Goal: Transaction & Acquisition: Obtain resource

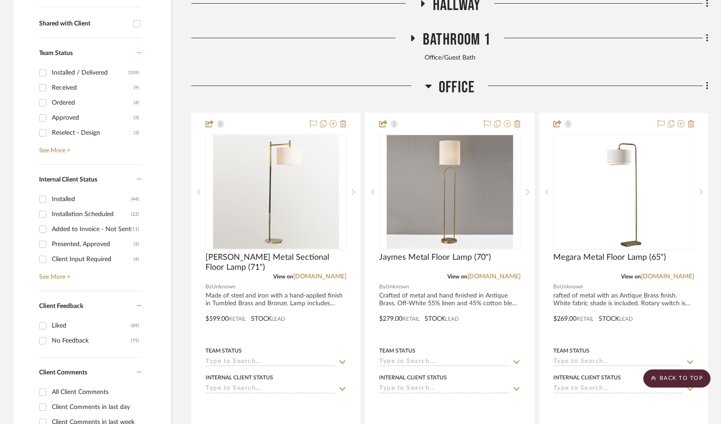
scroll to position [364, 0]
click at [432, 86] on icon at bounding box center [428, 85] width 7 height 11
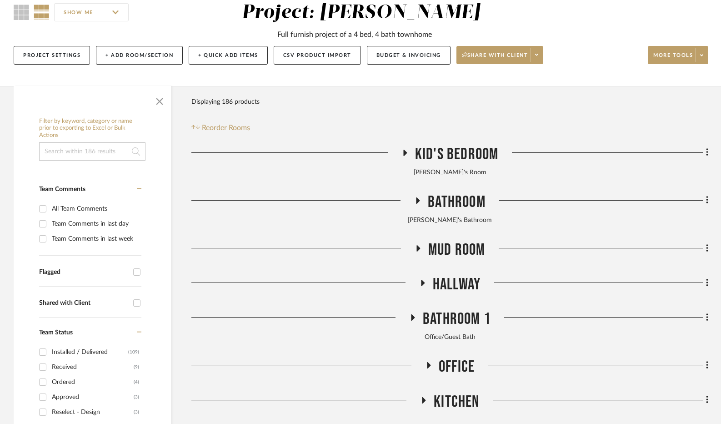
scroll to position [91, 0]
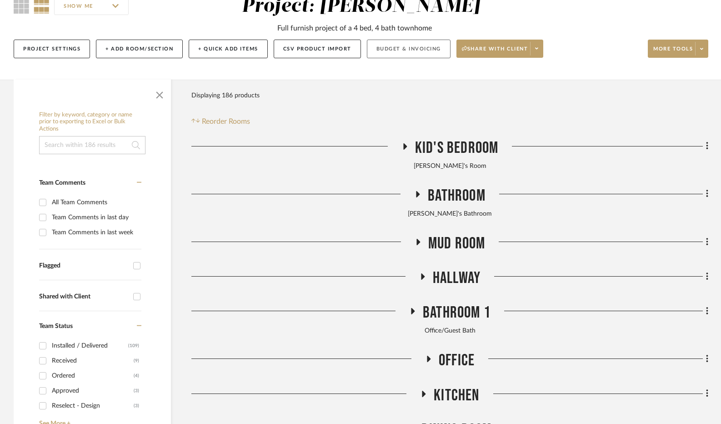
click at [415, 43] on button "Budget & Invoicing" at bounding box center [409, 49] width 84 height 19
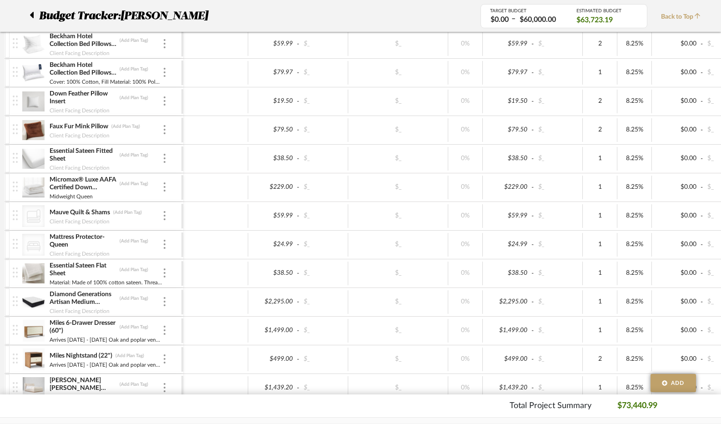
scroll to position [45, 0]
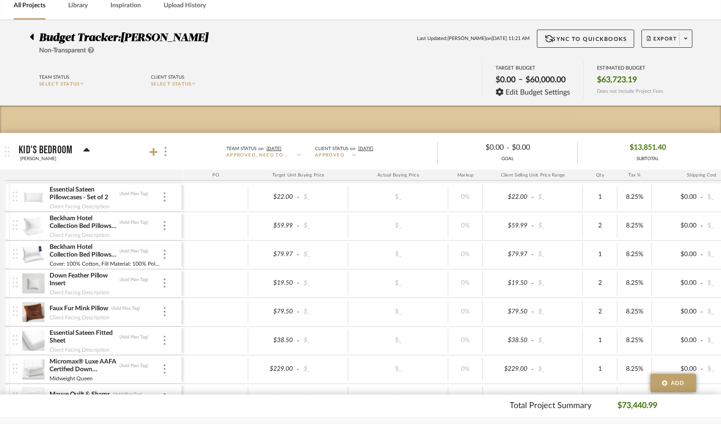
click at [30, 40] on icon at bounding box center [32, 36] width 4 height 11
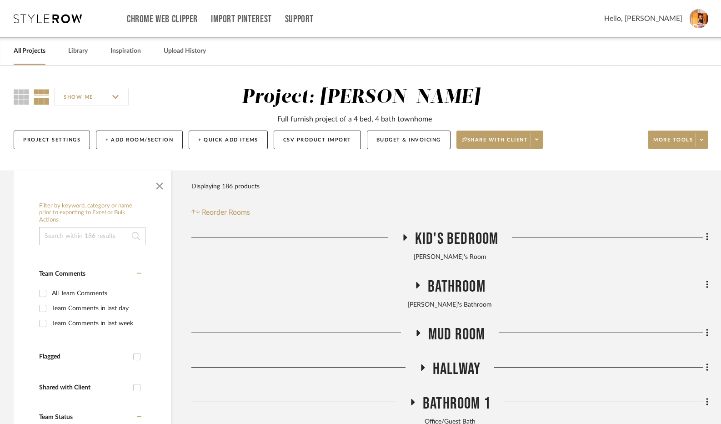
click at [404, 238] on icon at bounding box center [405, 237] width 4 height 6
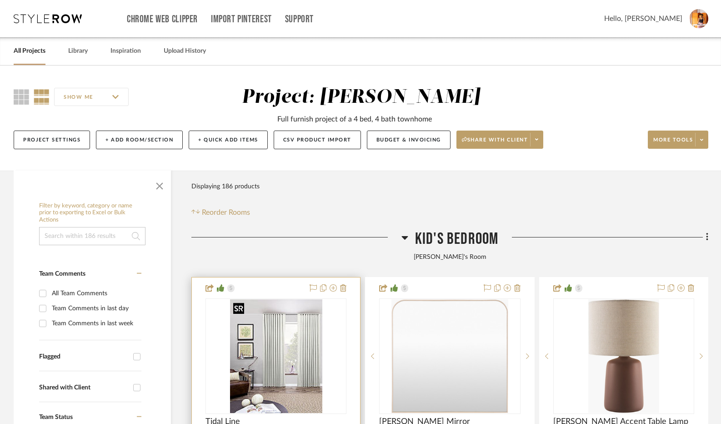
click at [0, 0] on img at bounding box center [0, 0] width 0 height 0
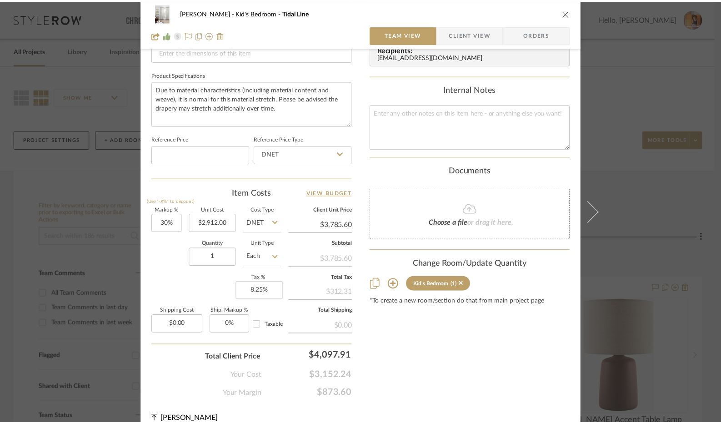
scroll to position [419, 0]
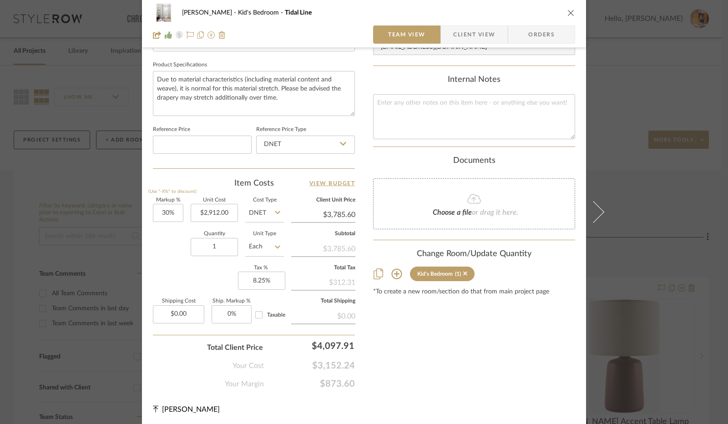
click at [570, 11] on icon "close" at bounding box center [570, 12] width 7 height 7
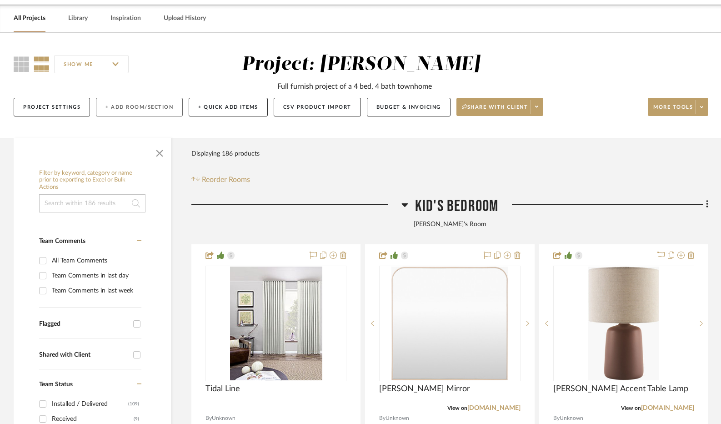
scroll to position [0, 0]
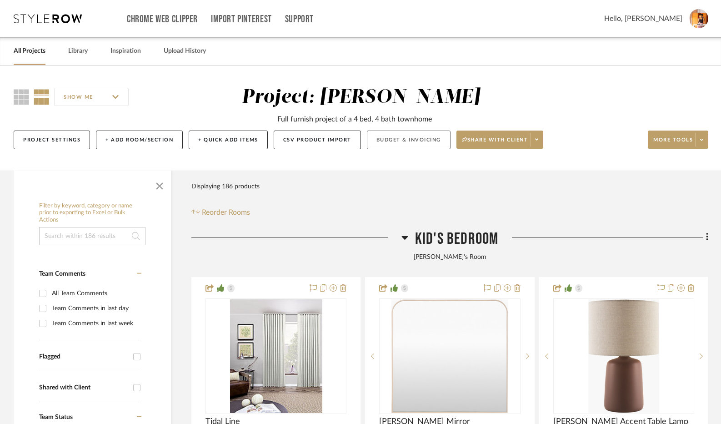
click at [375, 146] on button "Budget & Invoicing" at bounding box center [409, 139] width 84 height 19
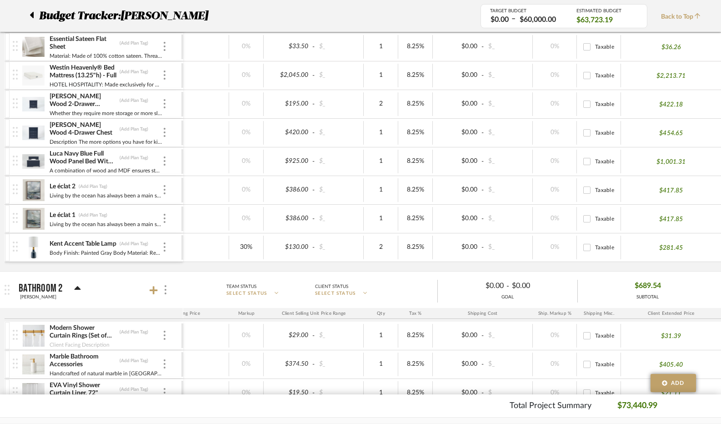
scroll to position [3365, 0]
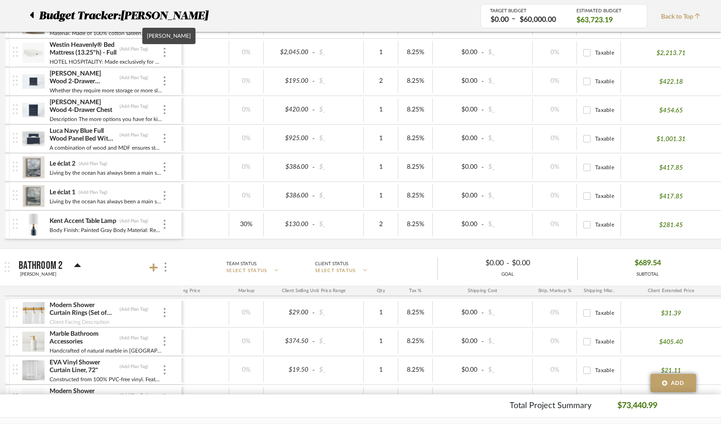
click at [126, 14] on p "[PERSON_NAME]" at bounding box center [166, 16] width 92 height 16
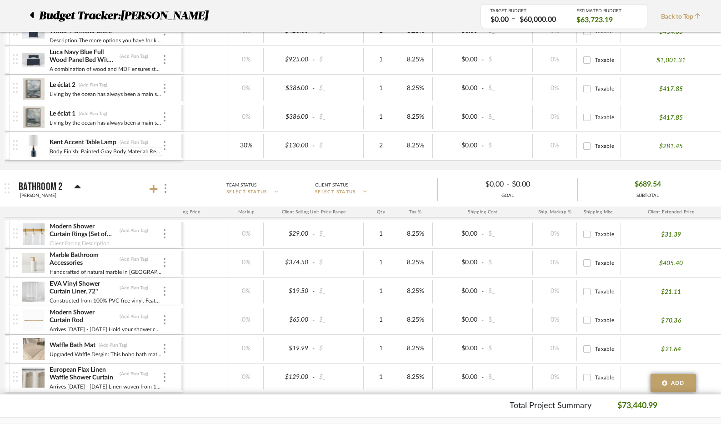
scroll to position [3410, 0]
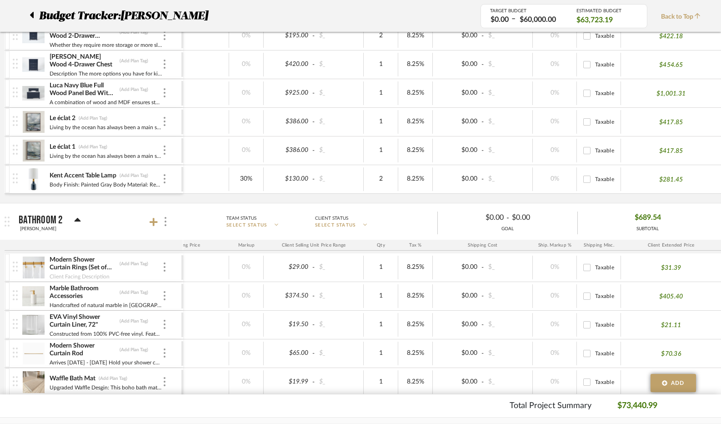
click at [77, 215] on icon at bounding box center [77, 220] width 7 height 11
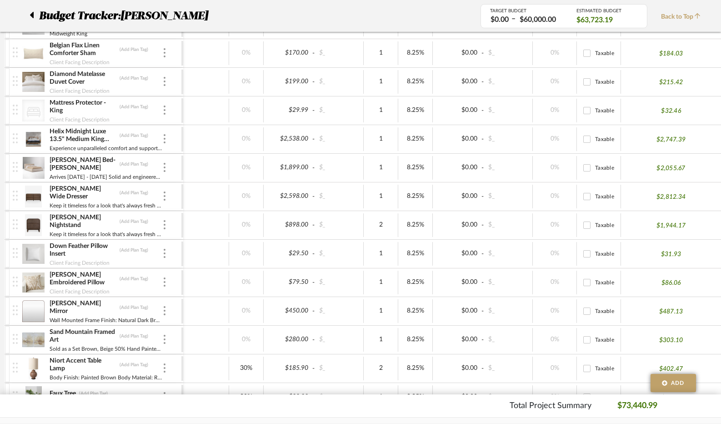
scroll to position [4092, 0]
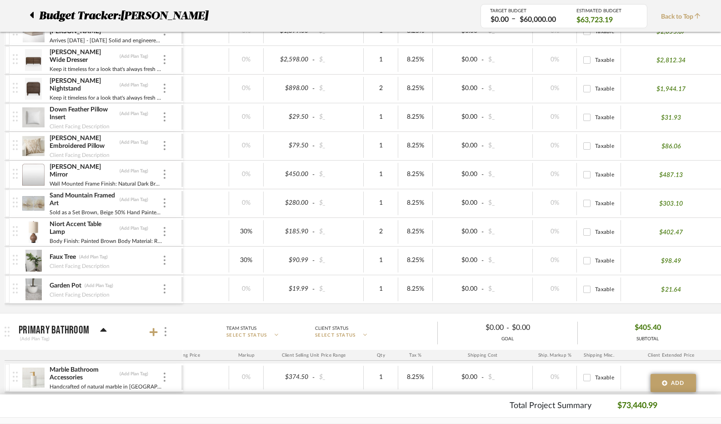
click at [105, 321] on mat-panel-title "Primary Bathroom (Add Plan Tag)" at bounding box center [99, 332] width 160 height 22
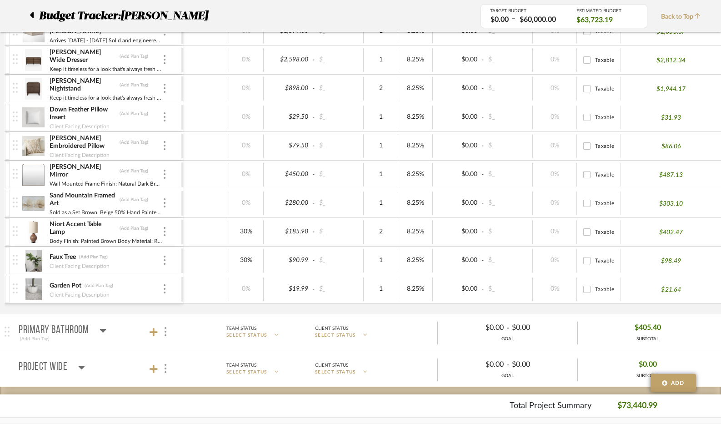
click at [36, 12] on div at bounding box center [35, 16] width 10 height 16
click at [33, 17] on icon at bounding box center [32, 15] width 4 height 6
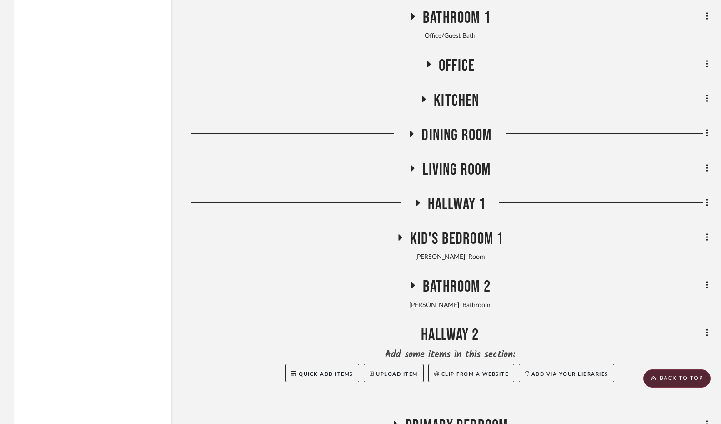
scroll to position [1637, 0]
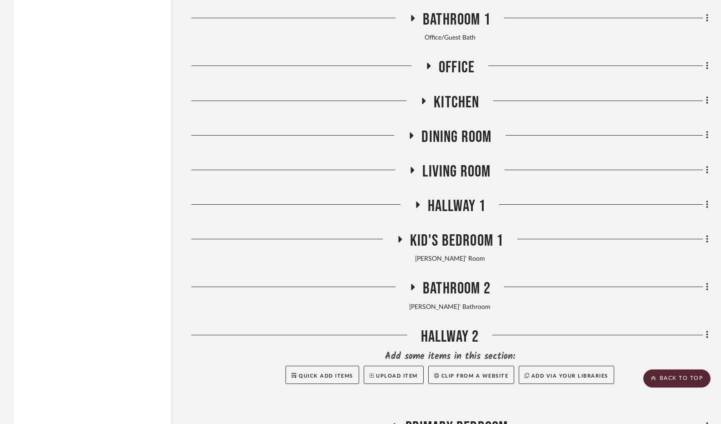
click at [412, 171] on icon at bounding box center [413, 170] width 4 height 6
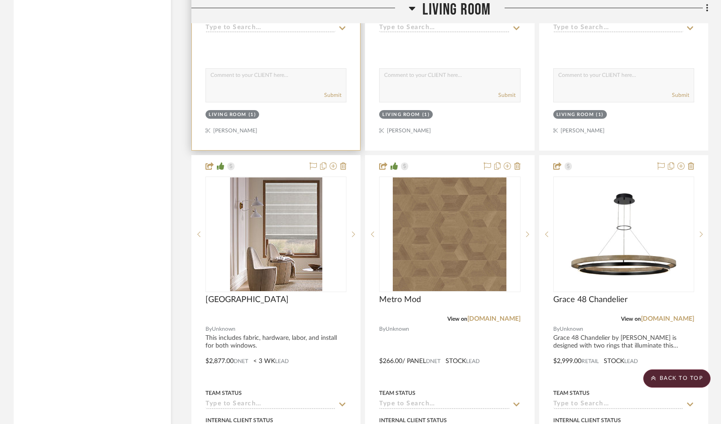
scroll to position [2092, 0]
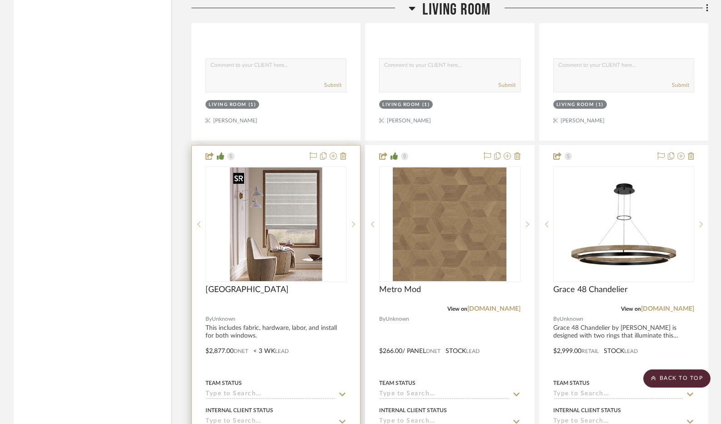
click at [284, 201] on img "0" at bounding box center [276, 224] width 92 height 114
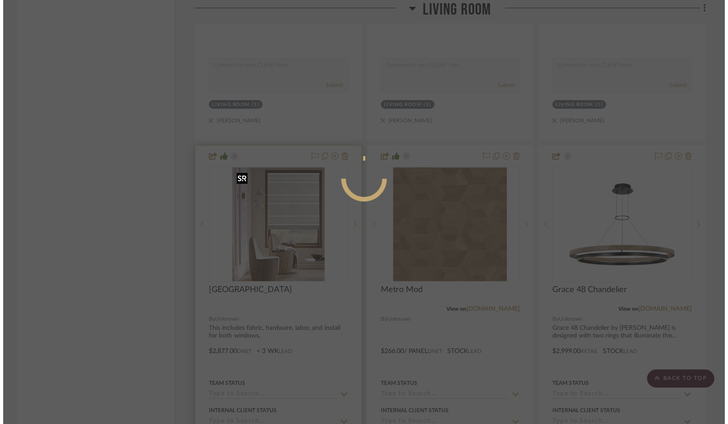
scroll to position [0, 0]
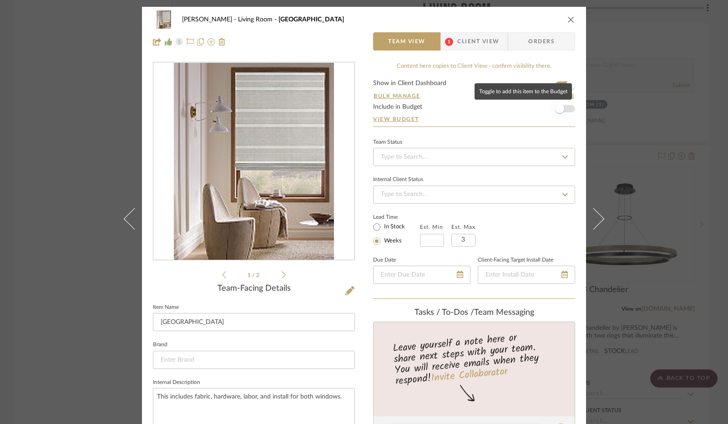
click at [559, 105] on span "button" at bounding box center [559, 108] width 9 height 9
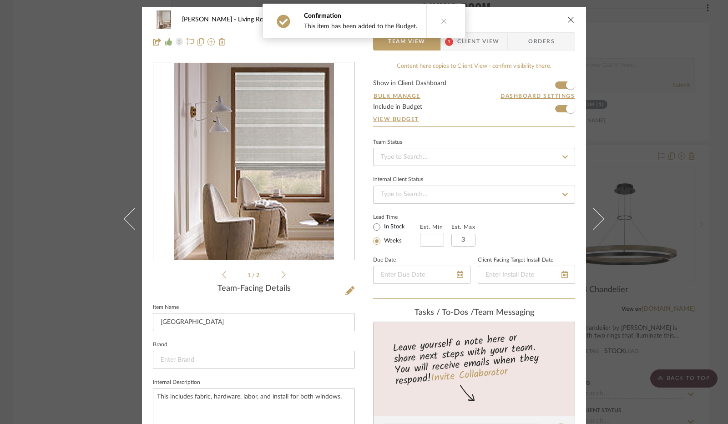
click at [281, 276] on icon at bounding box center [283, 274] width 4 height 7
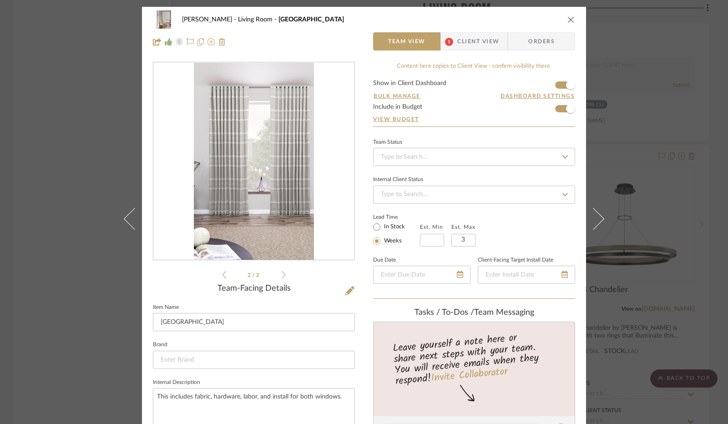
click at [568, 20] on icon "close" at bounding box center [570, 19] width 7 height 7
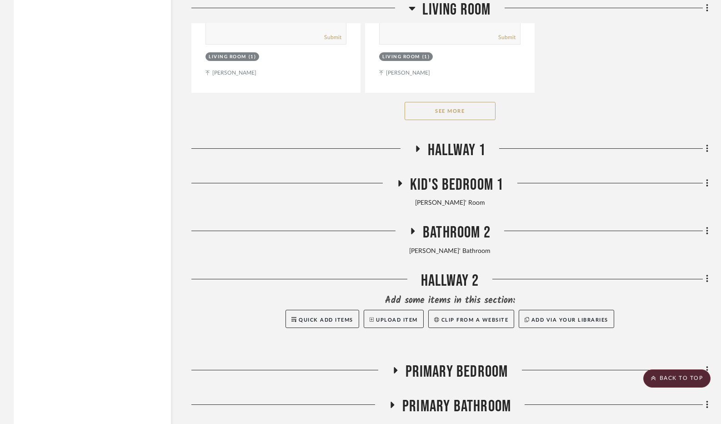
scroll to position [3016, 0]
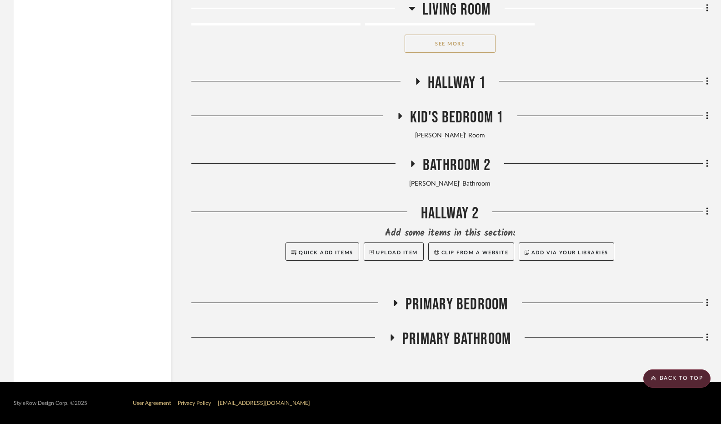
click at [397, 116] on icon at bounding box center [399, 116] width 11 height 7
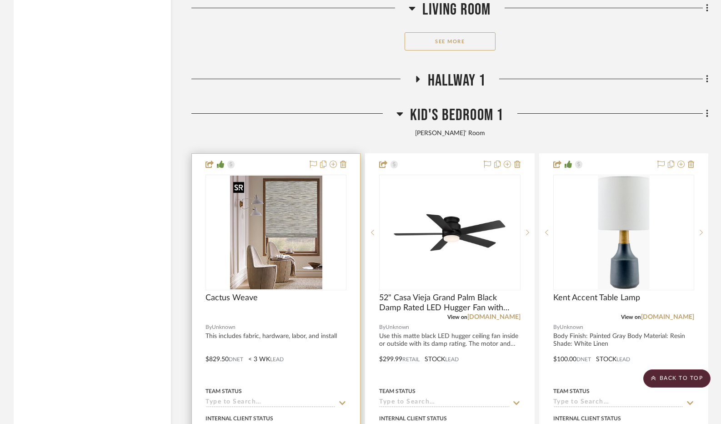
click at [278, 197] on img "0" at bounding box center [276, 233] width 92 height 114
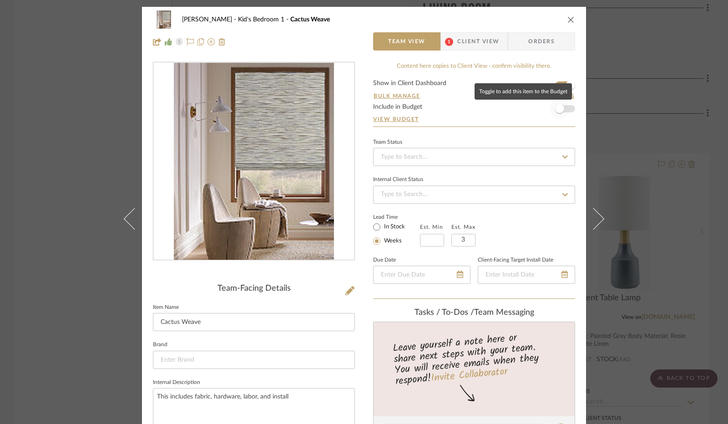
click at [557, 109] on span "button" at bounding box center [559, 108] width 9 height 9
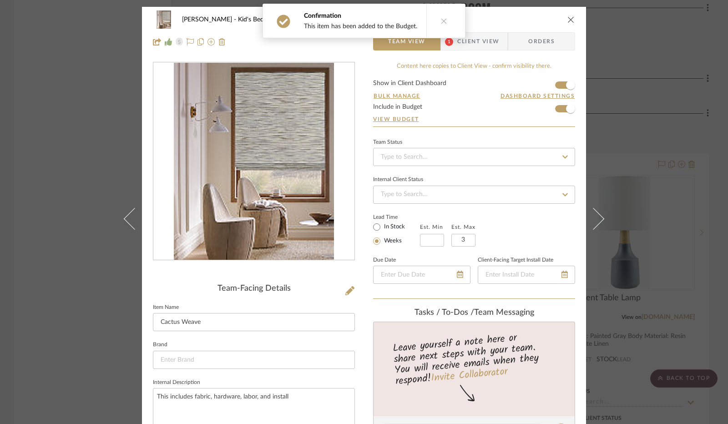
click at [568, 18] on icon "close" at bounding box center [570, 19] width 7 height 7
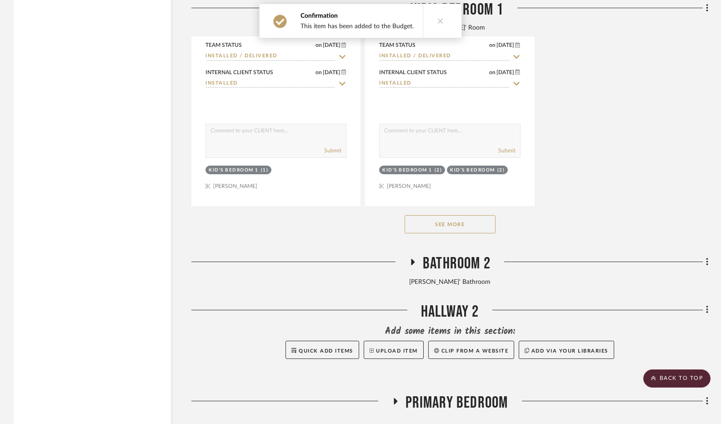
scroll to position [4270, 0]
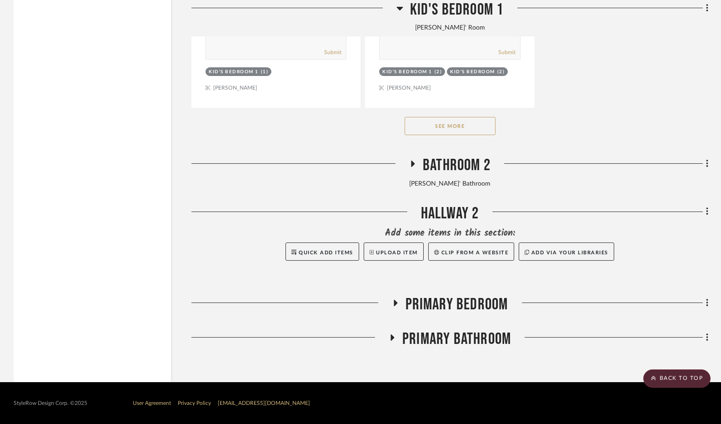
click at [395, 300] on icon at bounding box center [395, 302] width 11 height 7
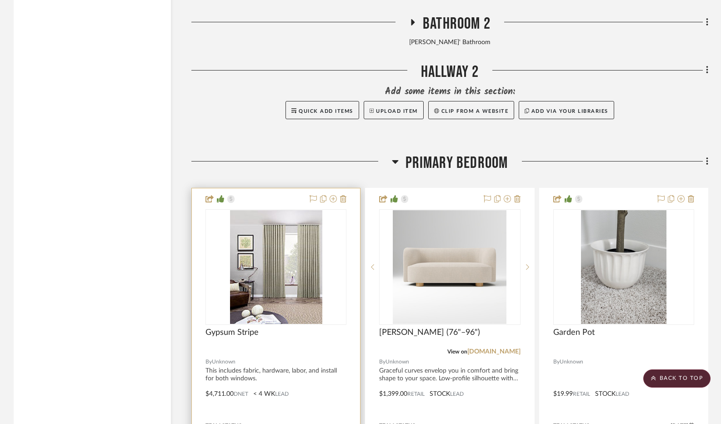
scroll to position [4452, 0]
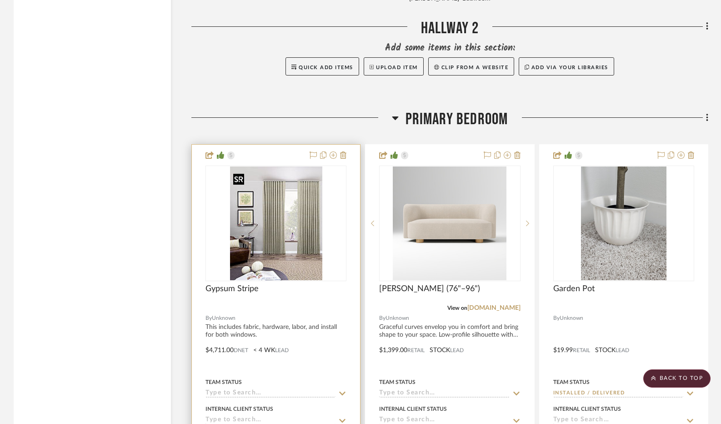
click at [0, 0] on img at bounding box center [0, 0] width 0 height 0
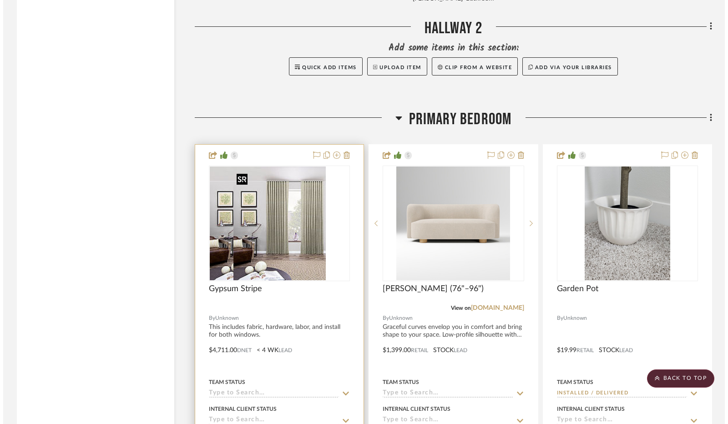
scroll to position [0, 0]
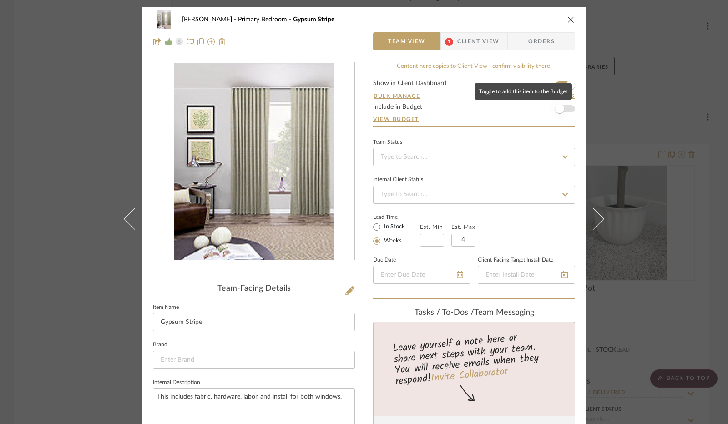
click at [560, 107] on span "button" at bounding box center [559, 108] width 9 height 9
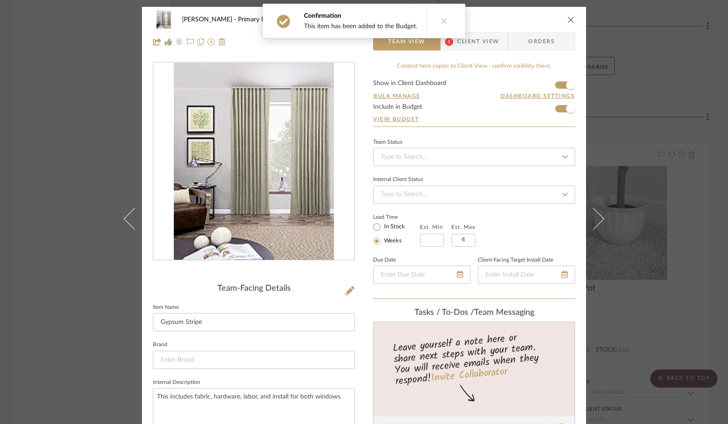
click at [571, 17] on icon "close" at bounding box center [570, 19] width 7 height 7
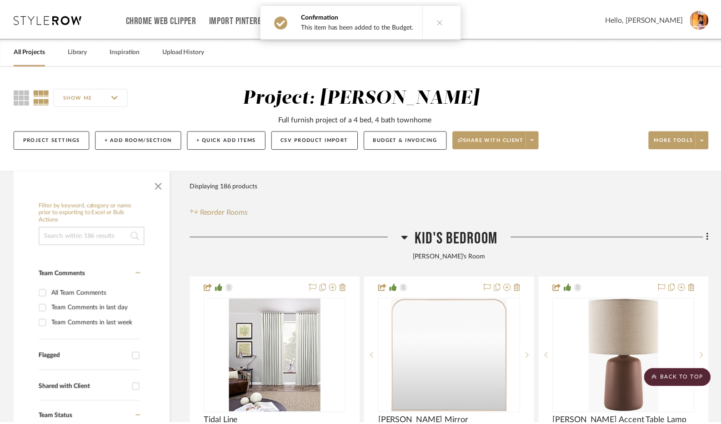
scroll to position [4452, 0]
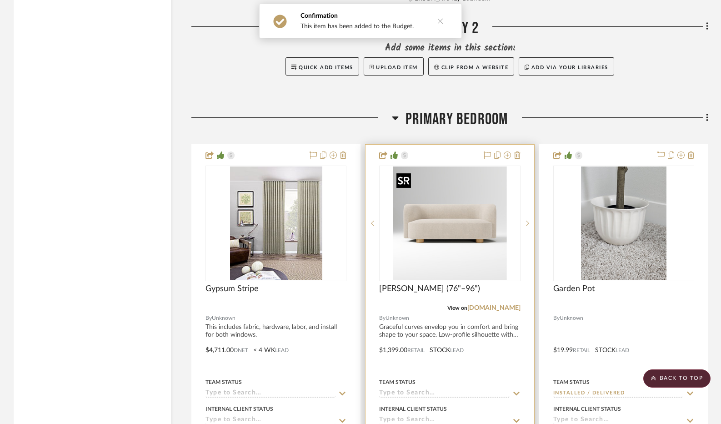
click at [0, 0] on img at bounding box center [0, 0] width 0 height 0
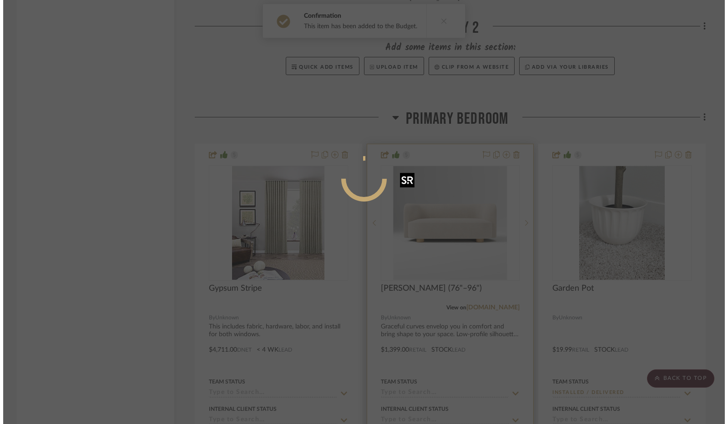
scroll to position [0, 0]
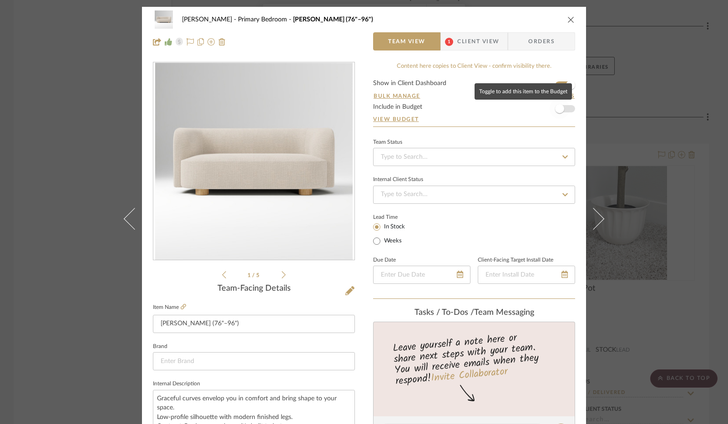
click at [561, 105] on span "button" at bounding box center [559, 109] width 20 height 20
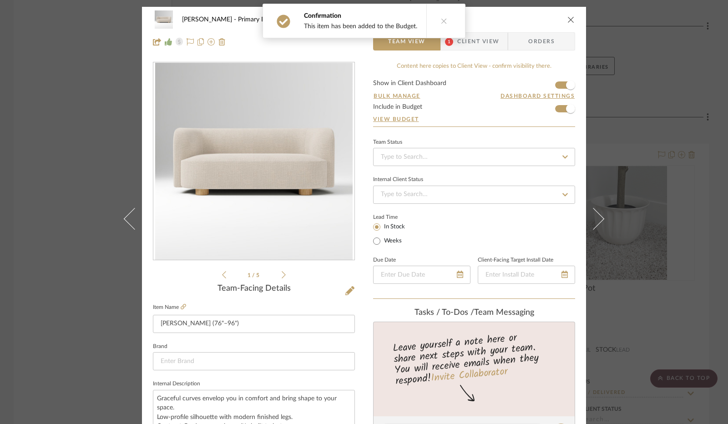
click at [569, 16] on button "close" at bounding box center [571, 19] width 8 height 8
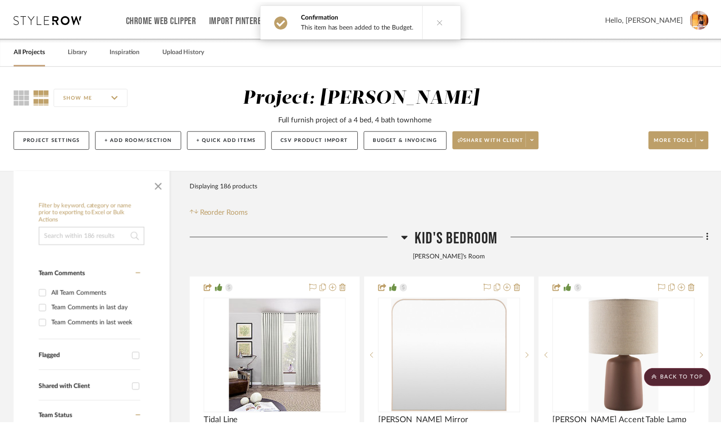
scroll to position [4452, 0]
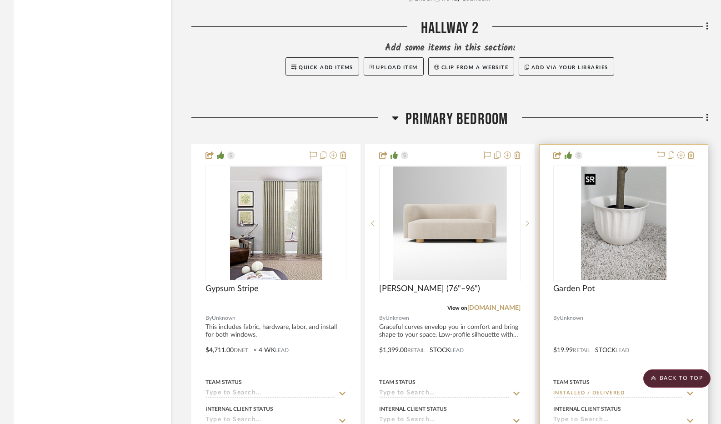
click at [0, 0] on img at bounding box center [0, 0] width 0 height 0
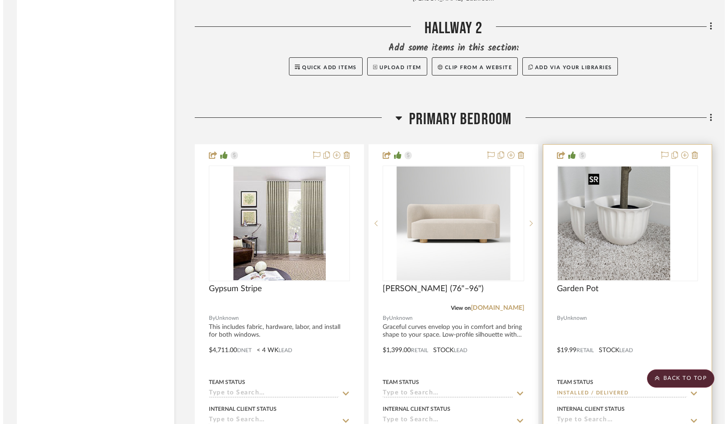
scroll to position [0, 0]
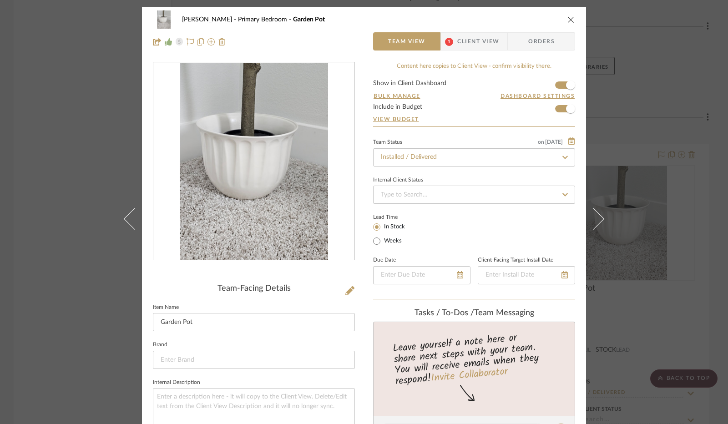
drag, startPoint x: 567, startPoint y: 20, endPoint x: 563, endPoint y: 30, distance: 11.2
click at [567, 20] on icon "close" at bounding box center [570, 19] width 7 height 7
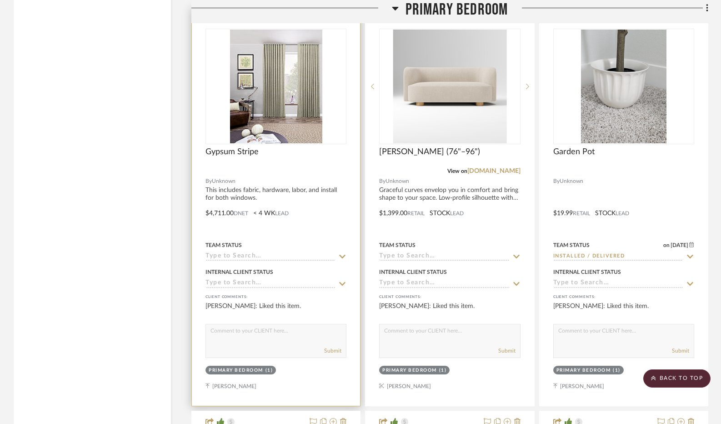
scroll to position [4679, 0]
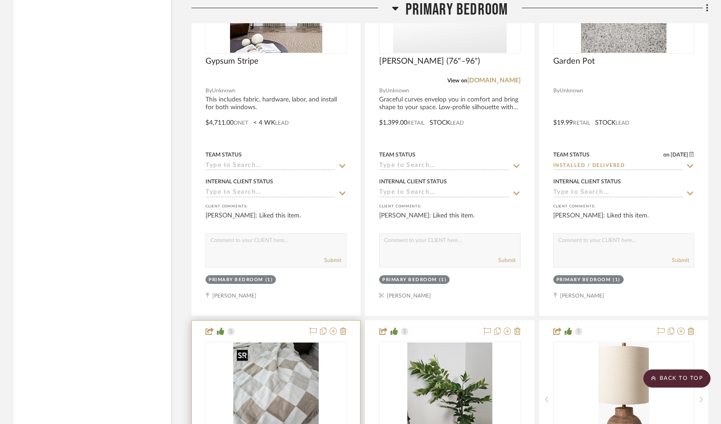
click at [0, 0] on img at bounding box center [0, 0] width 0 height 0
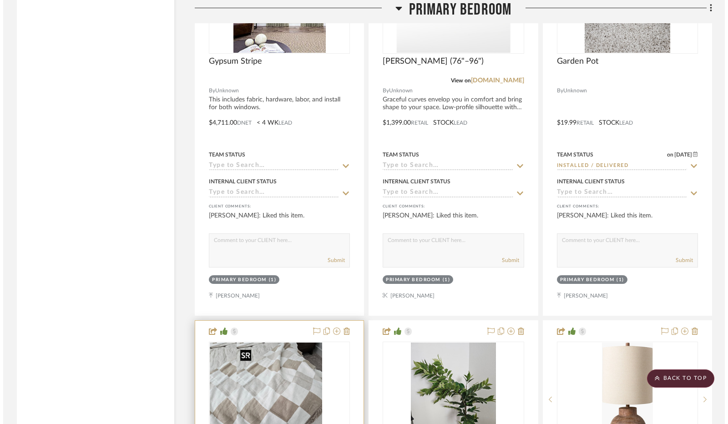
scroll to position [0, 0]
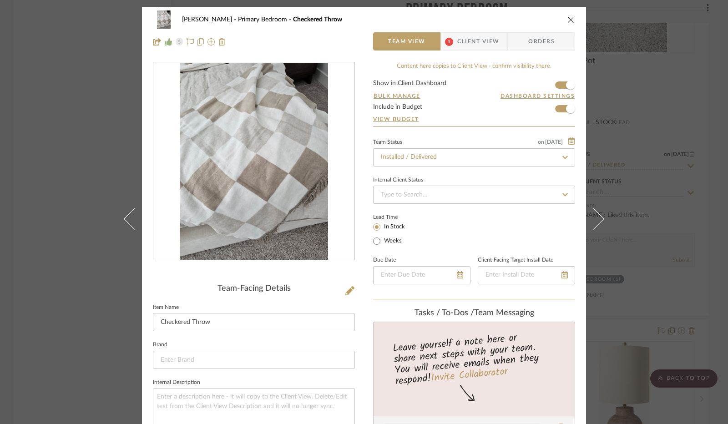
click at [570, 22] on icon "close" at bounding box center [570, 19] width 7 height 7
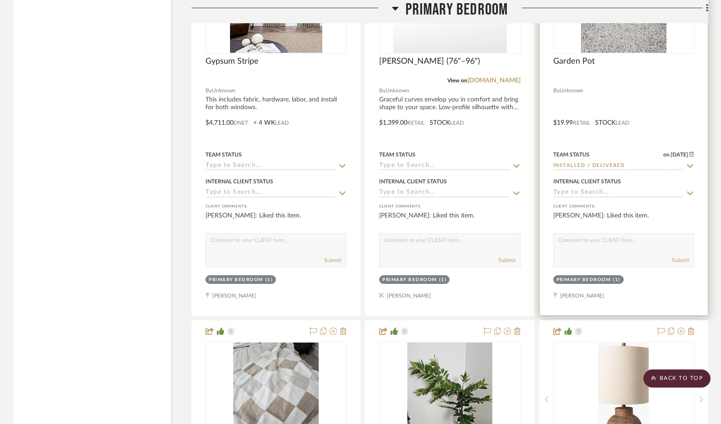
click at [694, 383] on scroll-to-top-button "BACK TO TOP" at bounding box center [676, 378] width 67 height 18
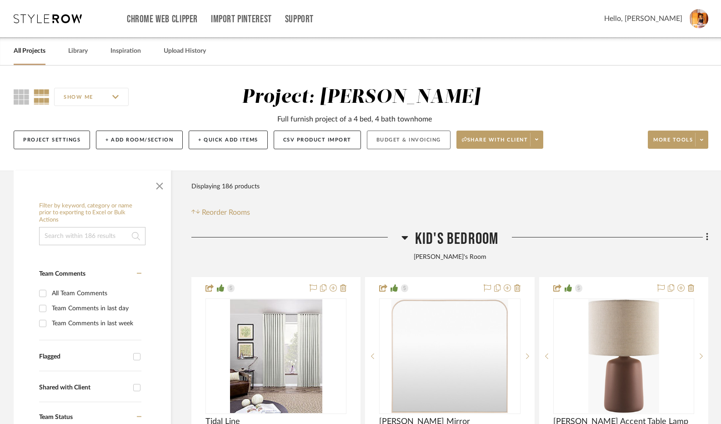
click at [406, 142] on button "Budget & Invoicing" at bounding box center [409, 139] width 84 height 19
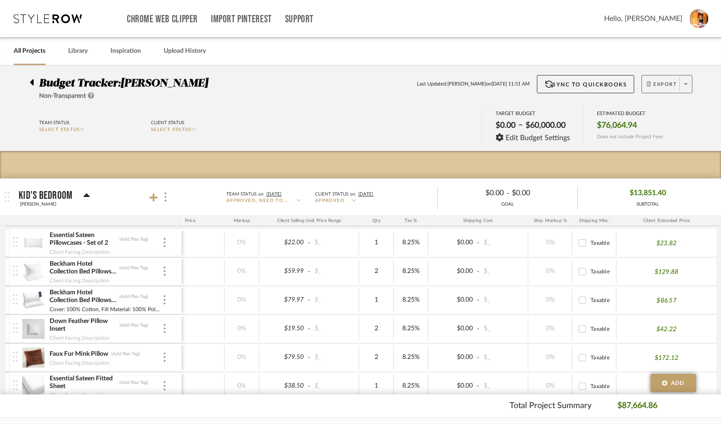
click at [688, 85] on span at bounding box center [685, 84] width 13 height 14
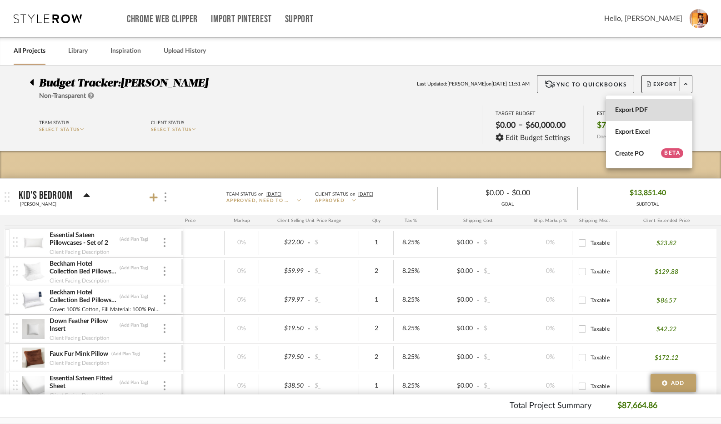
click at [630, 118] on button "Export PDF" at bounding box center [649, 110] width 86 height 22
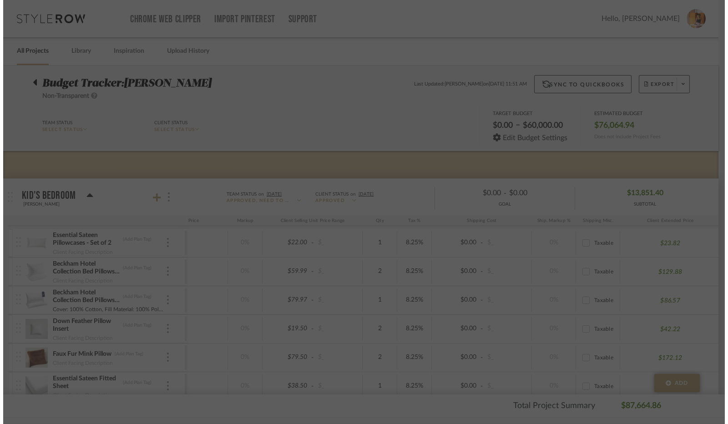
scroll to position [0, 123]
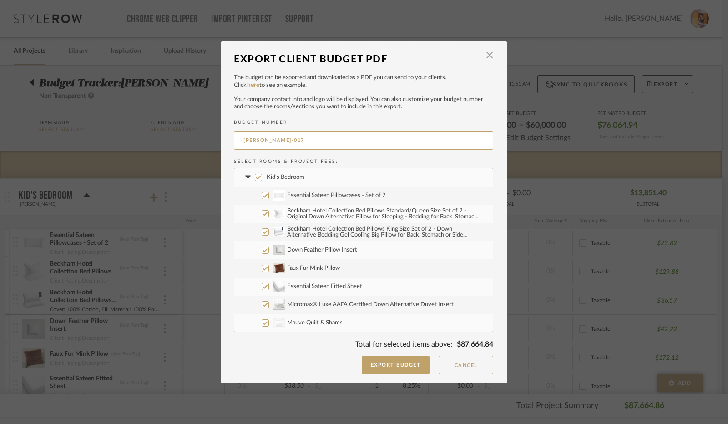
click at [256, 176] on input "Kid's Bedroom" at bounding box center [258, 177] width 7 height 7
checkbox input "false"
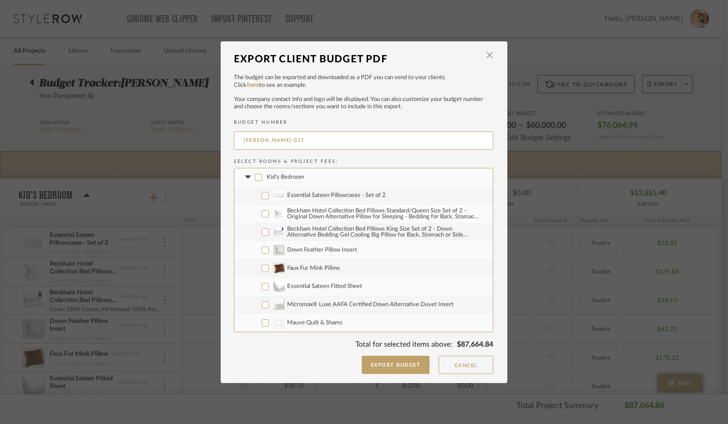
checkbox input "false"
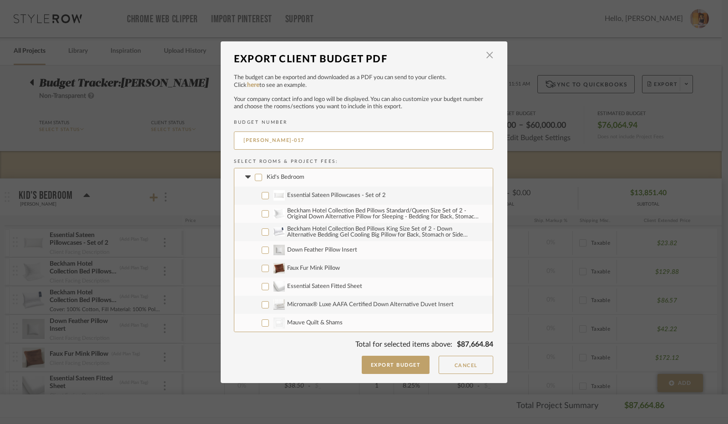
checkbox input "false"
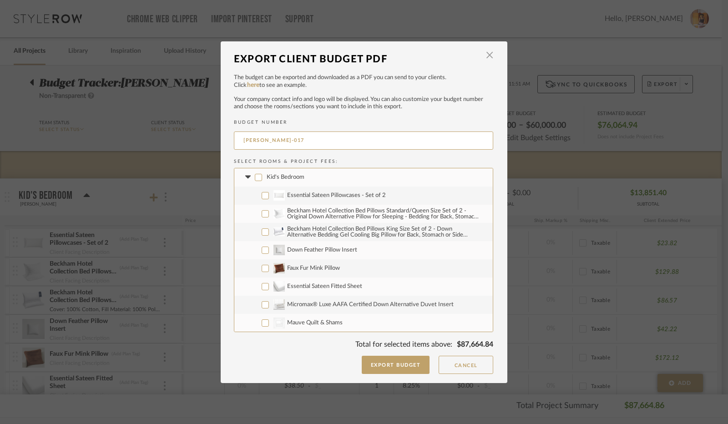
checkbox input "false"
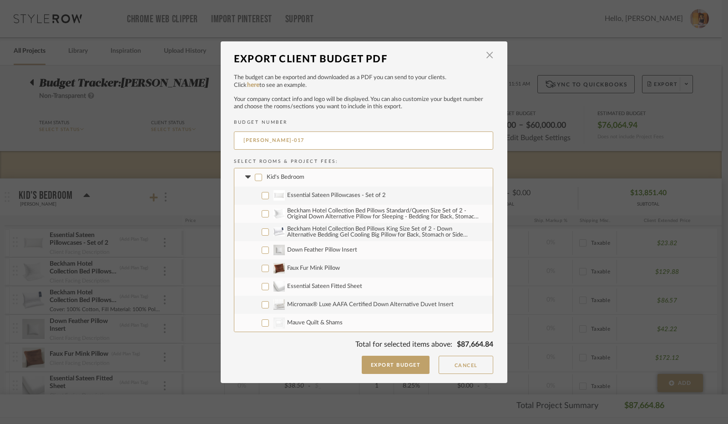
checkbox input "false"
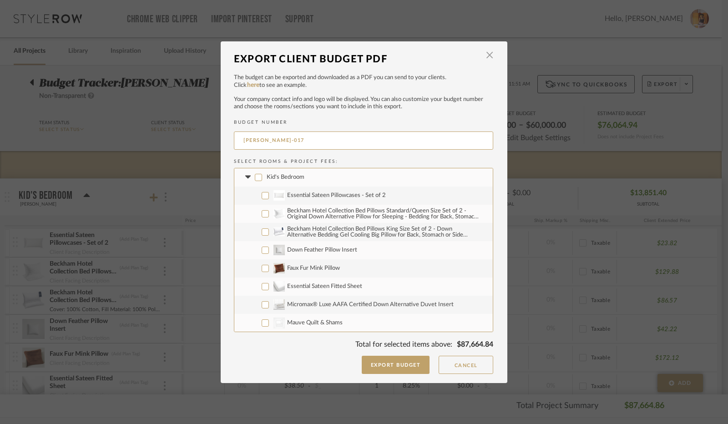
checkbox input "false"
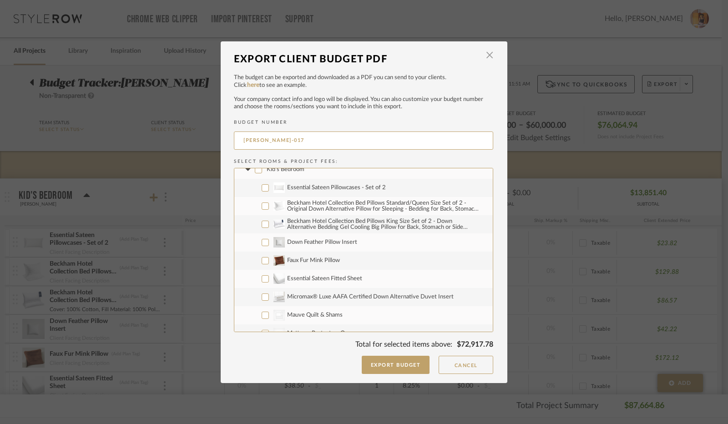
scroll to position [0, 0]
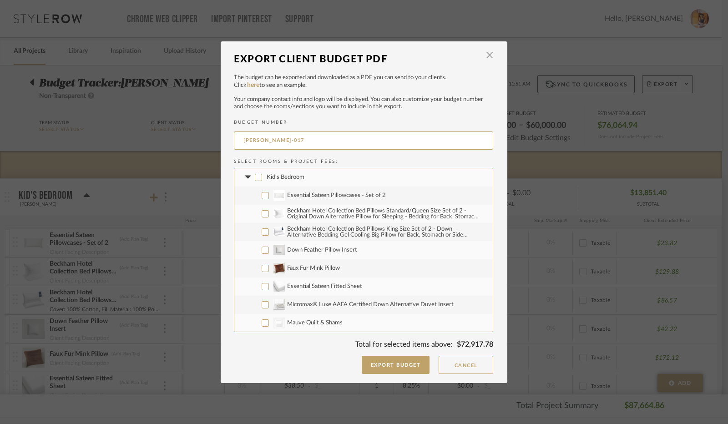
click at [256, 178] on input "Kid's Bedroom" at bounding box center [258, 177] width 7 height 7
checkbox input "true"
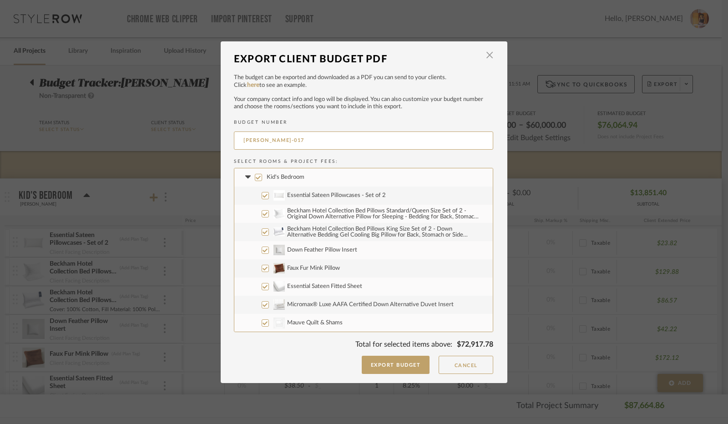
checkbox input "true"
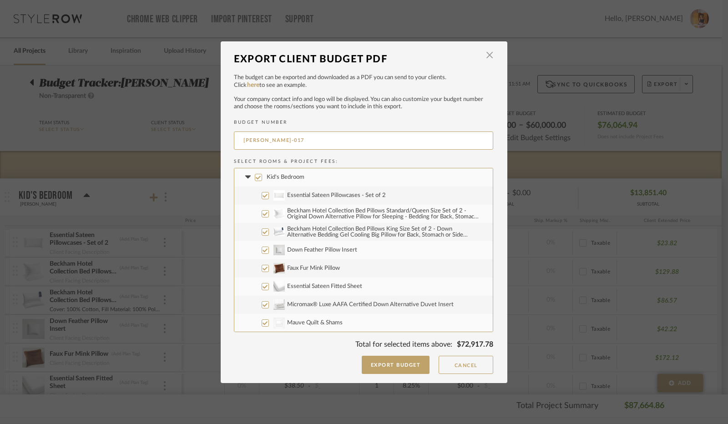
checkbox input "true"
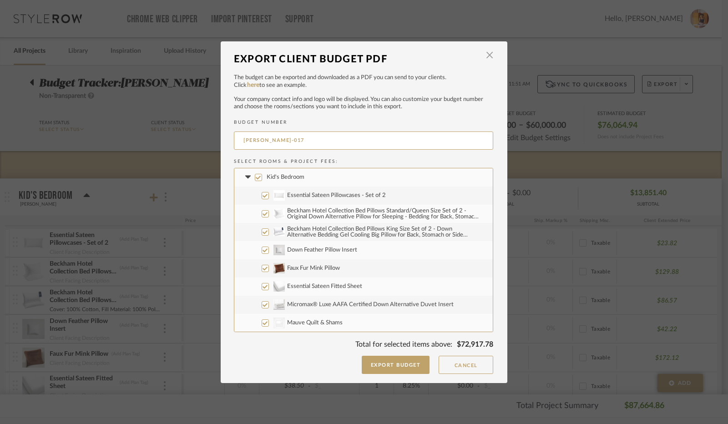
checkbox input "true"
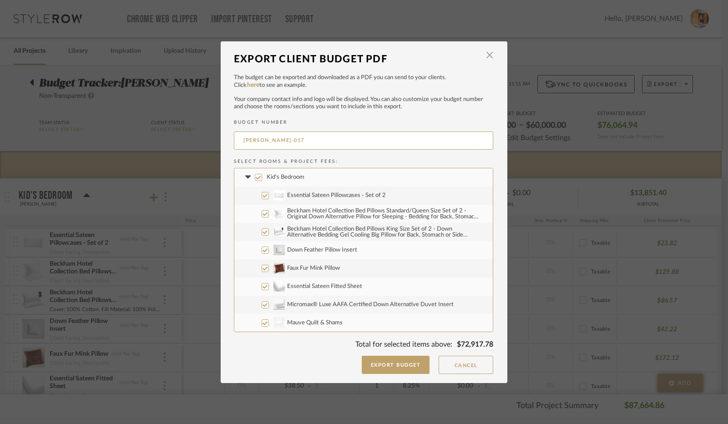
checkbox input "true"
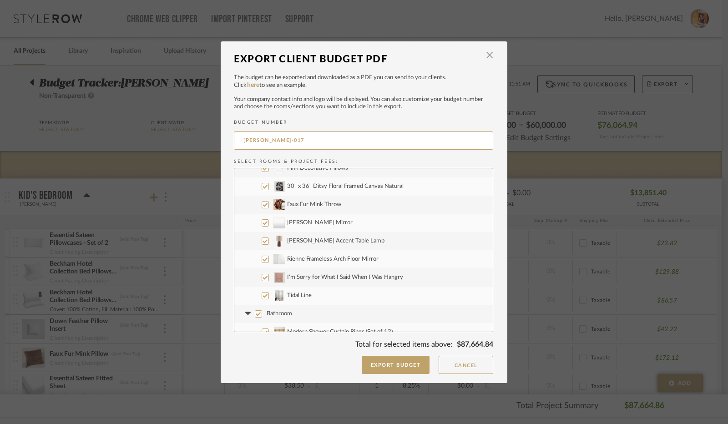
scroll to position [364, 0]
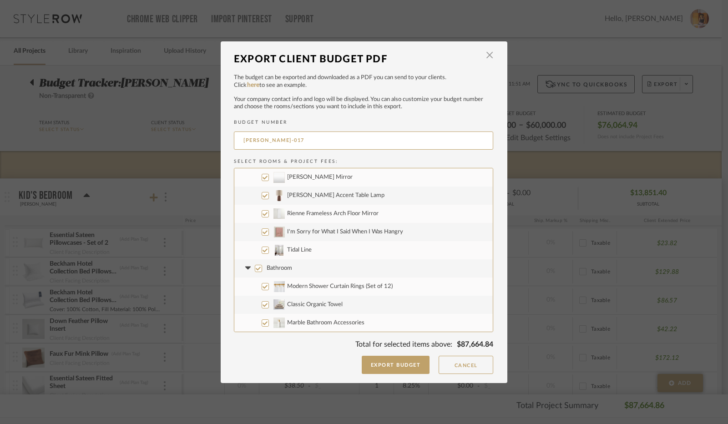
click at [262, 249] on input "Tidal Line" at bounding box center [264, 249] width 7 height 7
checkbox input "false"
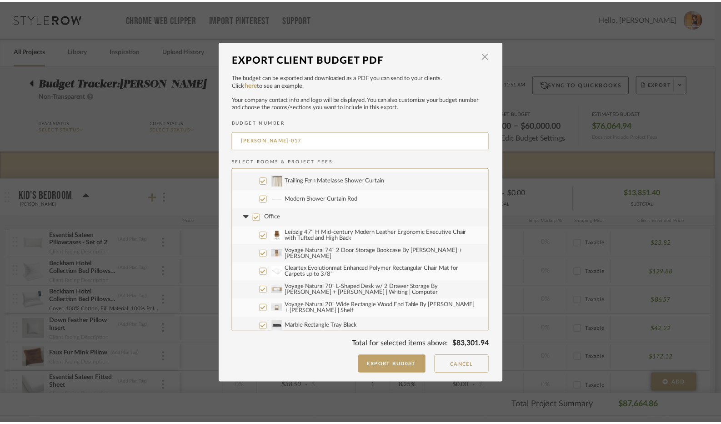
scroll to position [818, 0]
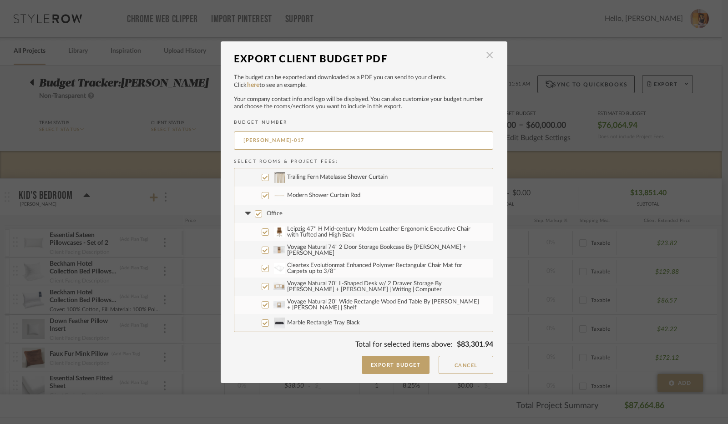
click at [487, 56] on span "button" at bounding box center [489, 55] width 18 height 18
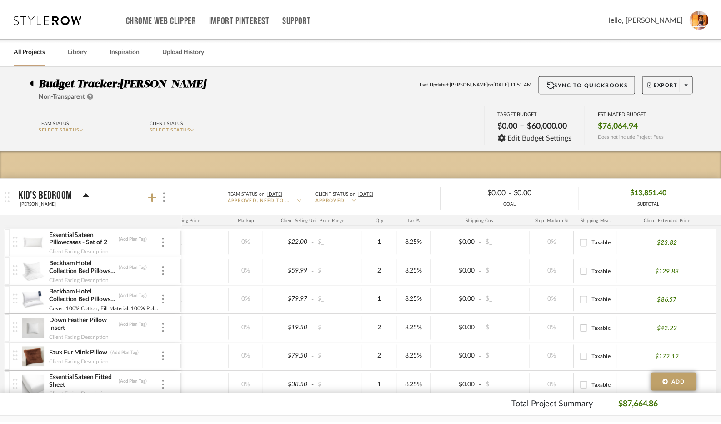
scroll to position [0, 217]
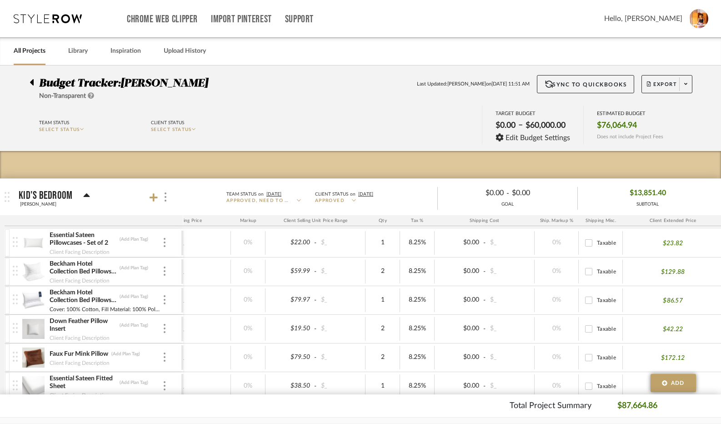
drag, startPoint x: 46, startPoint y: 85, endPoint x: 37, endPoint y: 86, distance: 9.3
click at [46, 84] on span "Budget Tracker:" at bounding box center [79, 83] width 81 height 11
click at [33, 85] on icon at bounding box center [32, 82] width 4 height 6
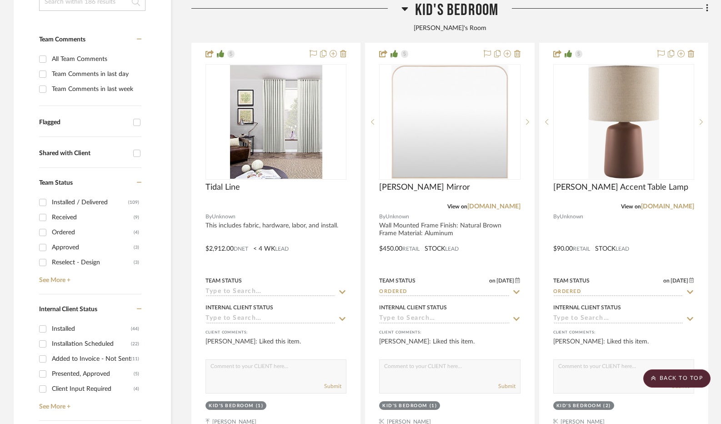
scroll to position [182, 0]
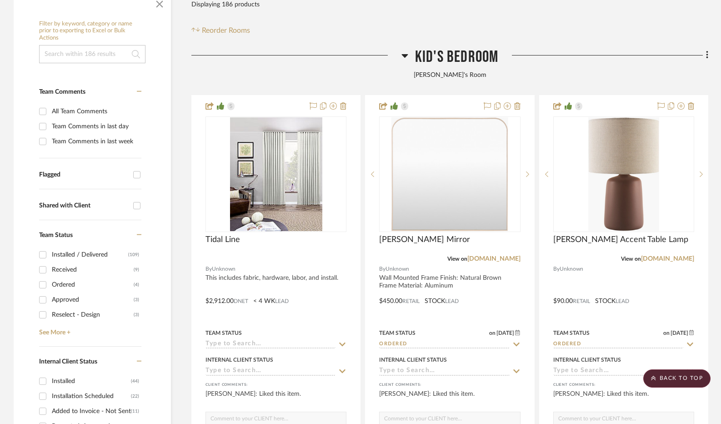
click at [402, 55] on icon at bounding box center [405, 55] width 7 height 11
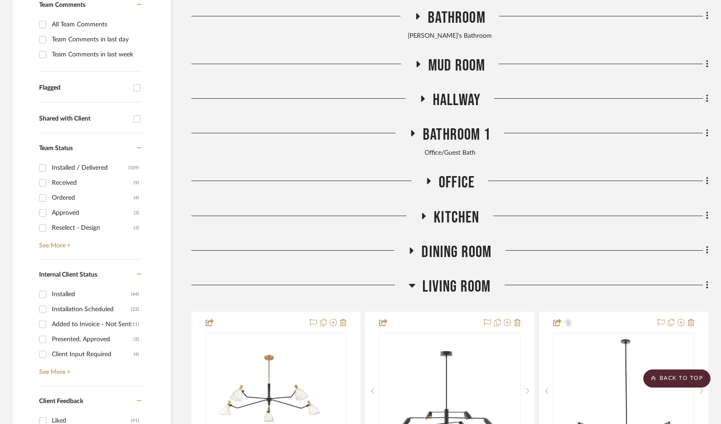
scroll to position [273, 0]
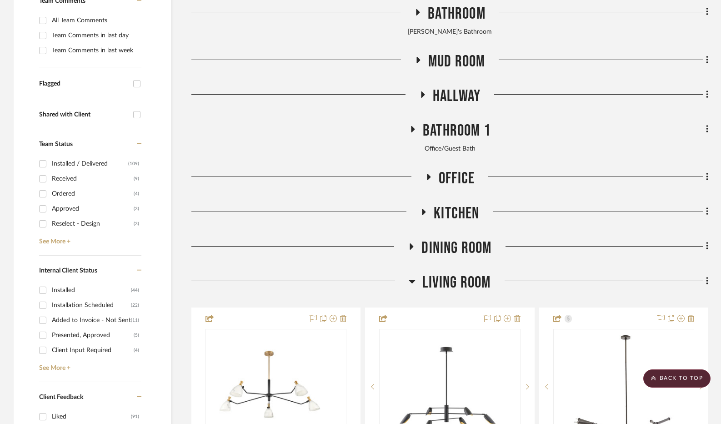
click at [427, 179] on icon at bounding box center [428, 177] width 11 height 7
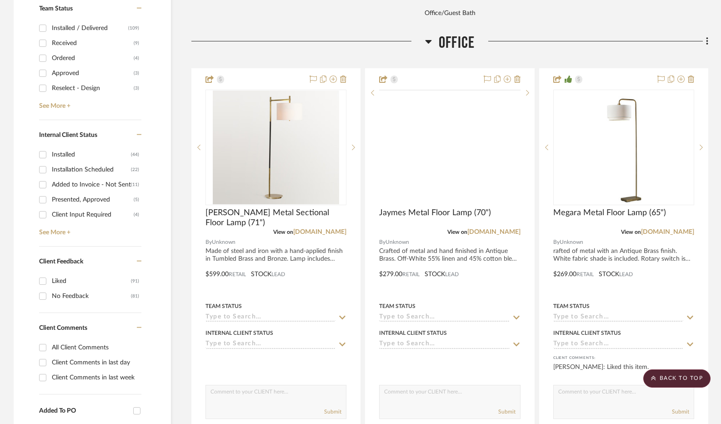
scroll to position [409, 0]
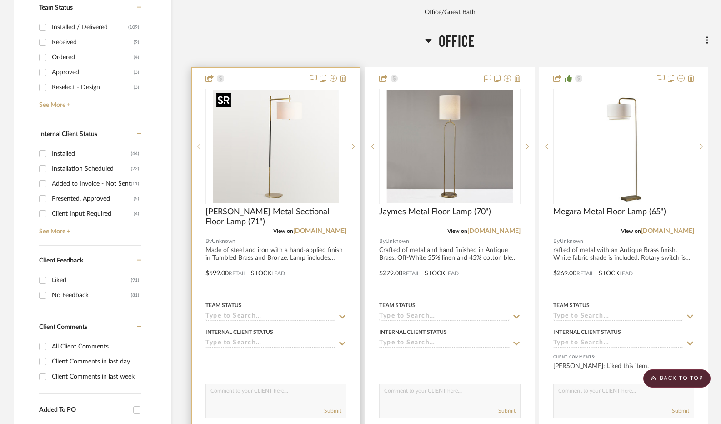
click at [308, 145] on img "0" at bounding box center [276, 147] width 126 height 114
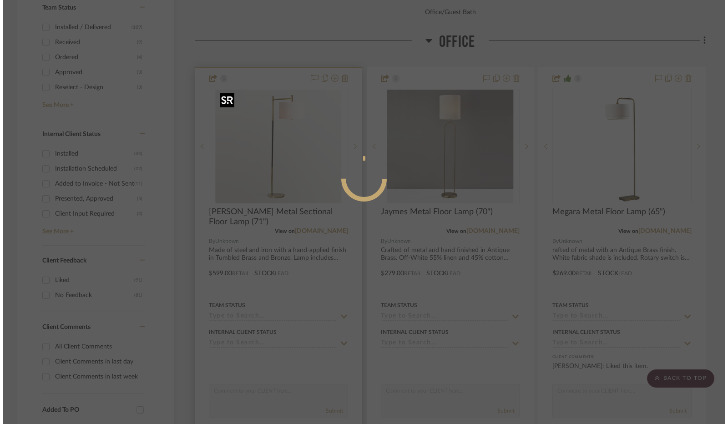
scroll to position [0, 0]
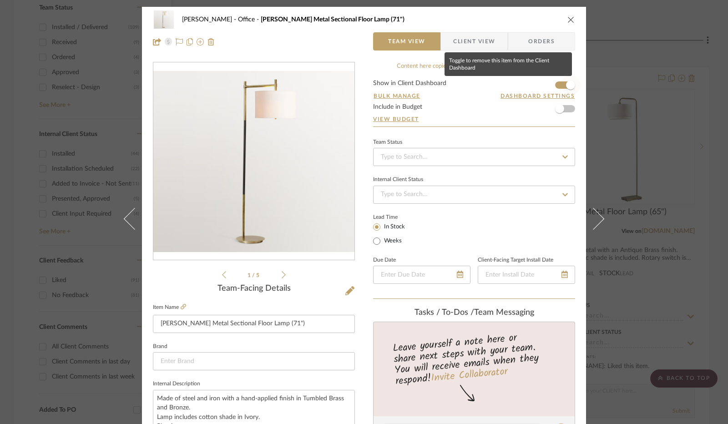
click at [566, 83] on span "button" at bounding box center [570, 84] width 9 height 9
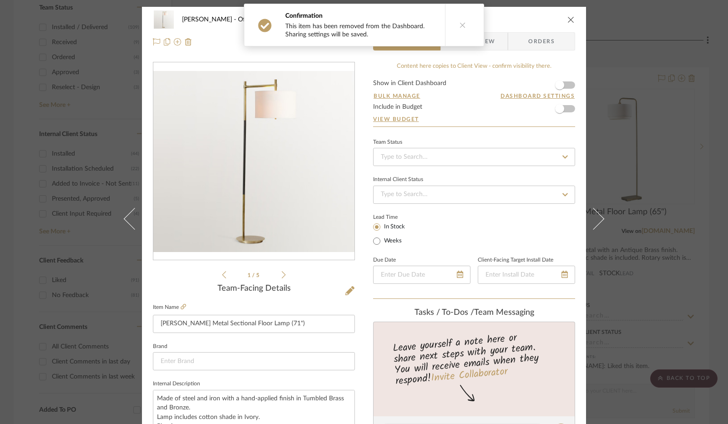
click at [567, 22] on icon "close" at bounding box center [570, 19] width 7 height 7
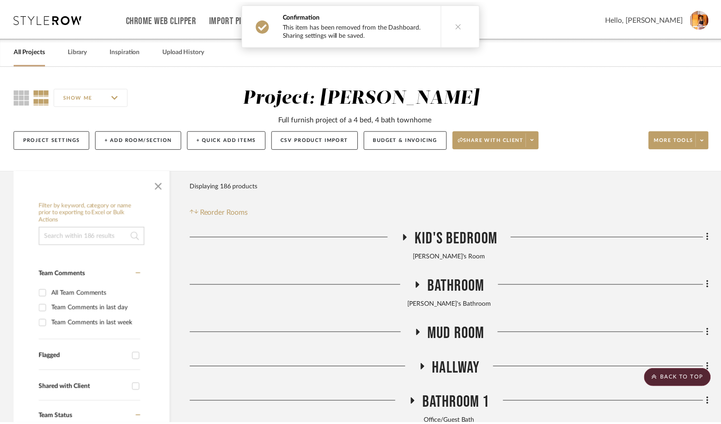
scroll to position [409, 0]
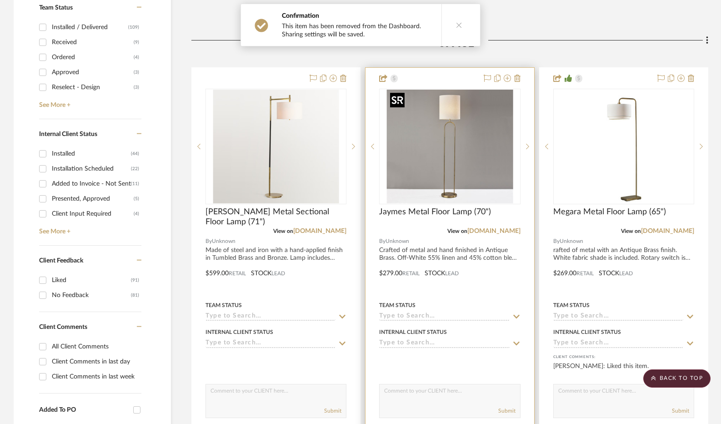
click at [464, 146] on img "0" at bounding box center [450, 147] width 126 height 114
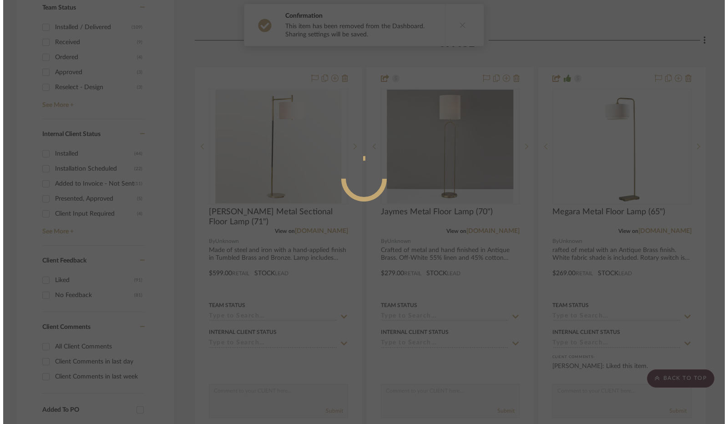
scroll to position [0, 0]
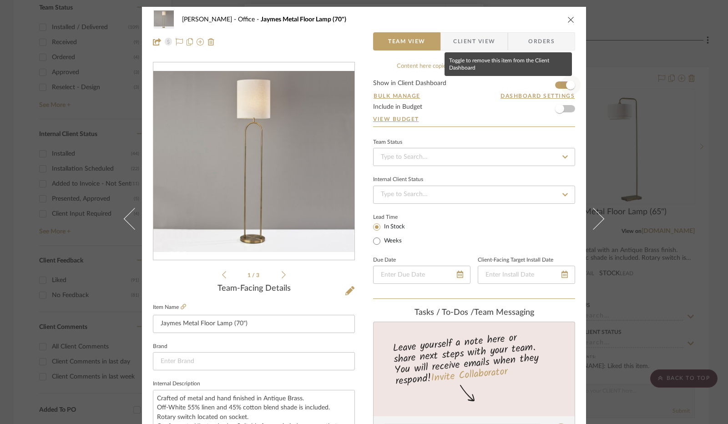
click at [566, 84] on span "button" at bounding box center [570, 84] width 9 height 9
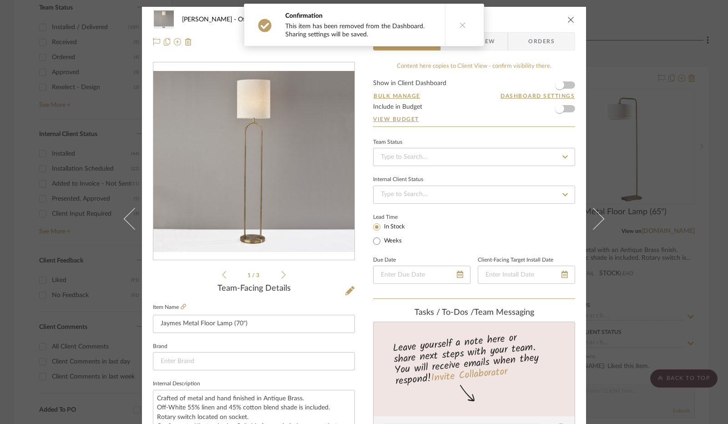
click at [567, 19] on icon "close" at bounding box center [570, 19] width 7 height 7
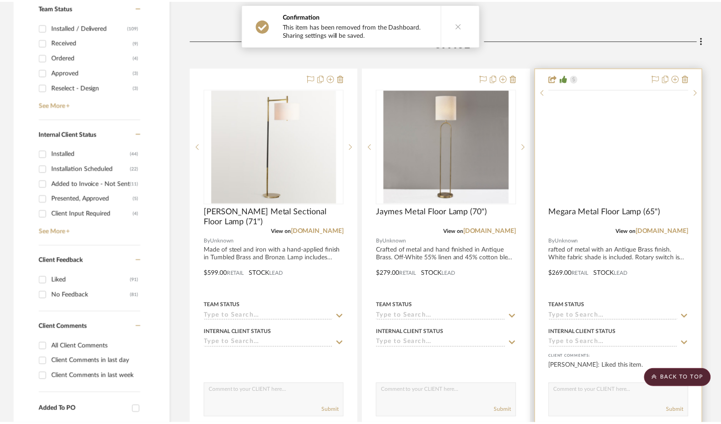
scroll to position [409, 0]
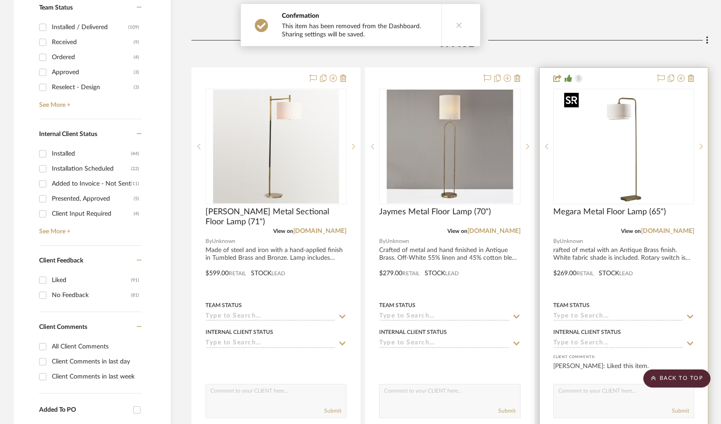
click at [617, 137] on img "0" at bounding box center [624, 147] width 126 height 114
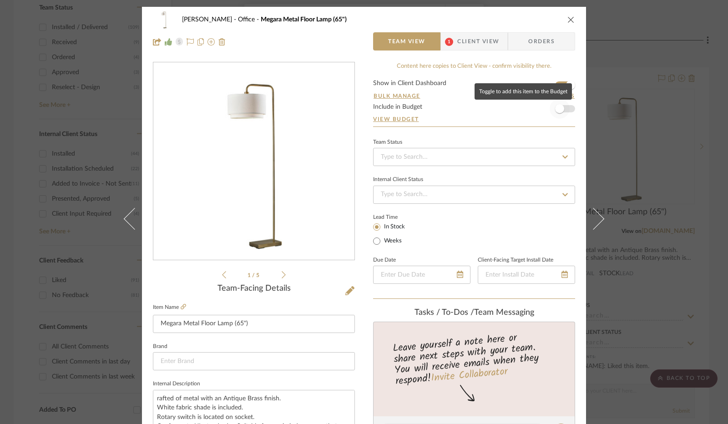
click at [560, 111] on span "button" at bounding box center [559, 109] width 20 height 20
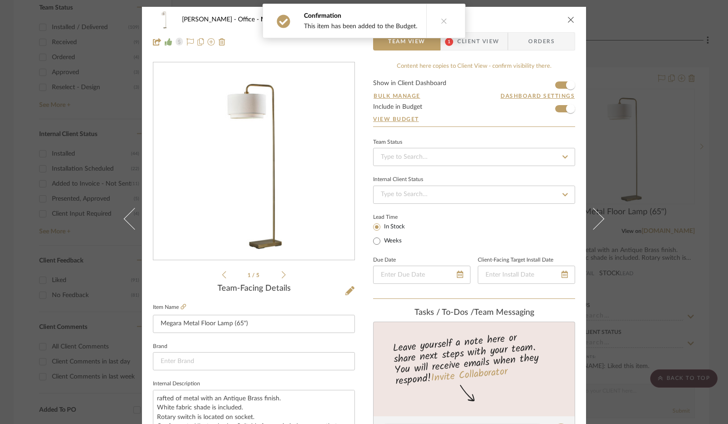
click at [567, 20] on icon "close" at bounding box center [570, 19] width 7 height 7
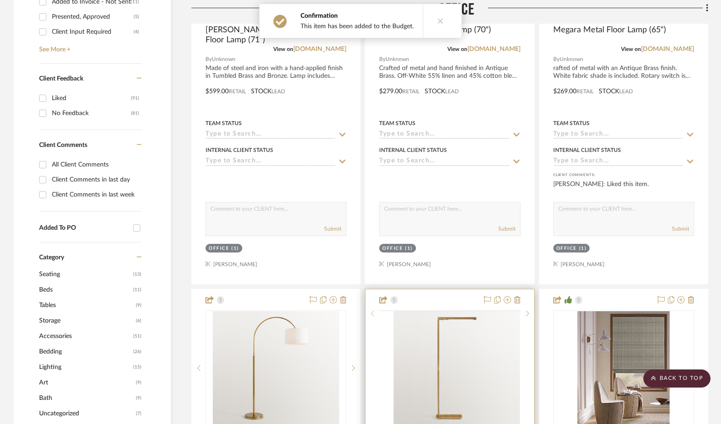
scroll to position [682, 0]
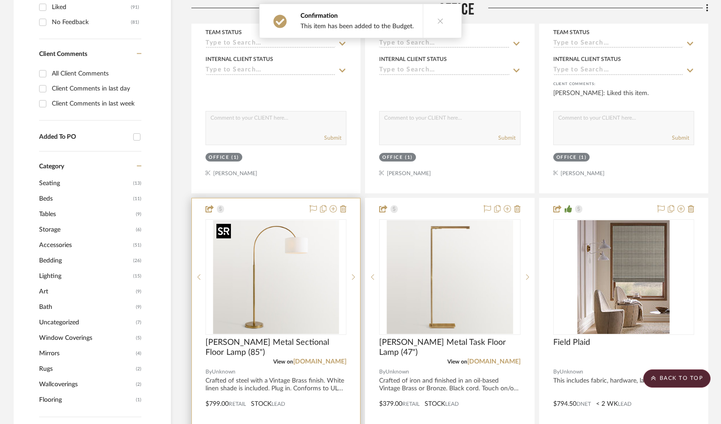
click at [305, 244] on img "0" at bounding box center [276, 277] width 126 height 114
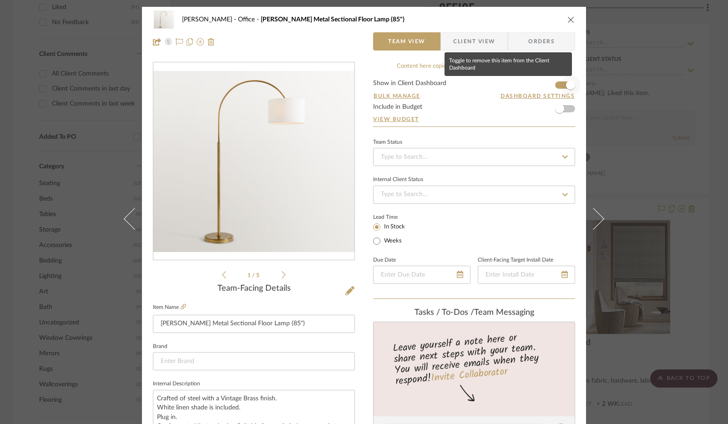
click at [566, 84] on span "button" at bounding box center [570, 84] width 9 height 9
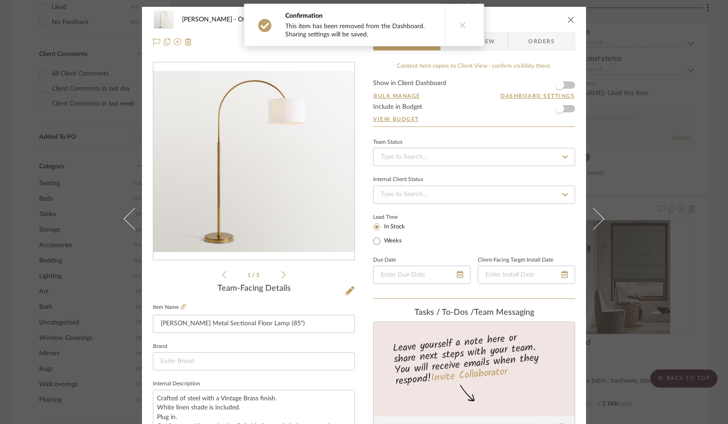
click at [567, 21] on icon "close" at bounding box center [570, 19] width 7 height 7
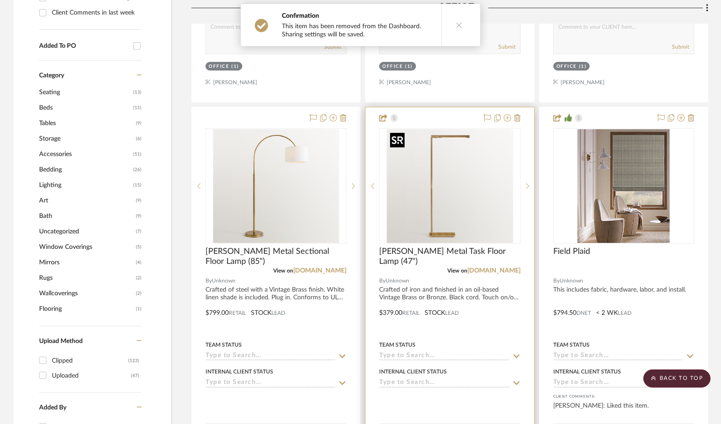
click at [459, 147] on img "0" at bounding box center [450, 186] width 126 height 114
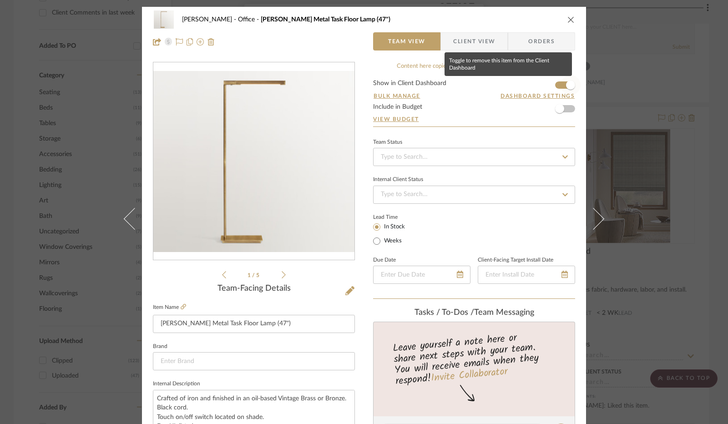
click at [566, 84] on span "button" at bounding box center [570, 84] width 9 height 9
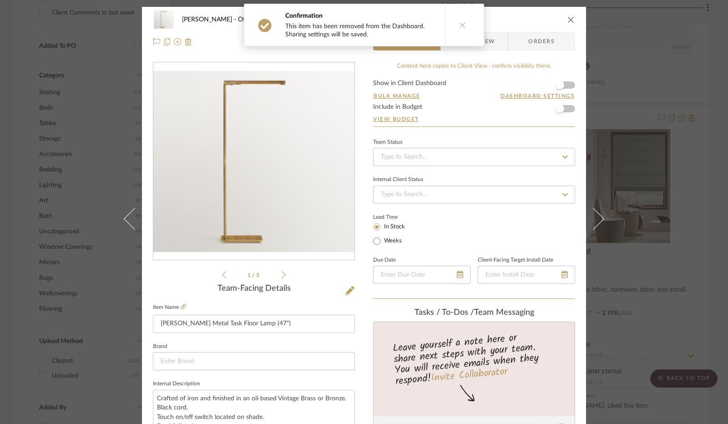
click at [567, 22] on icon "close" at bounding box center [570, 19] width 7 height 7
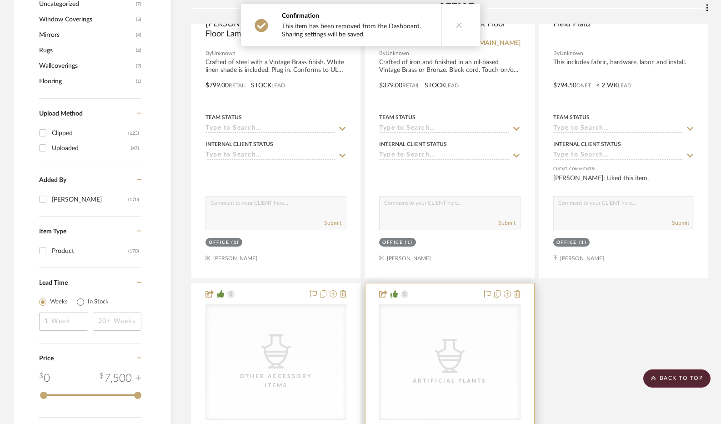
scroll to position [1137, 0]
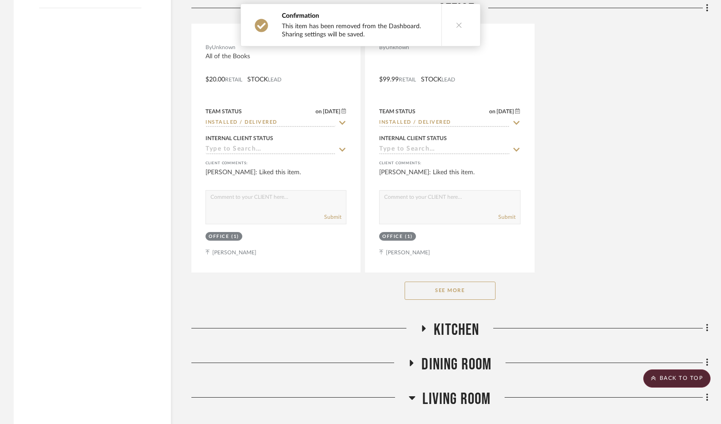
click at [444, 288] on button "See More" at bounding box center [450, 290] width 91 height 18
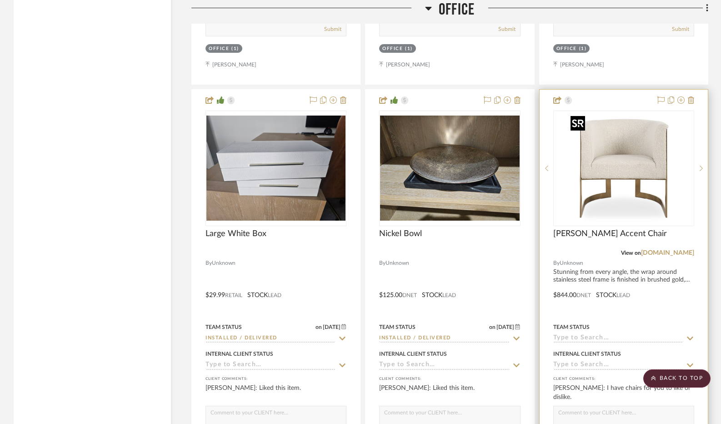
click at [617, 165] on img "0" at bounding box center [624, 168] width 114 height 114
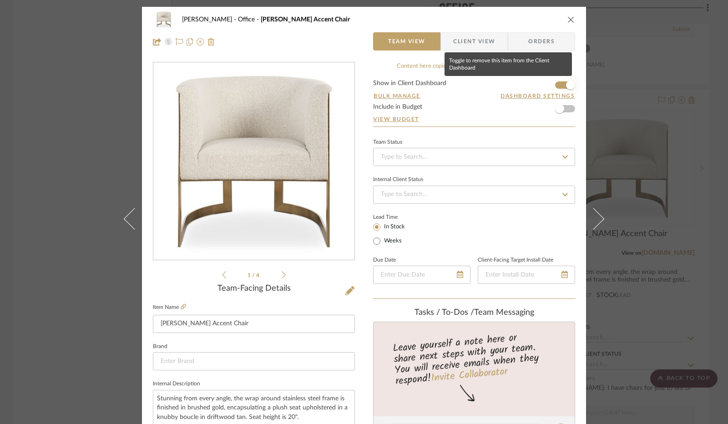
drag, startPoint x: 564, startPoint y: 87, endPoint x: 564, endPoint y: 79, distance: 8.6
click at [566, 88] on span "button" at bounding box center [570, 84] width 9 height 9
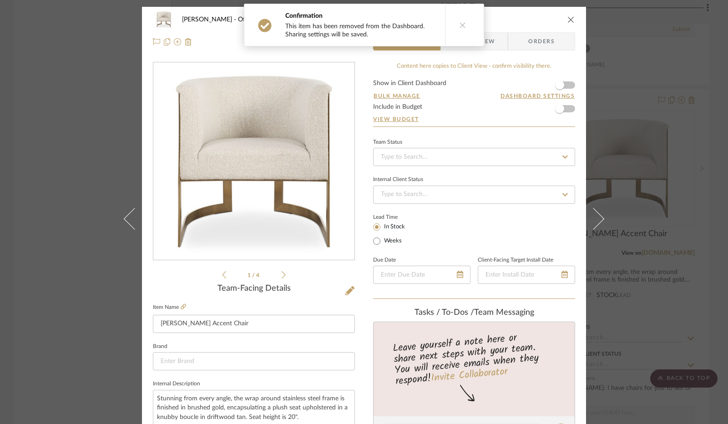
click at [567, 20] on icon "close" at bounding box center [570, 19] width 7 height 7
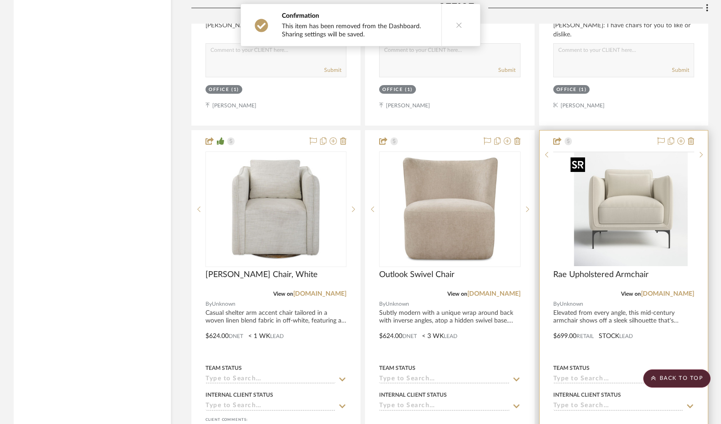
scroll to position [2364, 0]
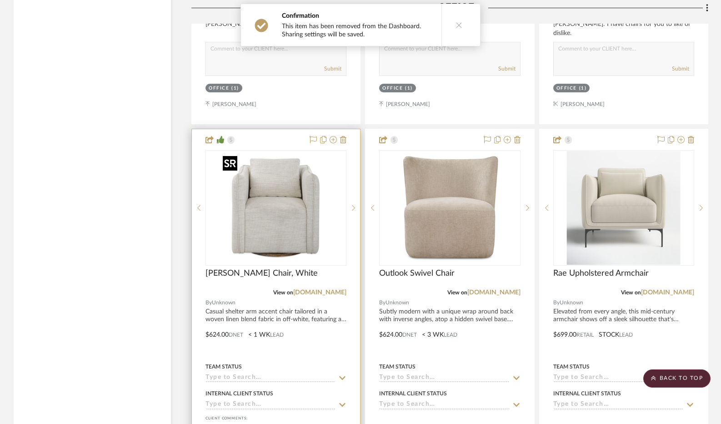
click at [291, 220] on img "0" at bounding box center [276, 208] width 114 height 114
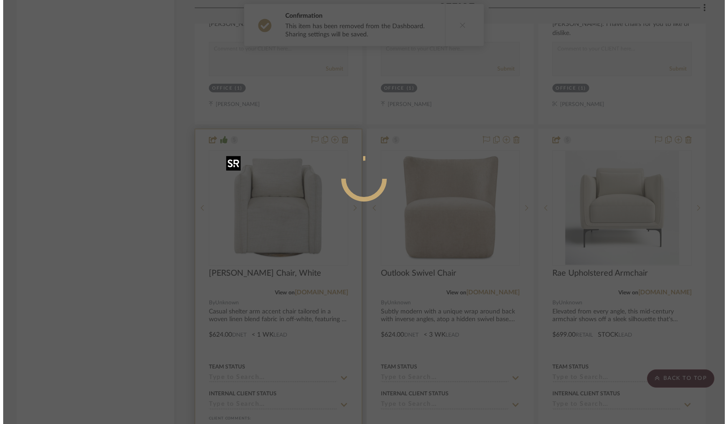
scroll to position [0, 0]
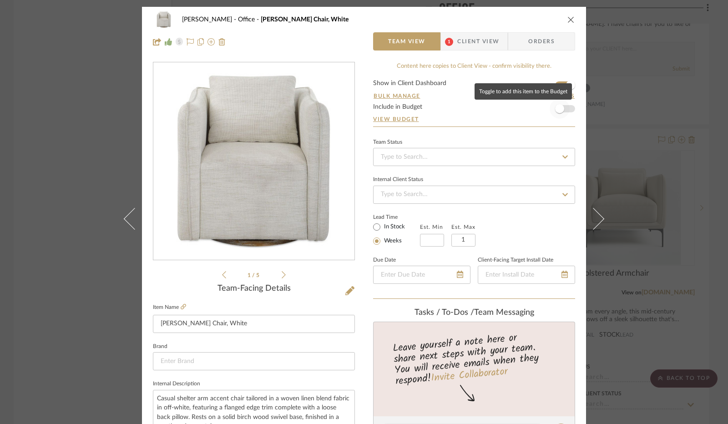
click at [562, 108] on span "button" at bounding box center [559, 109] width 20 height 20
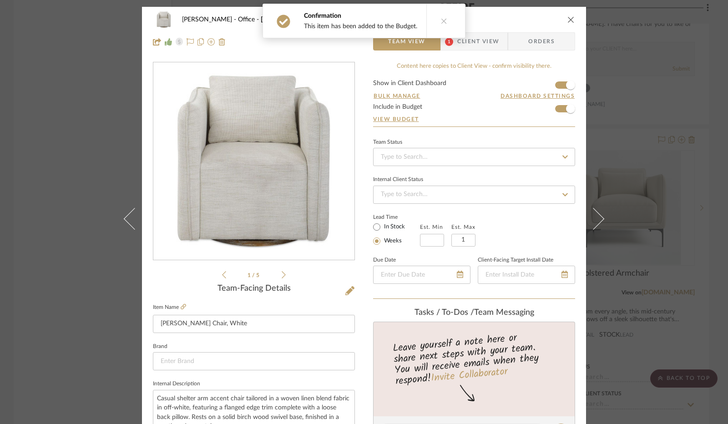
click at [568, 16] on icon "close" at bounding box center [570, 19] width 7 height 7
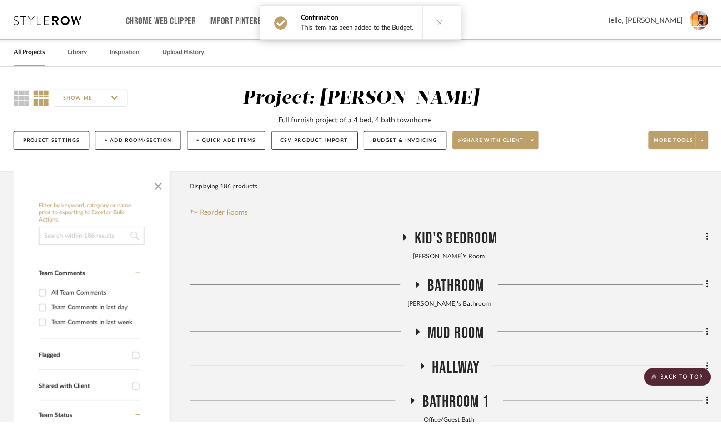
scroll to position [2364, 0]
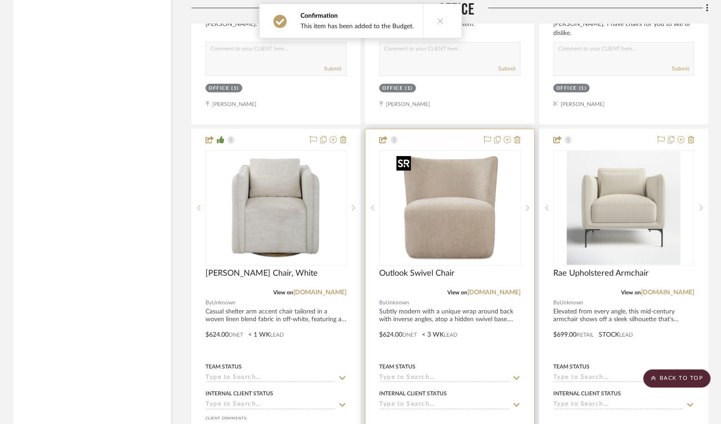
click at [494, 183] on img "0" at bounding box center [450, 208] width 114 height 114
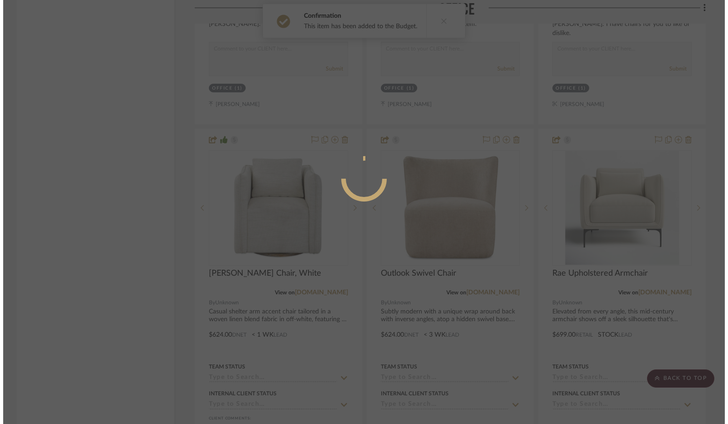
scroll to position [0, 0]
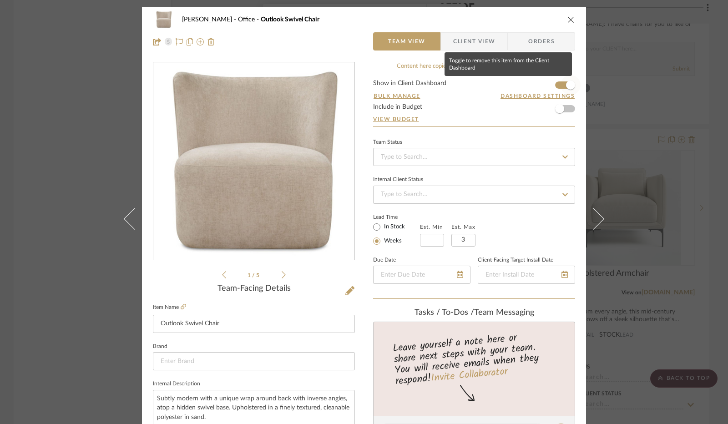
click at [560, 86] on span "button" at bounding box center [570, 85] width 20 height 20
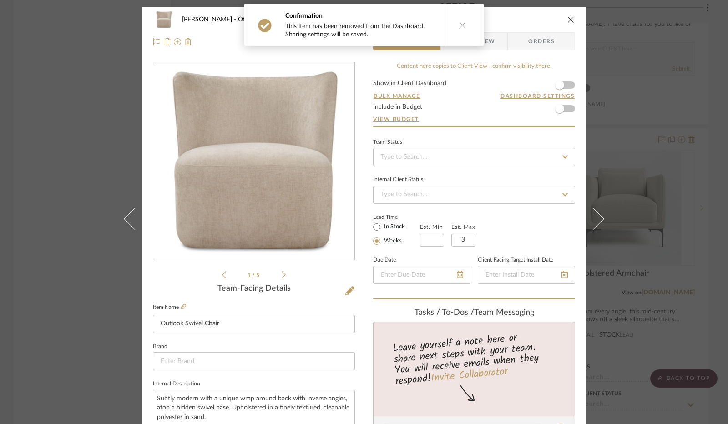
click at [569, 19] on icon "close" at bounding box center [570, 19] width 7 height 7
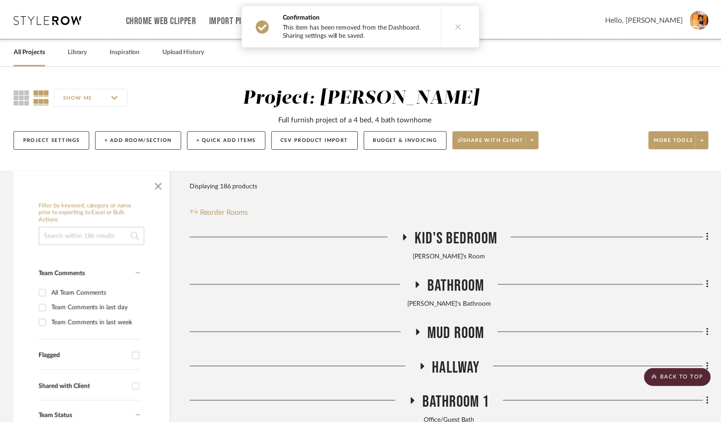
scroll to position [2364, 0]
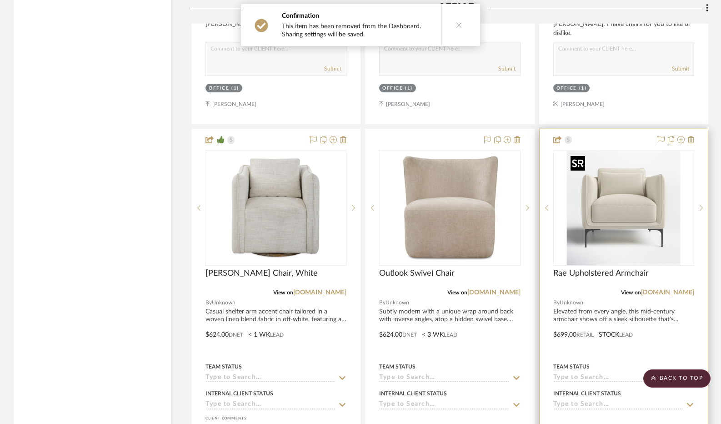
click at [633, 172] on img "0" at bounding box center [624, 208] width 114 height 114
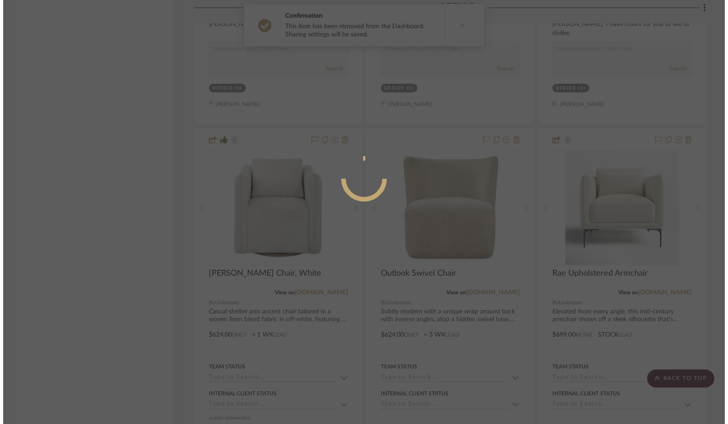
scroll to position [0, 0]
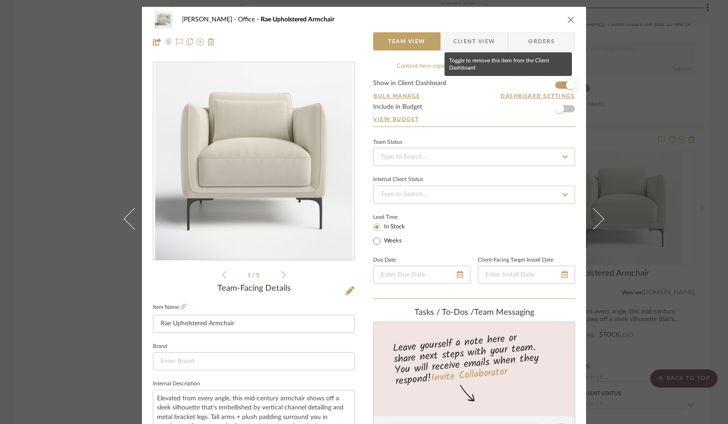
click at [567, 87] on span "button" at bounding box center [570, 84] width 9 height 9
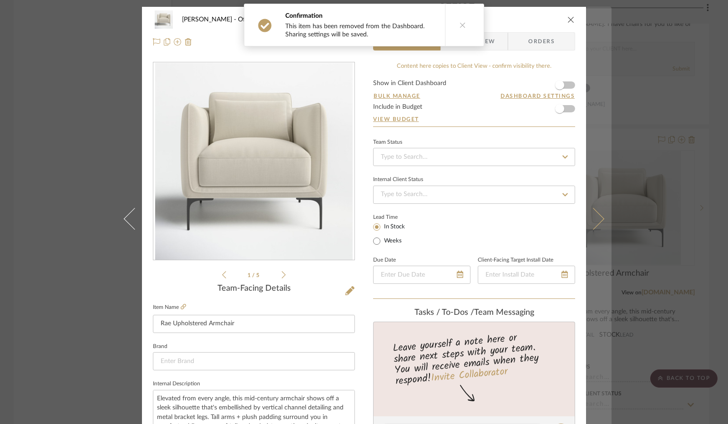
click at [597, 223] on button at bounding box center [598, 219] width 25 height 424
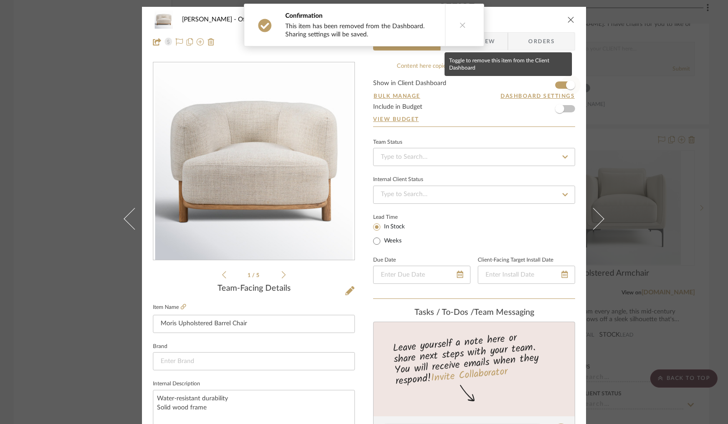
click at [566, 85] on span "button" at bounding box center [570, 84] width 9 height 9
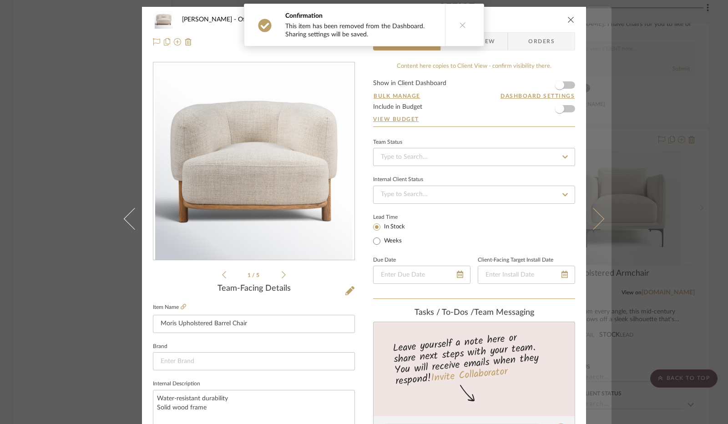
click at [595, 236] on button at bounding box center [598, 219] width 25 height 424
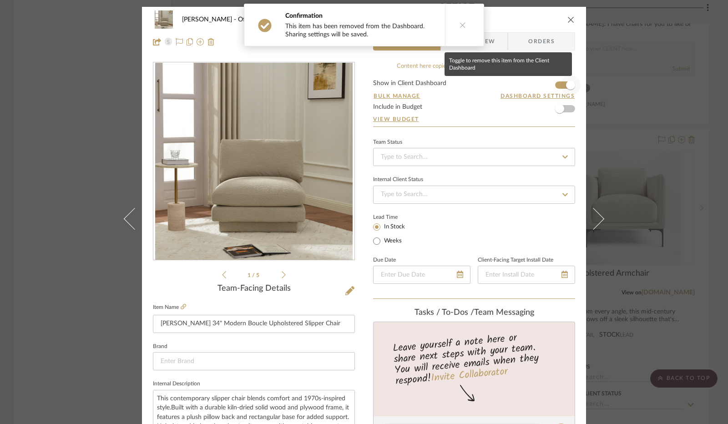
click at [566, 84] on span "button" at bounding box center [570, 84] width 9 height 9
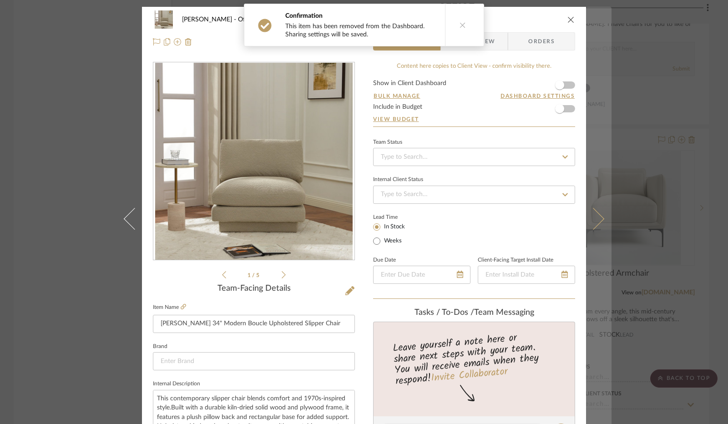
click at [602, 219] on button at bounding box center [598, 219] width 25 height 424
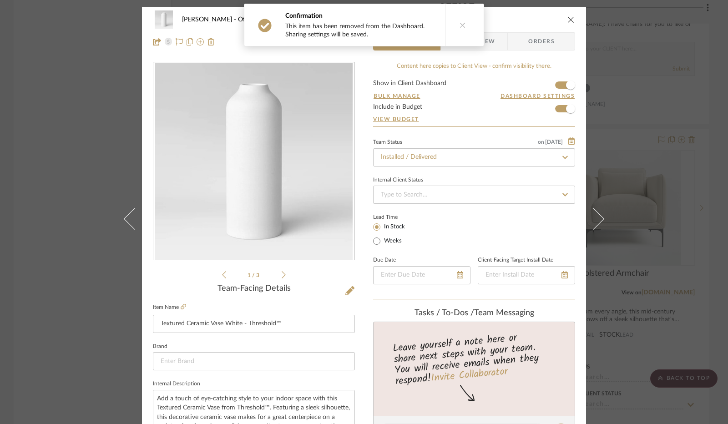
click at [567, 16] on icon "close" at bounding box center [570, 19] width 7 height 7
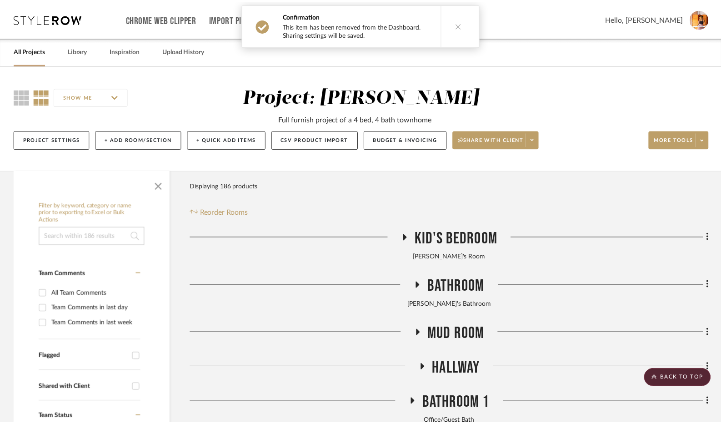
scroll to position [2364, 0]
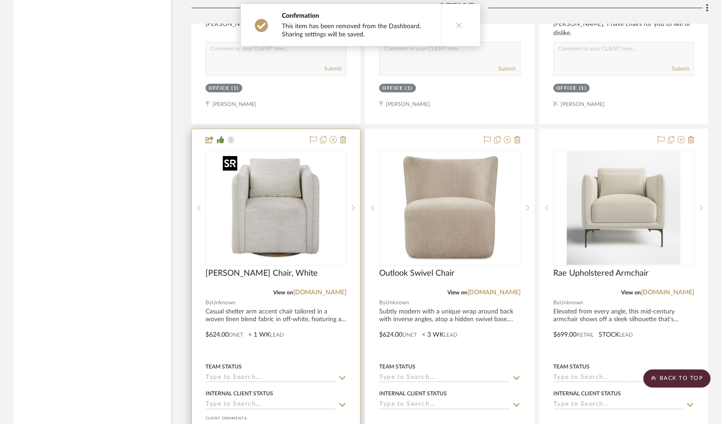
click at [288, 231] on img "0" at bounding box center [276, 208] width 114 height 114
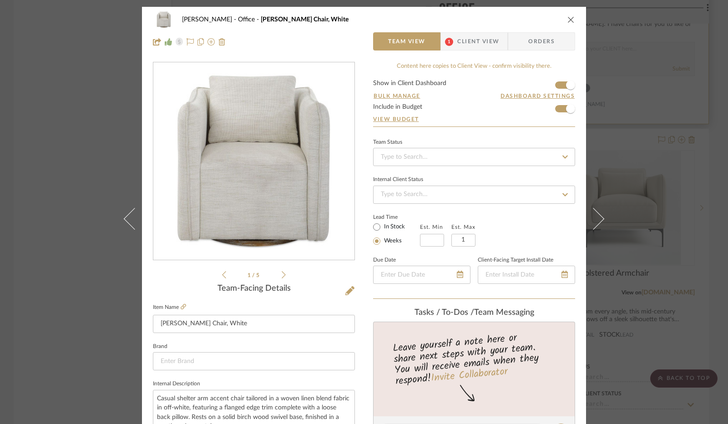
drag, startPoint x: 568, startPoint y: 20, endPoint x: 565, endPoint y: 61, distance: 41.0
click at [568, 21] on icon "close" at bounding box center [570, 19] width 7 height 7
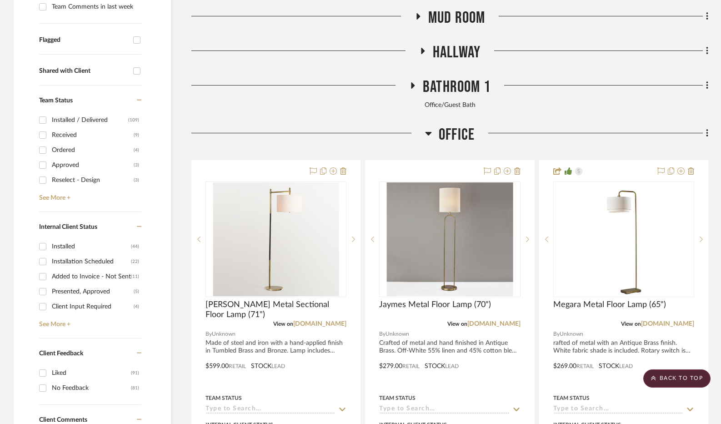
scroll to position [182, 0]
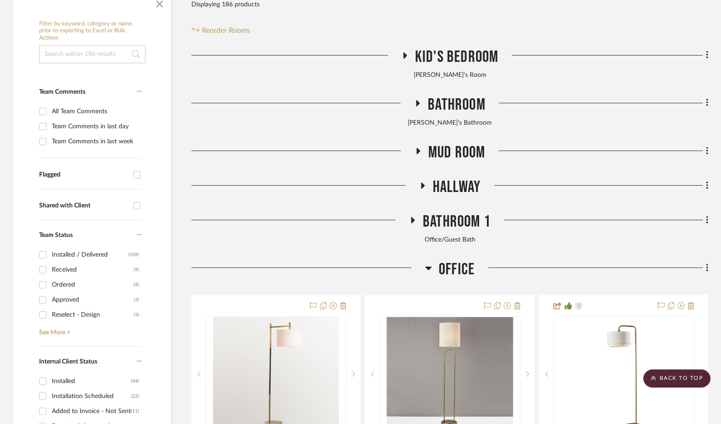
click at [430, 270] on icon at bounding box center [428, 267] width 7 height 11
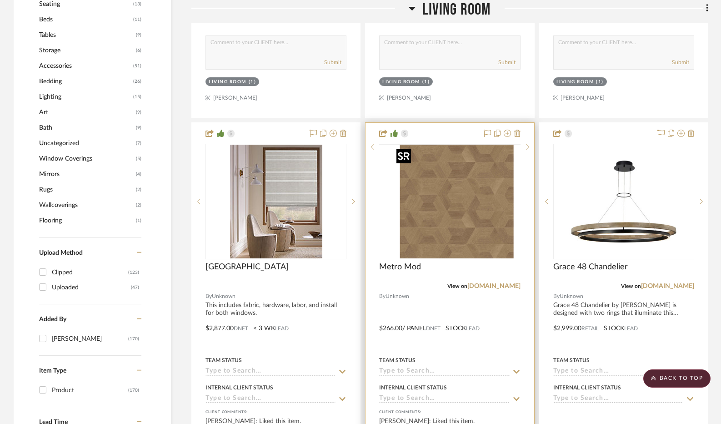
scroll to position [864, 0]
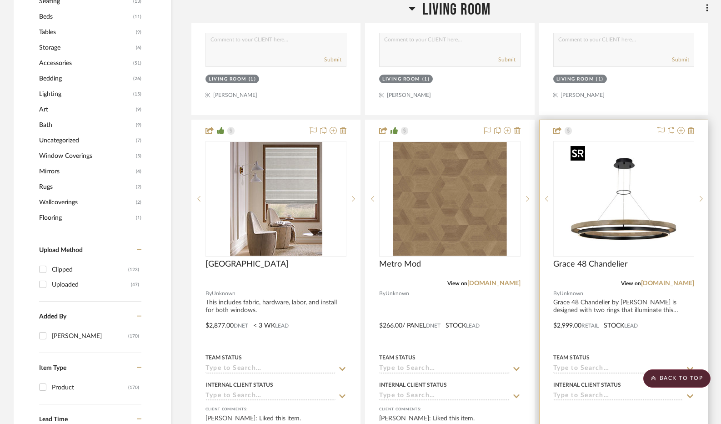
click at [618, 229] on img "0" at bounding box center [624, 199] width 114 height 114
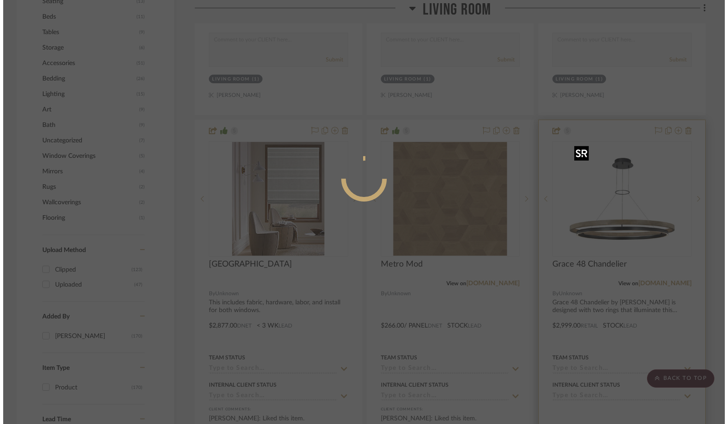
scroll to position [0, 0]
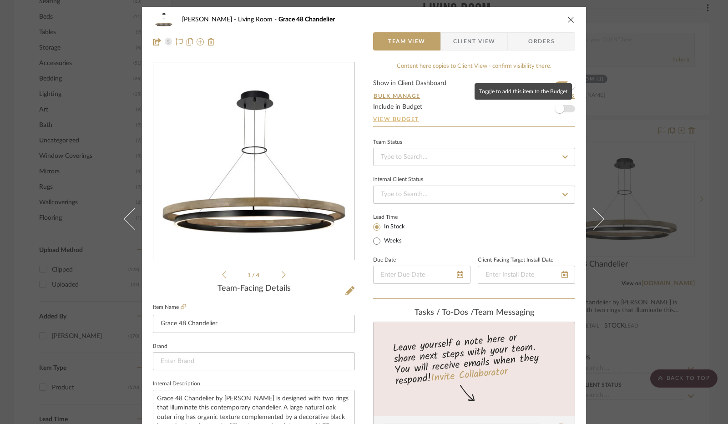
drag, startPoint x: 558, startPoint y: 109, endPoint x: 561, endPoint y: 120, distance: 11.1
click at [558, 109] on span "button" at bounding box center [559, 108] width 9 height 9
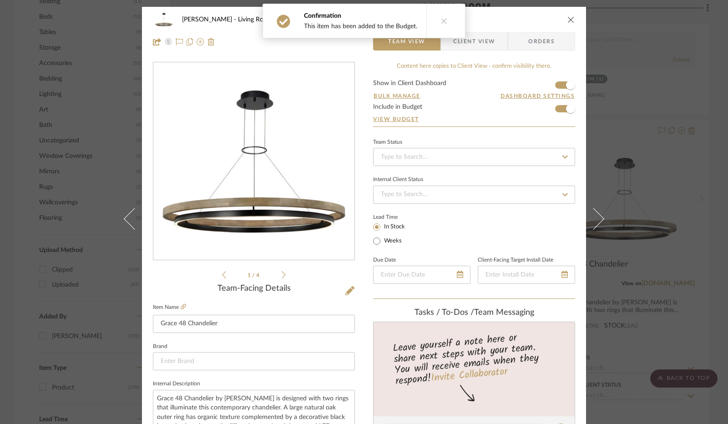
click at [570, 19] on icon "close" at bounding box center [570, 19] width 7 height 7
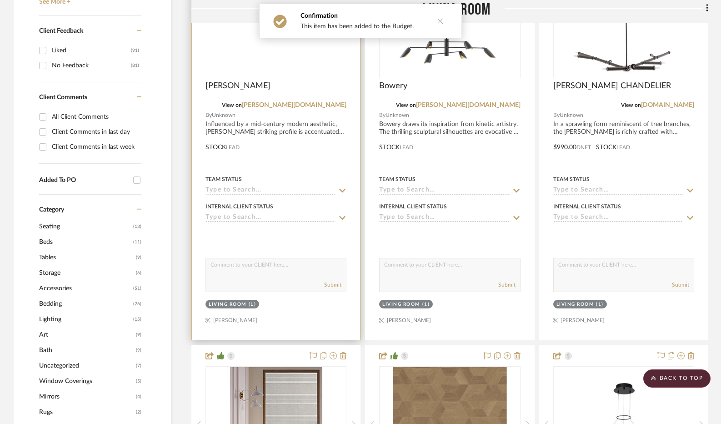
scroll to position [546, 0]
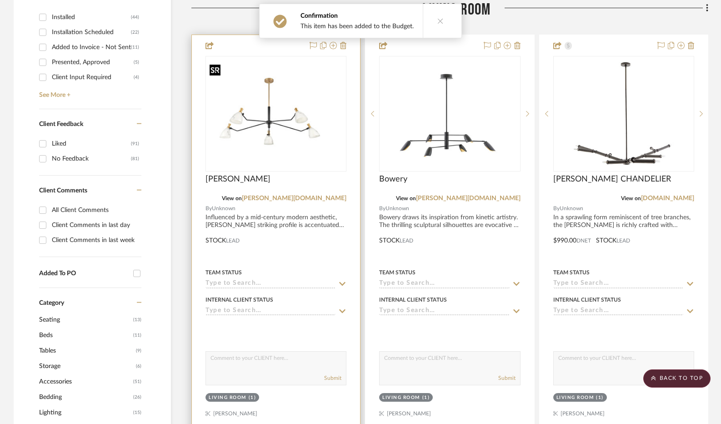
click at [296, 137] on img "0" at bounding box center [276, 113] width 140 height 106
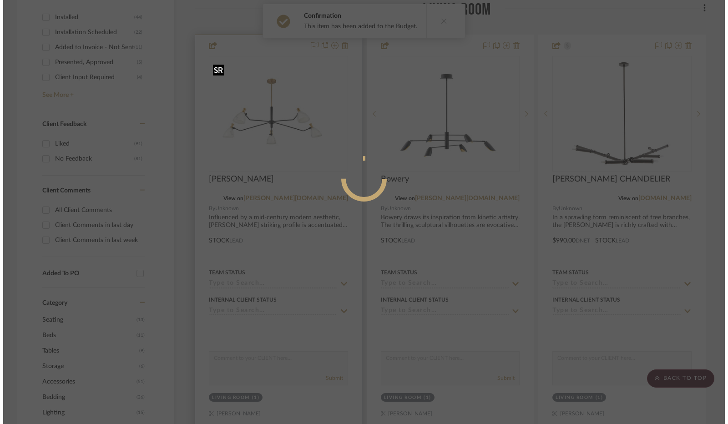
scroll to position [0, 0]
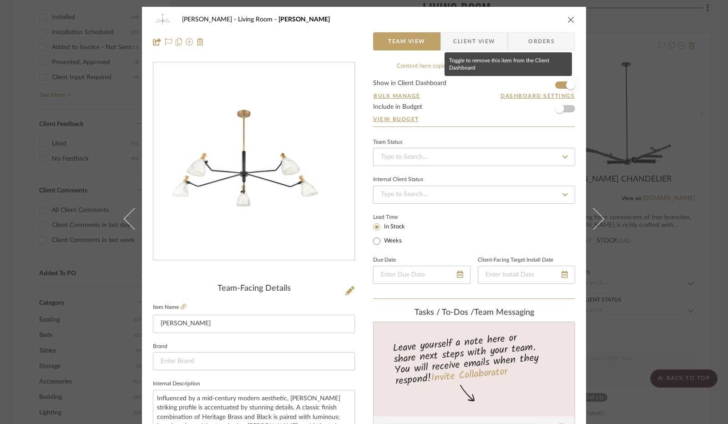
click at [568, 85] on span "button" at bounding box center [570, 84] width 9 height 9
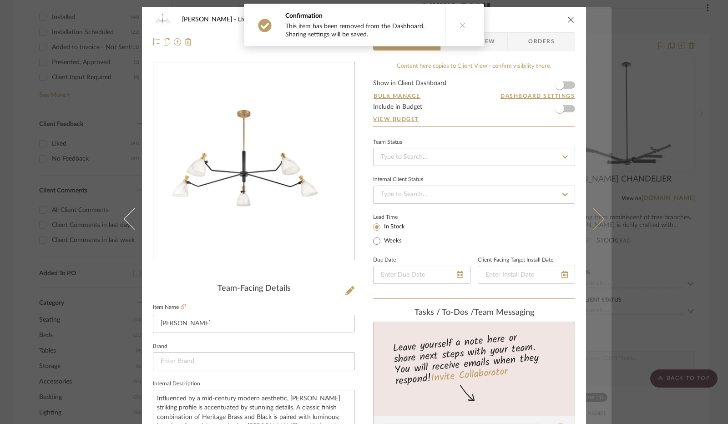
click at [598, 225] on button at bounding box center [598, 219] width 25 height 424
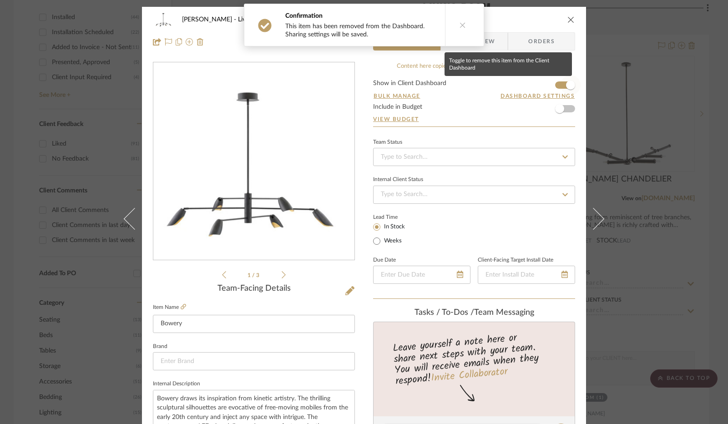
click at [569, 90] on span "button" at bounding box center [570, 85] width 20 height 20
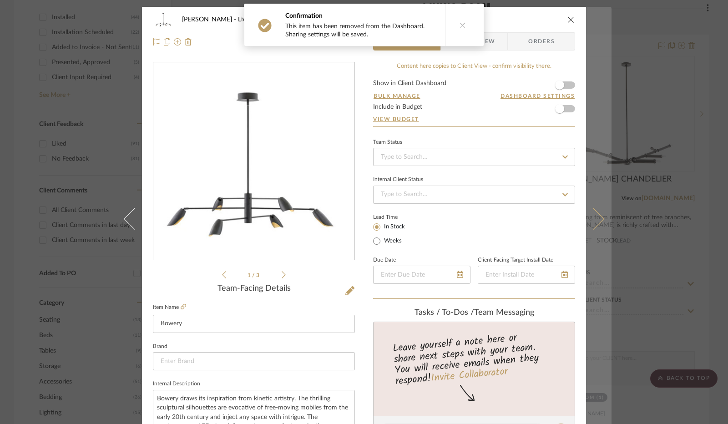
click at [595, 230] on button at bounding box center [598, 219] width 25 height 424
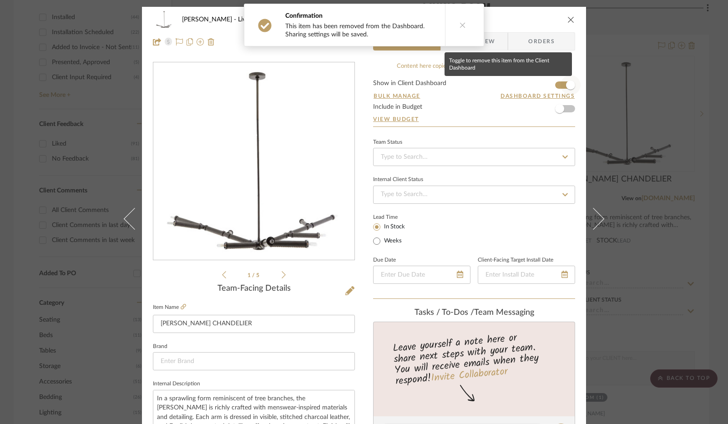
click at [566, 90] on span "button" at bounding box center [570, 85] width 20 height 20
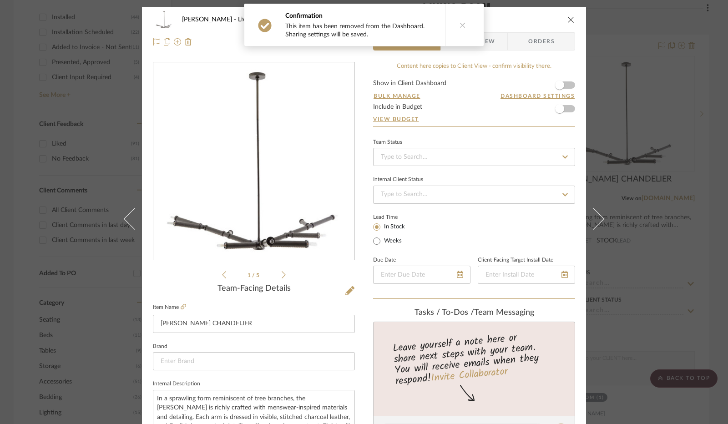
click at [567, 18] on icon "close" at bounding box center [570, 19] width 7 height 7
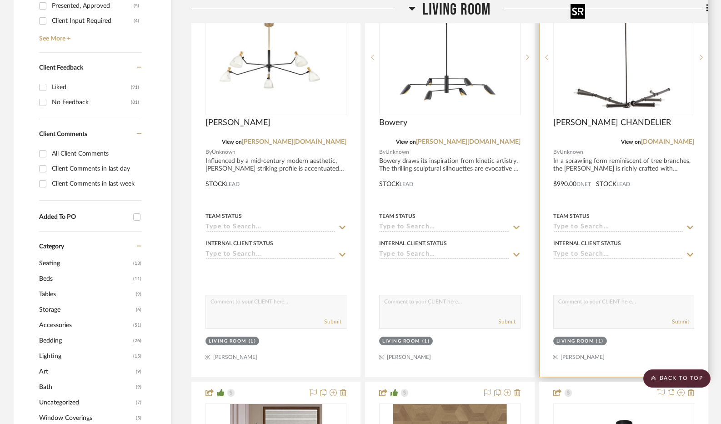
scroll to position [591, 0]
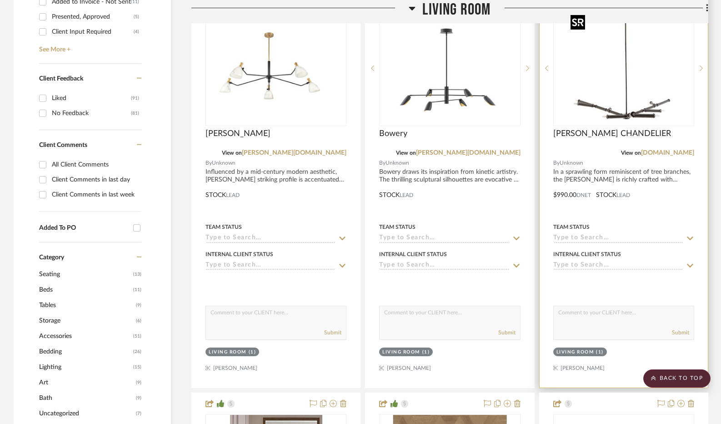
click at [604, 96] on img "0" at bounding box center [624, 68] width 114 height 114
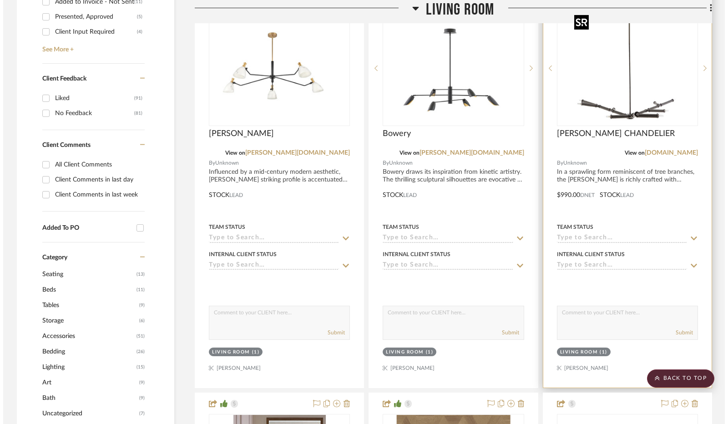
scroll to position [0, 0]
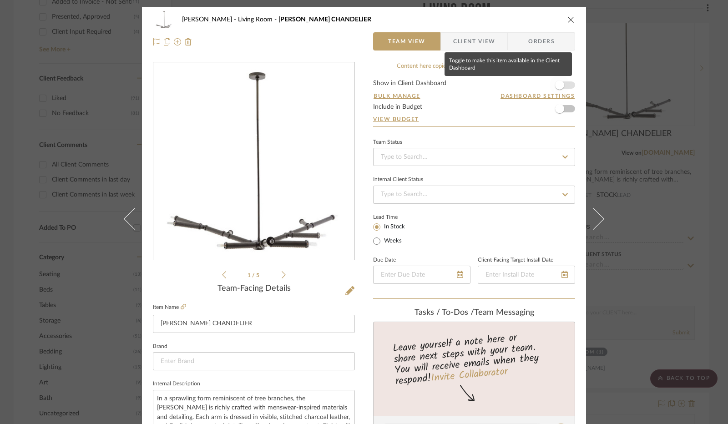
click at [562, 85] on span "button" at bounding box center [559, 85] width 20 height 20
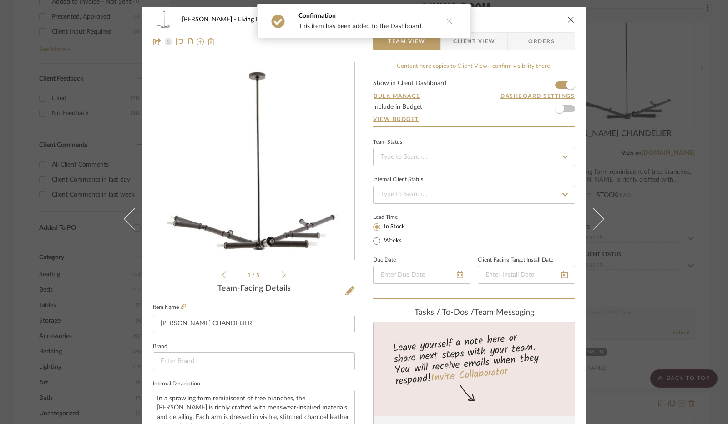
click at [567, 18] on icon "close" at bounding box center [570, 19] width 7 height 7
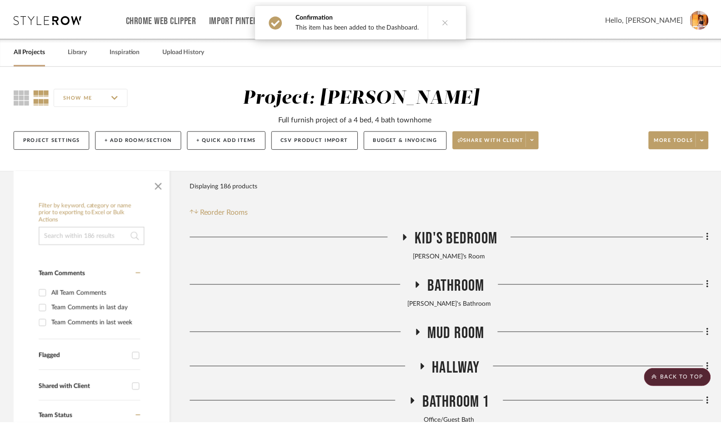
scroll to position [591, 0]
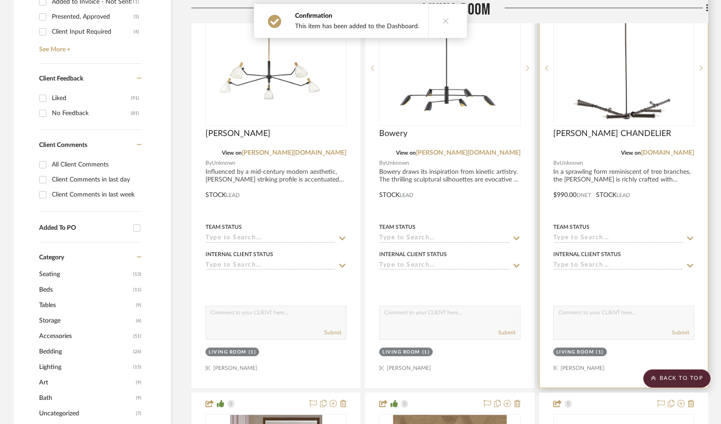
click at [592, 316] on textarea at bounding box center [624, 314] width 140 height 17
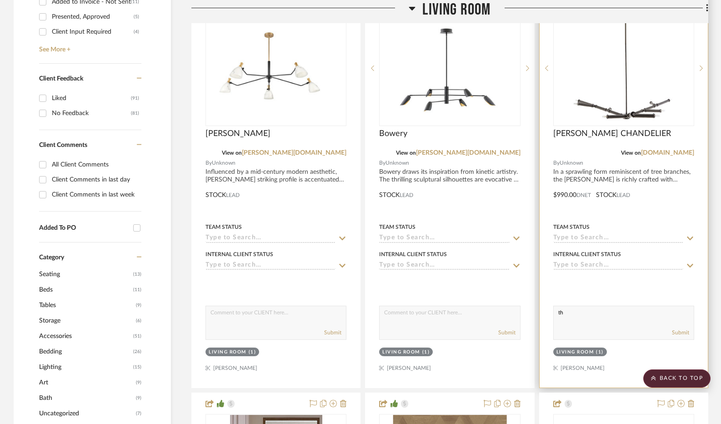
type textarea "t"
type textarea "This is the same as the brown light I sent a picture to you of. It has a black …"
click at [680, 335] on button "Submit" at bounding box center [680, 332] width 17 height 8
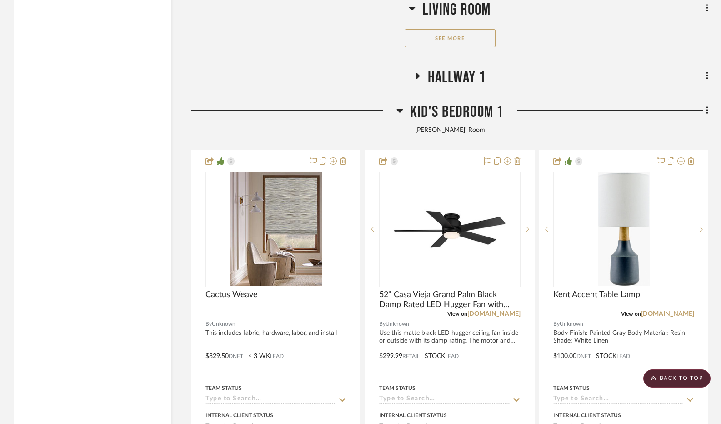
scroll to position [1819, 0]
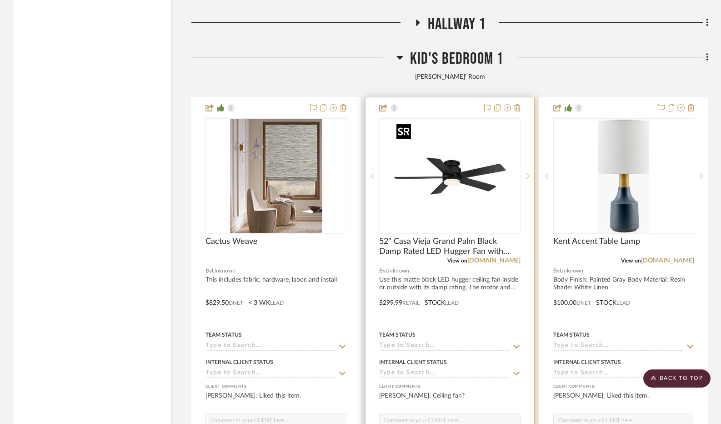
click at [490, 187] on img "0" at bounding box center [450, 176] width 114 height 114
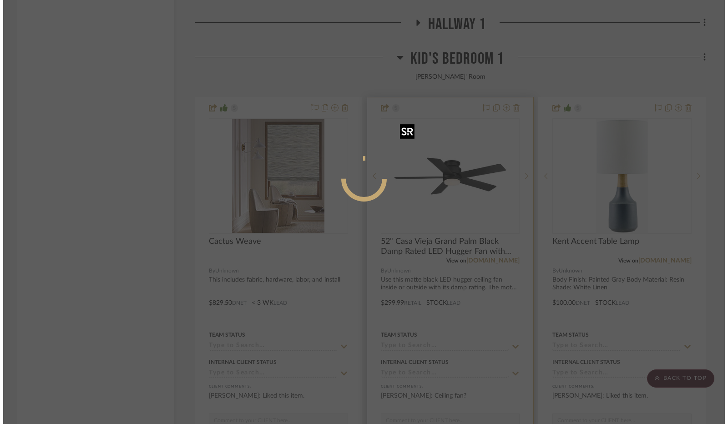
scroll to position [0, 0]
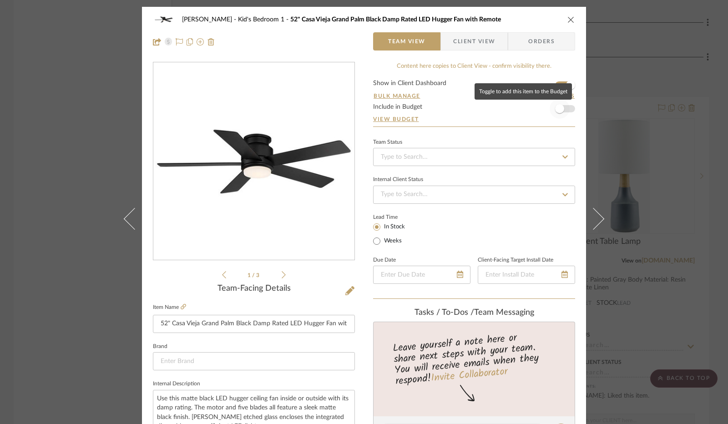
click at [555, 107] on span "button" at bounding box center [559, 108] width 9 height 9
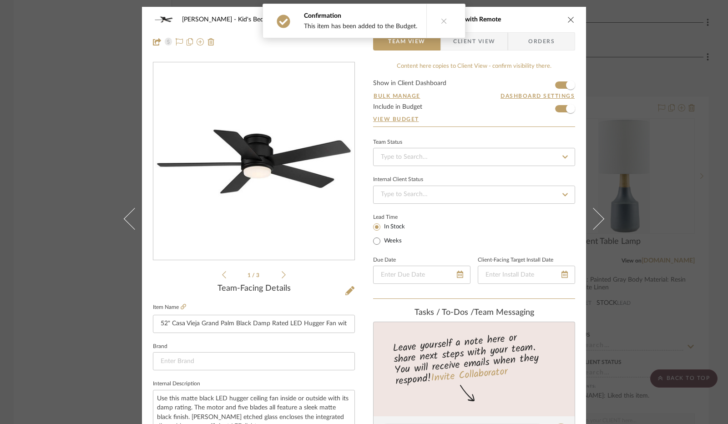
click at [567, 20] on icon "close" at bounding box center [570, 19] width 7 height 7
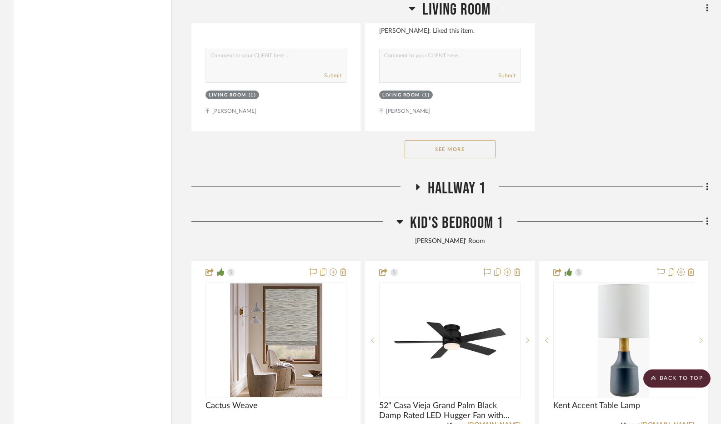
scroll to position [1637, 0]
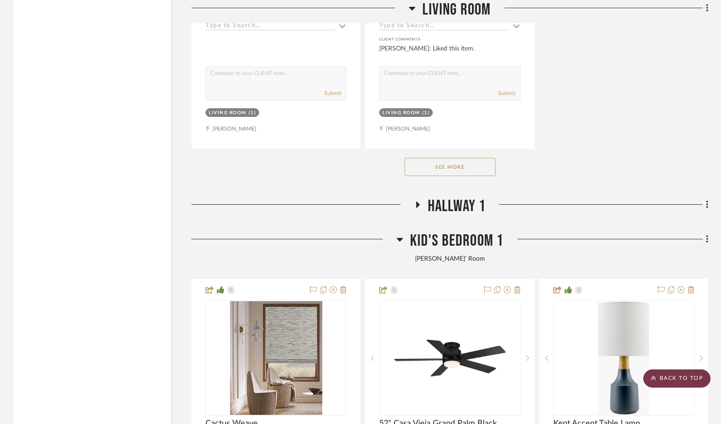
click at [684, 373] on scroll-to-top-button "BACK TO TOP" at bounding box center [676, 378] width 67 height 18
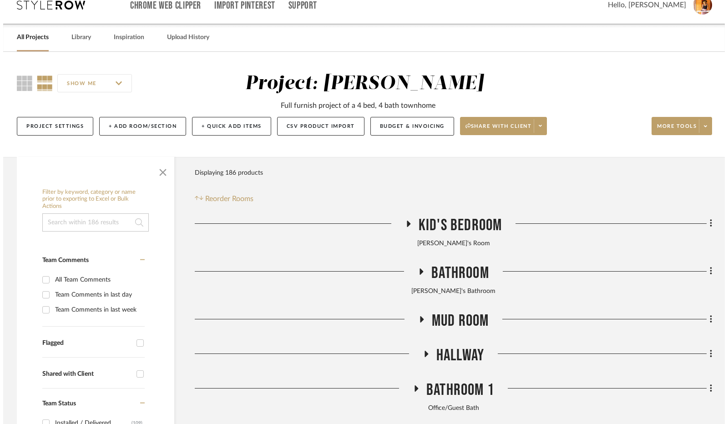
scroll to position [0, 0]
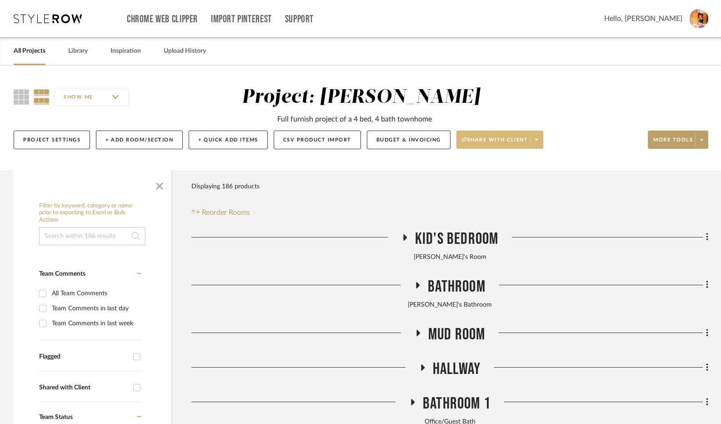
click at [496, 144] on span "Share with client" at bounding box center [495, 143] width 66 height 14
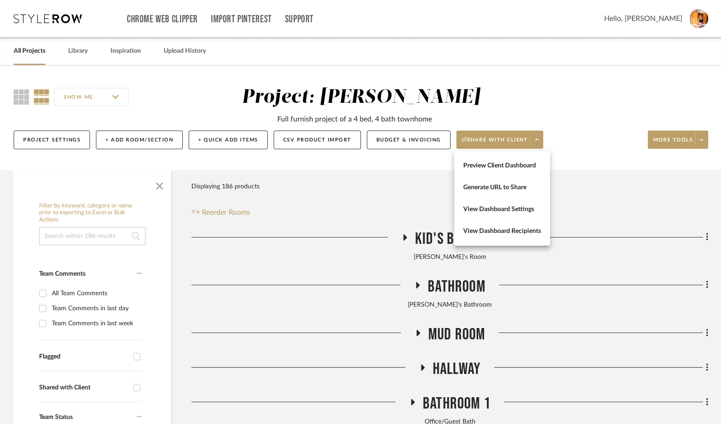
click at [500, 102] on div at bounding box center [360, 212] width 721 height 424
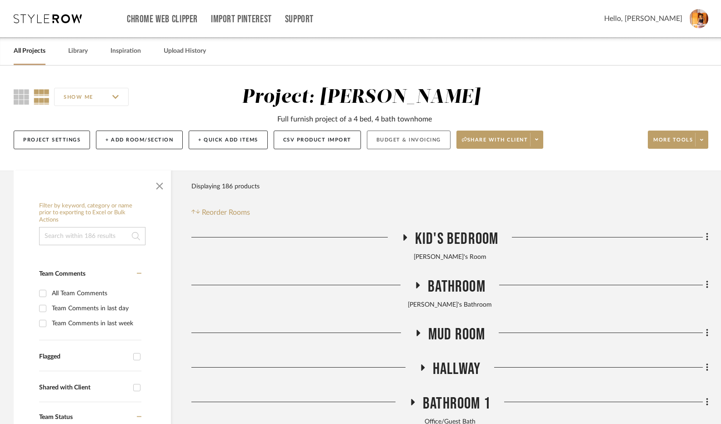
click at [408, 141] on button "Budget & Invoicing" at bounding box center [409, 139] width 84 height 19
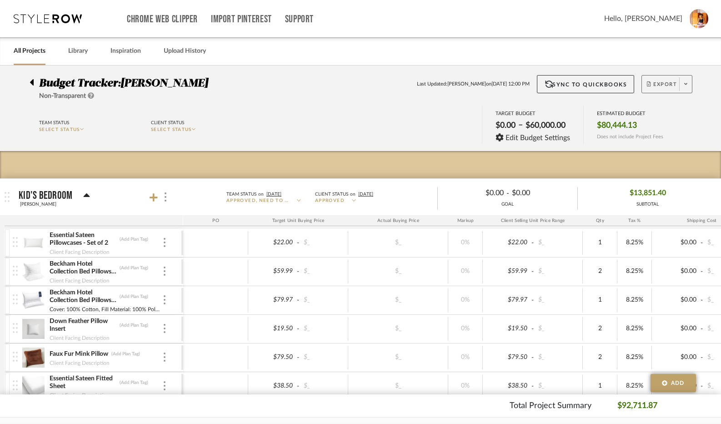
click at [662, 84] on span "Export" at bounding box center [662, 88] width 30 height 14
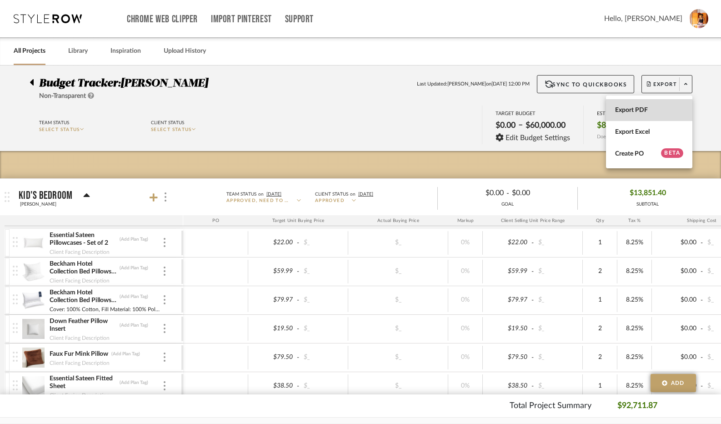
click at [653, 108] on span "Export PDF" at bounding box center [649, 110] width 68 height 8
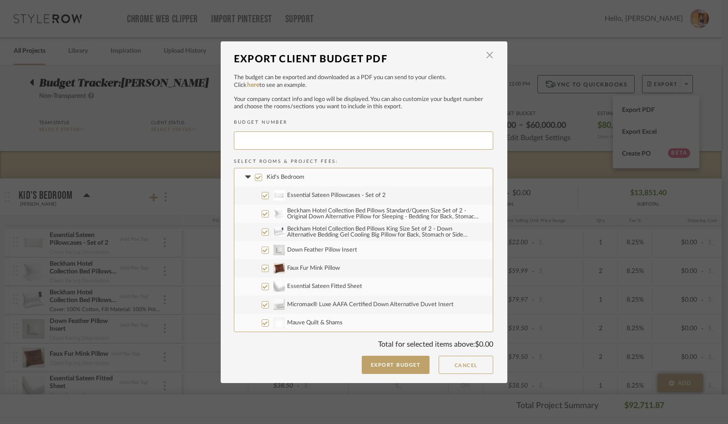
type input "[PERSON_NAME]-017"
drag, startPoint x: 489, startPoint y: 56, endPoint x: 502, endPoint y: 74, distance: 21.8
click at [488, 56] on span "button" at bounding box center [489, 55] width 18 height 18
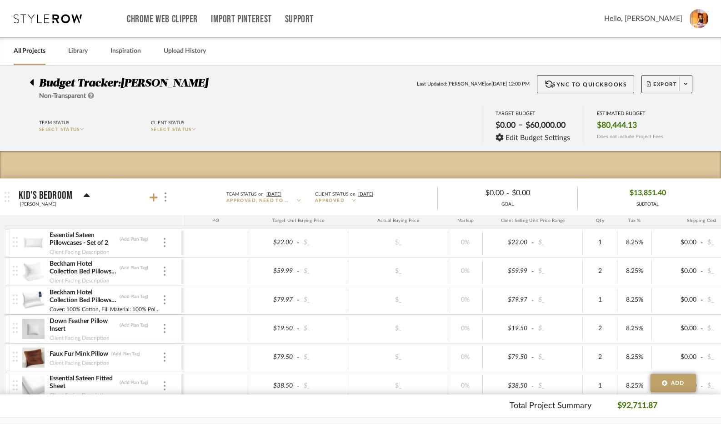
scroll to position [318, 0]
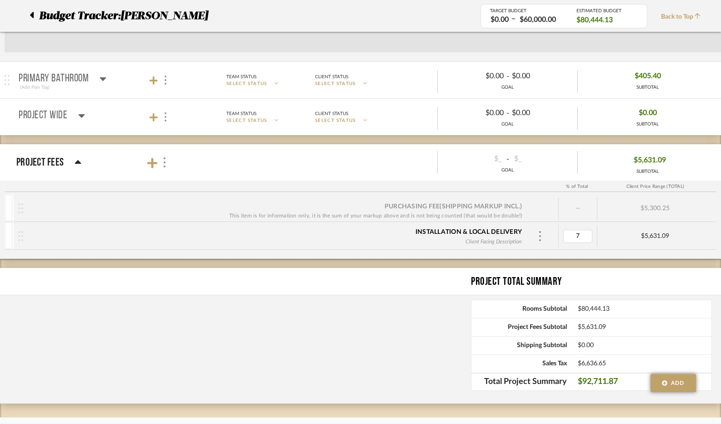
type input "5"
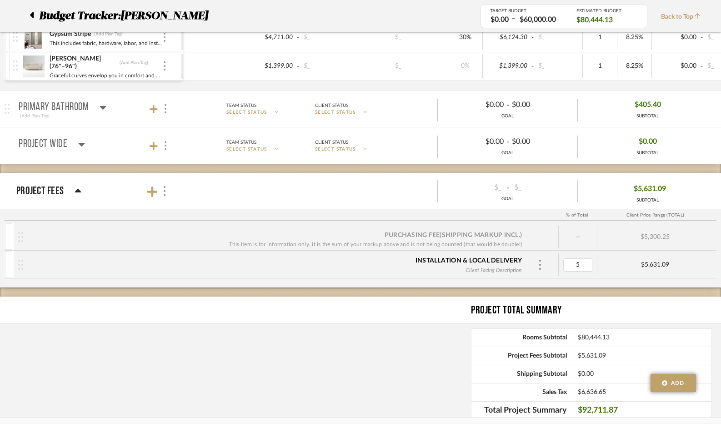
scroll to position [4544, 0]
click at [371, 303] on div "Project Total Summary" at bounding box center [360, 310] width 721 height 27
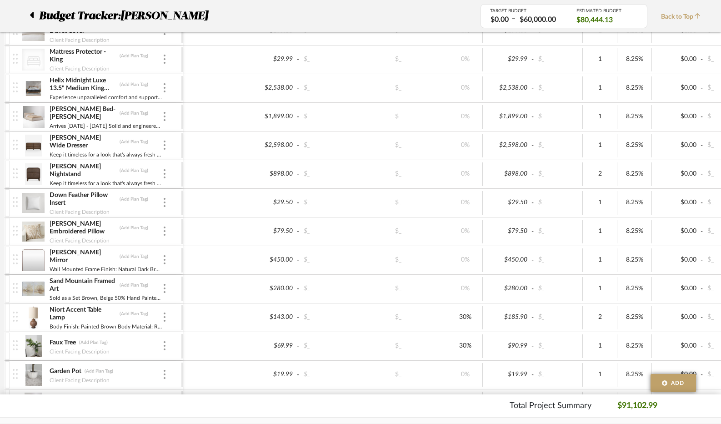
scroll to position [4226, 0]
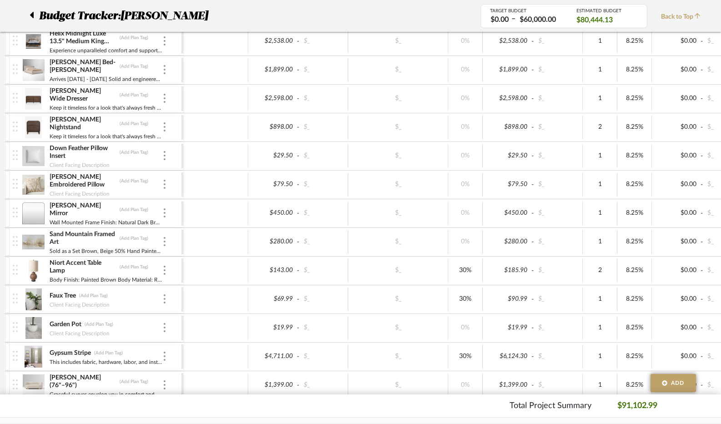
click at [679, 18] on span "Back to Top" at bounding box center [683, 17] width 44 height 10
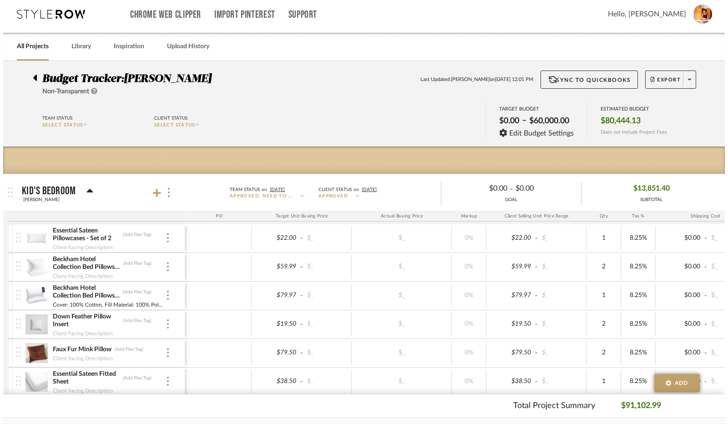
scroll to position [0, 0]
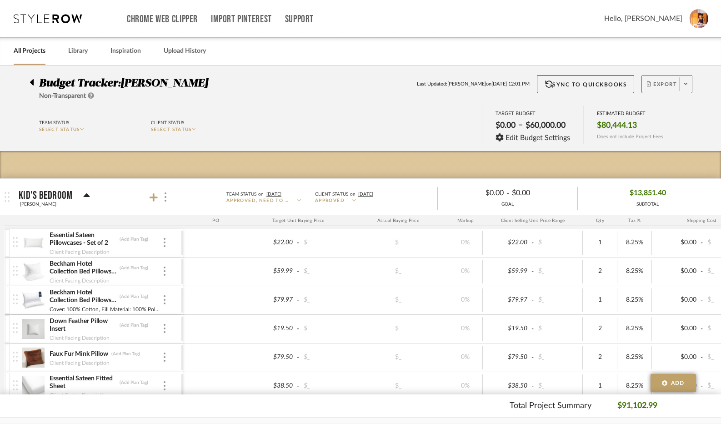
click at [684, 88] on span at bounding box center [685, 84] width 13 height 14
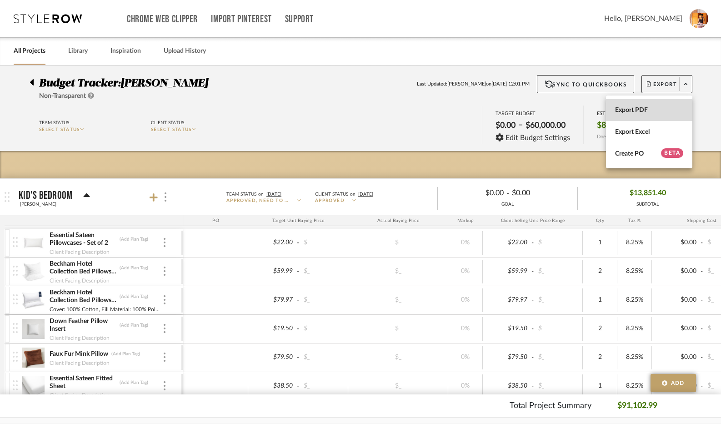
click at [633, 114] on button "Export PDF" at bounding box center [649, 110] width 86 height 22
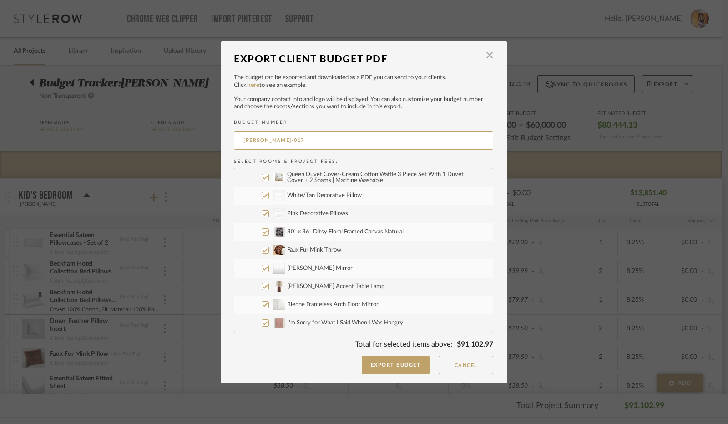
scroll to position [364, 0]
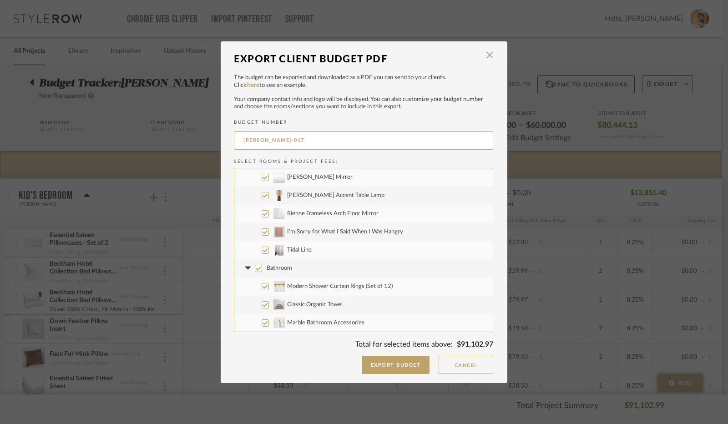
click at [261, 251] on input "Tidal Line" at bounding box center [264, 249] width 7 height 7
checkbox input "false"
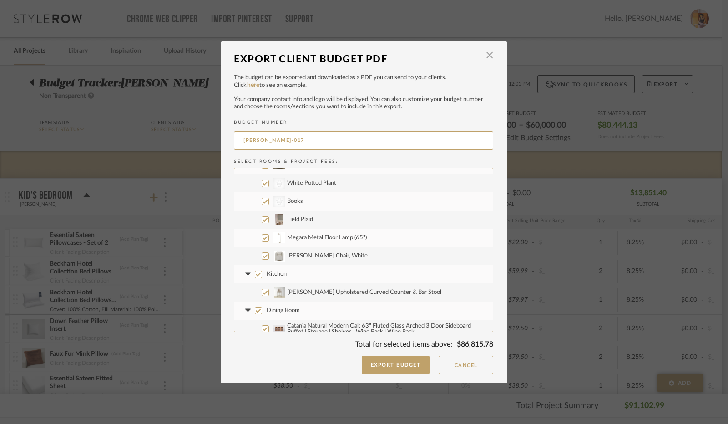
scroll to position [1182, 0]
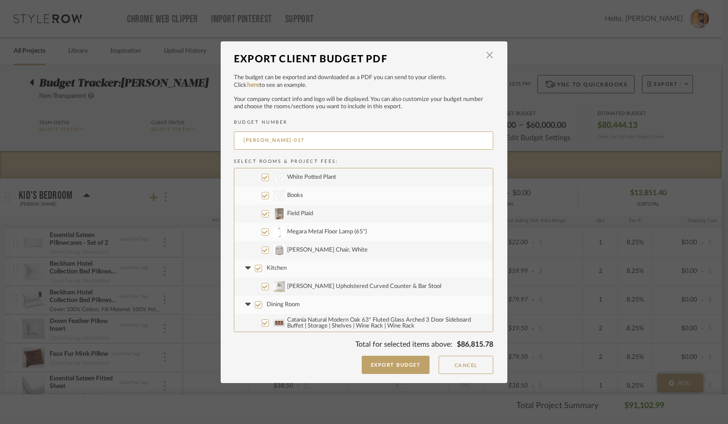
click at [261, 214] on input "Field Plaid" at bounding box center [264, 213] width 7 height 7
checkbox input "false"
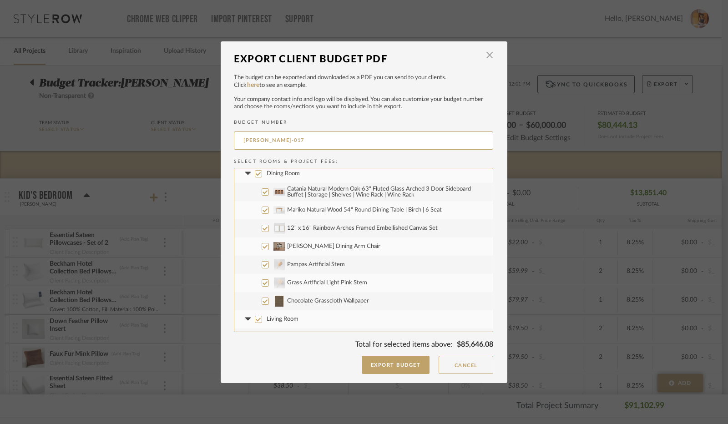
scroll to position [1319, 0]
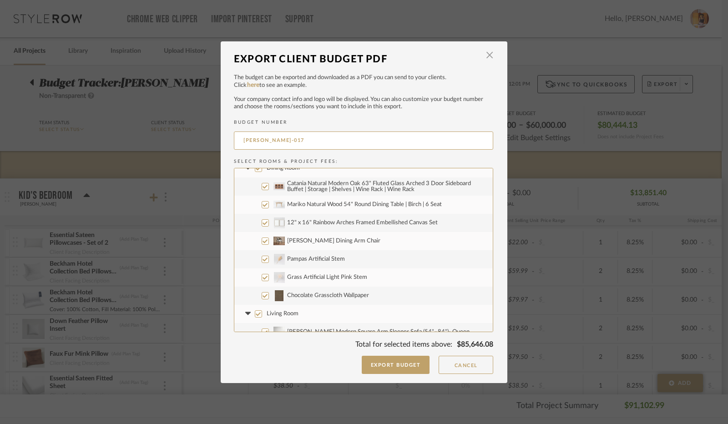
click at [263, 294] on input "Chocolate Grasscloth Wallpaper" at bounding box center [264, 295] width 7 height 7
checkbox input "false"
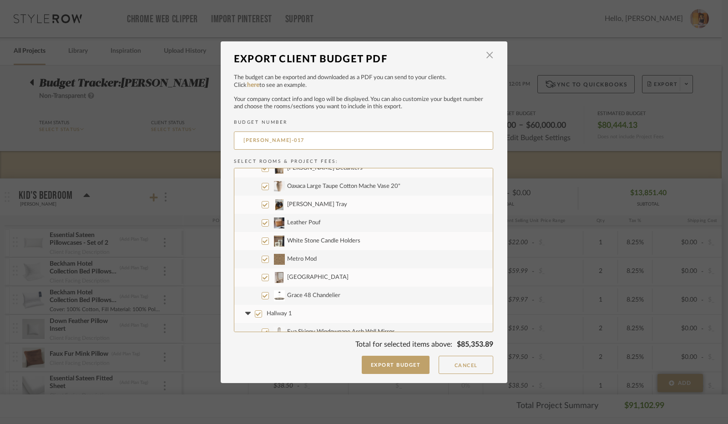
scroll to position [1910, 0]
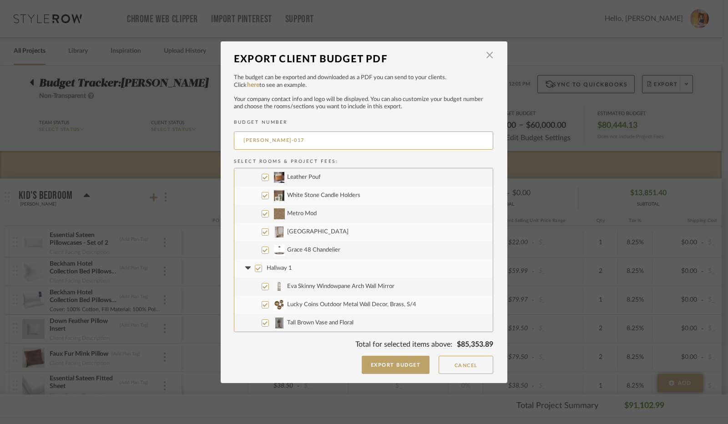
click at [262, 248] on input "Grace 48 Chandelier" at bounding box center [264, 249] width 7 height 7
checkbox input "false"
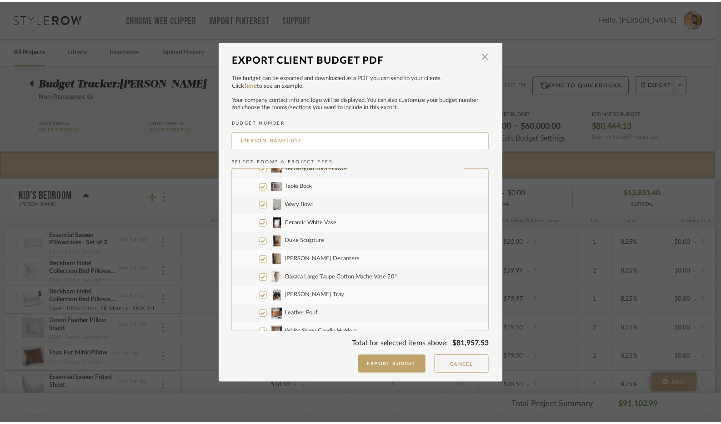
scroll to position [1728, 0]
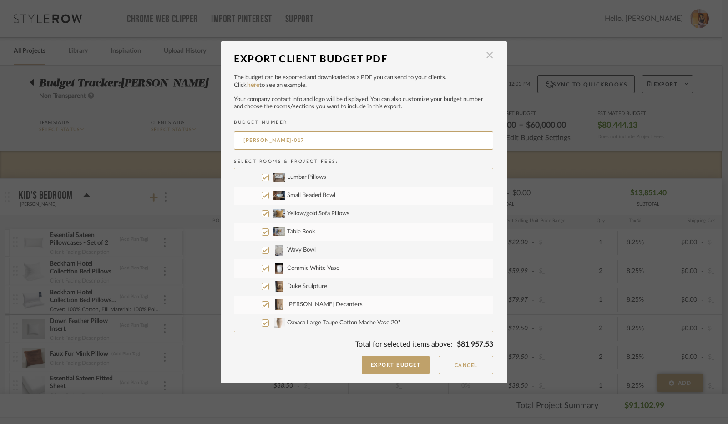
click at [486, 55] on span "button" at bounding box center [489, 55] width 18 height 18
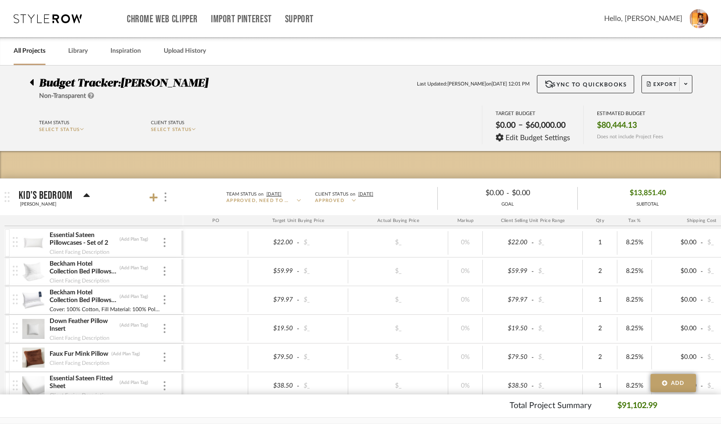
click at [41, 82] on span "Budget Tracker:" at bounding box center [79, 83] width 81 height 11
click at [36, 82] on div at bounding box center [35, 80] width 10 height 11
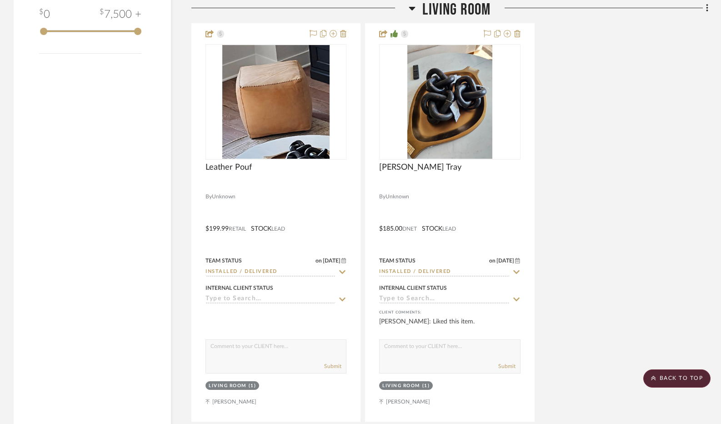
scroll to position [1501, 0]
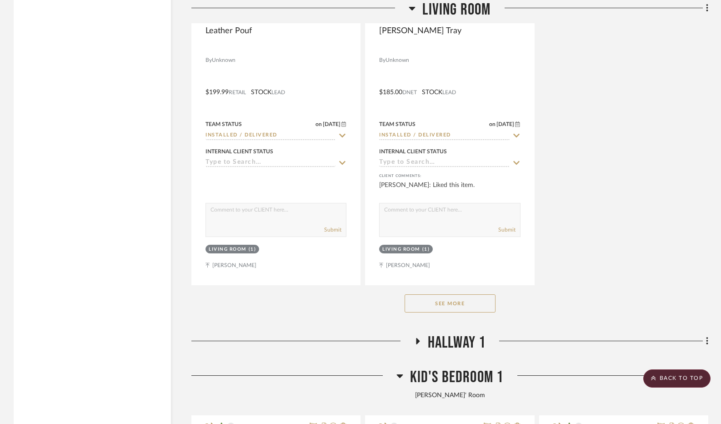
click at [461, 303] on button "See More" at bounding box center [450, 303] width 91 height 18
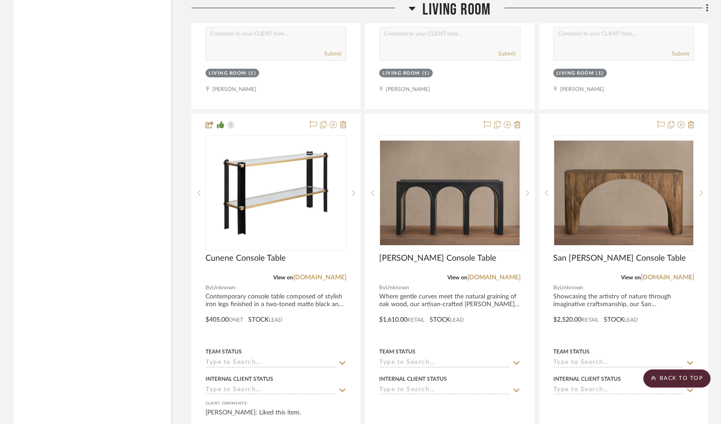
scroll to position [3729, 0]
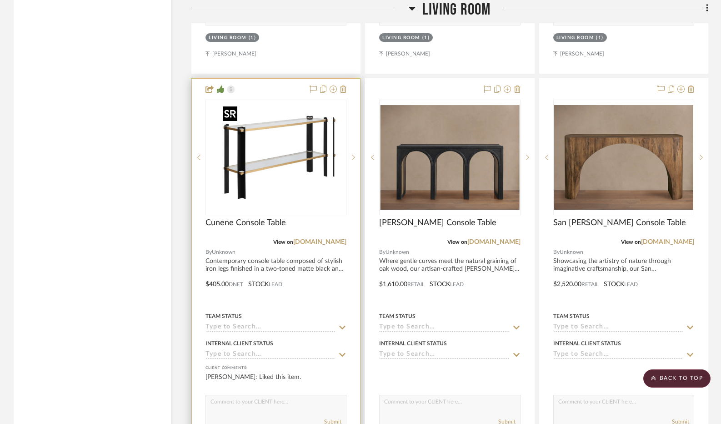
click at [296, 160] on img "0" at bounding box center [283, 157] width 114 height 114
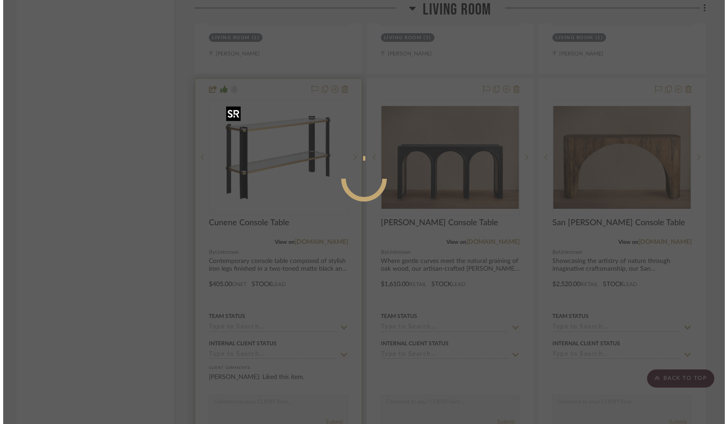
scroll to position [0, 0]
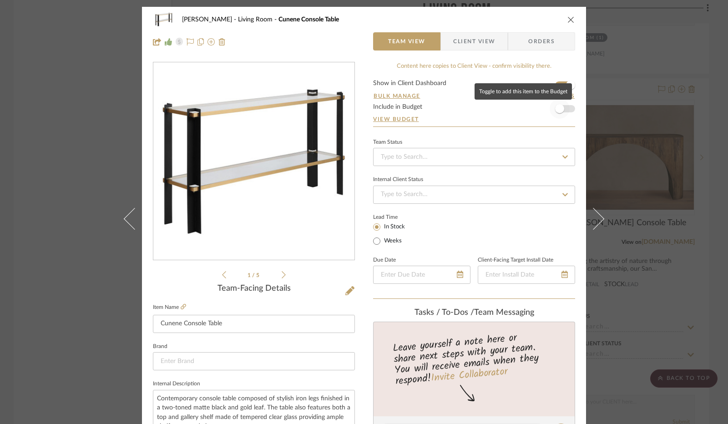
click at [557, 107] on span "button" at bounding box center [559, 108] width 9 height 9
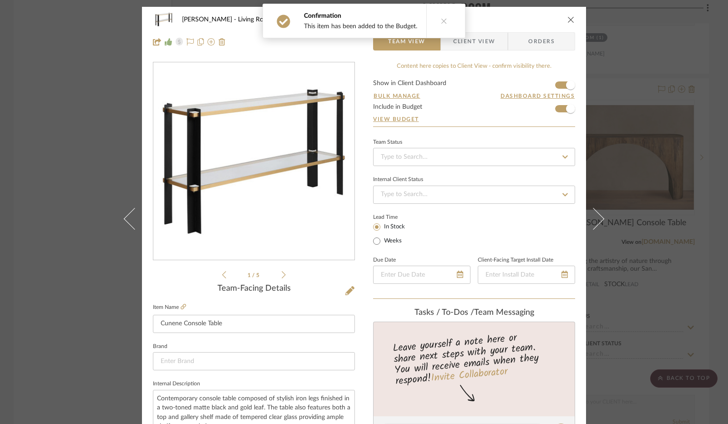
click at [570, 19] on icon "close" at bounding box center [570, 19] width 7 height 7
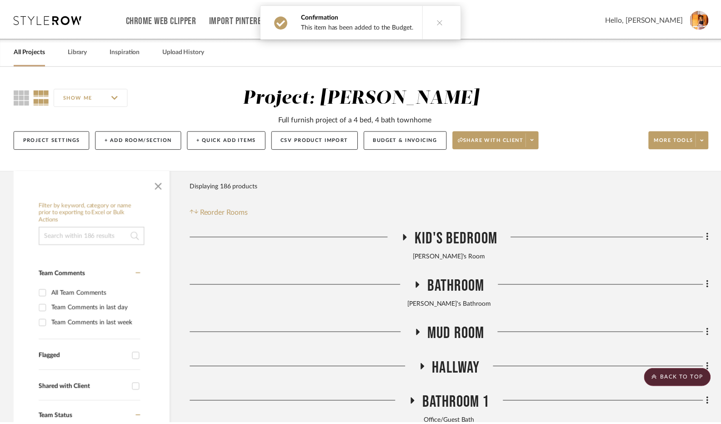
scroll to position [3729, 0]
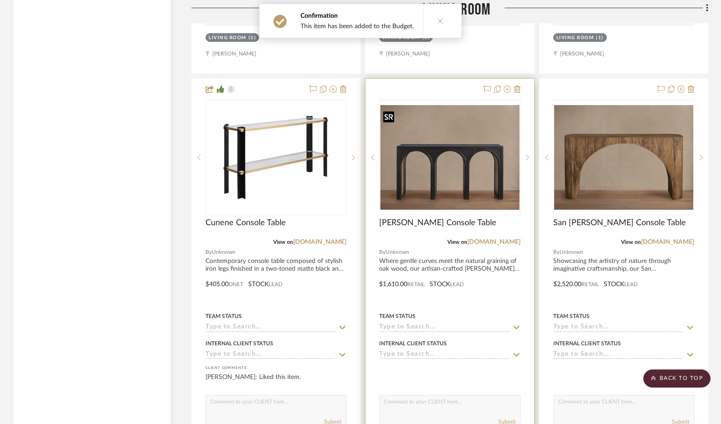
click at [470, 160] on img "0" at bounding box center [449, 157] width 139 height 105
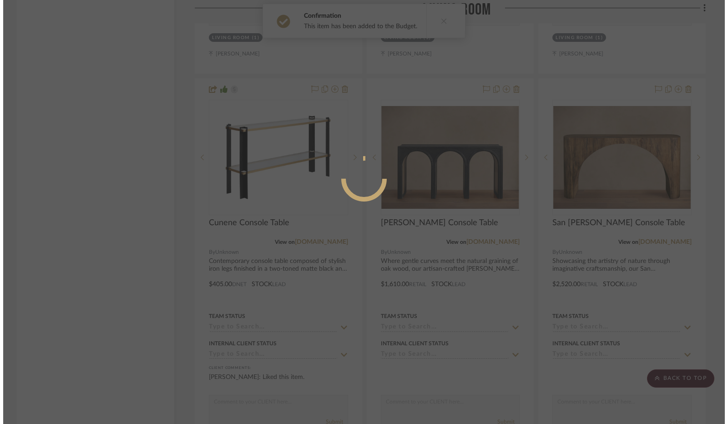
scroll to position [0, 0]
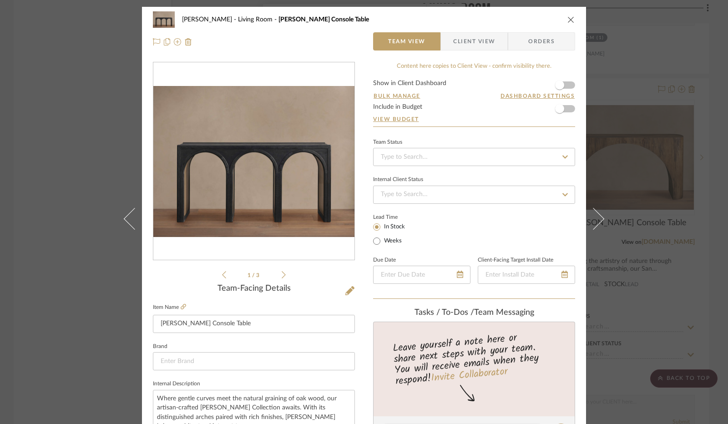
drag, startPoint x: 566, startPoint y: 15, endPoint x: 576, endPoint y: 20, distance: 11.4
click at [566, 15] on div "[PERSON_NAME] Living Room [PERSON_NAME] Console Table" at bounding box center [364, 19] width 422 height 18
click at [567, 21] on icon "close" at bounding box center [570, 19] width 7 height 7
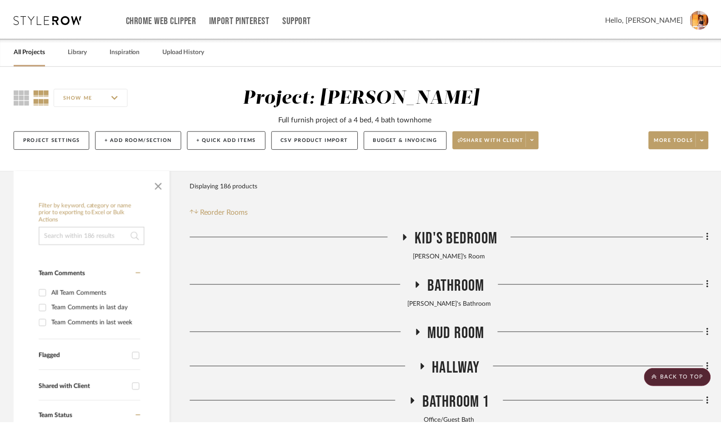
scroll to position [3729, 0]
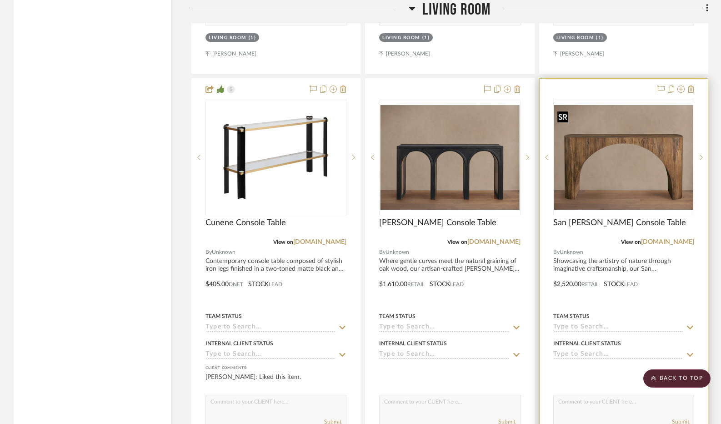
click at [0, 0] on img at bounding box center [0, 0] width 0 height 0
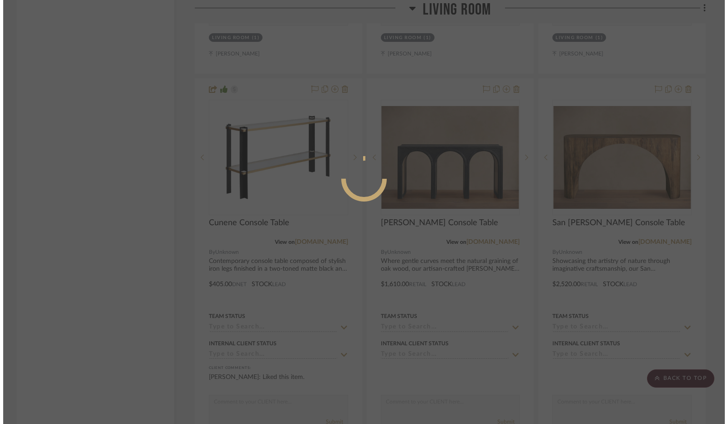
scroll to position [0, 0]
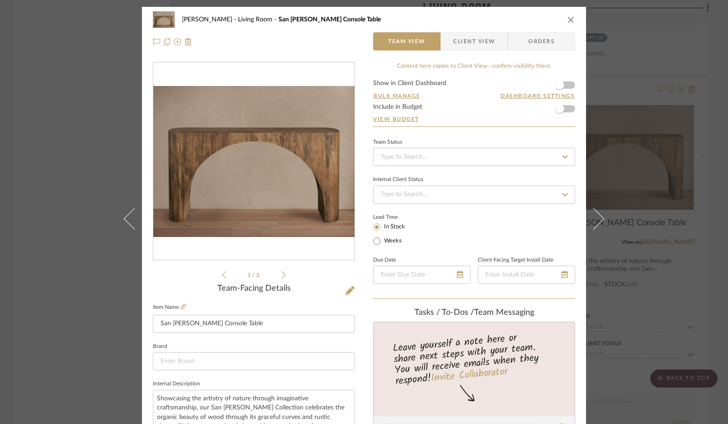
click at [569, 20] on icon "close" at bounding box center [570, 19] width 7 height 7
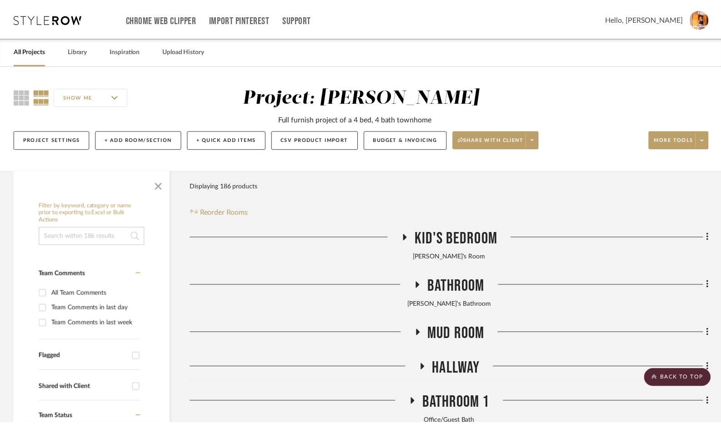
scroll to position [3729, 0]
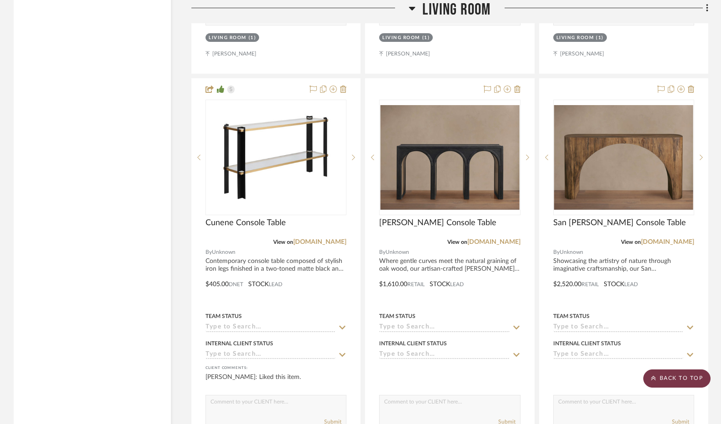
click at [670, 375] on scroll-to-top-button "BACK TO TOP" at bounding box center [676, 378] width 67 height 18
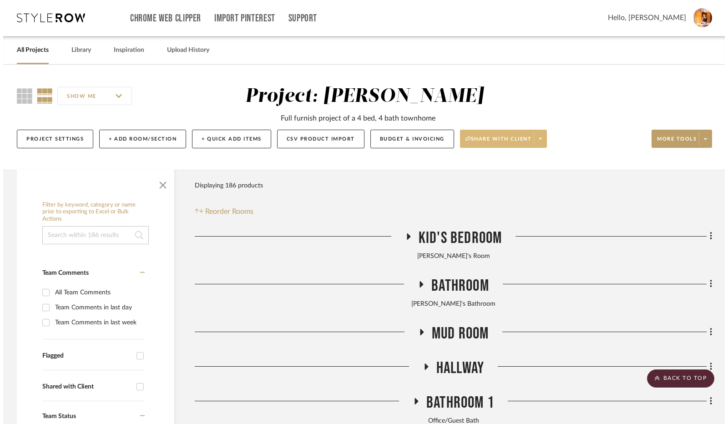
scroll to position [0, 0]
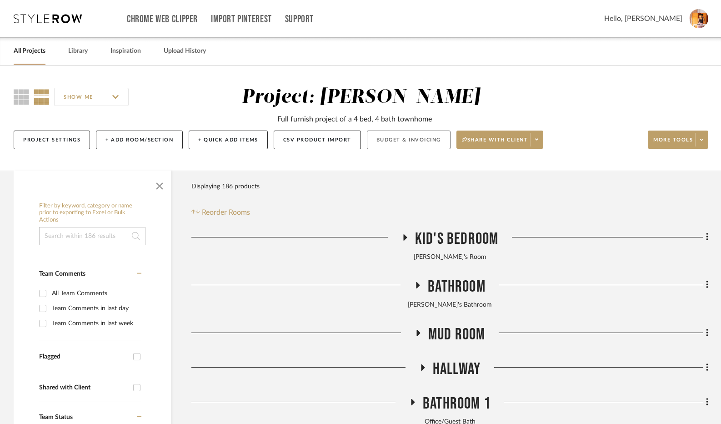
click at [426, 141] on button "Budget & Invoicing" at bounding box center [409, 139] width 84 height 19
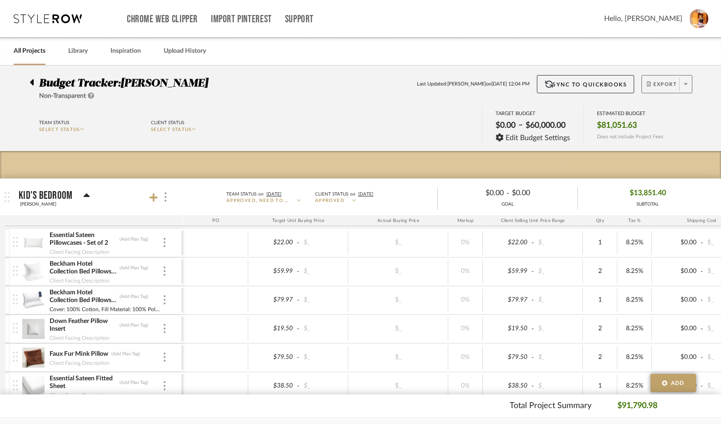
click at [672, 84] on span "Export" at bounding box center [662, 88] width 30 height 14
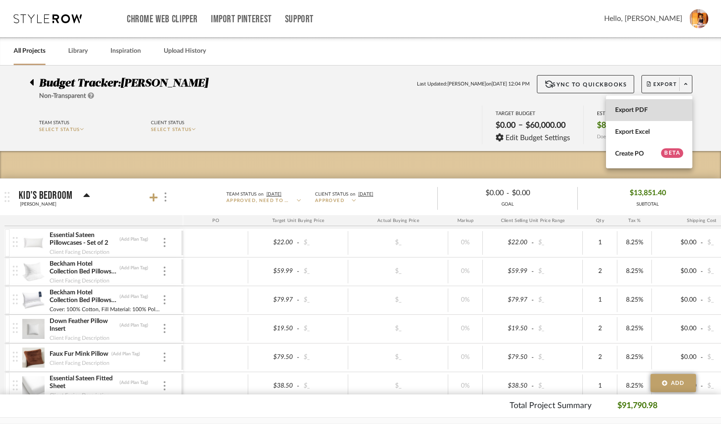
click at [659, 115] on button "Export PDF" at bounding box center [649, 110] width 86 height 22
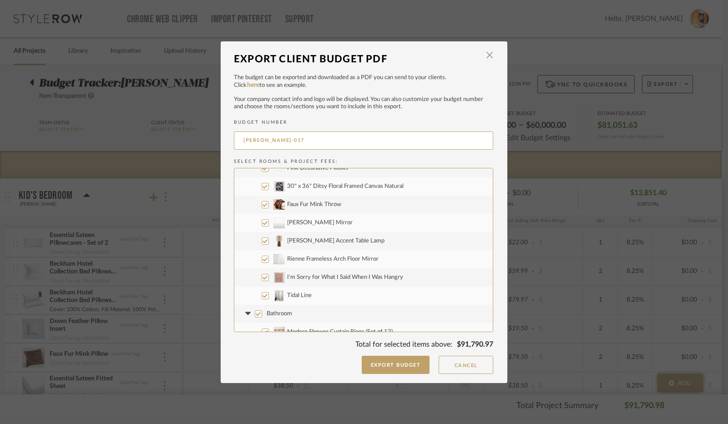
scroll to position [364, 0]
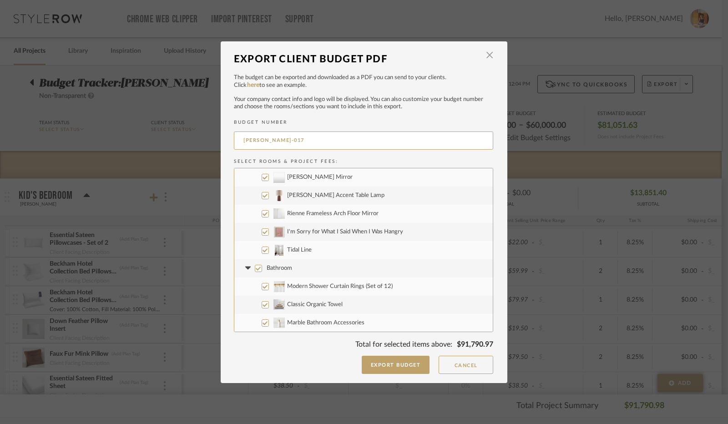
click at [261, 250] on input "Tidal Line" at bounding box center [264, 249] width 7 height 7
checkbox input "false"
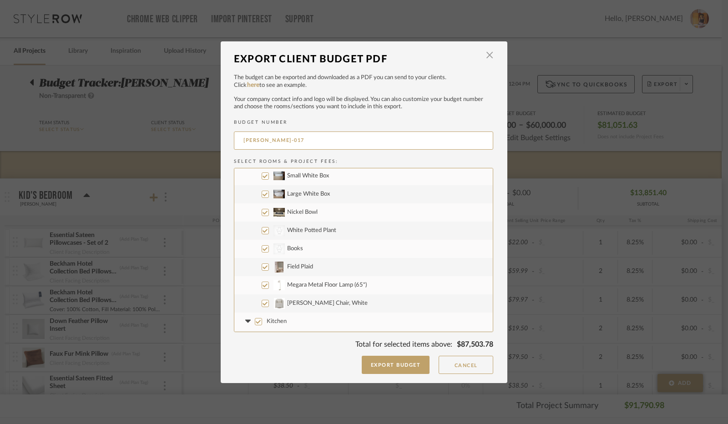
scroll to position [1137, 0]
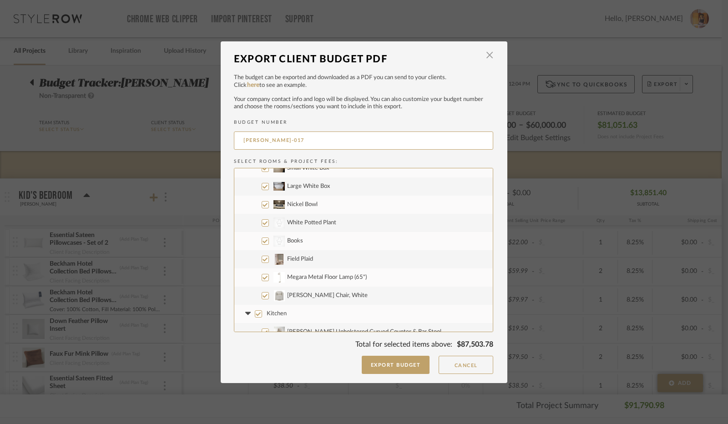
click at [261, 257] on input "Field Plaid" at bounding box center [264, 259] width 7 height 7
checkbox input "false"
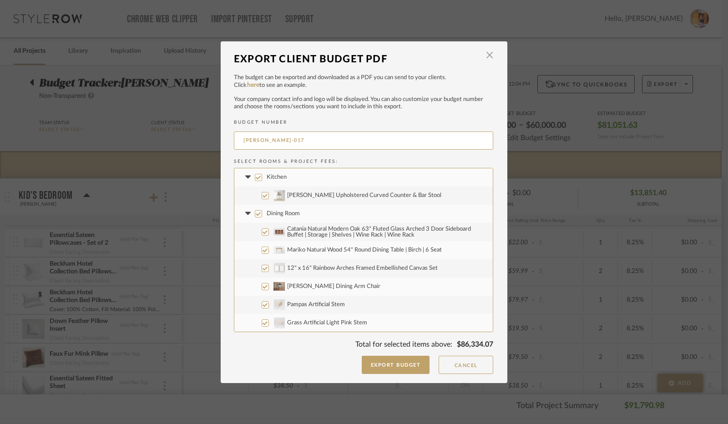
scroll to position [1364, 0]
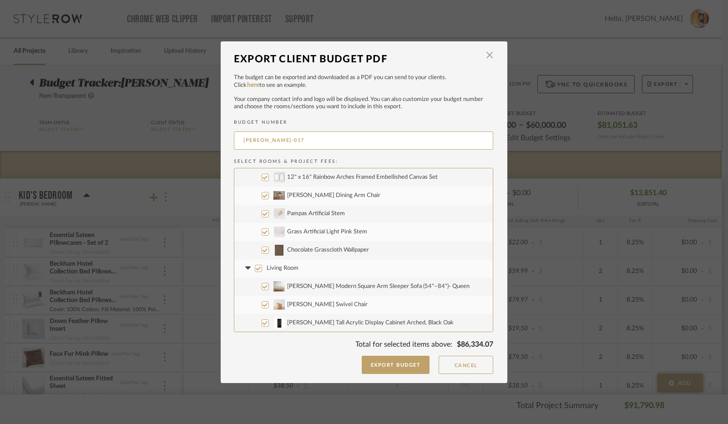
click at [261, 251] on input "Chocolate Grasscloth Wallpaper" at bounding box center [264, 249] width 7 height 7
checkbox input "false"
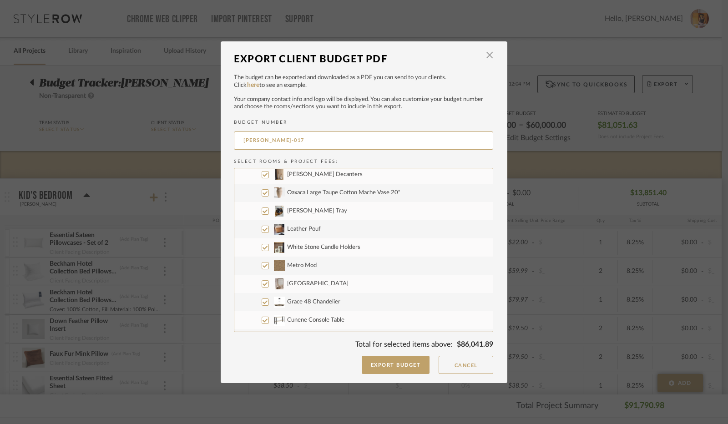
scroll to position [1864, 0]
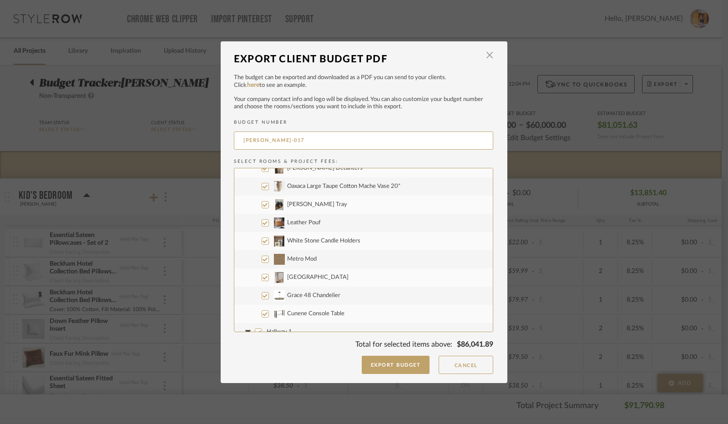
click at [261, 258] on input "Metro Mod" at bounding box center [264, 259] width 7 height 7
checkbox input "false"
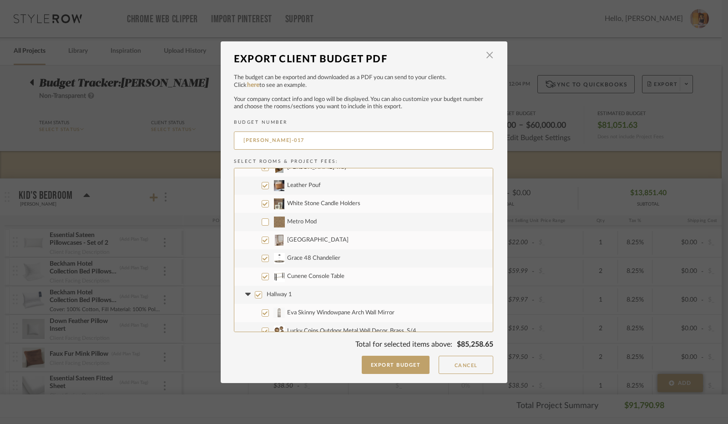
scroll to position [1910, 0]
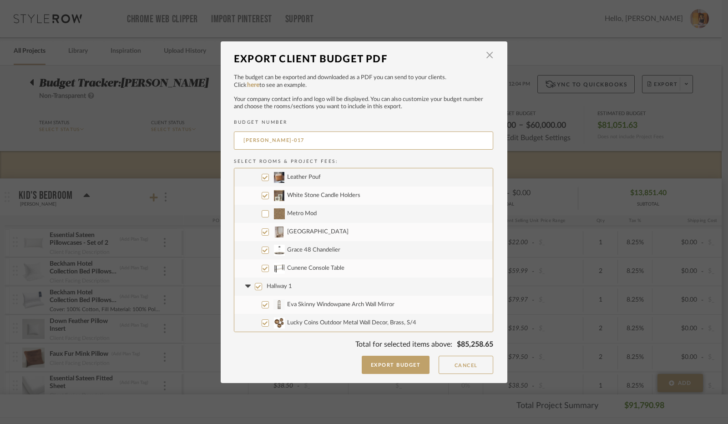
click at [262, 229] on input "[GEOGRAPHIC_DATA]" at bounding box center [264, 231] width 7 height 7
checkbox input "false"
click at [263, 249] on input "Grace 48 Chandelier" at bounding box center [264, 249] width 7 height 7
checkbox input "false"
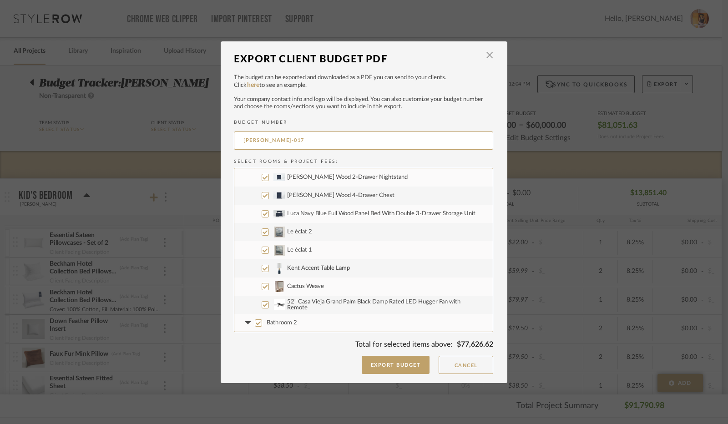
scroll to position [2410, 0]
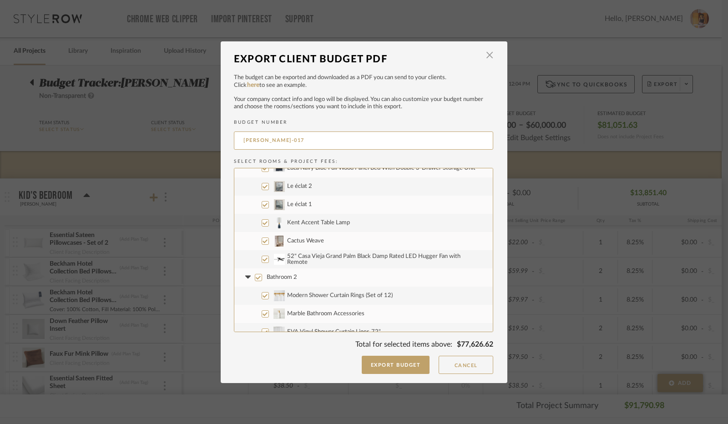
click at [257, 241] on label "Cactus Weave" at bounding box center [363, 241] width 258 height 18
click at [261, 241] on input "Cactus Weave" at bounding box center [264, 240] width 7 height 7
checkbox input "false"
click at [264, 258] on input "52" Casa Vieja Grand Palm Black Damp Rated LED Hugger Fan with Remote" at bounding box center [264, 259] width 7 height 7
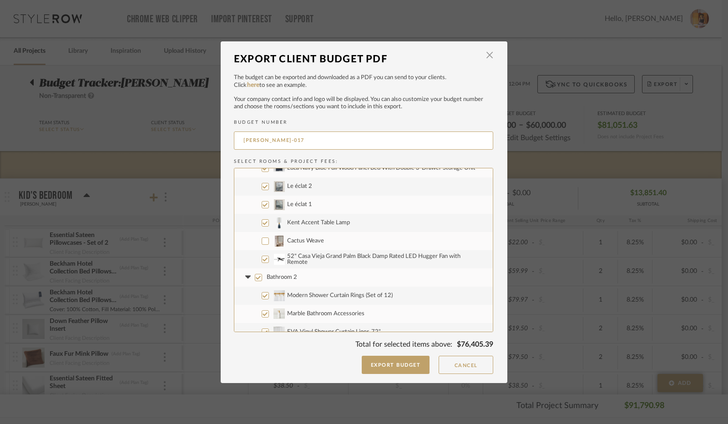
checkbox input "false"
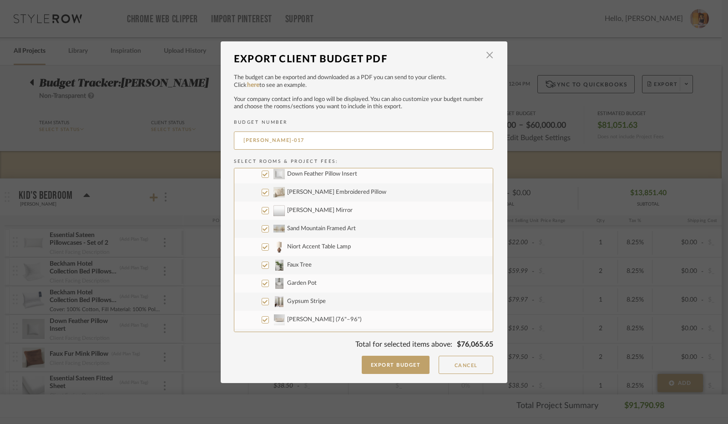
scroll to position [2956, 0]
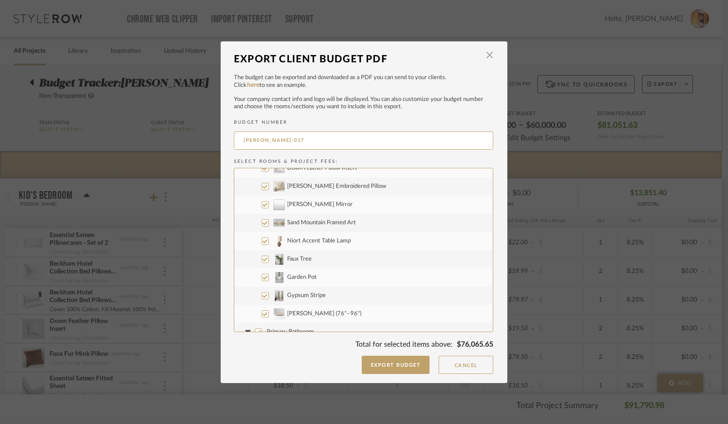
click at [261, 293] on input "Gypsum Stripe" at bounding box center [264, 295] width 7 height 7
checkbox input "false"
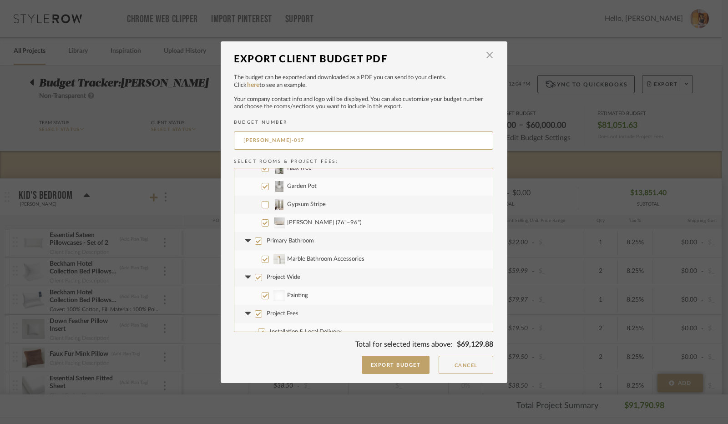
scroll to position [3056, 0]
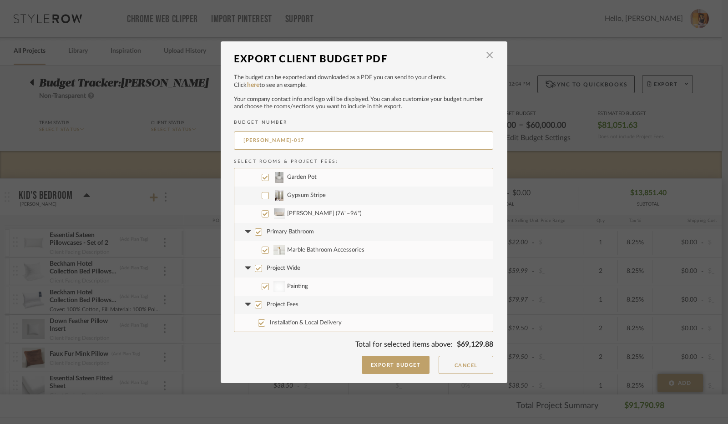
click at [255, 267] on input "Project Wide" at bounding box center [258, 268] width 7 height 7
checkbox input "false"
click at [383, 361] on button "Export Budget" at bounding box center [395, 365] width 68 height 18
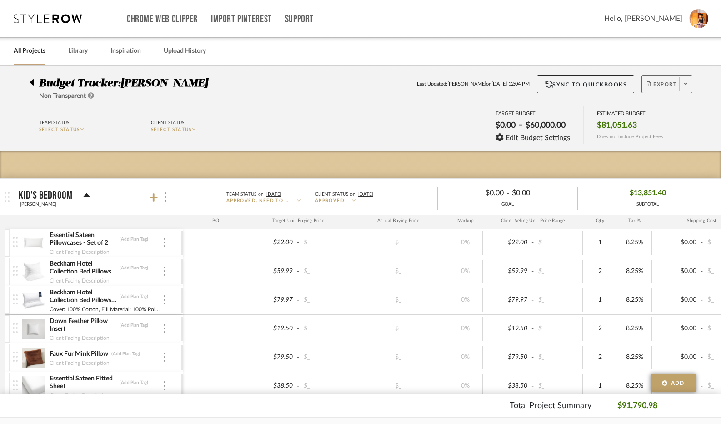
click at [685, 82] on icon at bounding box center [685, 83] width 3 height 5
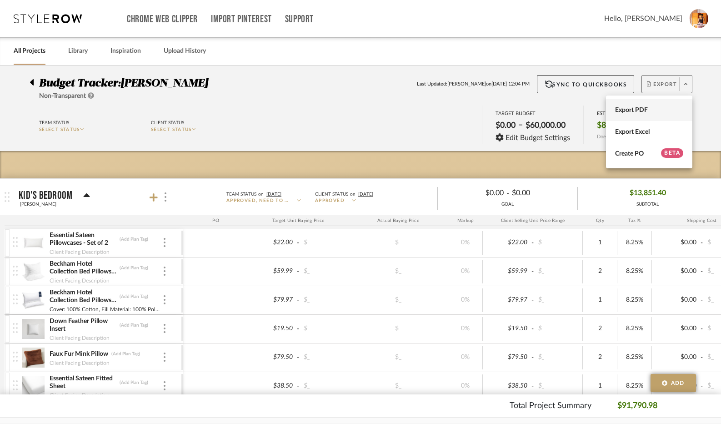
click at [620, 113] on span "Export PDF" at bounding box center [649, 110] width 68 height 8
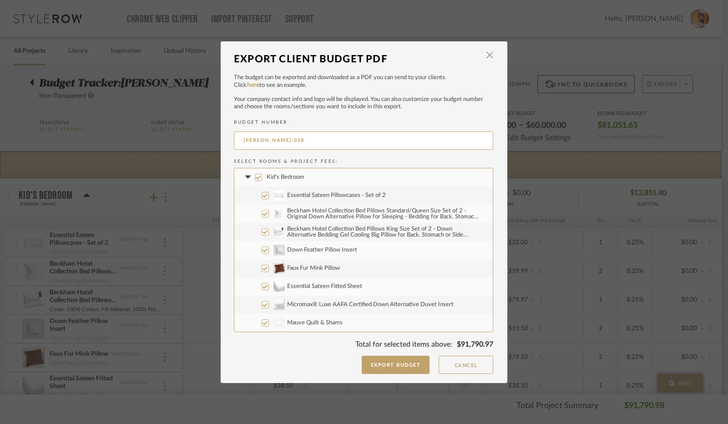
click at [255, 179] on input "Kid's Bedroom" at bounding box center [258, 177] width 7 height 7
checkbox input "false"
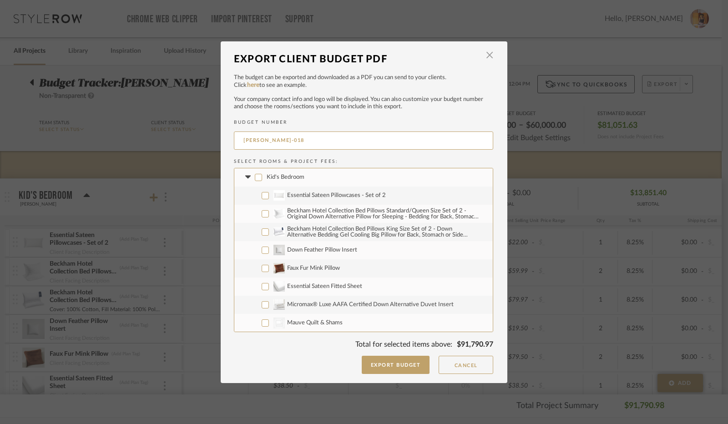
checkbox input "false"
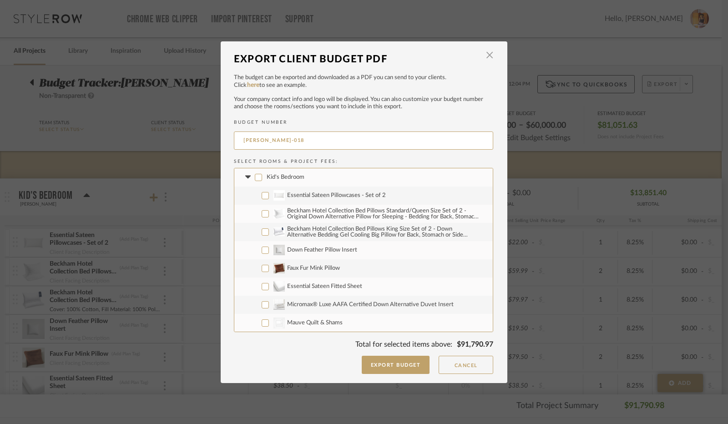
checkbox input "false"
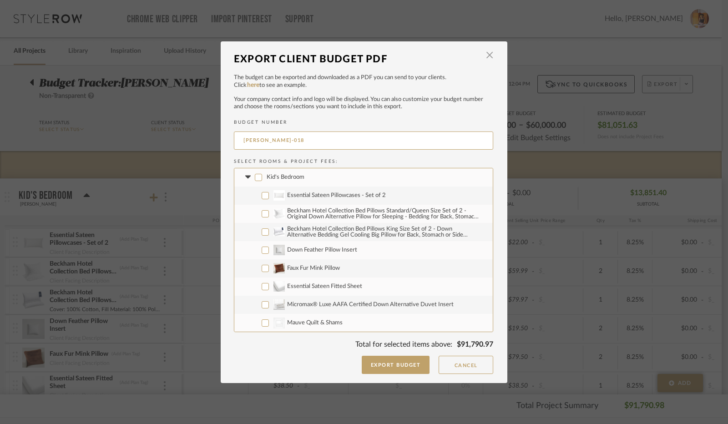
checkbox input "false"
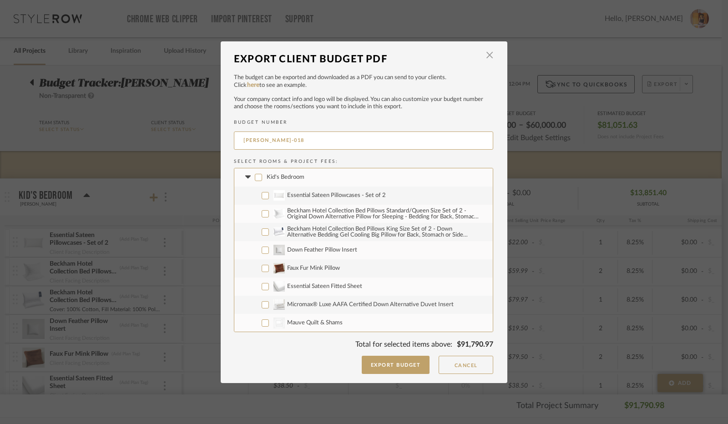
checkbox input "false"
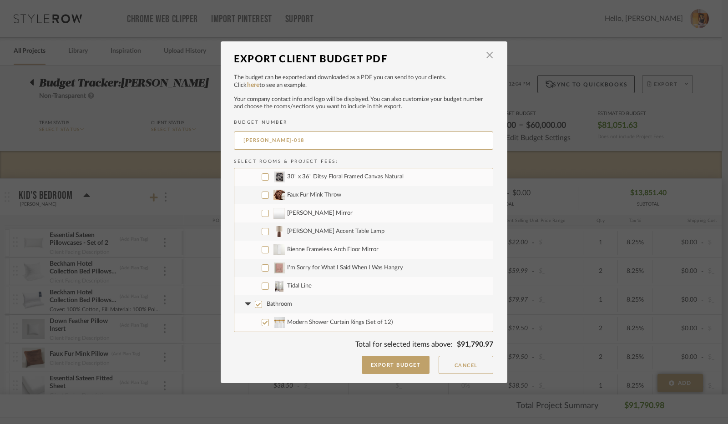
scroll to position [409, 0]
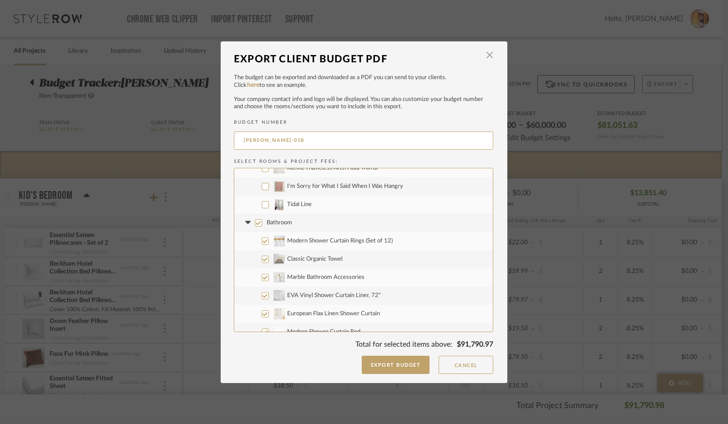
click at [261, 205] on input "Tidal Line" at bounding box center [264, 204] width 7 height 7
checkbox input "true"
click at [255, 221] on input "Bathroom" at bounding box center [258, 222] width 7 height 7
checkbox input "false"
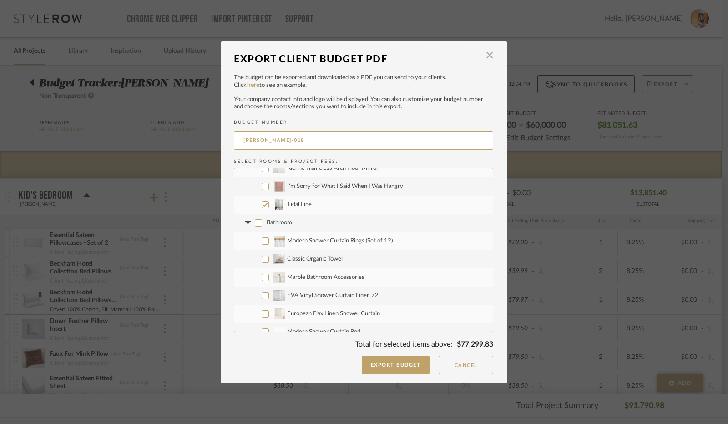
checkbox input "false"
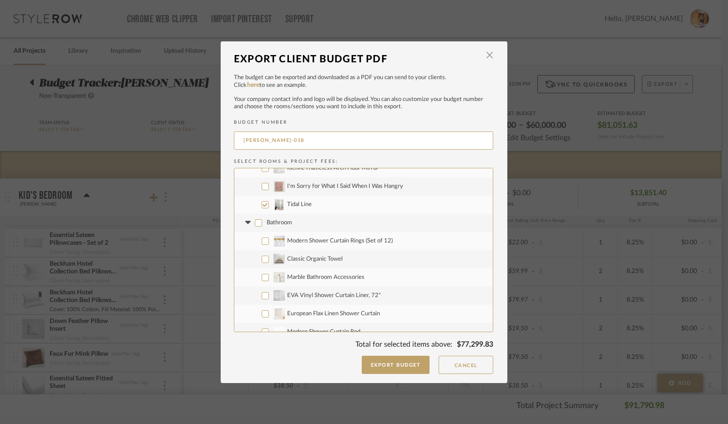
checkbox input "false"
click at [245, 221] on icon at bounding box center [247, 222] width 5 height 3
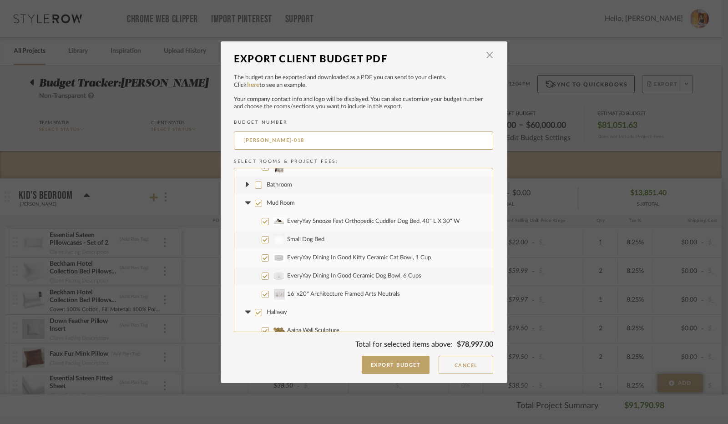
scroll to position [455, 0]
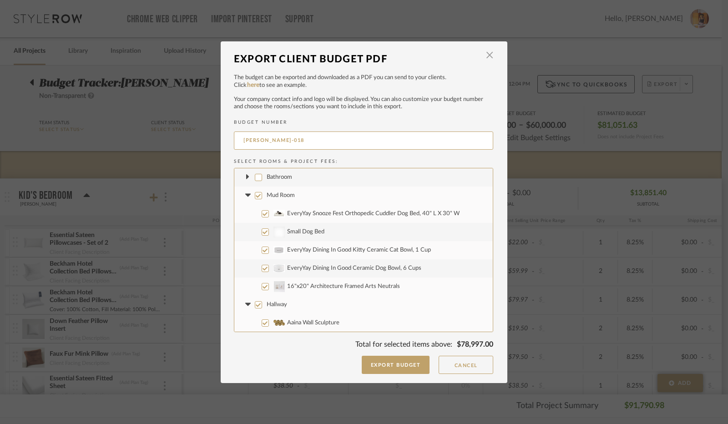
click at [256, 195] on input "Mud Room" at bounding box center [258, 195] width 7 height 7
checkbox input "false"
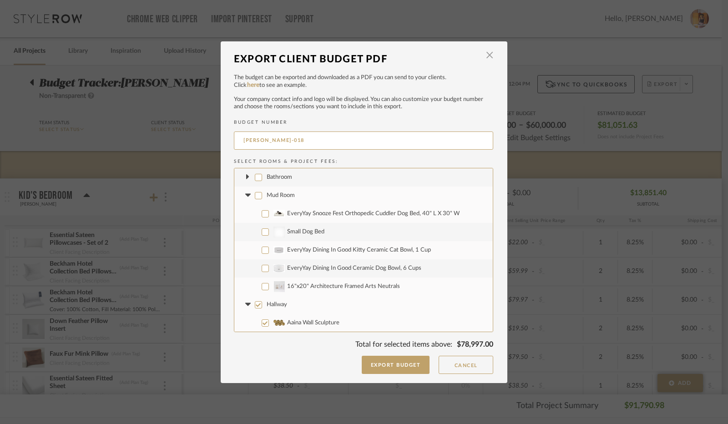
checkbox input "false"
click at [246, 195] on icon at bounding box center [248, 196] width 10 height 4
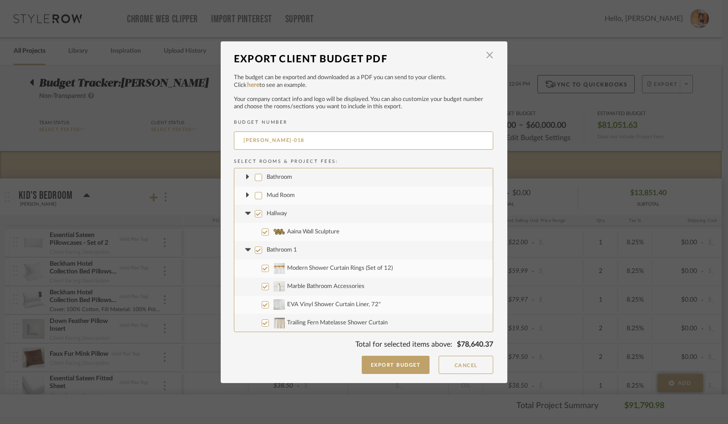
click at [255, 213] on input "Hallway" at bounding box center [258, 213] width 7 height 7
checkbox input "false"
click at [246, 214] on icon at bounding box center [248, 214] width 10 height 4
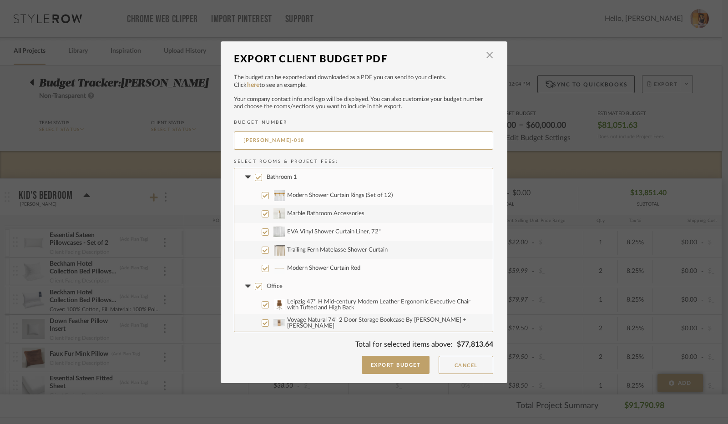
scroll to position [500, 0]
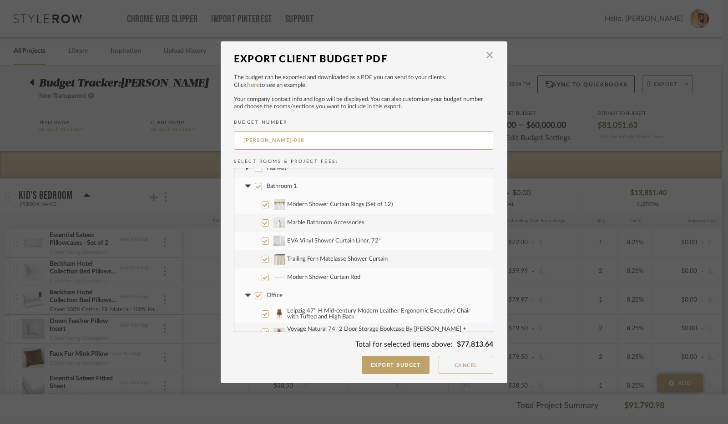
click at [255, 185] on input "Bathroom 1" at bounding box center [258, 186] width 7 height 7
checkbox input "false"
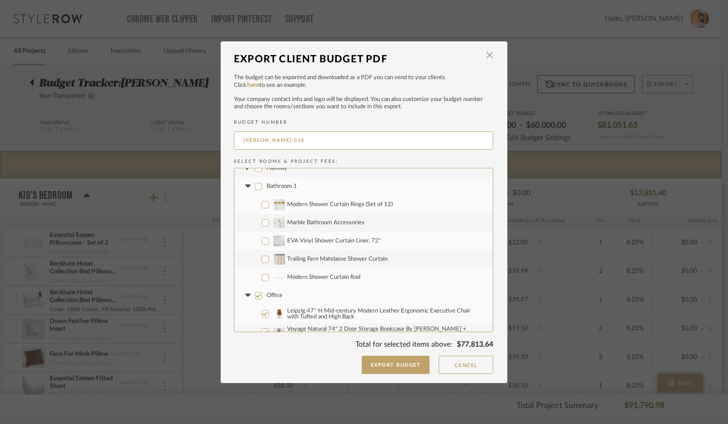
checkbox input "false"
click at [245, 186] on icon at bounding box center [247, 186] width 5 height 3
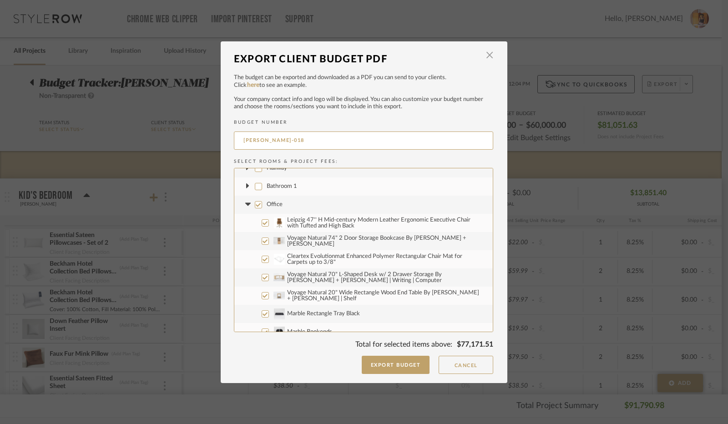
click at [256, 202] on input "Office" at bounding box center [258, 204] width 7 height 7
checkbox input "false"
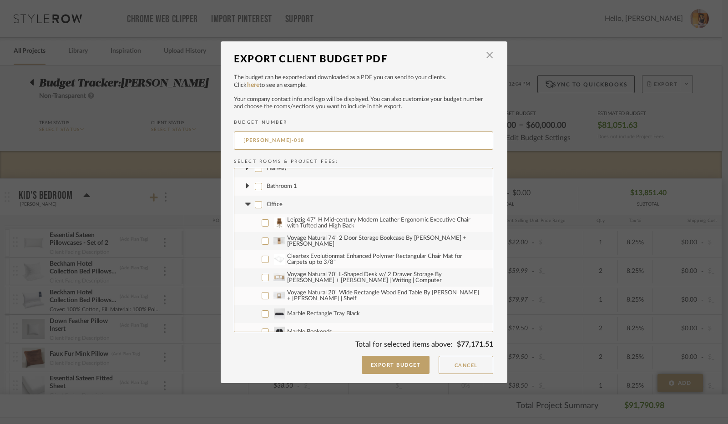
checkbox input "false"
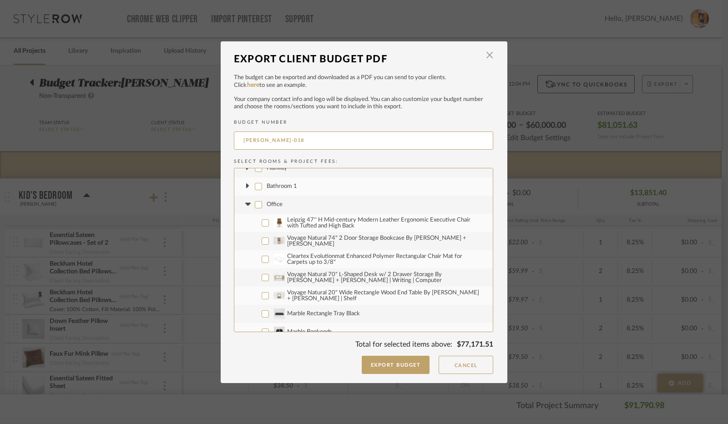
checkbox input "false"
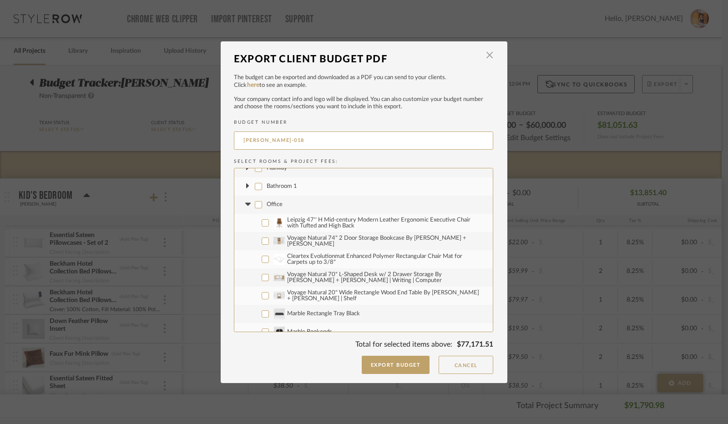
checkbox input "false"
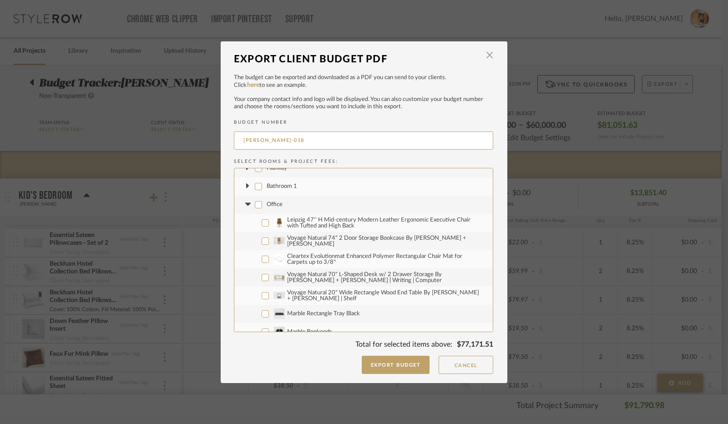
checkbox input "false"
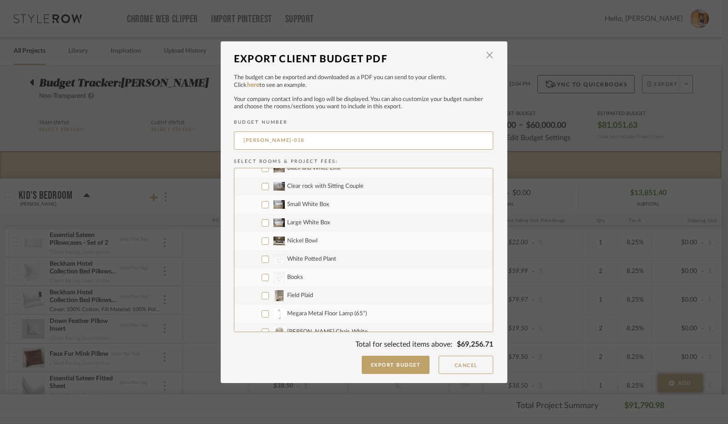
scroll to position [864, 0]
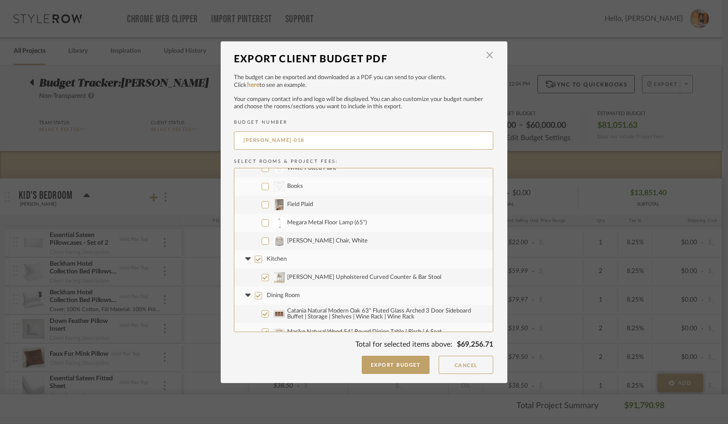
click at [262, 205] on input "Field Plaid" at bounding box center [264, 204] width 7 height 7
checkbox input "true"
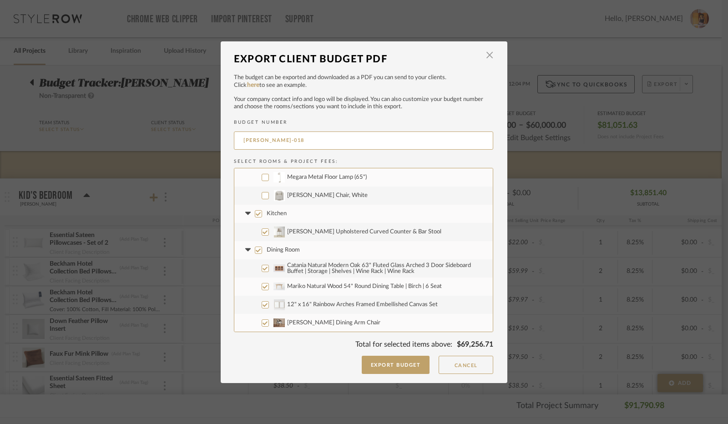
click at [255, 213] on input "Kitchen" at bounding box center [258, 213] width 7 height 7
checkbox input "false"
click at [246, 213] on icon at bounding box center [248, 214] width 10 height 4
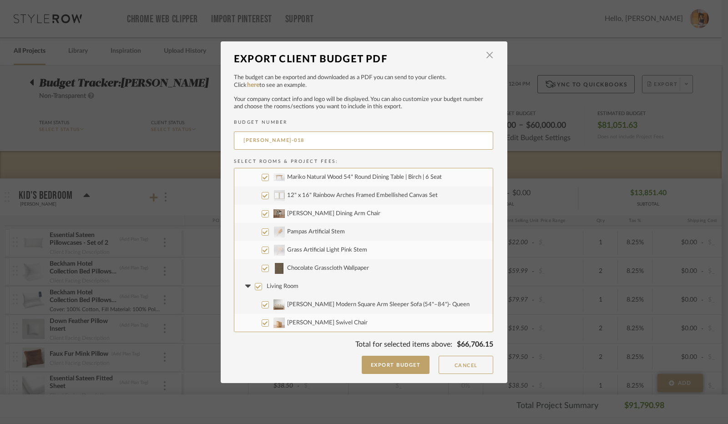
scroll to position [955, 0]
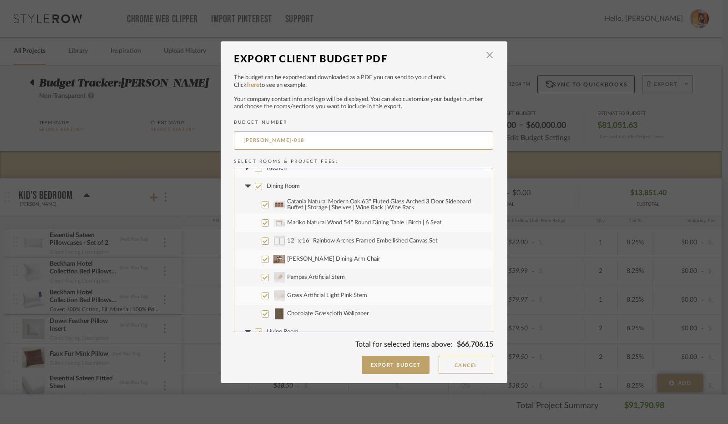
click at [256, 186] on input "Dining Room" at bounding box center [258, 186] width 7 height 7
checkbox input "false"
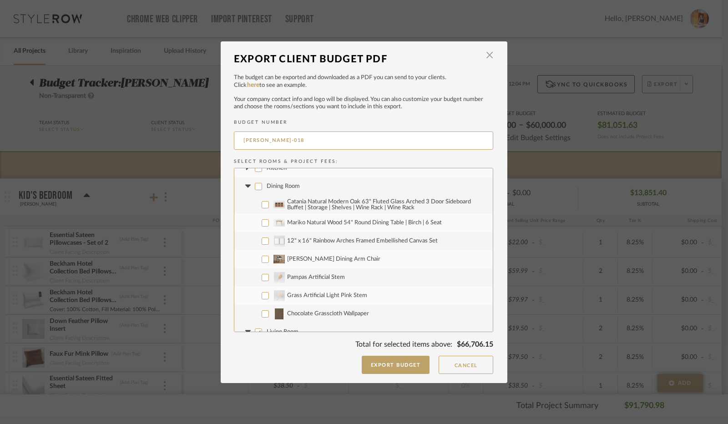
checkbox input "false"
click at [245, 187] on icon at bounding box center [248, 187] width 10 height 4
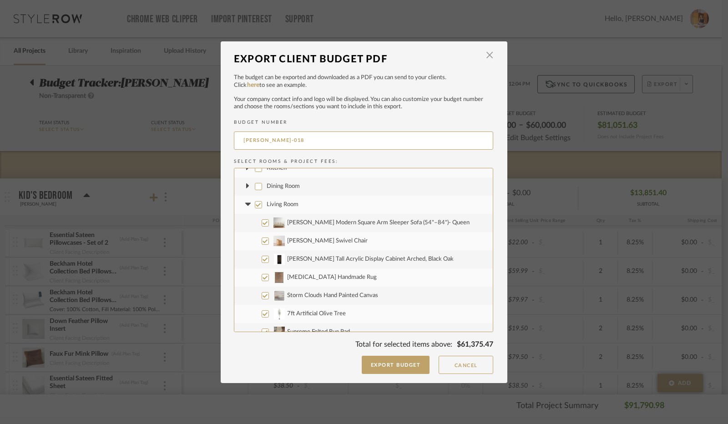
click at [255, 204] on input "Living Room" at bounding box center [258, 204] width 7 height 7
checkbox input "false"
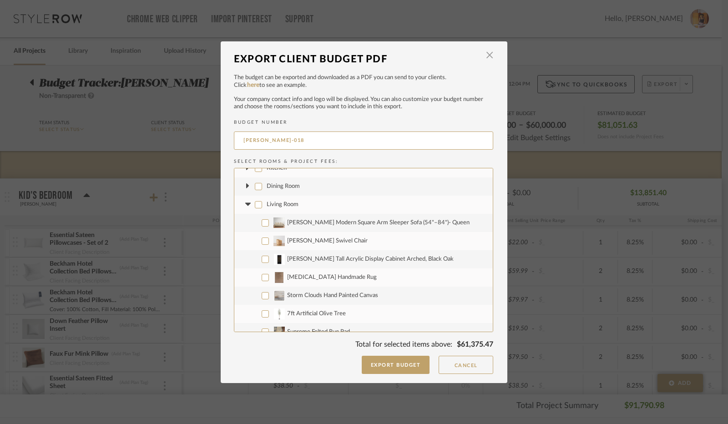
checkbox input "false"
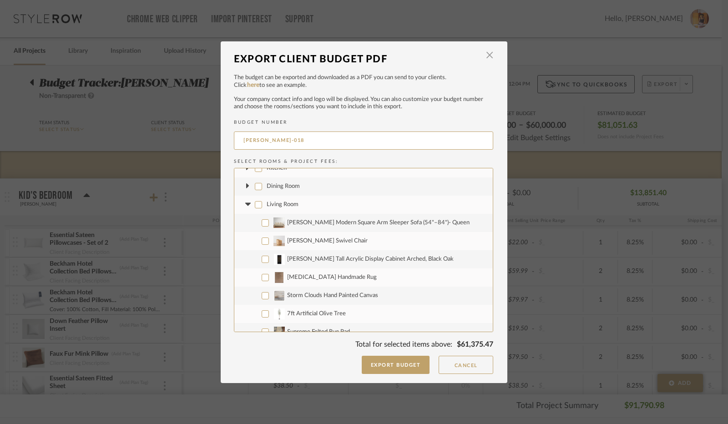
checkbox input "false"
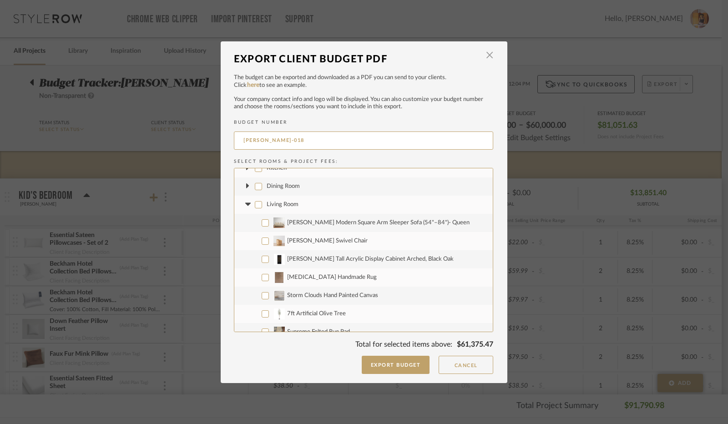
checkbox input "false"
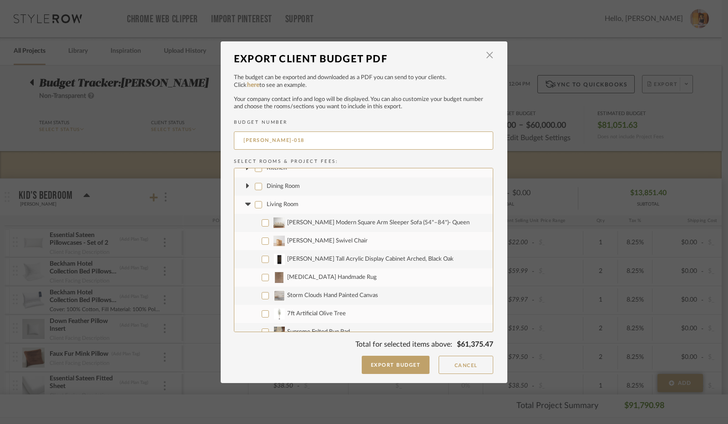
checkbox input "false"
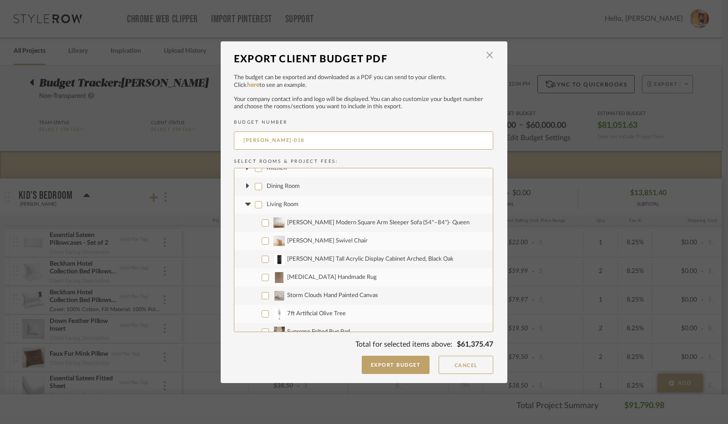
checkbox input "false"
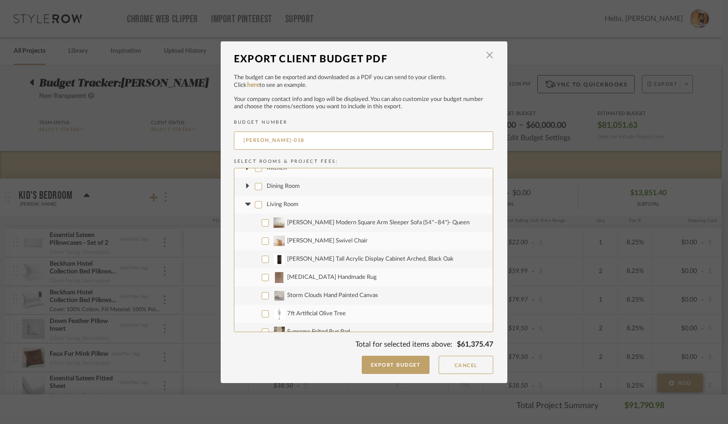
checkbox input "false"
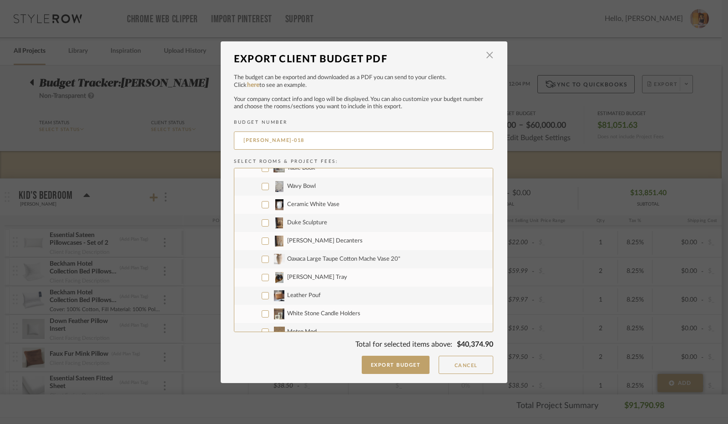
scroll to position [1410, 0]
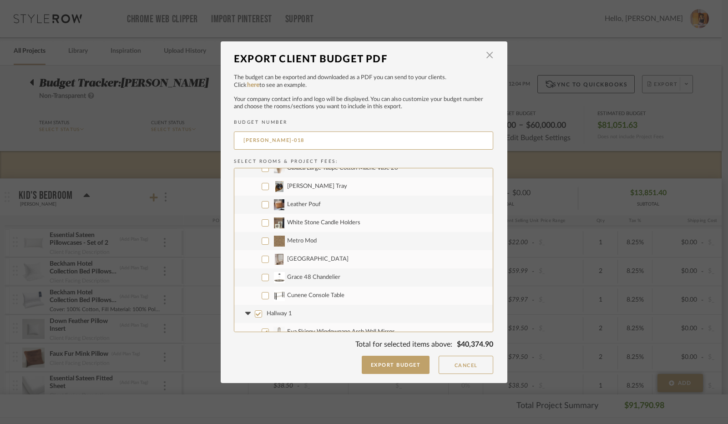
click at [263, 259] on input "[GEOGRAPHIC_DATA]" at bounding box center [264, 259] width 7 height 7
checkbox input "true"
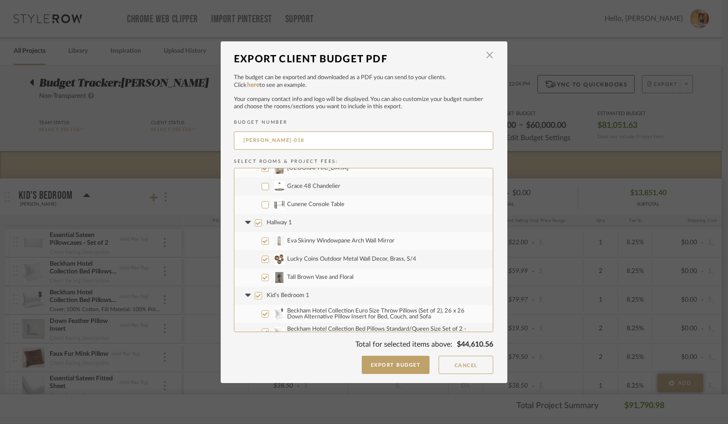
click at [257, 224] on input "Hallway 1" at bounding box center [258, 222] width 7 height 7
checkbox input "false"
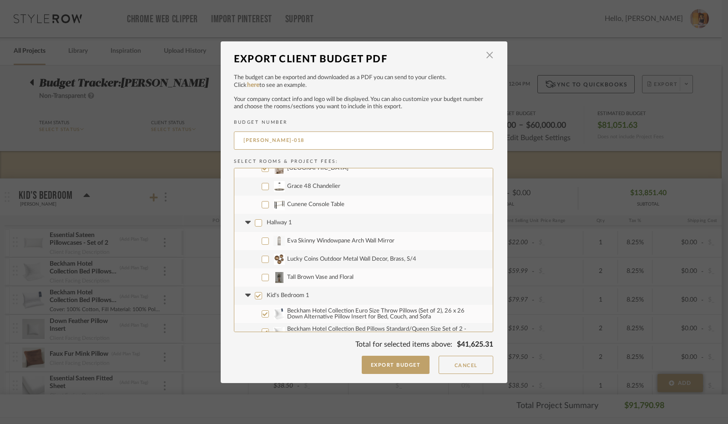
click at [246, 222] on icon at bounding box center [248, 223] width 10 height 4
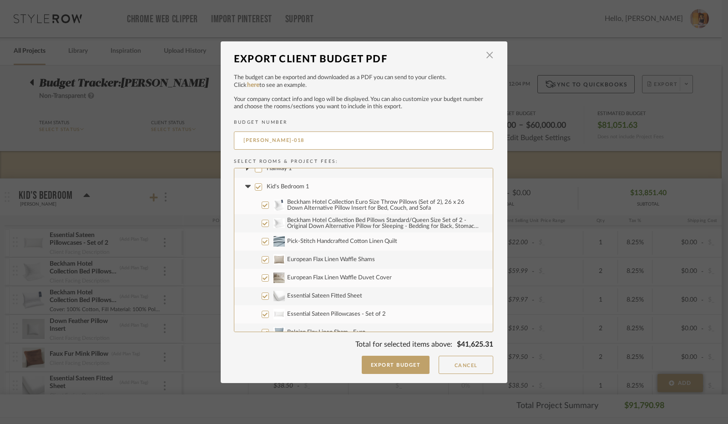
scroll to position [1546, 0]
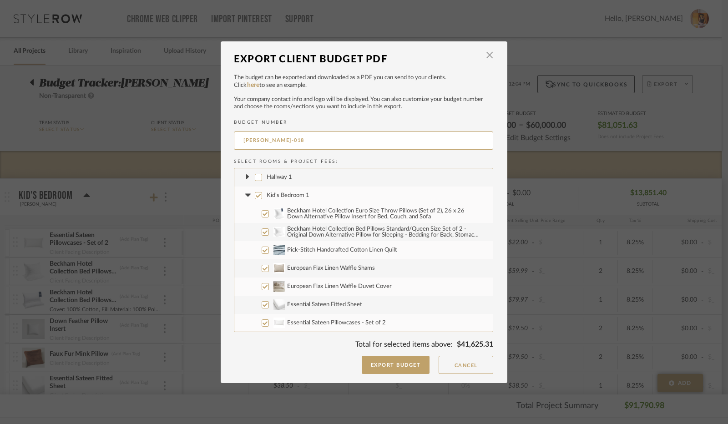
click at [256, 199] on input "Kid's Bedroom 1" at bounding box center [258, 195] width 7 height 7
checkbox input "false"
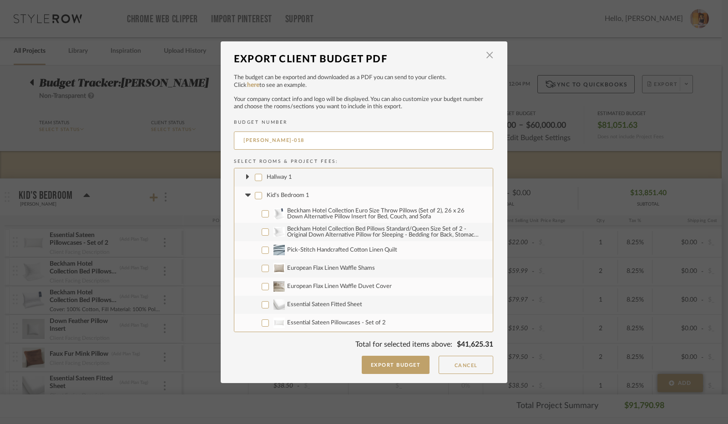
checkbox input "false"
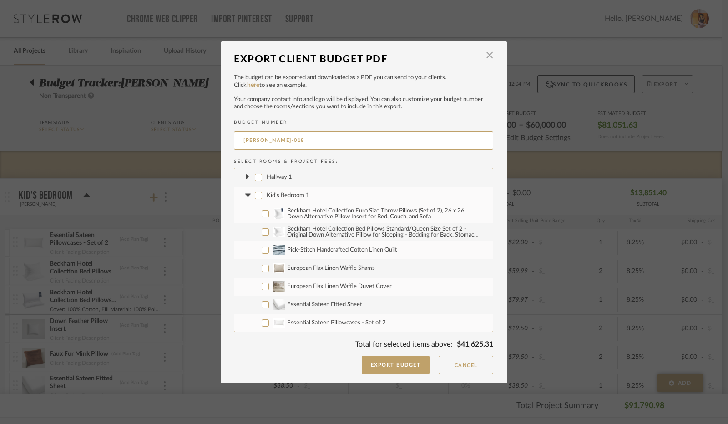
checkbox input "false"
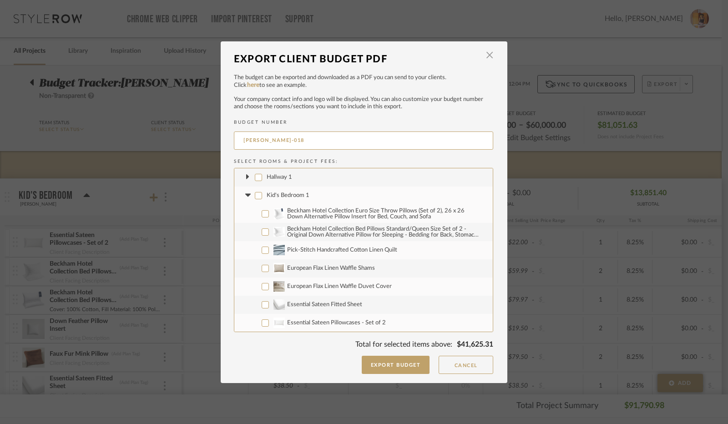
checkbox input "false"
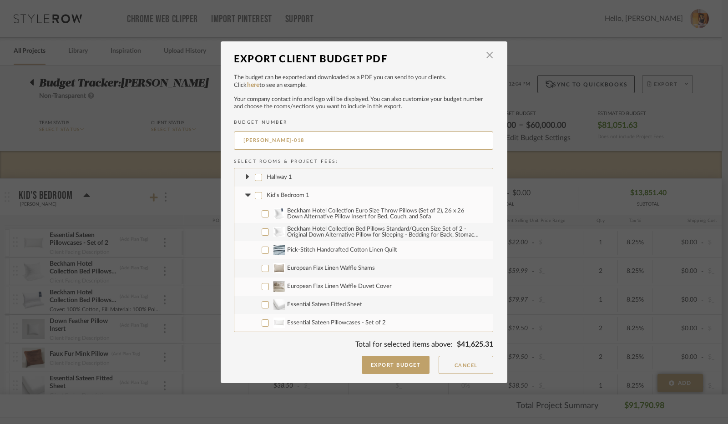
checkbox input "false"
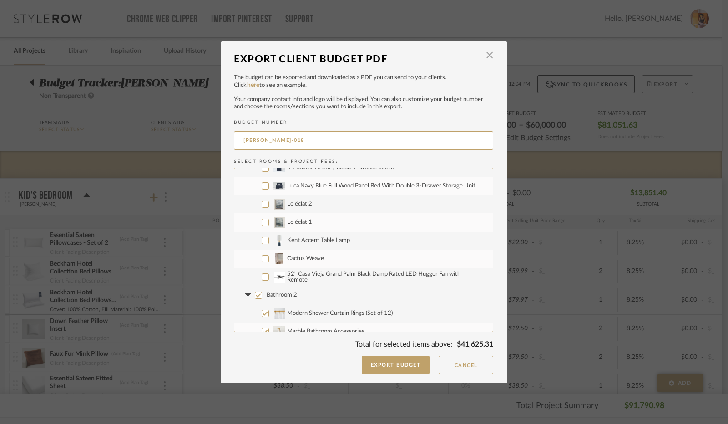
scroll to position [1864, 0]
click at [264, 259] on input "Cactus Weave" at bounding box center [264, 259] width 7 height 7
checkbox input "true"
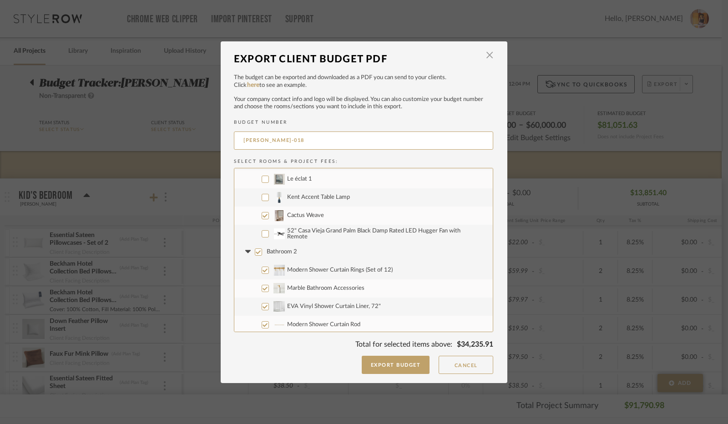
scroll to position [1955, 0]
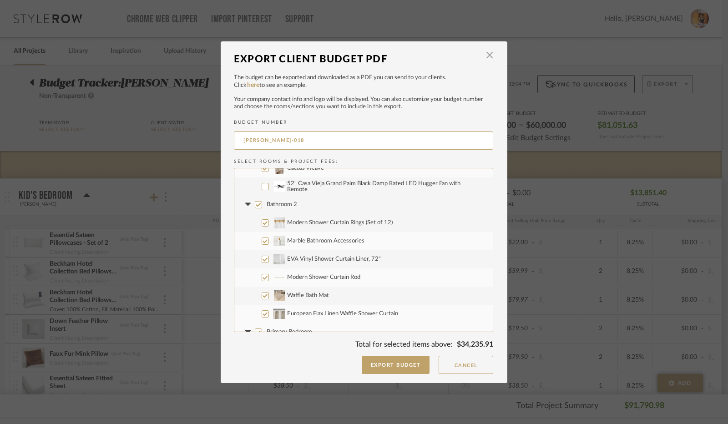
drag, startPoint x: 256, startPoint y: 202, endPoint x: 250, endPoint y: 208, distance: 8.4
click at [256, 203] on input "Bathroom 2" at bounding box center [258, 204] width 7 height 7
checkbox input "false"
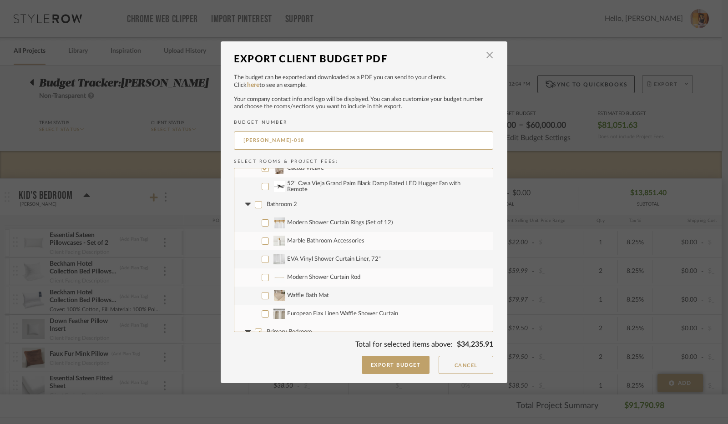
checkbox input "false"
click at [246, 204] on icon at bounding box center [247, 204] width 5 height 3
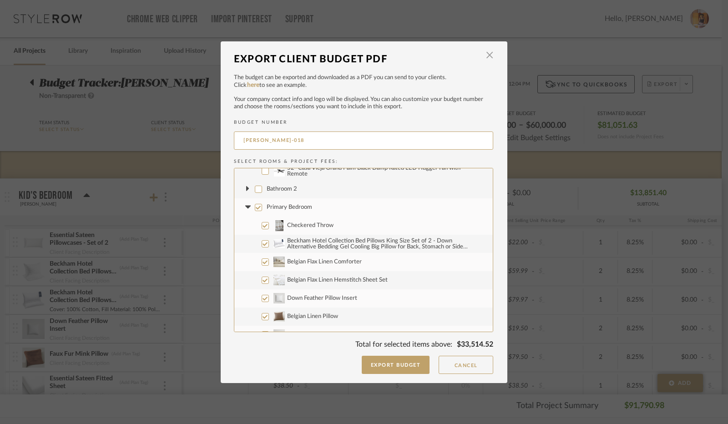
scroll to position [1910, 0]
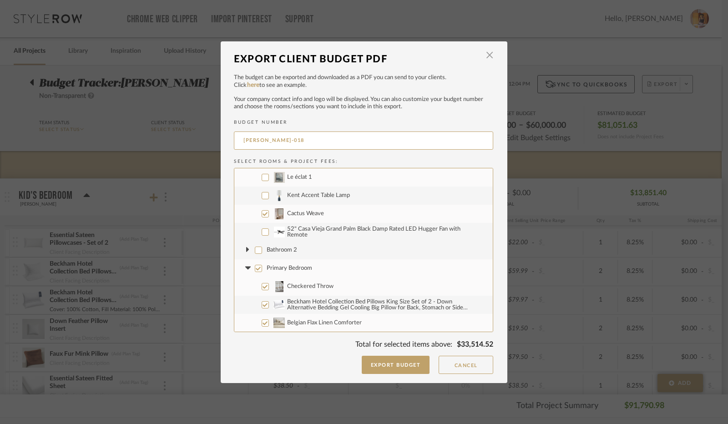
click at [255, 265] on input "Primary Bedroom" at bounding box center [258, 268] width 7 height 7
checkbox input "false"
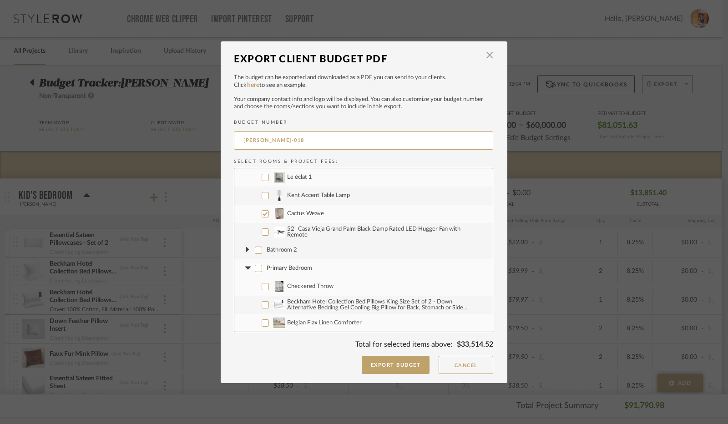
checkbox input "false"
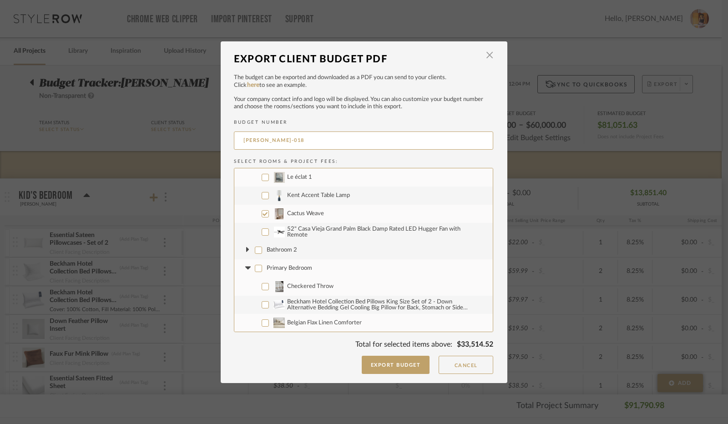
checkbox input "false"
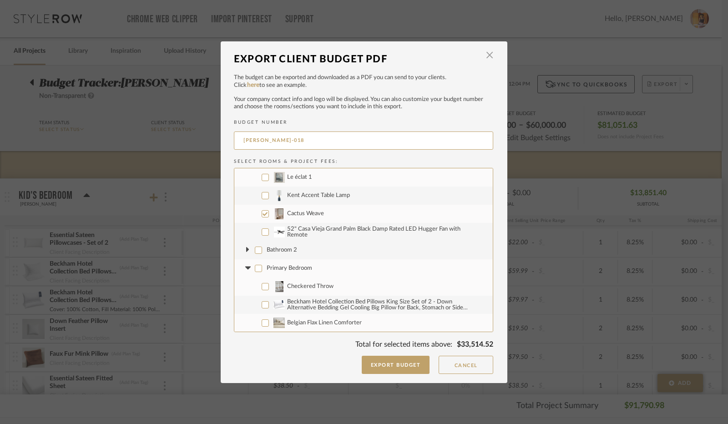
checkbox input "false"
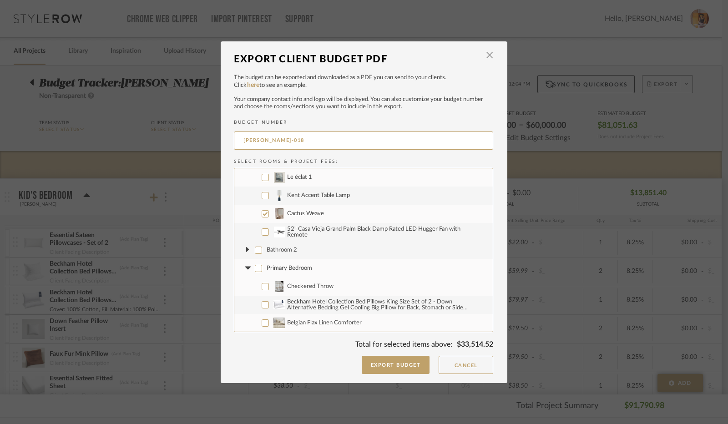
checkbox input "false"
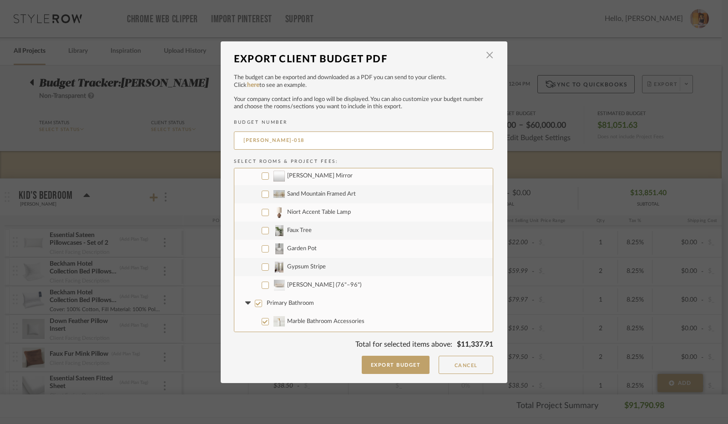
scroll to position [2364, 0]
click at [261, 250] on input "Gypsum Stripe" at bounding box center [264, 249] width 7 height 7
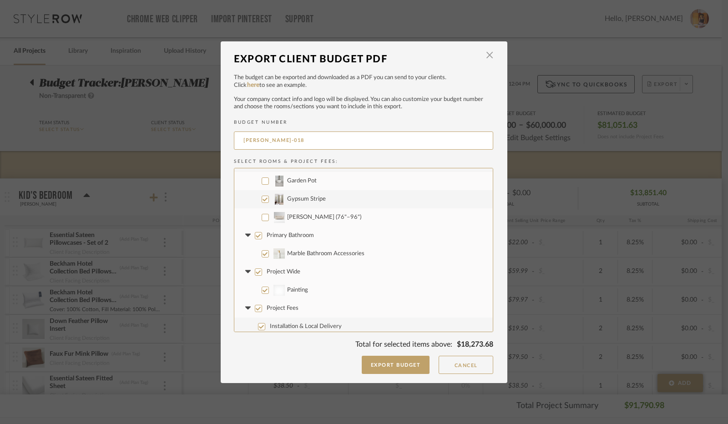
scroll to position [2419, 0]
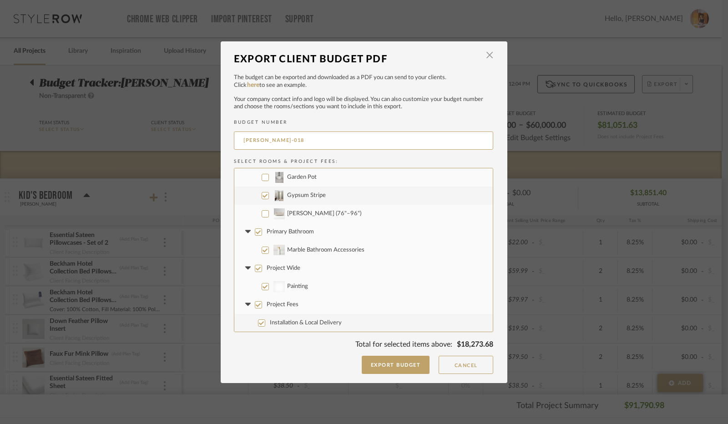
click at [255, 232] on input "Primary Bathroom" at bounding box center [258, 231] width 7 height 7
click at [245, 231] on icon at bounding box center [247, 231] width 5 height 3
click at [256, 267] on input "Project Wide" at bounding box center [258, 268] width 7 height 7
click at [246, 267] on icon at bounding box center [247, 267] width 5 height 3
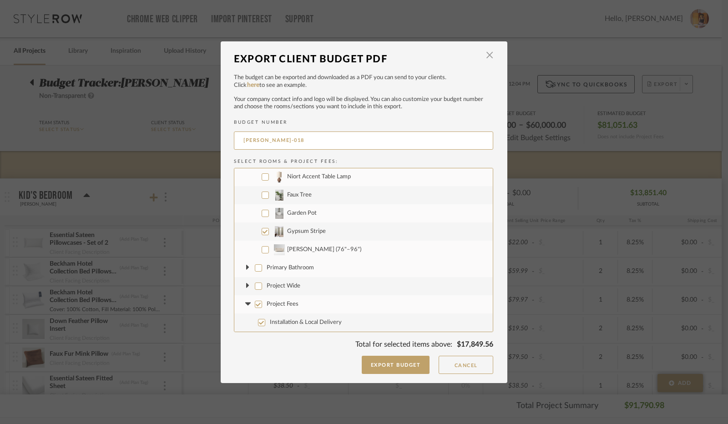
scroll to position [2383, 0]
click at [255, 306] on input "Project Fees" at bounding box center [258, 304] width 7 height 7
click at [243, 305] on icon at bounding box center [248, 305] width 10 height 4
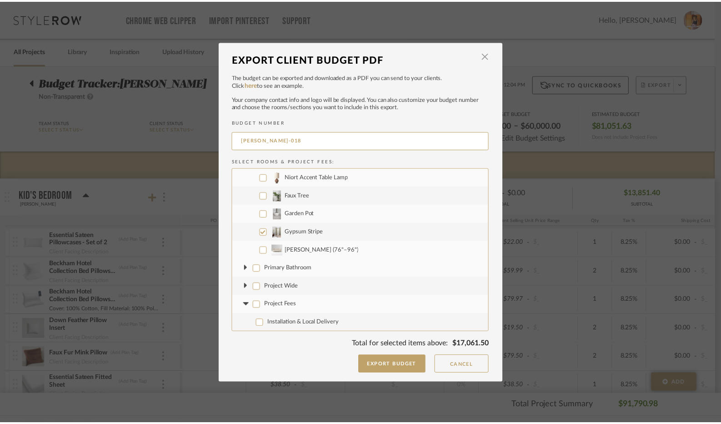
scroll to position [2364, 0]
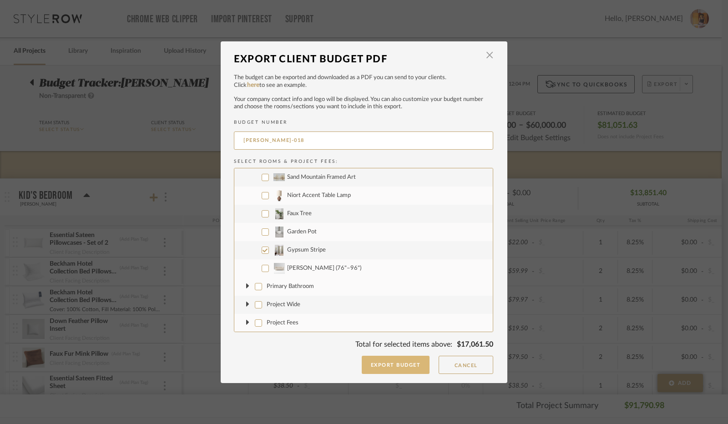
click at [388, 362] on button "Export Budget" at bounding box center [395, 365] width 68 height 18
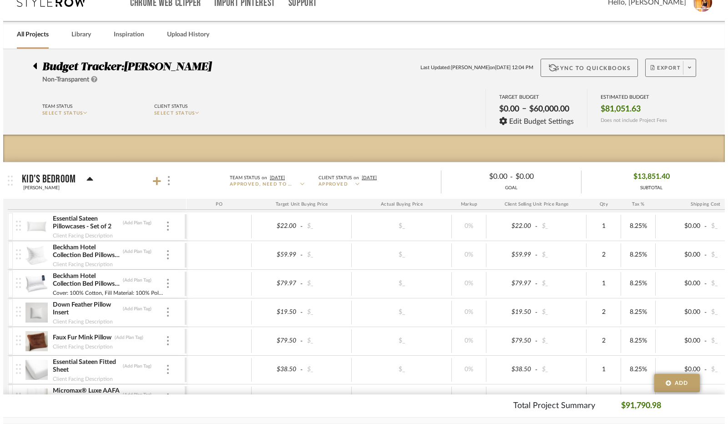
scroll to position [0, 0]
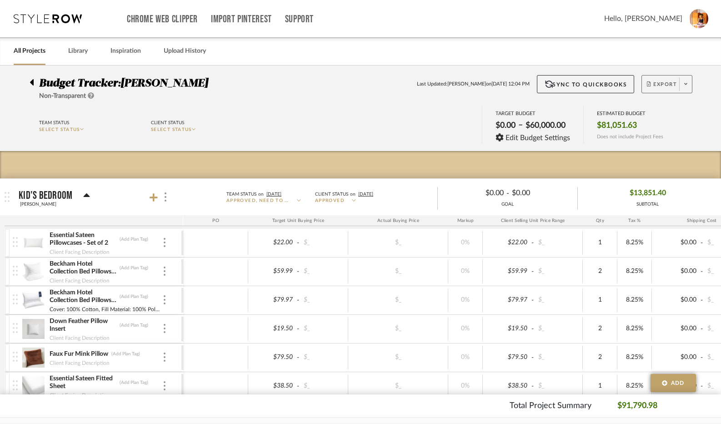
click at [663, 82] on span "Export" at bounding box center [662, 88] width 30 height 14
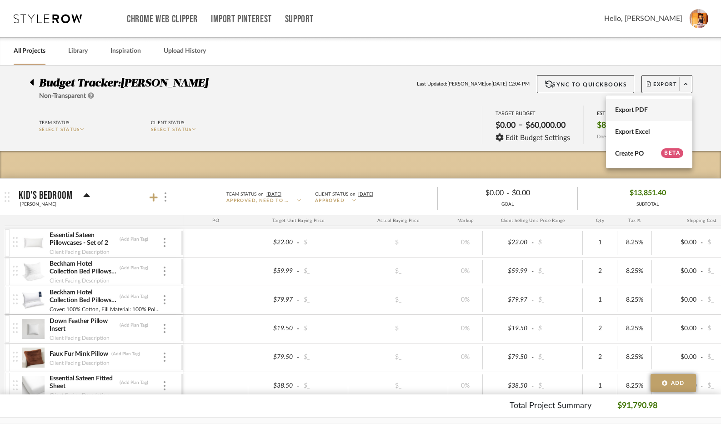
click at [627, 107] on span "Export PDF" at bounding box center [649, 110] width 68 height 8
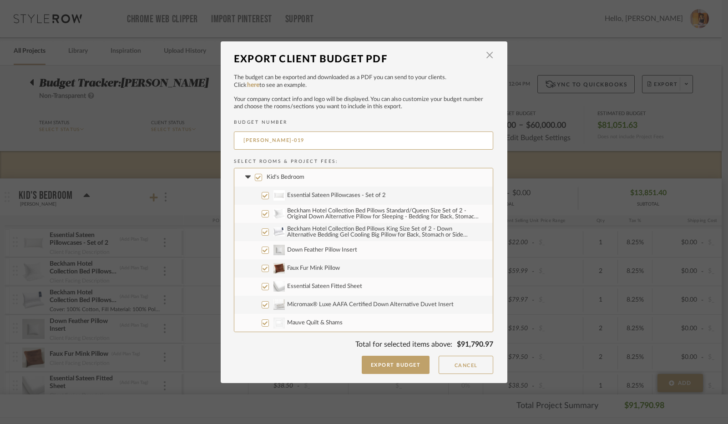
click at [256, 176] on input "Kid's Bedroom" at bounding box center [258, 177] width 7 height 7
click at [245, 176] on icon at bounding box center [247, 177] width 5 height 3
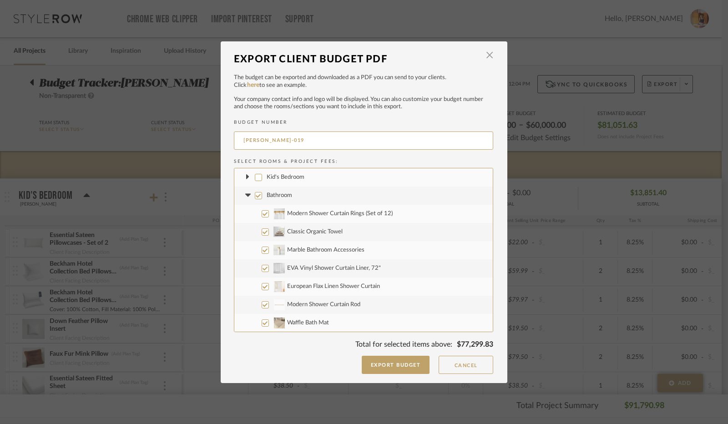
click at [255, 196] on input "Bathroom" at bounding box center [258, 195] width 7 height 7
click at [245, 194] on icon at bounding box center [247, 195] width 5 height 3
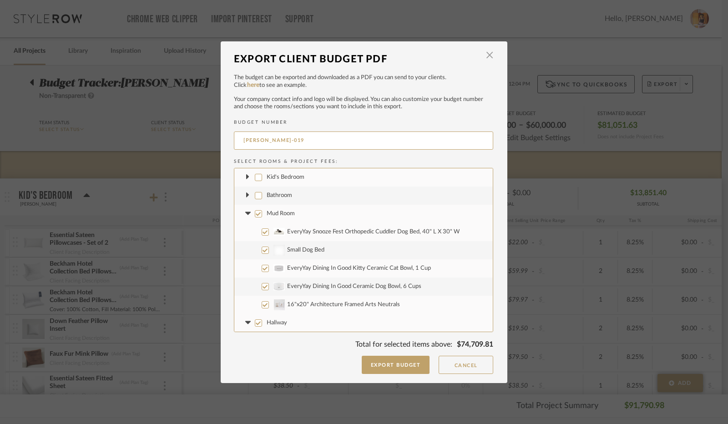
click at [255, 213] on input "Mud Room" at bounding box center [258, 213] width 7 height 7
click at [245, 212] on icon at bounding box center [247, 213] width 5 height 3
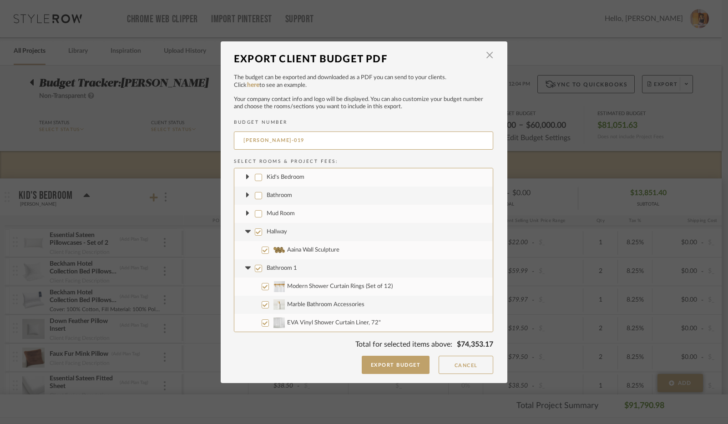
click at [256, 230] on input "Hallway" at bounding box center [258, 231] width 7 height 7
click at [246, 231] on icon at bounding box center [247, 231] width 5 height 3
drag, startPoint x: 255, startPoint y: 251, endPoint x: 247, endPoint y: 252, distance: 7.9
click at [255, 251] on input "Bathroom 1" at bounding box center [258, 249] width 7 height 7
click at [245, 249] on icon at bounding box center [247, 249] width 5 height 3
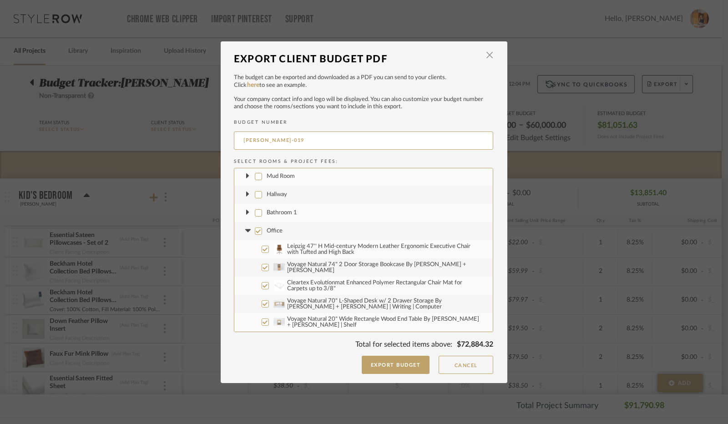
scroll to position [45, 0]
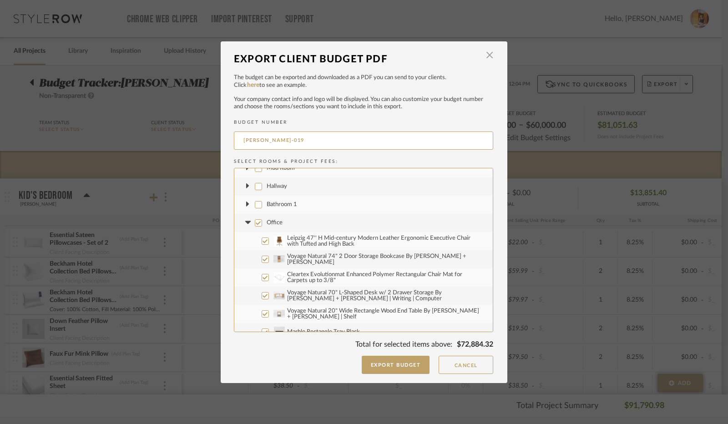
click at [255, 222] on input "Office" at bounding box center [258, 222] width 7 height 7
click at [245, 222] on icon at bounding box center [247, 222] width 5 height 3
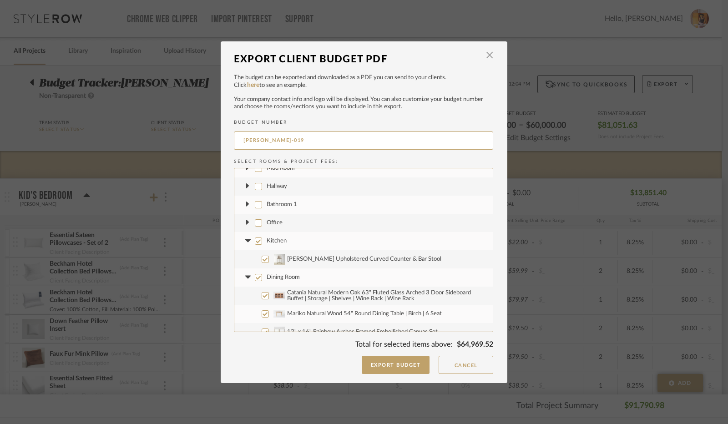
scroll to position [91, 0]
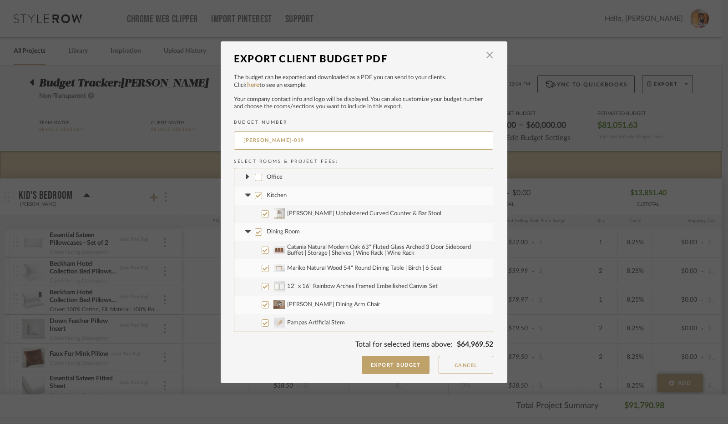
click at [256, 197] on input "Kitchen" at bounding box center [258, 195] width 7 height 7
click at [245, 195] on icon at bounding box center [247, 195] width 5 height 3
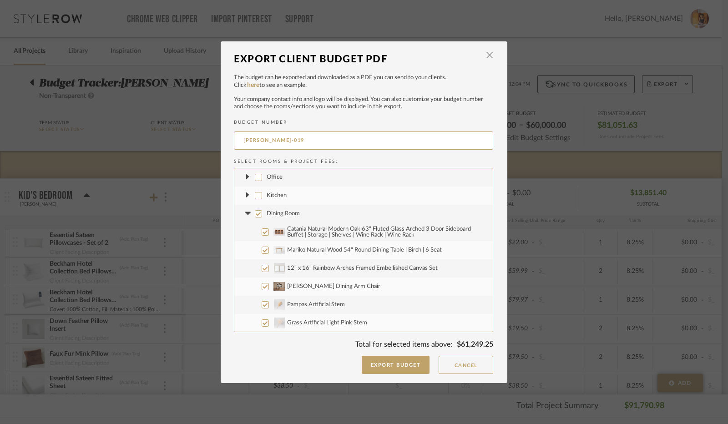
click at [255, 214] on input "Dining Room" at bounding box center [258, 213] width 7 height 7
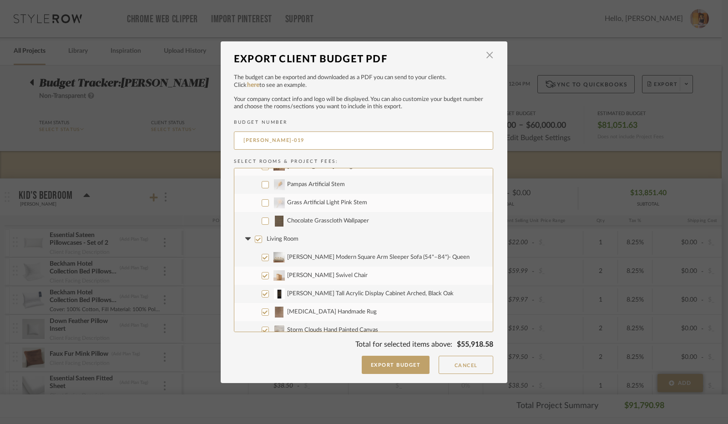
scroll to position [227, 0]
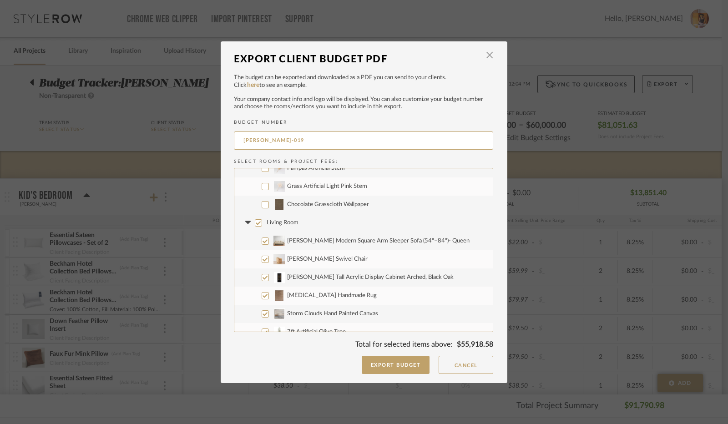
click at [261, 205] on input "Chocolate Grasscloth Wallpaper" at bounding box center [264, 204] width 7 height 7
click at [256, 223] on input "Living Room" at bounding box center [258, 222] width 7 height 7
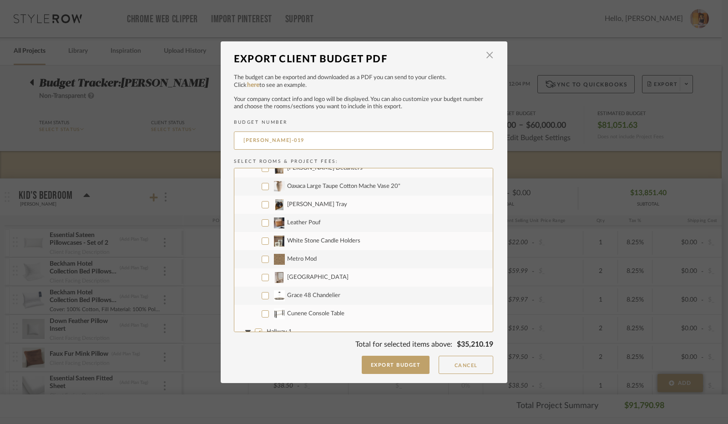
scroll to position [728, 0]
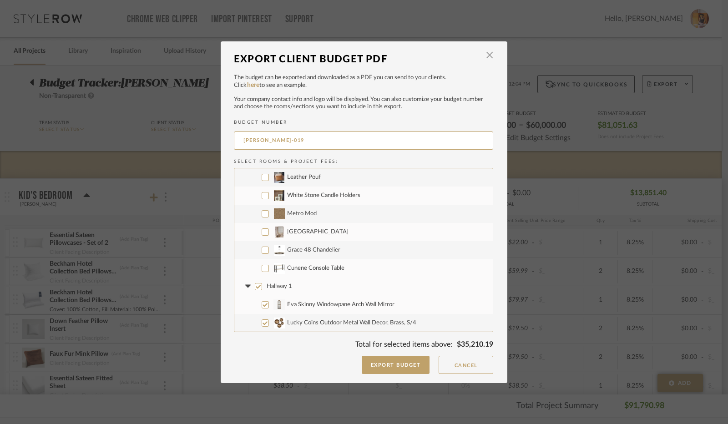
click at [261, 216] on input "Metro Mod" at bounding box center [264, 213] width 7 height 7
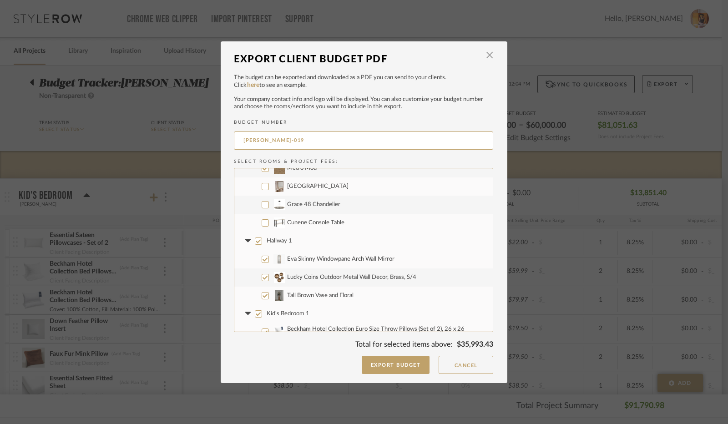
click at [255, 241] on input "Hallway 1" at bounding box center [258, 240] width 7 height 7
click at [245, 241] on icon at bounding box center [247, 240] width 5 height 3
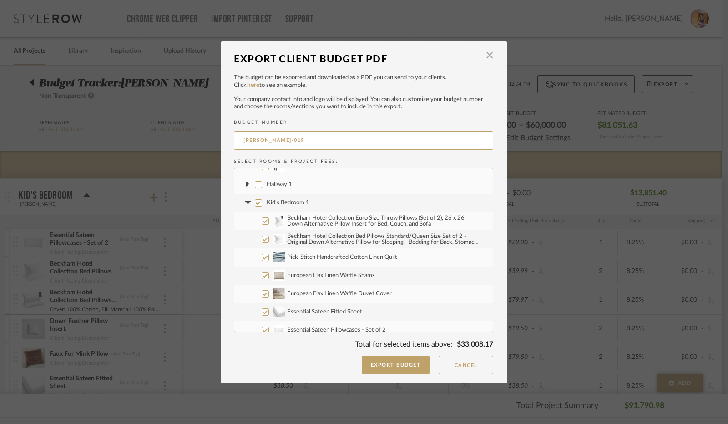
scroll to position [818, 0]
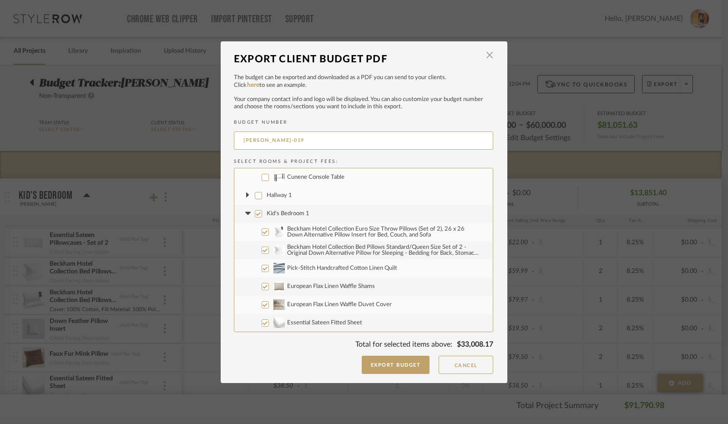
click at [255, 214] on input "Kid's Bedroom 1" at bounding box center [258, 213] width 7 height 7
click at [247, 212] on icon at bounding box center [248, 214] width 10 height 4
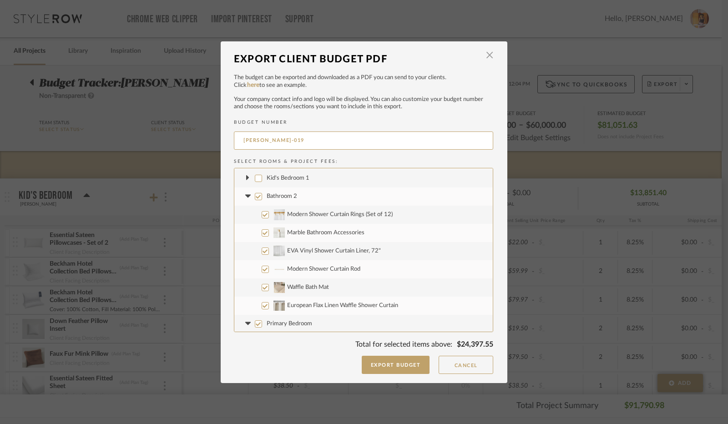
scroll to position [864, 0]
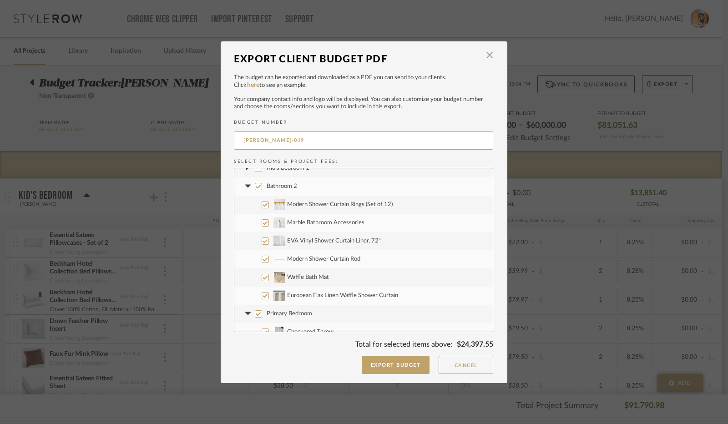
click at [256, 188] on input "Bathroom 2" at bounding box center [258, 186] width 7 height 7
click at [246, 185] on icon at bounding box center [247, 186] width 5 height 3
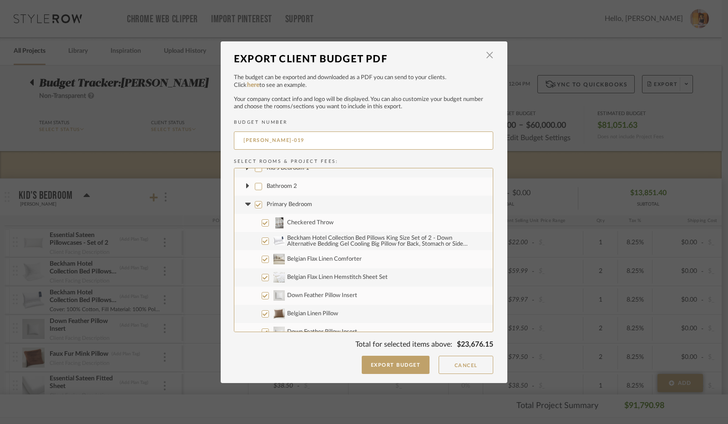
click at [255, 206] on input "Primary Bedroom" at bounding box center [258, 204] width 7 height 7
click at [246, 203] on icon at bounding box center [247, 204] width 5 height 3
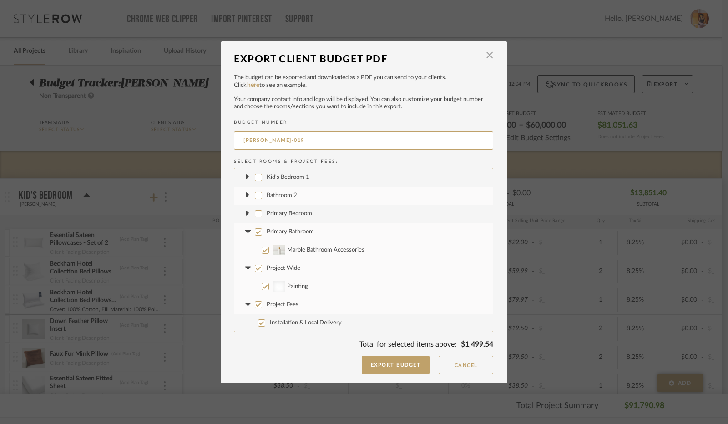
click at [255, 233] on input "Primary Bathroom" at bounding box center [258, 231] width 7 height 7
click at [246, 232] on icon at bounding box center [248, 232] width 10 height 4
click at [255, 269] on input "Project Wide" at bounding box center [258, 268] width 7 height 7
click at [247, 267] on icon at bounding box center [248, 268] width 10 height 4
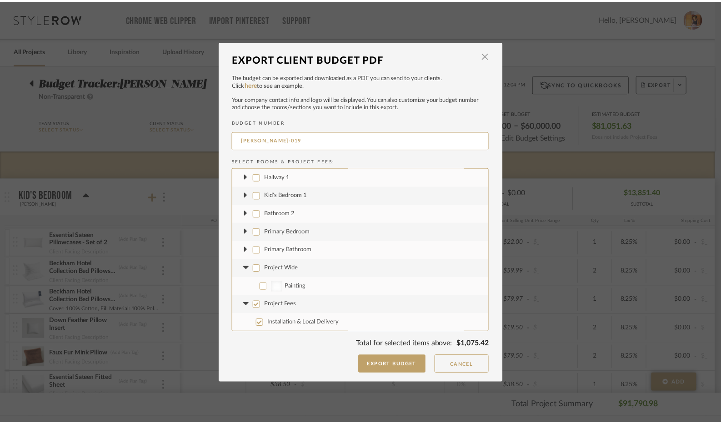
scroll to position [818, 0]
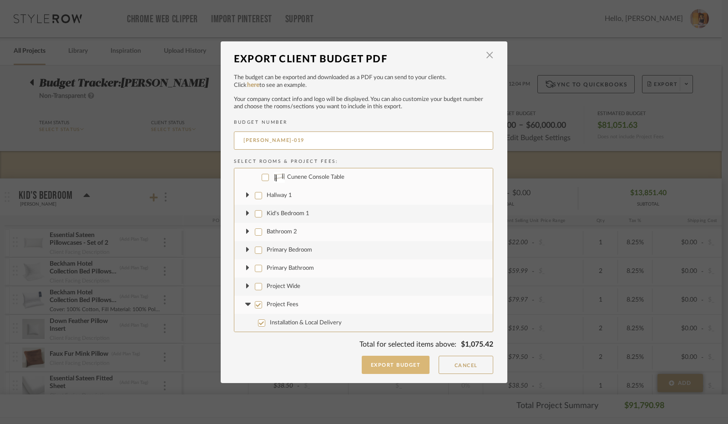
click at [373, 363] on button "Export Budget" at bounding box center [395, 365] width 68 height 18
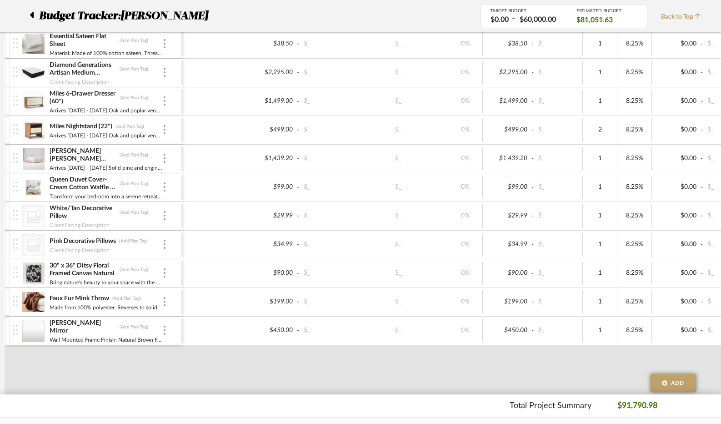
scroll to position [591, 0]
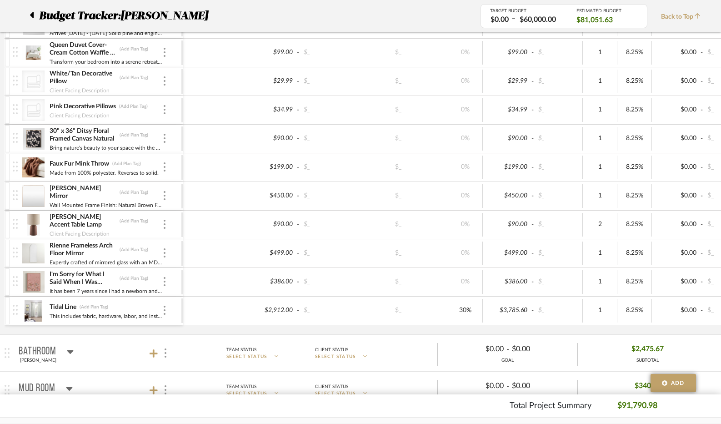
click at [40, 303] on img at bounding box center [33, 311] width 22 height 22
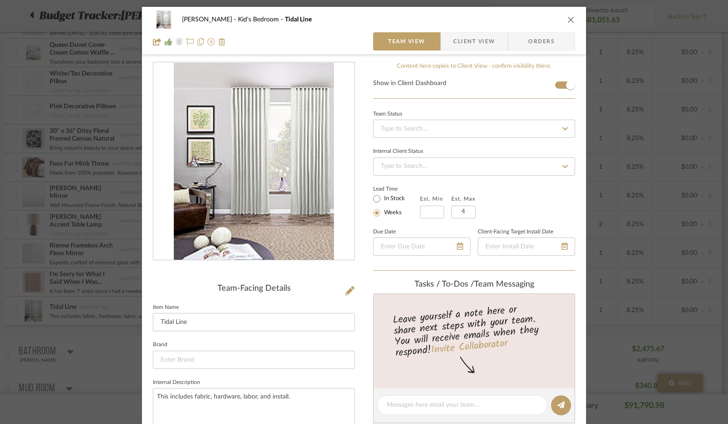
scroll to position [182, 0]
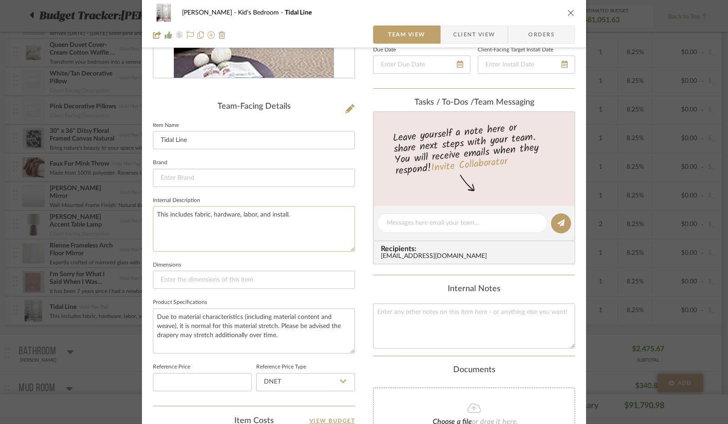
click at [287, 212] on textarea "This includes fabric, hardware, labor, and install." at bounding box center [254, 228] width 202 height 45
click at [273, 217] on textarea "This includes fabric, hardware, and labor" at bounding box center [254, 228] width 202 height 45
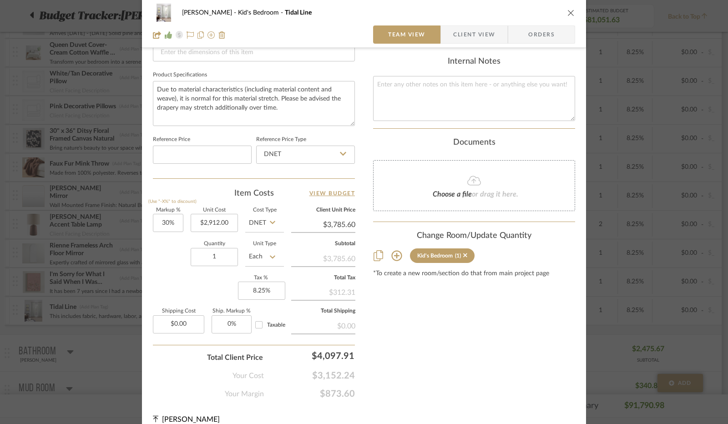
click at [570, 14] on icon "close" at bounding box center [570, 12] width 7 height 7
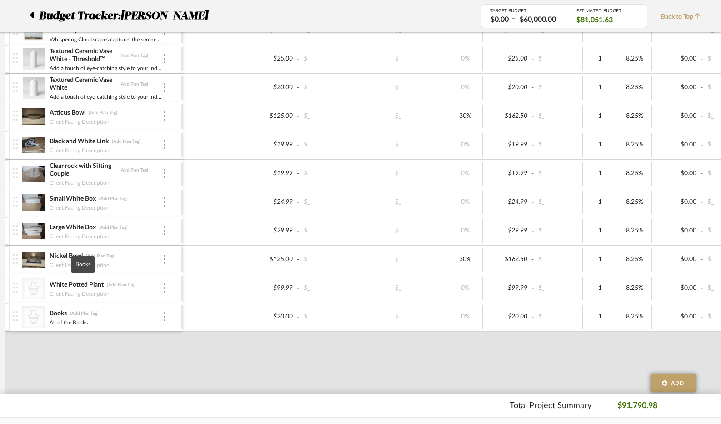
scroll to position [1410, 0]
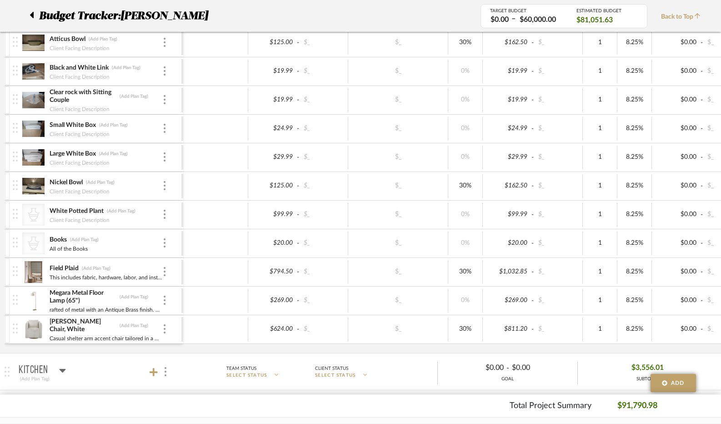
click at [37, 267] on img at bounding box center [33, 272] width 22 height 22
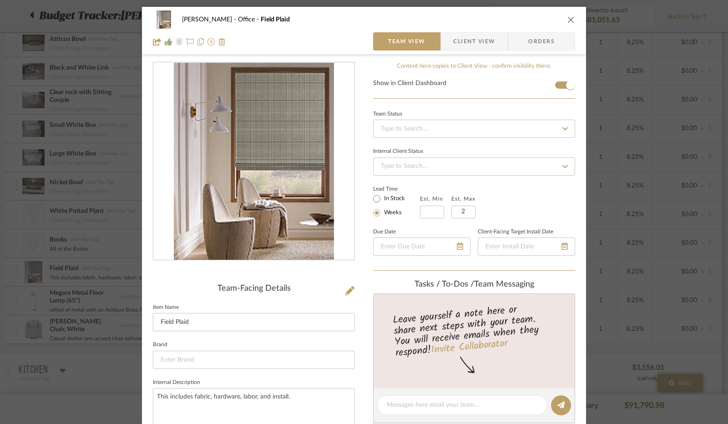
scroll to position [227, 0]
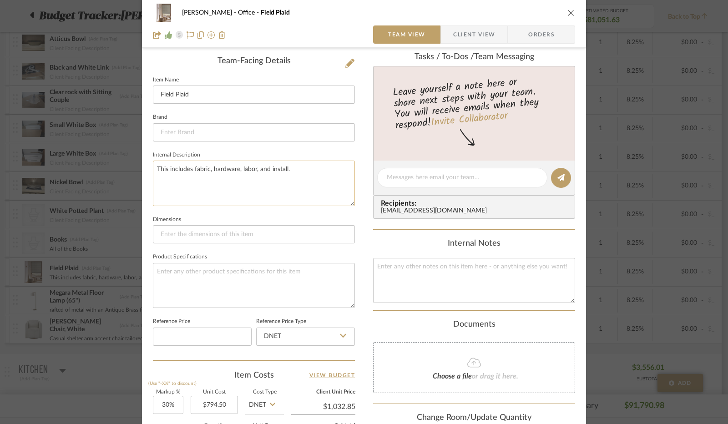
click at [287, 166] on textarea "This includes fabric, hardware, labor, and install." at bounding box center [254, 183] width 202 height 45
drag, startPoint x: 283, startPoint y: 171, endPoint x: 252, endPoint y: 173, distance: 31.0
click at [252, 173] on textarea "This includes fabric, hardware, labor, and install." at bounding box center [254, 183] width 202 height 45
click at [363, 211] on div "[PERSON_NAME] Office Field Plaid Team View Client View Orders Team-Facing Detai…" at bounding box center [364, 198] width 444 height 838
click at [567, 14] on icon "close" at bounding box center [570, 12] width 7 height 7
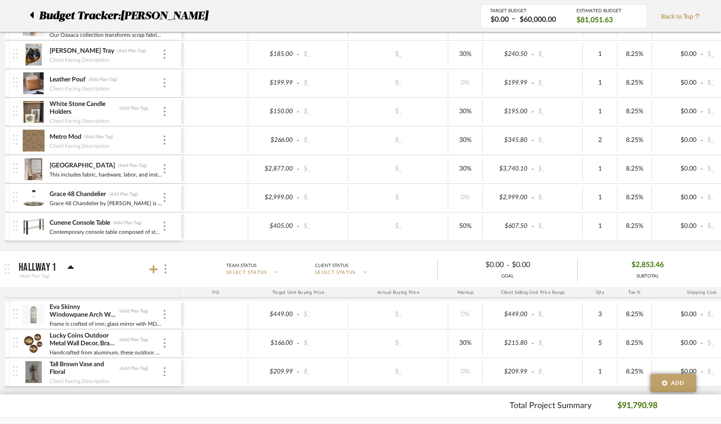
scroll to position [2592, 0]
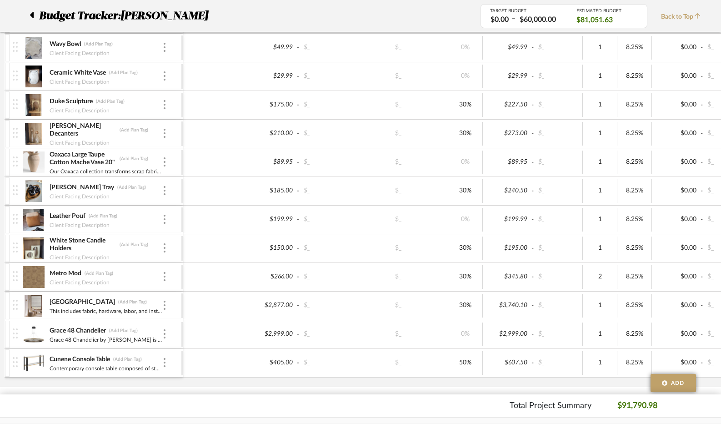
click at [36, 295] on img at bounding box center [33, 306] width 22 height 22
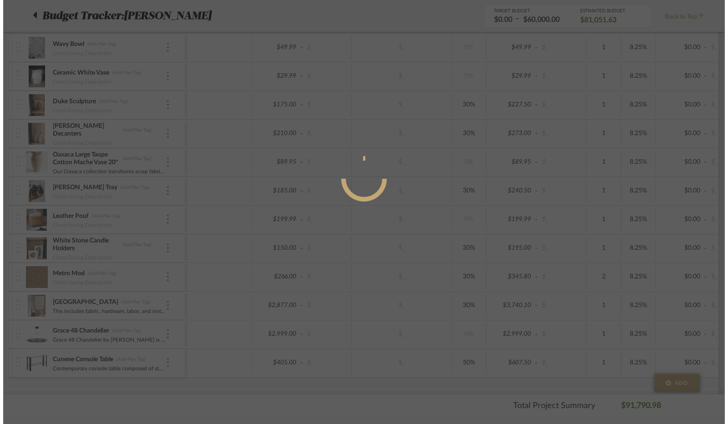
scroll to position [0, 0]
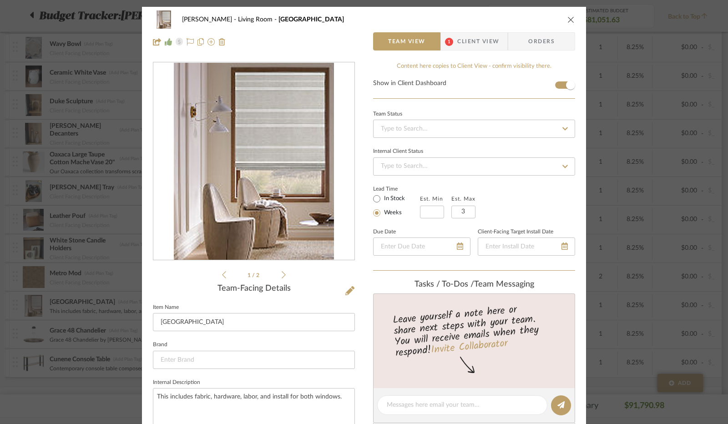
click at [572, 17] on div "[PERSON_NAME] Living Room [GEOGRAPHIC_DATA] Team View 1 Client View Orders" at bounding box center [364, 31] width 444 height 48
click at [568, 20] on icon "close" at bounding box center [570, 19] width 7 height 7
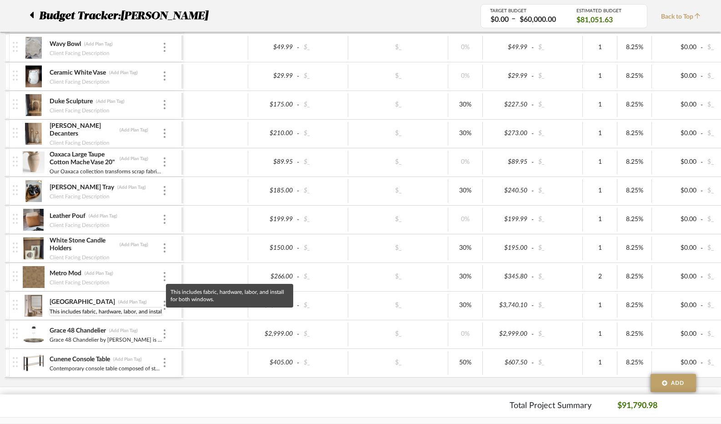
scroll to position [0, 44]
click at [117, 307] on input "This includes fabric, hardware, labor, and install for both windows." at bounding box center [105, 311] width 113 height 9
click at [201, 294] on div at bounding box center [215, 306] width 65 height 24
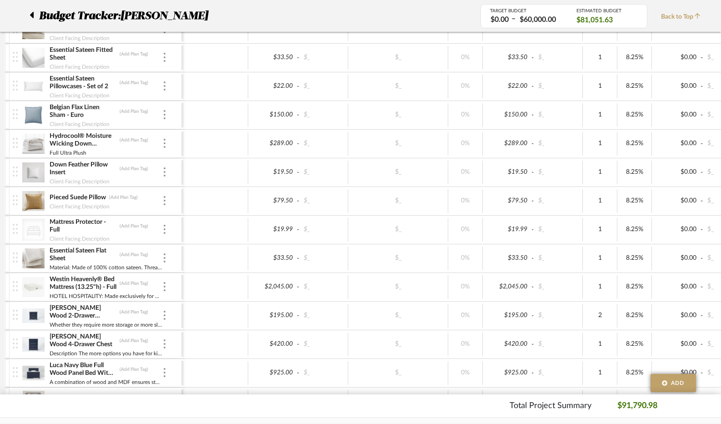
scroll to position [3456, 0]
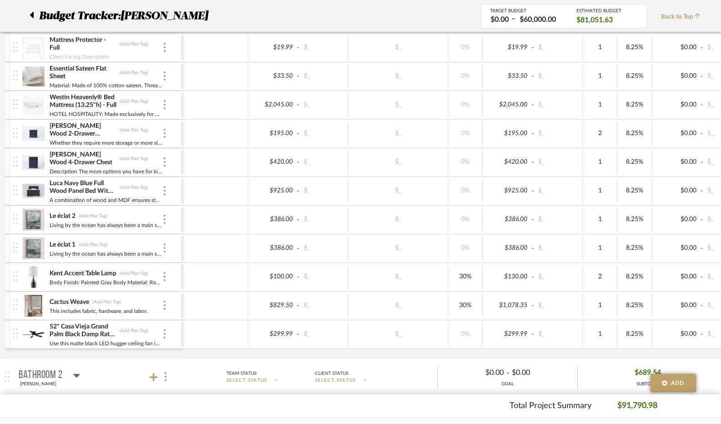
click at [193, 294] on div at bounding box center [215, 306] width 65 height 24
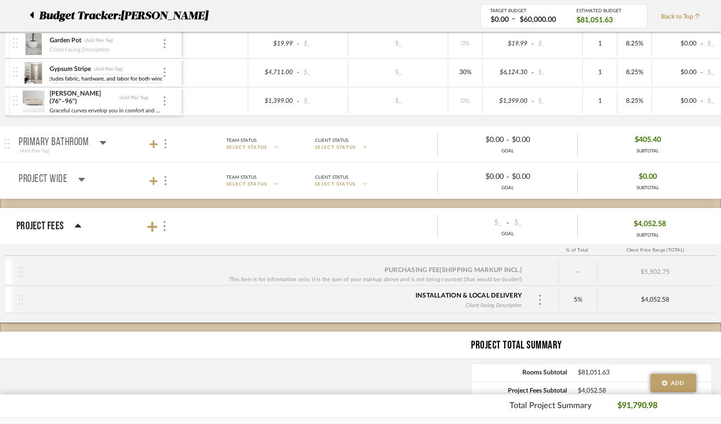
scroll to position [4547, 0]
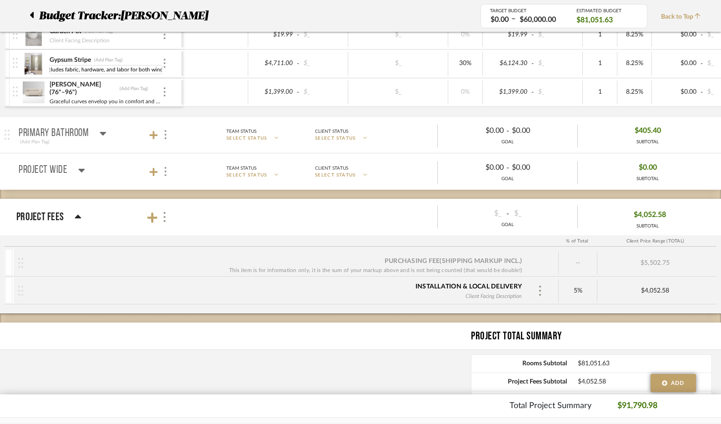
click at [205, 202] on mat-panel-description "Team Status SELECT STATUS Client Status SELECT STATUS $_ - $_ GOAL $4,052.58 SU…" at bounding box center [446, 217] width 541 height 30
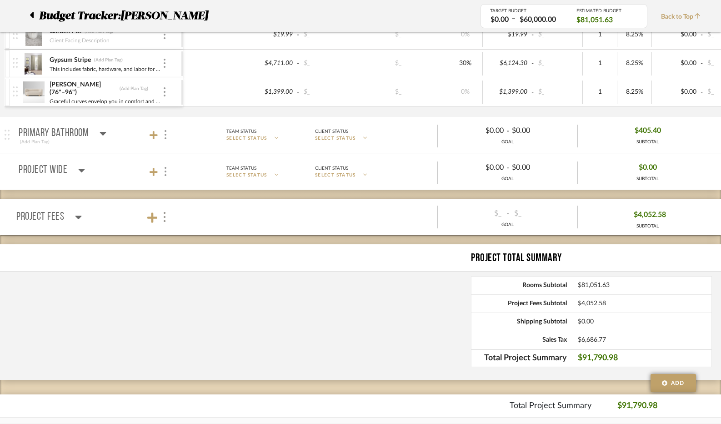
scroll to position [4537, 0]
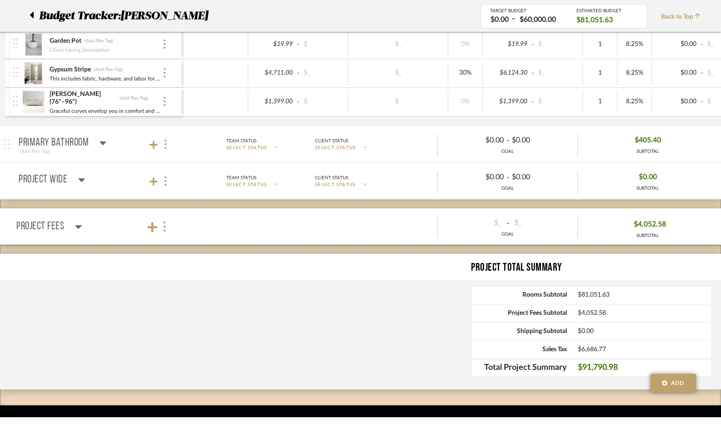
drag, startPoint x: 78, startPoint y: 204, endPoint x: 94, endPoint y: 212, distance: 18.5
click at [78, 225] on icon at bounding box center [78, 227] width 6 height 4
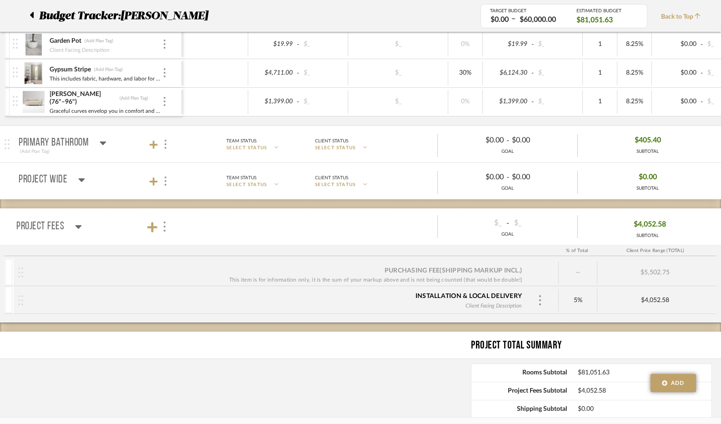
scroll to position [4547, 0]
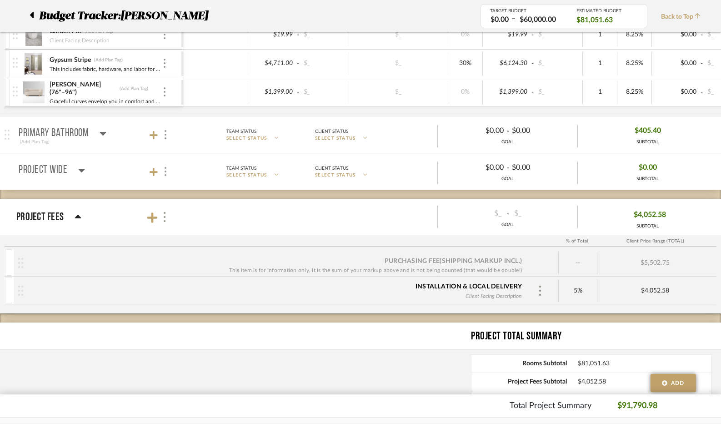
click at [670, 18] on span "Back to Top" at bounding box center [683, 17] width 44 height 10
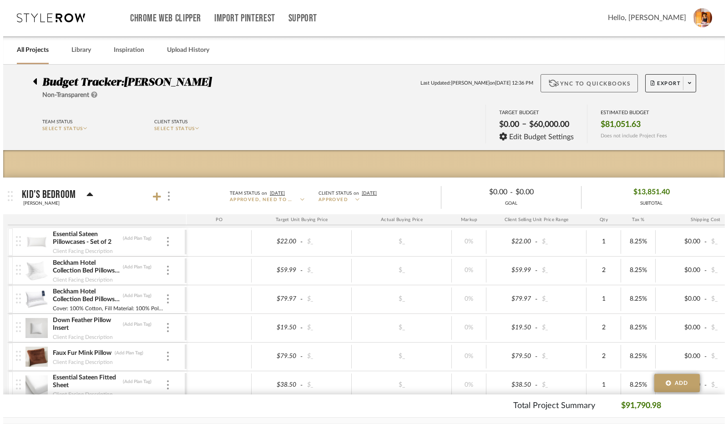
scroll to position [0, 0]
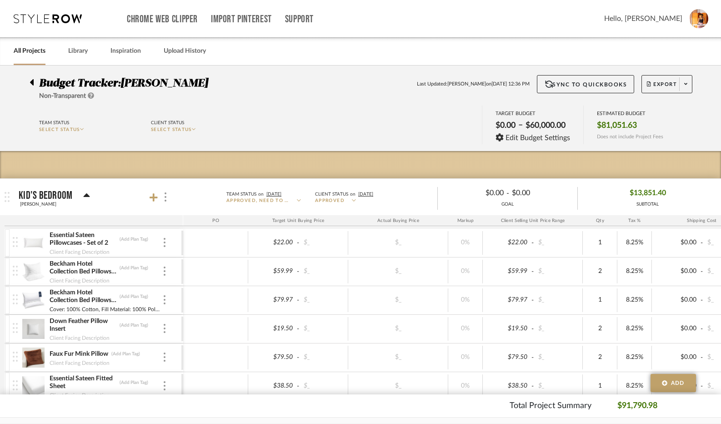
click at [683, 85] on span at bounding box center [685, 84] width 13 height 14
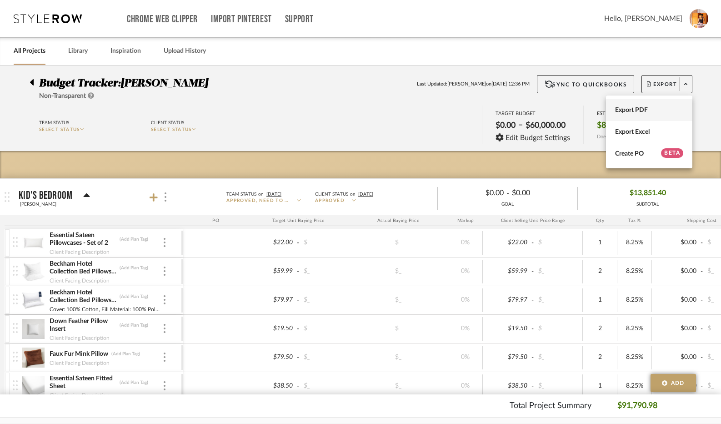
click at [651, 105] on button "Export PDF" at bounding box center [649, 110] width 86 height 22
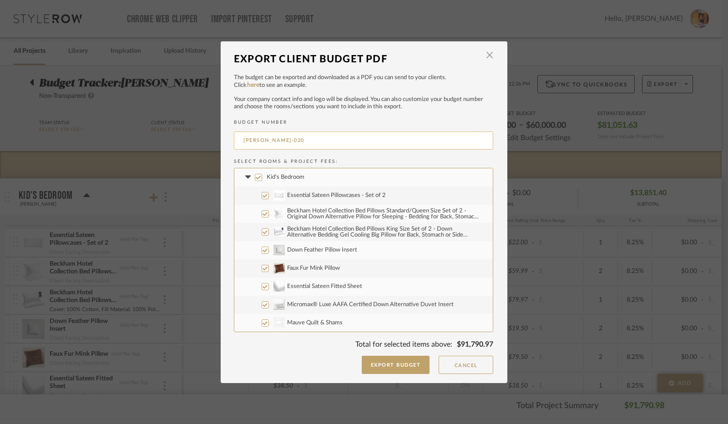
click at [293, 138] on input "[PERSON_NAME]-020" at bounding box center [363, 140] width 259 height 18
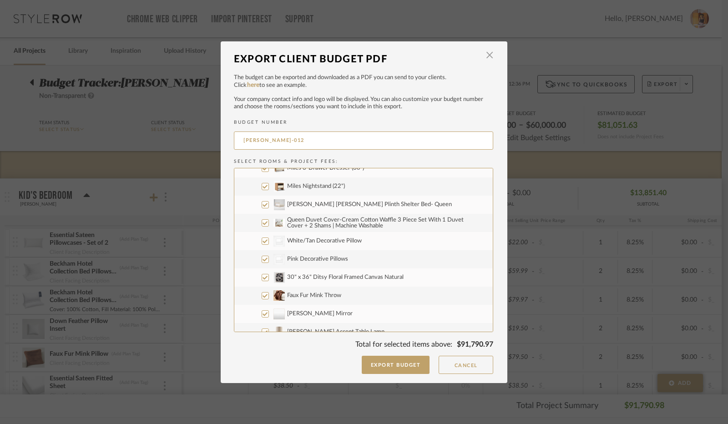
scroll to position [318, 0]
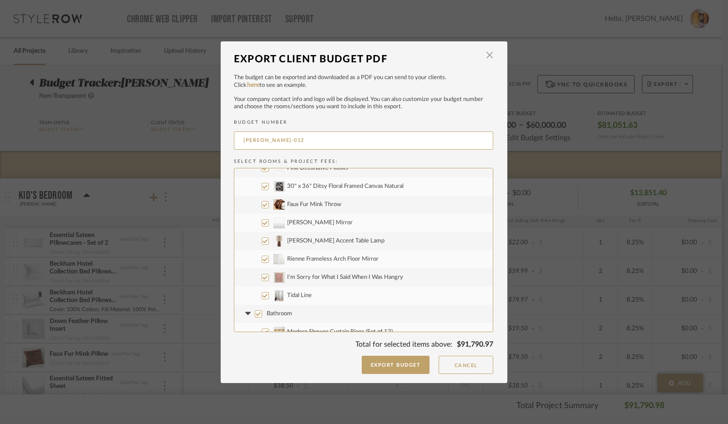
click at [261, 294] on input "Tidal Line" at bounding box center [264, 295] width 7 height 7
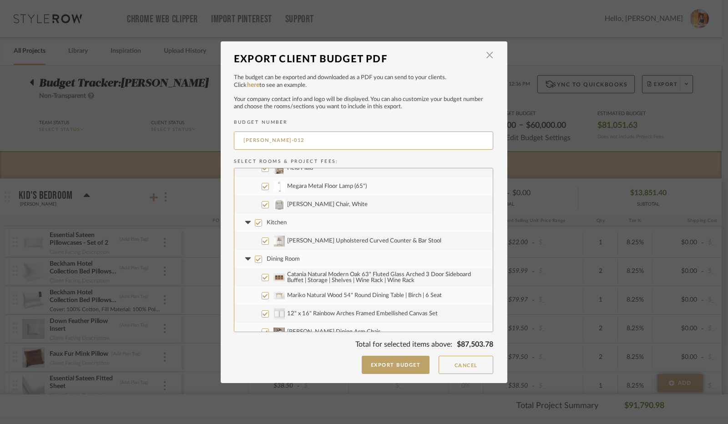
scroll to position [1137, 0]
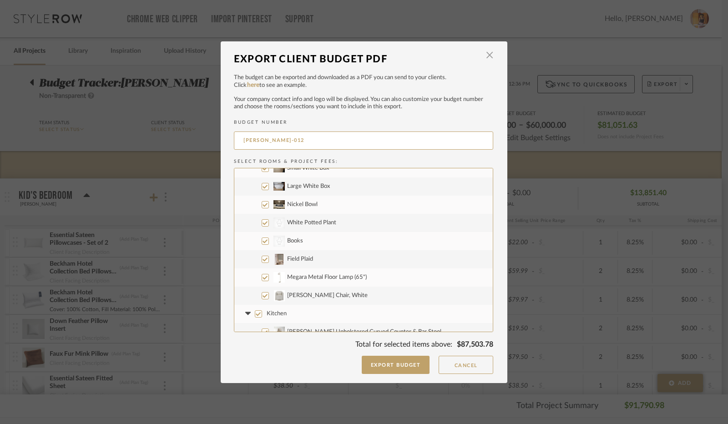
click at [262, 259] on input "Field Plaid" at bounding box center [264, 259] width 7 height 7
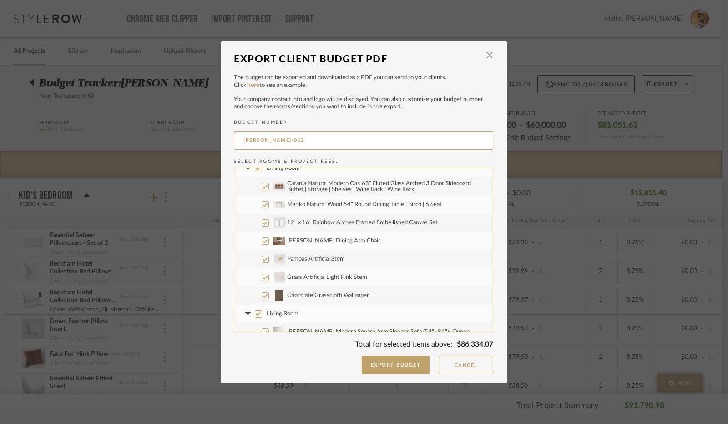
scroll to position [1364, 0]
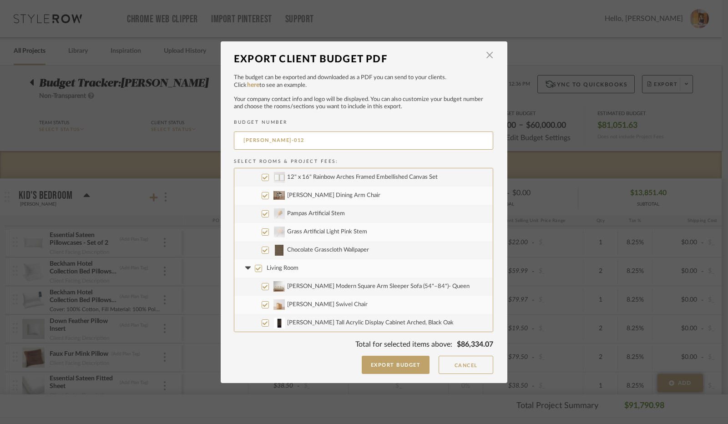
click at [261, 251] on input "Chocolate Grasscloth Wallpaper" at bounding box center [264, 249] width 7 height 7
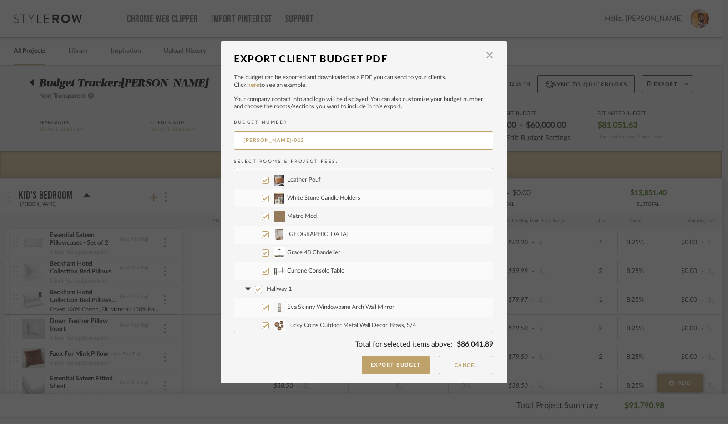
scroll to position [1910, 0]
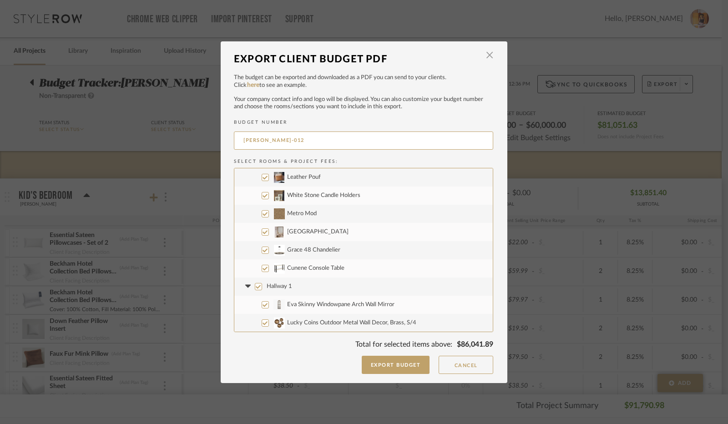
click at [262, 214] on input "Metro Mod" at bounding box center [264, 213] width 7 height 7
click at [261, 231] on input "[GEOGRAPHIC_DATA]" at bounding box center [264, 231] width 7 height 7
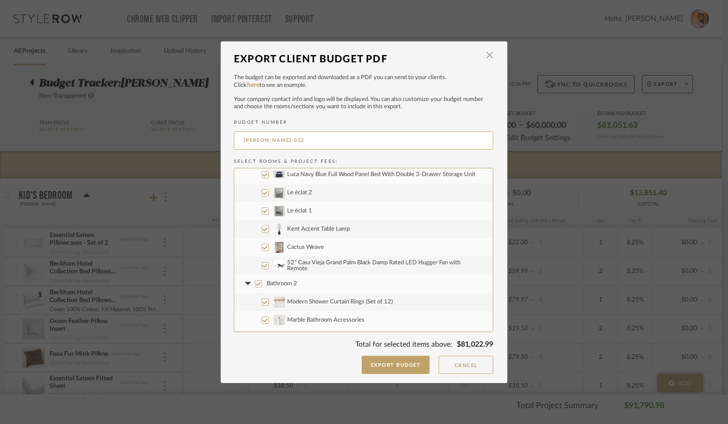
scroll to position [2410, 0]
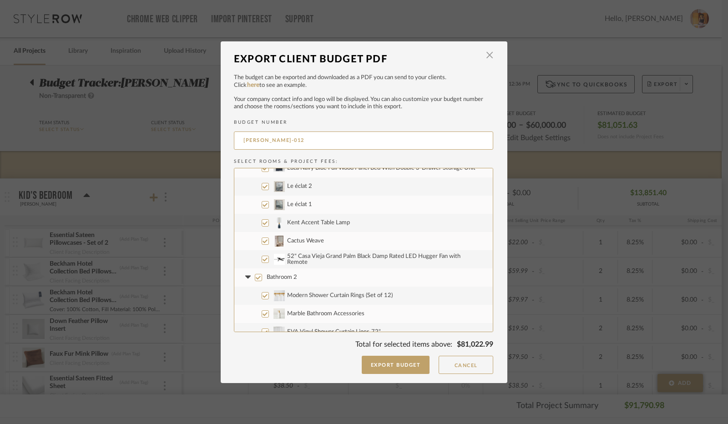
click at [261, 241] on input "Cactus Weave" at bounding box center [264, 240] width 7 height 7
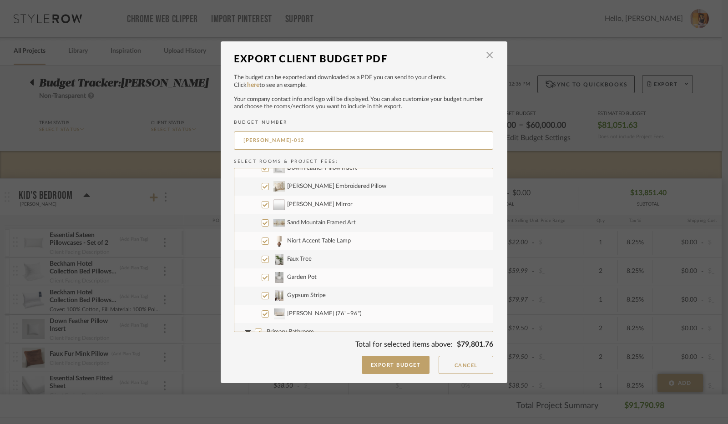
scroll to position [3001, 0]
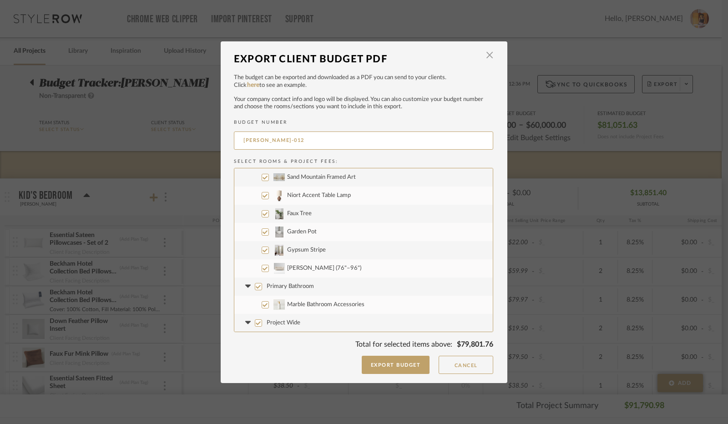
click at [263, 250] on input "Gypsum Stripe" at bounding box center [264, 249] width 7 height 7
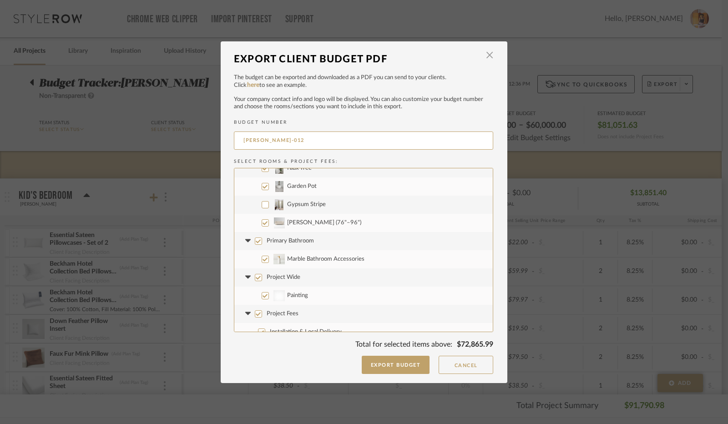
scroll to position [3056, 0]
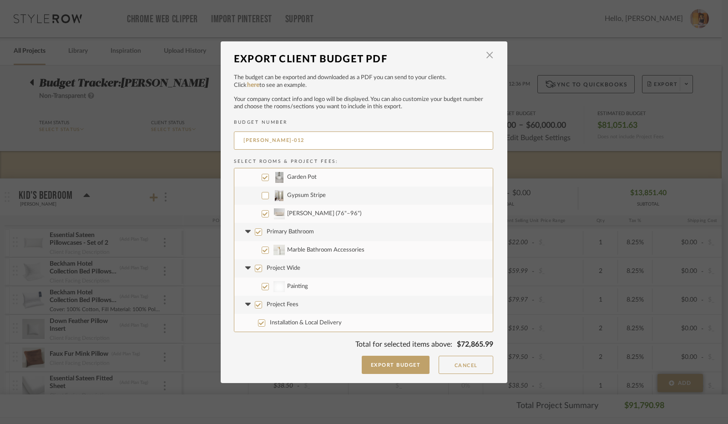
click at [255, 267] on input "Project Wide" at bounding box center [258, 268] width 7 height 7
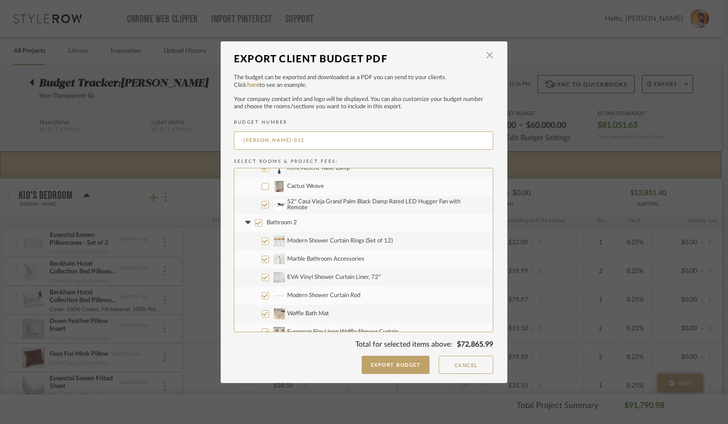
scroll to position [2374, 0]
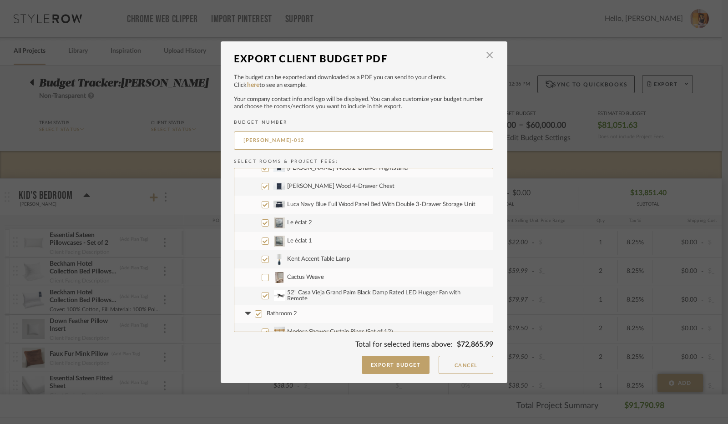
click at [262, 294] on input "52" Casa Vieja Grand Palm Black Damp Rated LED Hugger Fan with Remote" at bounding box center [264, 295] width 7 height 7
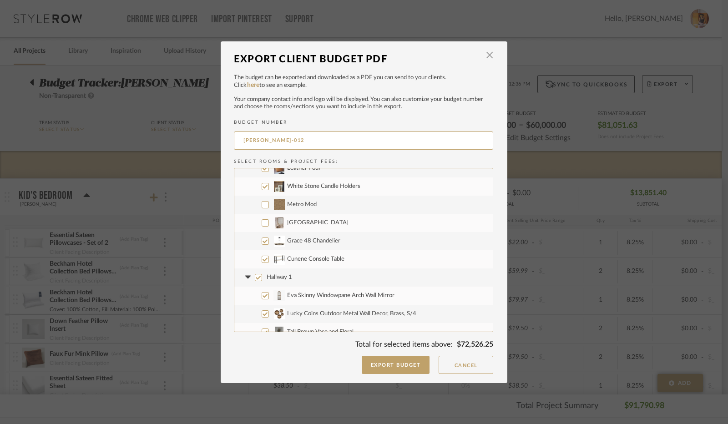
scroll to position [1873, 0]
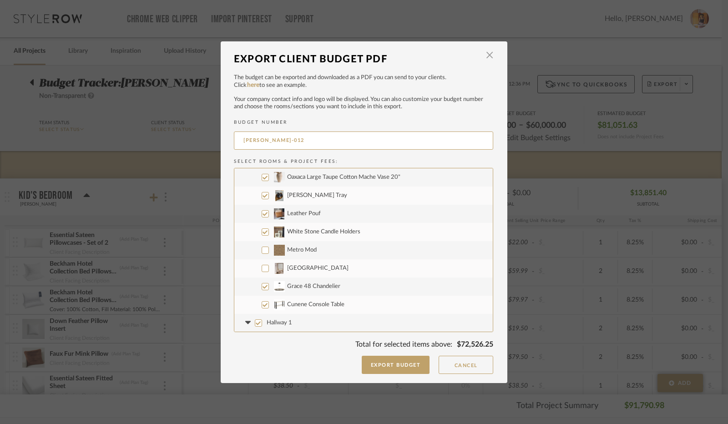
click at [264, 284] on input "Grace 48 Chandelier" at bounding box center [264, 286] width 7 height 7
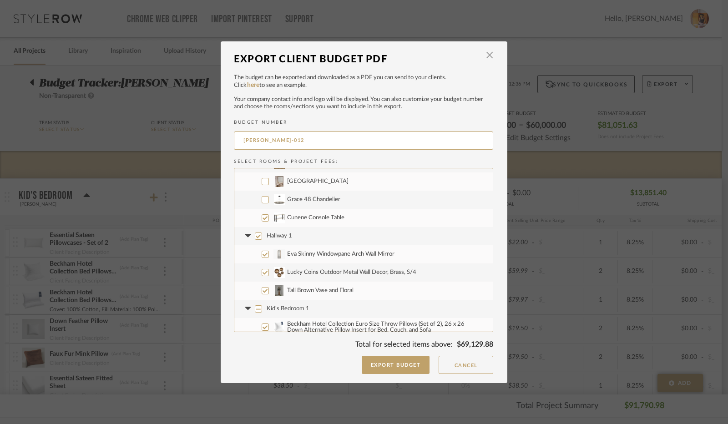
scroll to position [1964, 0]
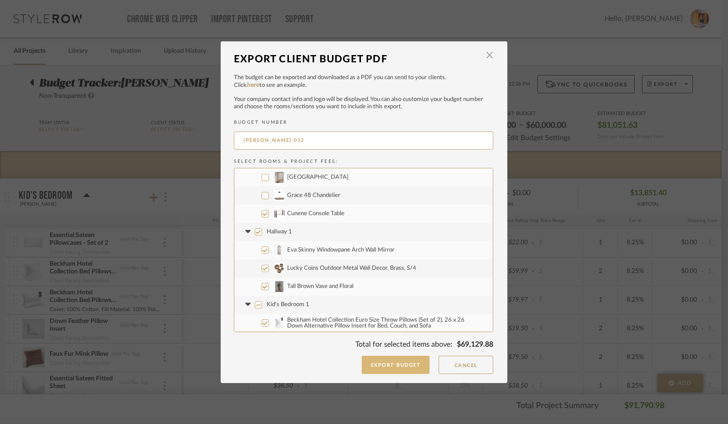
click at [392, 361] on button "Export Budget" at bounding box center [395, 365] width 68 height 18
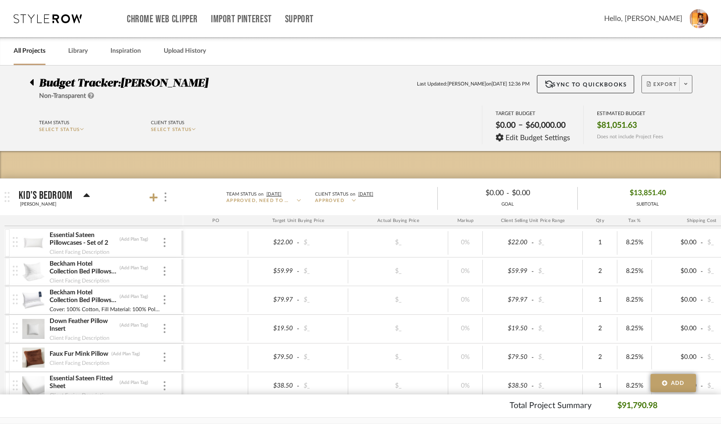
click at [649, 83] on span "Export" at bounding box center [662, 88] width 30 height 14
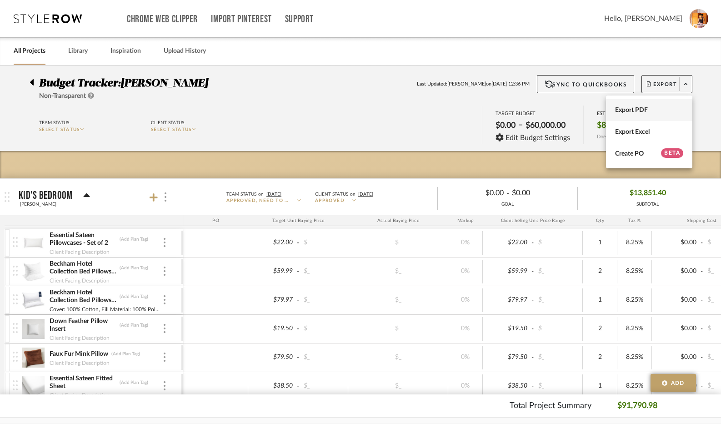
click at [624, 105] on button "Export PDF" at bounding box center [649, 110] width 86 height 22
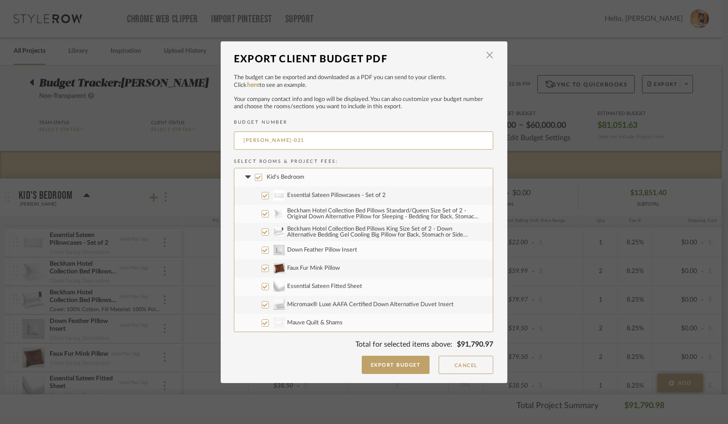
click at [255, 177] on input "Kid's Bedroom" at bounding box center [258, 177] width 7 height 7
click at [246, 174] on fa-icon at bounding box center [248, 177] width 10 height 10
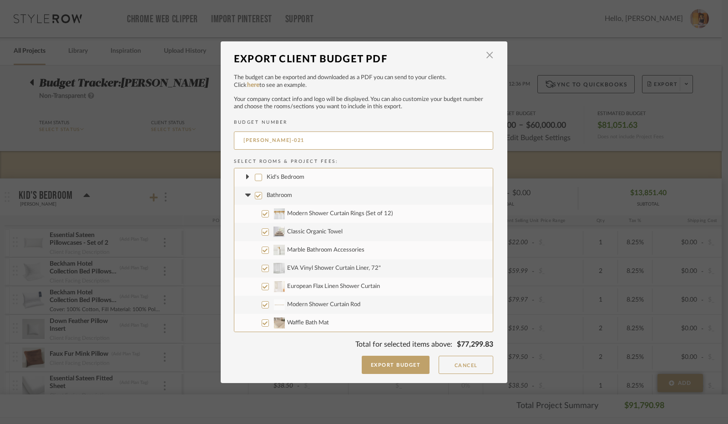
click at [257, 179] on input "Kid's Bedroom" at bounding box center [258, 177] width 7 height 7
click at [246, 176] on icon at bounding box center [247, 176] width 3 height 5
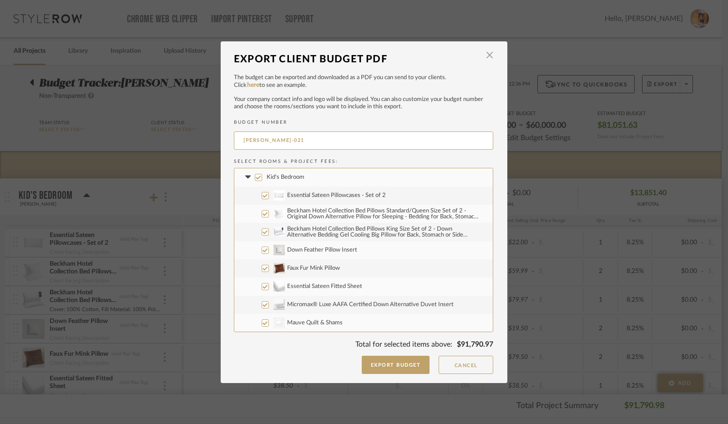
click at [258, 178] on label "Kid's Bedroom" at bounding box center [363, 177] width 258 height 18
click at [258, 178] on input "Kid's Bedroom" at bounding box center [258, 177] width 7 height 7
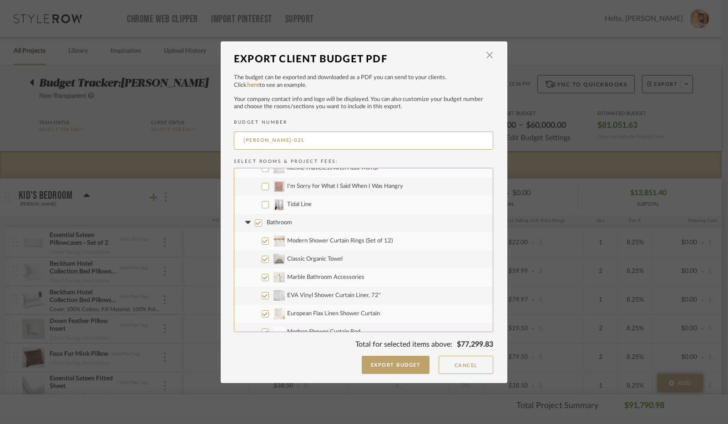
scroll to position [364, 0]
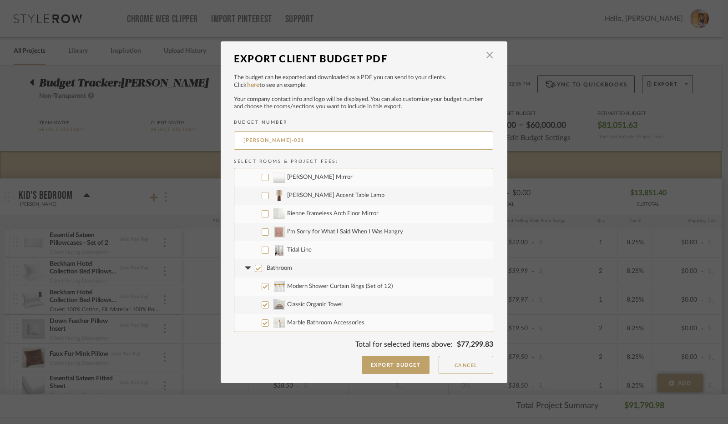
click at [263, 249] on input "Tidal Line" at bounding box center [264, 249] width 7 height 7
click at [255, 267] on input "Bathroom" at bounding box center [258, 268] width 7 height 7
click at [245, 266] on icon at bounding box center [247, 267] width 5 height 3
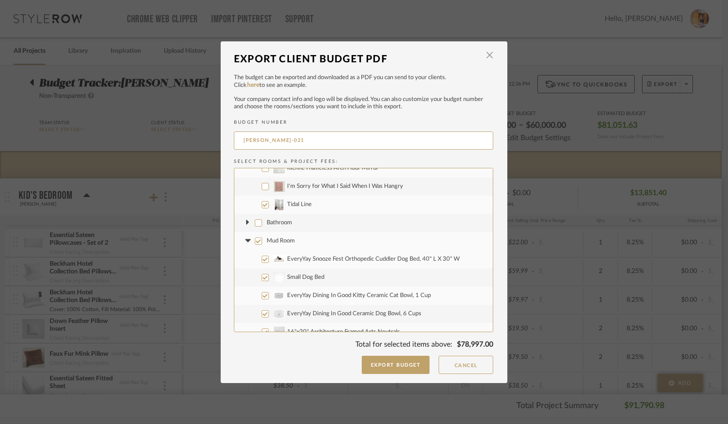
scroll to position [455, 0]
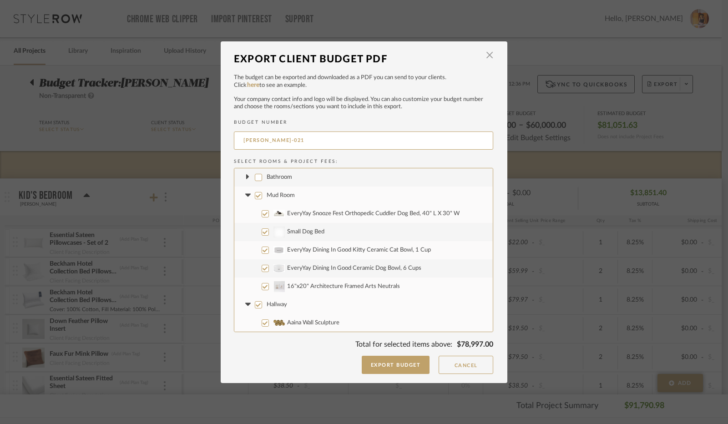
click at [255, 195] on input "Mud Room" at bounding box center [258, 195] width 7 height 7
click at [245, 195] on icon at bounding box center [247, 195] width 5 height 3
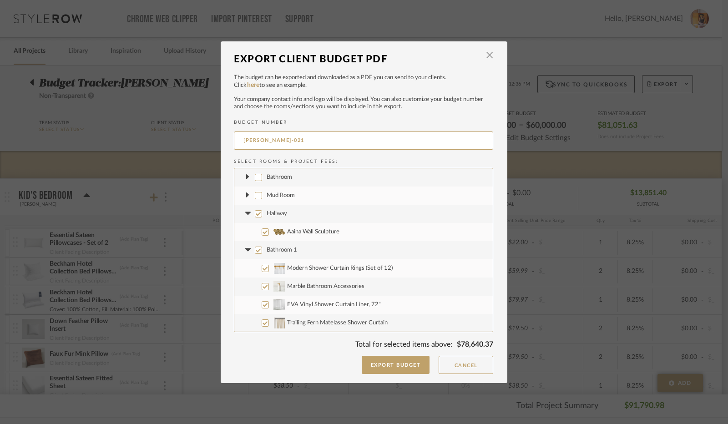
click at [255, 214] on input "Hallway" at bounding box center [258, 213] width 7 height 7
click at [247, 212] on icon at bounding box center [248, 214] width 10 height 4
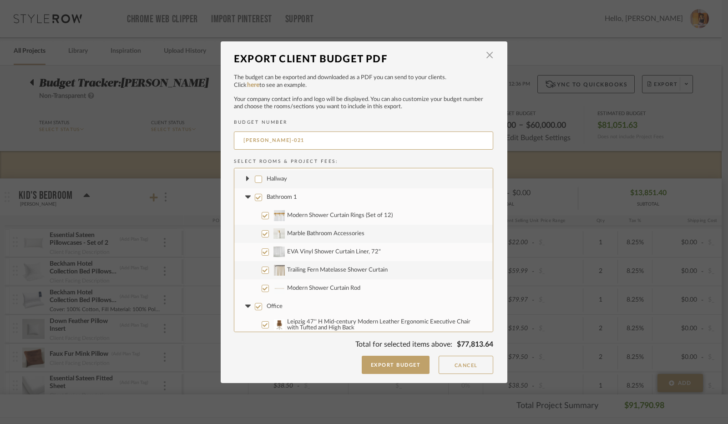
scroll to position [500, 0]
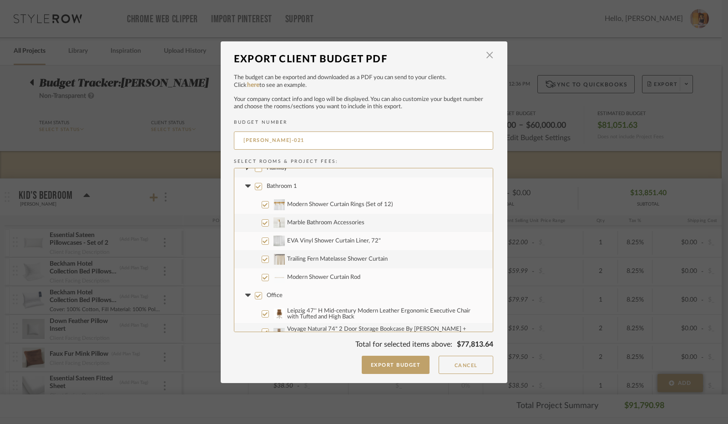
drag, startPoint x: 254, startPoint y: 186, endPoint x: 249, endPoint y: 187, distance: 5.2
click at [255, 186] on input "Bathroom 1" at bounding box center [258, 186] width 7 height 7
click at [246, 187] on icon at bounding box center [248, 187] width 10 height 4
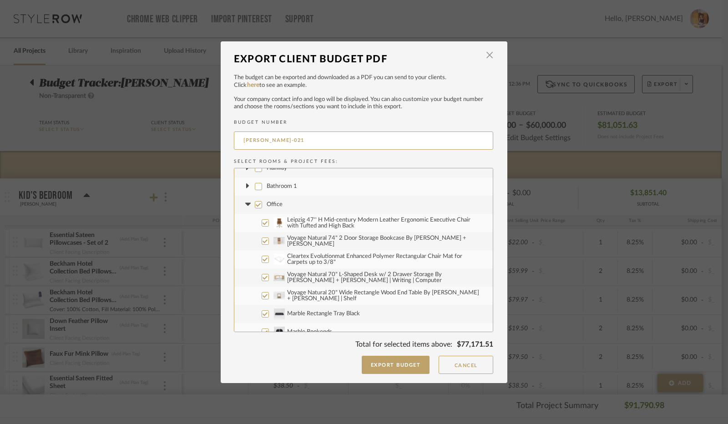
click at [256, 203] on input "Office" at bounding box center [258, 204] width 7 height 7
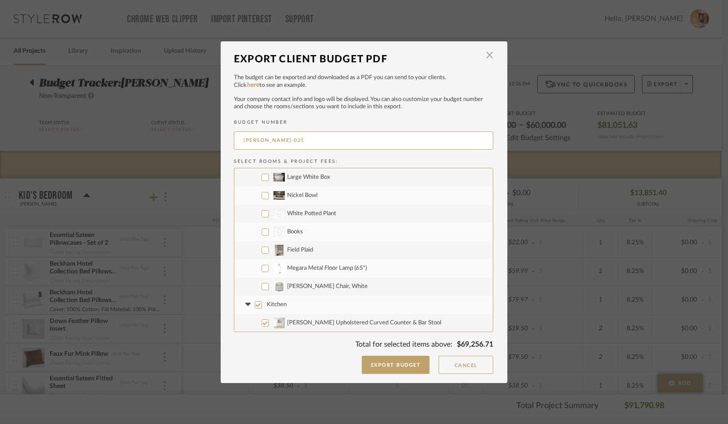
scroll to position [864, 0]
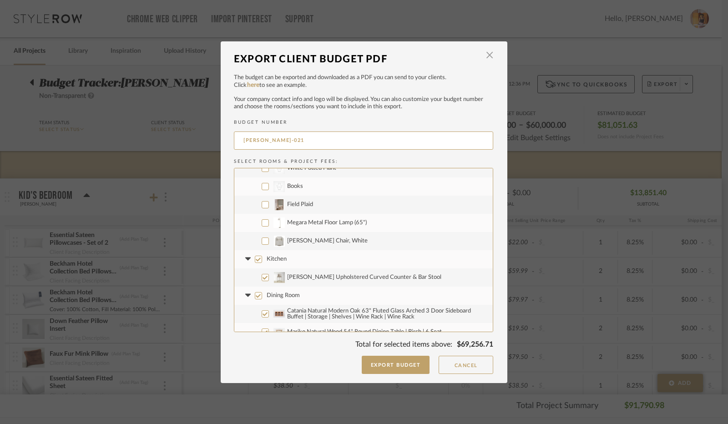
click at [262, 203] on input "Field Plaid" at bounding box center [264, 204] width 7 height 7
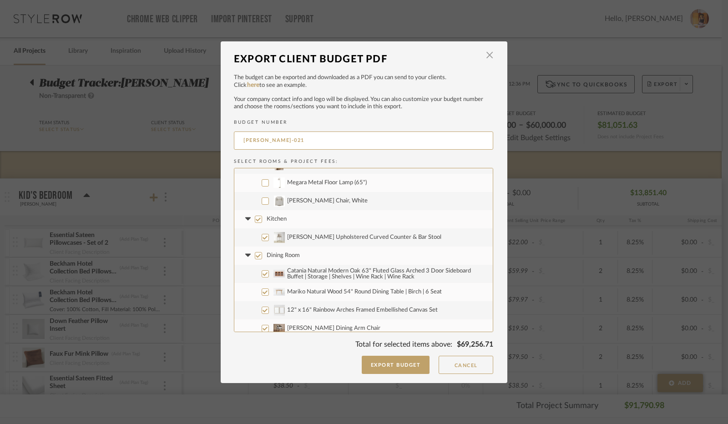
scroll to position [909, 0]
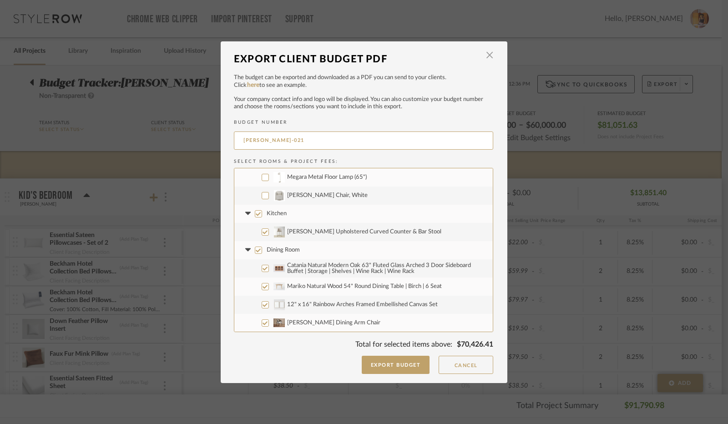
click at [255, 215] on input "Kitchen" at bounding box center [258, 213] width 7 height 7
click at [245, 212] on icon at bounding box center [247, 213] width 5 height 3
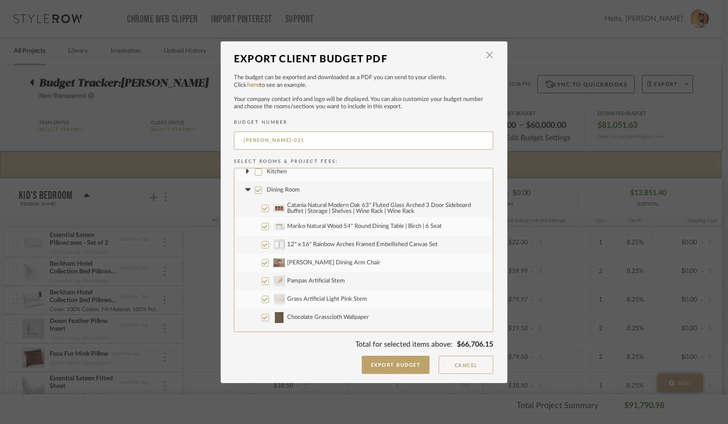
scroll to position [955, 0]
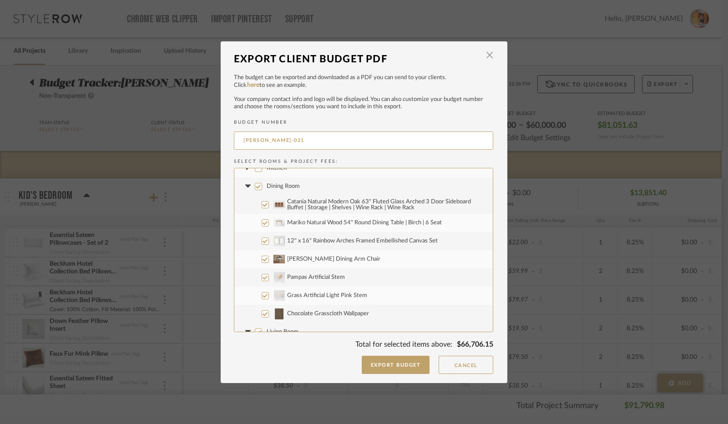
click at [255, 186] on input "Dining Room" at bounding box center [258, 186] width 7 height 7
click at [247, 185] on icon at bounding box center [248, 187] width 10 height 4
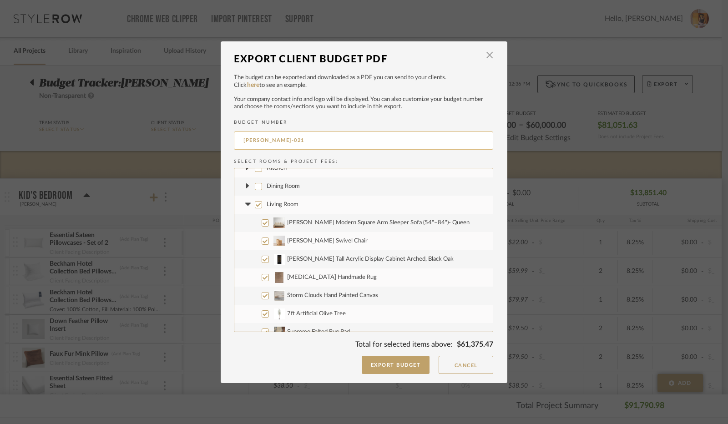
click at [287, 141] on input "[PERSON_NAME]-021" at bounding box center [363, 140] width 259 height 18
click at [255, 203] on input "Living Room" at bounding box center [258, 204] width 7 height 7
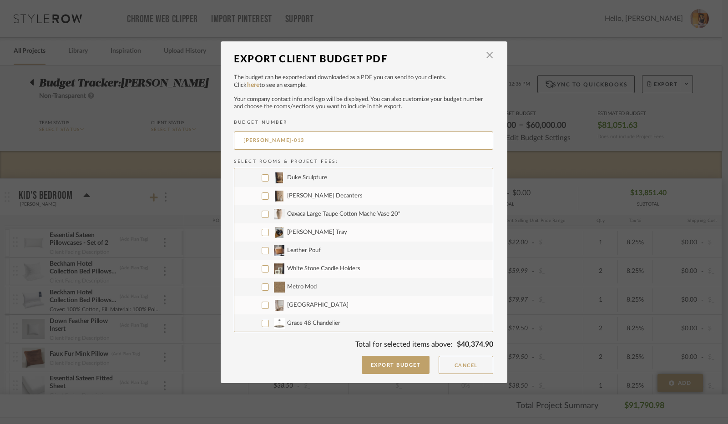
scroll to position [1410, 0]
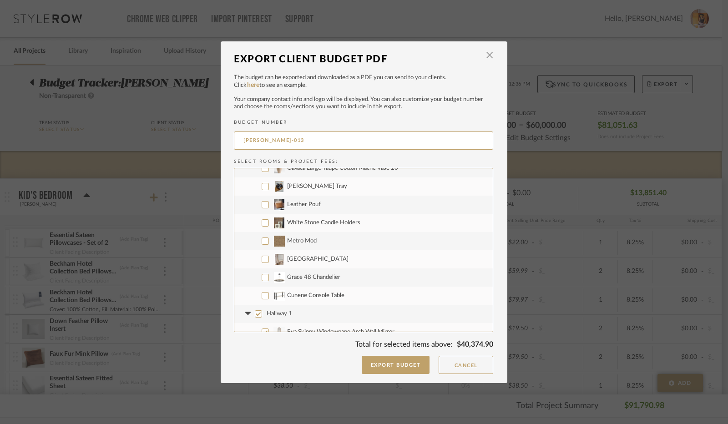
click at [262, 257] on input "[GEOGRAPHIC_DATA]" at bounding box center [264, 259] width 7 height 7
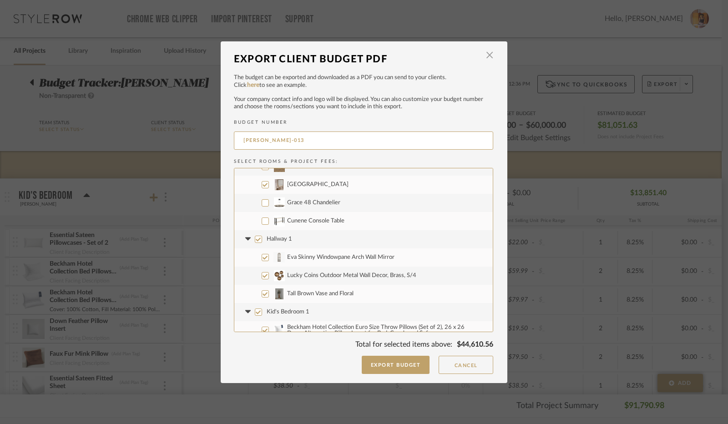
scroll to position [1501, 0]
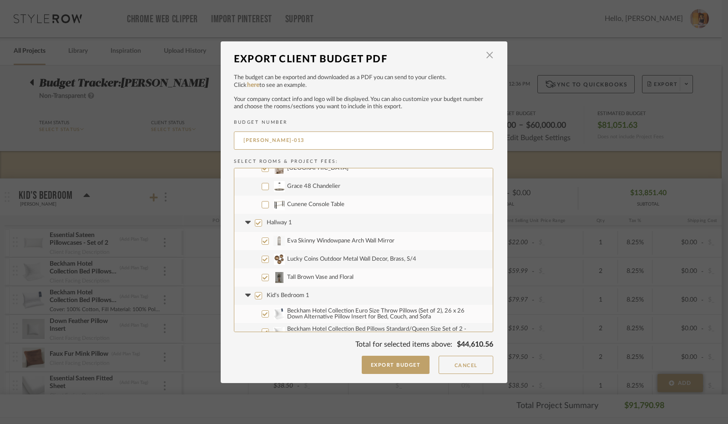
click at [255, 222] on input "Hallway 1" at bounding box center [258, 222] width 7 height 7
click at [246, 222] on icon at bounding box center [248, 223] width 10 height 4
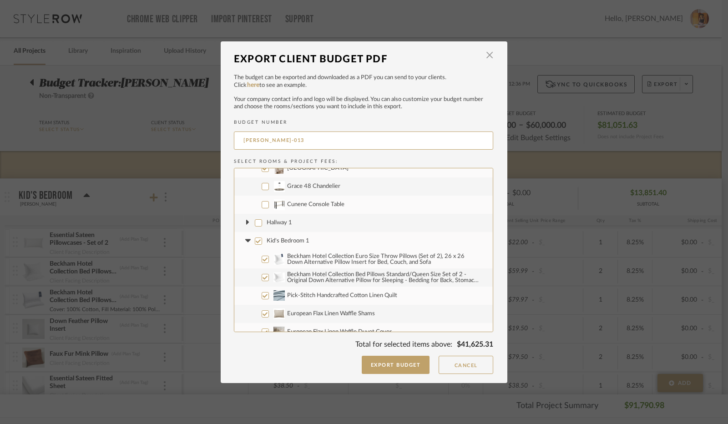
click at [257, 240] on input "Kid's Bedroom 1" at bounding box center [258, 240] width 7 height 7
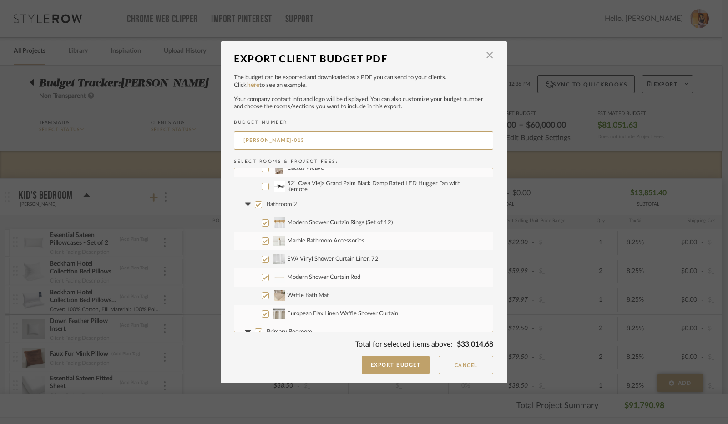
scroll to position [1910, 0]
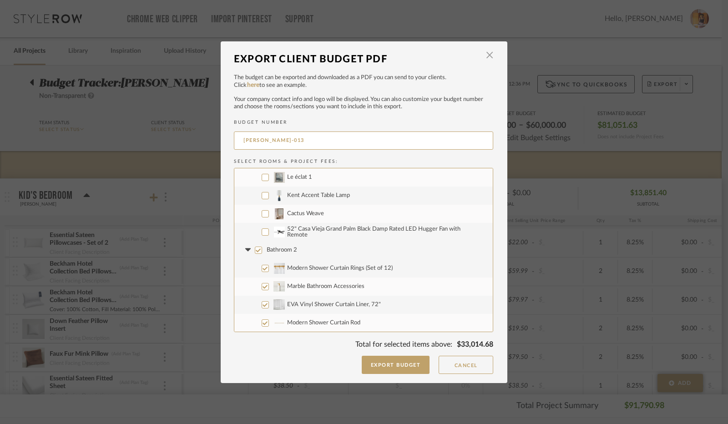
click at [261, 212] on input "Cactus Weave" at bounding box center [264, 213] width 7 height 7
click at [256, 250] on input "Bathroom 2" at bounding box center [258, 249] width 7 height 7
click at [245, 247] on fa-icon at bounding box center [248, 250] width 10 height 10
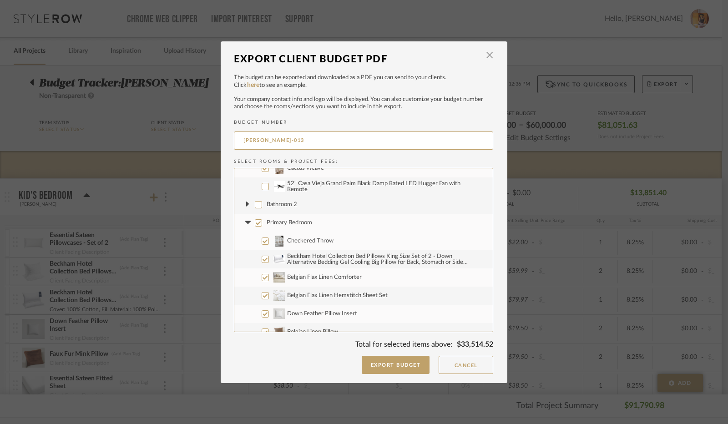
click at [256, 223] on input "Primary Bedroom" at bounding box center [258, 222] width 7 height 7
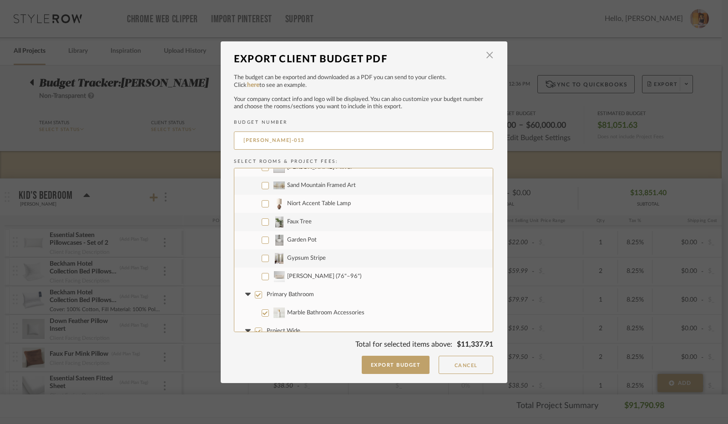
scroll to position [2364, 0]
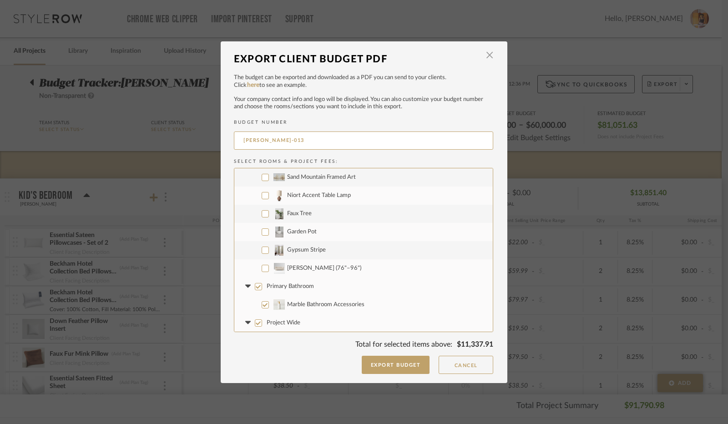
click at [261, 248] on input "Gypsum Stripe" at bounding box center [264, 249] width 7 height 7
click at [257, 287] on input "Primary Bathroom" at bounding box center [258, 286] width 7 height 7
click at [243, 287] on icon at bounding box center [248, 287] width 10 height 4
click at [255, 267] on input "Project Wide" at bounding box center [258, 268] width 7 height 7
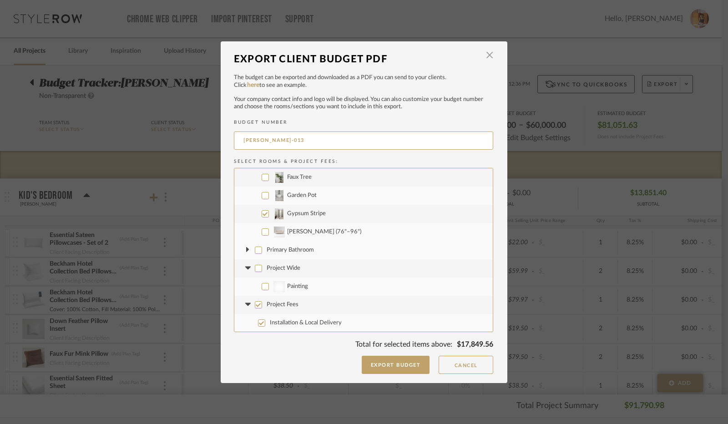
click at [246, 267] on icon at bounding box center [248, 268] width 10 height 4
click at [256, 305] on input "Project Fees" at bounding box center [258, 304] width 7 height 7
click at [246, 305] on icon at bounding box center [248, 305] width 10 height 4
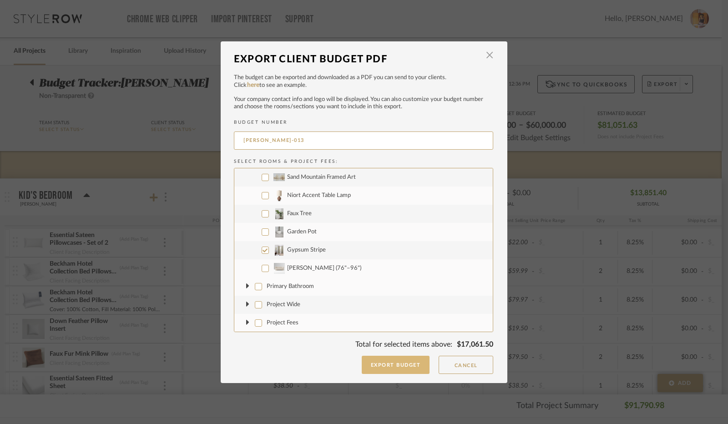
click at [382, 366] on button "Export Budget" at bounding box center [395, 365] width 68 height 18
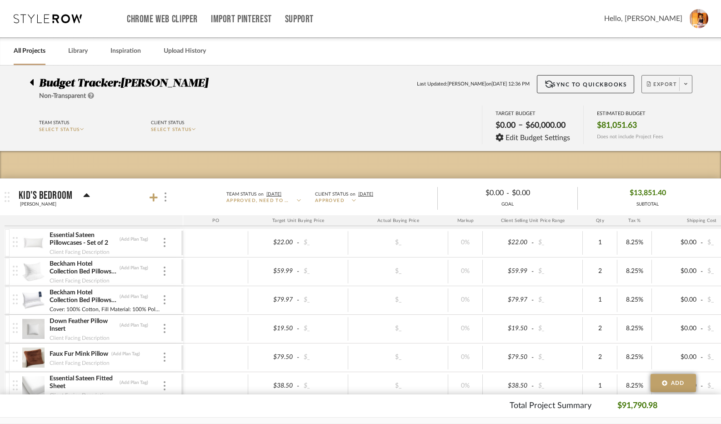
click at [678, 84] on button "Export" at bounding box center [667, 84] width 51 height 18
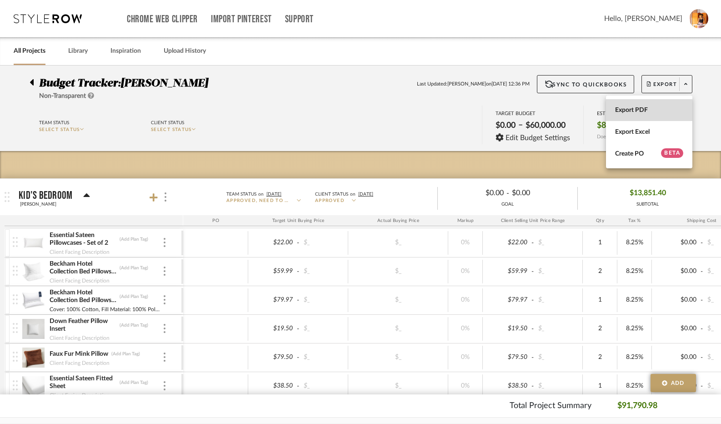
click at [637, 110] on span "Export PDF" at bounding box center [649, 110] width 68 height 8
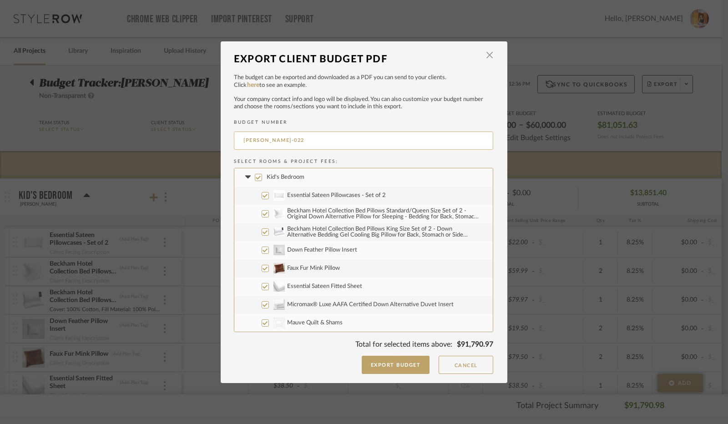
click at [293, 142] on input "[PERSON_NAME]-022" at bounding box center [363, 140] width 259 height 18
click at [255, 178] on input "Kid's Bedroom" at bounding box center [258, 177] width 7 height 7
click at [247, 178] on icon at bounding box center [248, 178] width 10 height 4
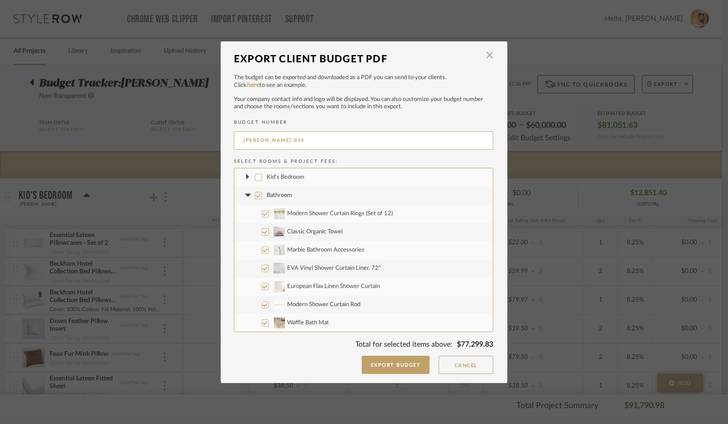
click at [256, 196] on input "Bathroom" at bounding box center [258, 195] width 7 height 7
click at [245, 195] on icon at bounding box center [247, 195] width 5 height 3
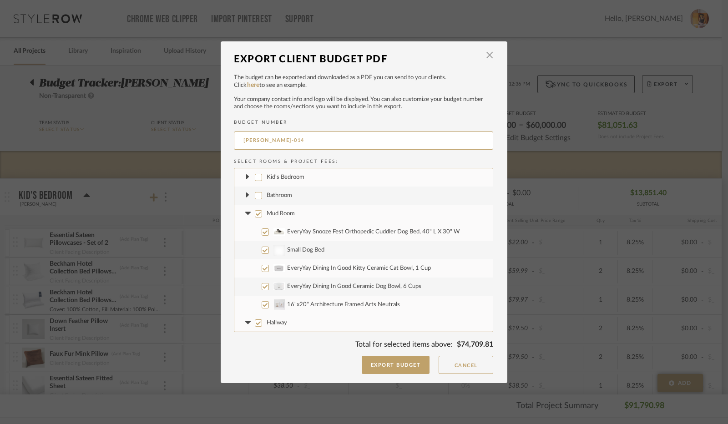
click at [255, 212] on input "Mud Room" at bounding box center [258, 213] width 7 height 7
click at [245, 212] on icon at bounding box center [247, 213] width 5 height 3
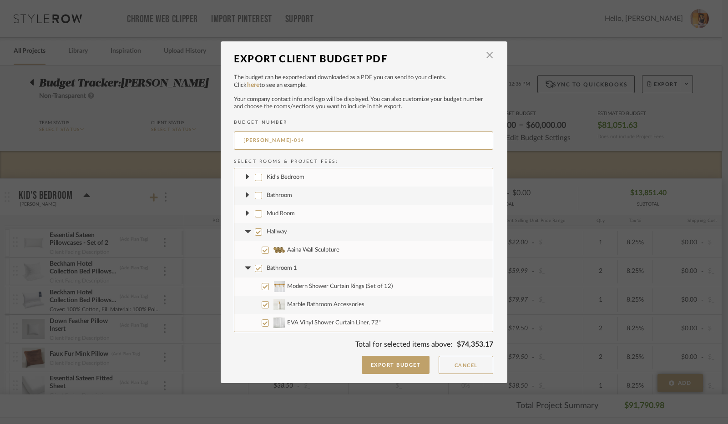
click at [255, 231] on input "Hallway" at bounding box center [258, 231] width 7 height 7
click at [245, 231] on icon at bounding box center [247, 231] width 5 height 3
click at [256, 249] on input "Bathroom 1" at bounding box center [258, 249] width 7 height 7
click at [246, 250] on icon at bounding box center [248, 250] width 10 height 4
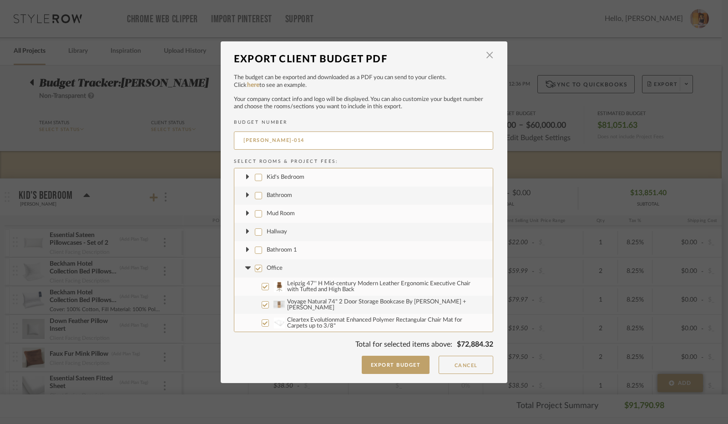
click at [255, 269] on input "Office" at bounding box center [258, 268] width 7 height 7
click at [245, 269] on icon at bounding box center [247, 267] width 5 height 3
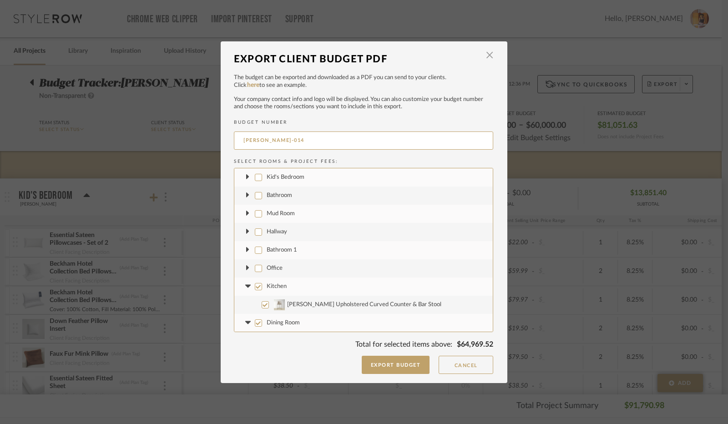
scroll to position [45, 0]
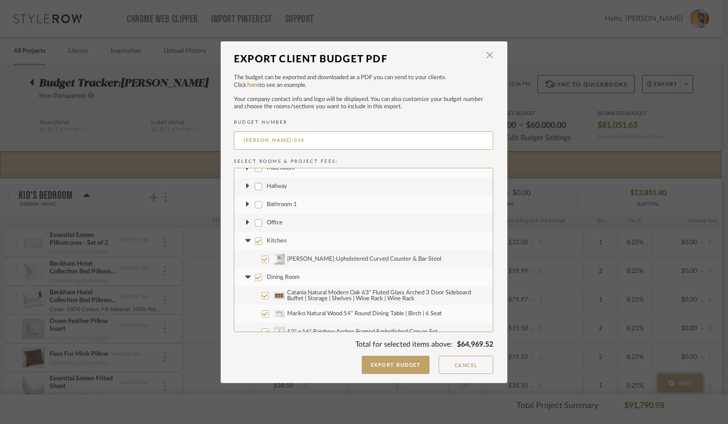
click at [255, 241] on input "Kitchen" at bounding box center [258, 240] width 7 height 7
click at [246, 239] on icon at bounding box center [247, 240] width 5 height 3
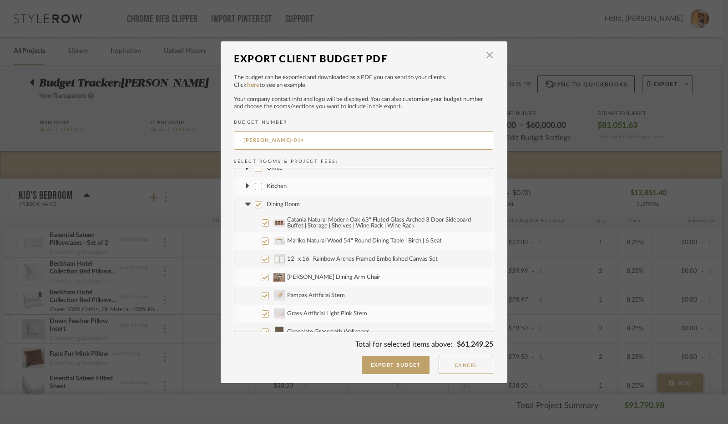
scroll to position [91, 0]
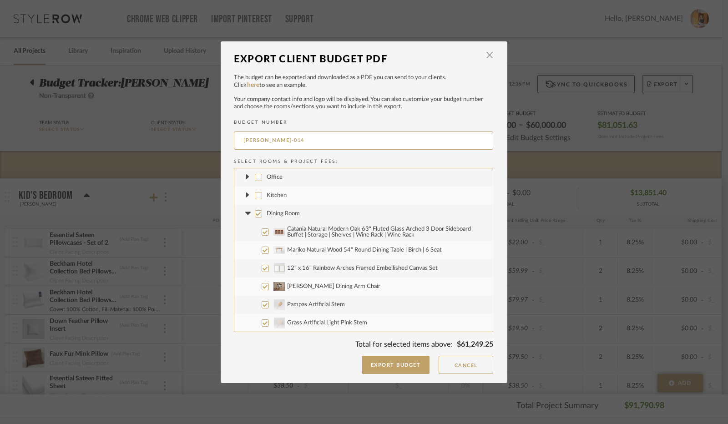
click at [256, 213] on input "Dining Room" at bounding box center [258, 213] width 7 height 7
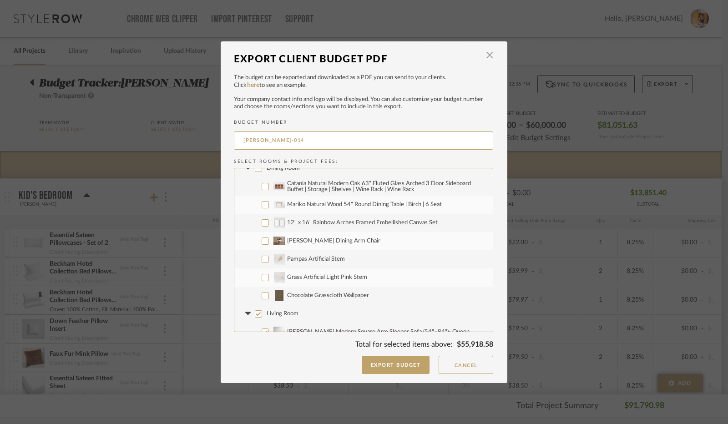
click at [265, 295] on label "Chocolate Grasscloth Wallpaper" at bounding box center [363, 295] width 258 height 18
click at [265, 295] on input "Chocolate Grasscloth Wallpaper" at bounding box center [264, 295] width 7 height 7
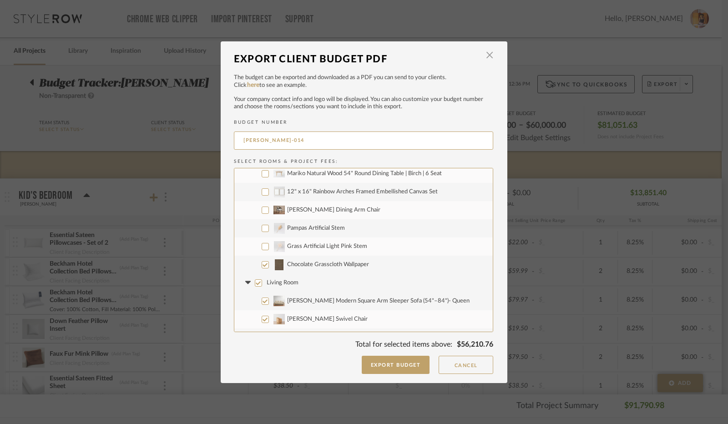
scroll to position [182, 0]
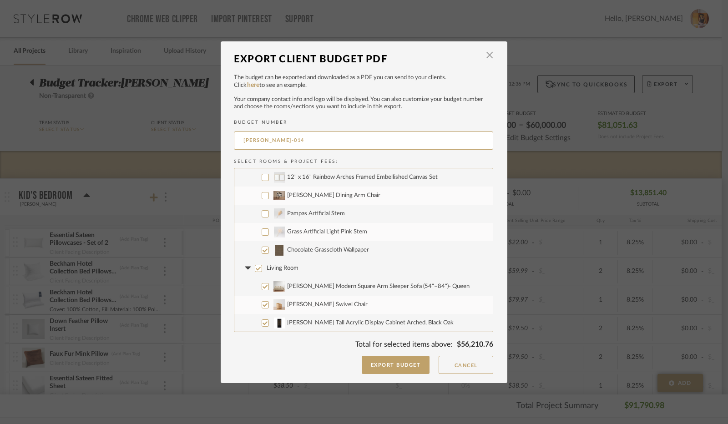
click at [256, 269] on input "Living Room" at bounding box center [258, 268] width 7 height 7
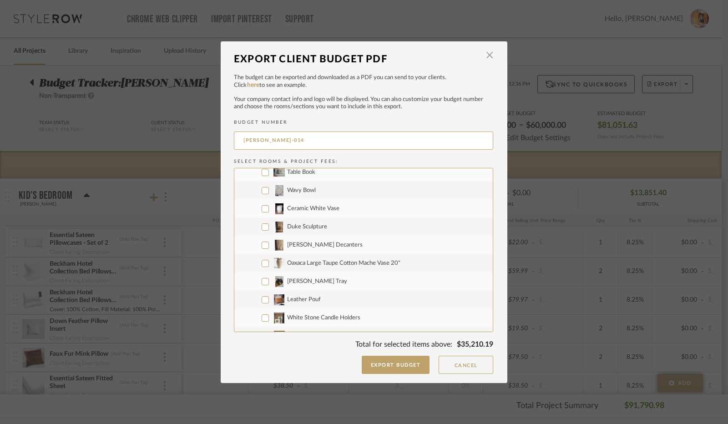
scroll to position [682, 0]
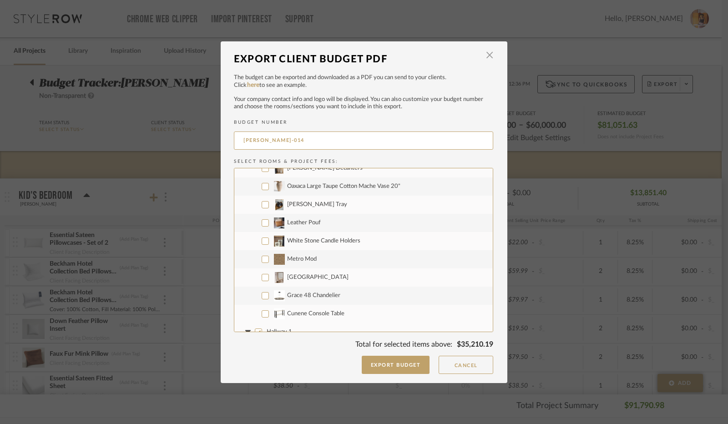
click at [261, 258] on input "Metro Mod" at bounding box center [264, 259] width 7 height 7
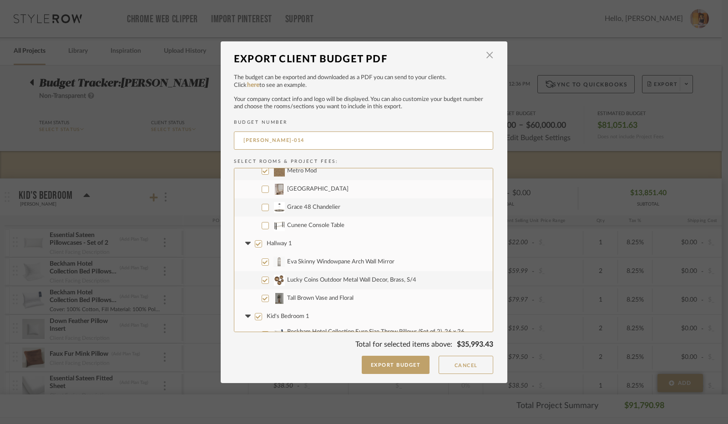
scroll to position [773, 0]
click at [256, 241] on input "Hallway 1" at bounding box center [258, 240] width 7 height 7
click at [246, 242] on icon at bounding box center [248, 241] width 10 height 4
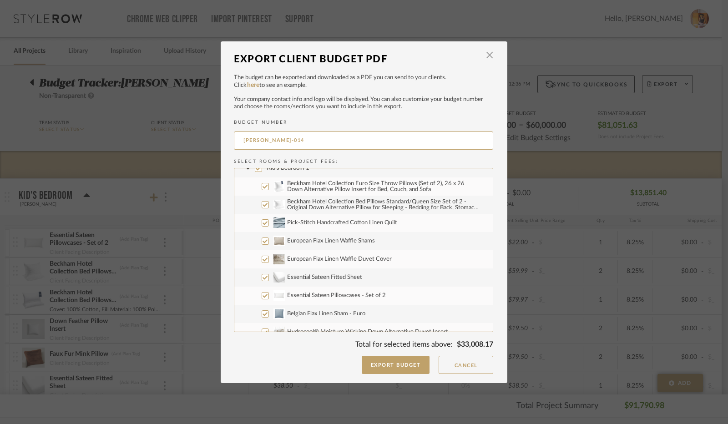
scroll to position [818, 0]
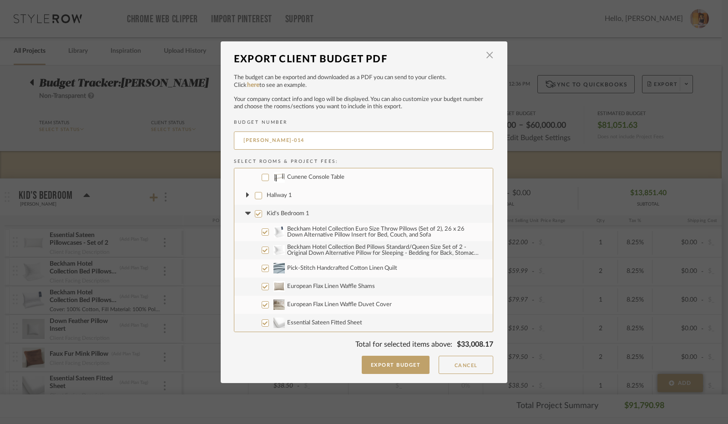
click at [257, 215] on input "Kid's Bedroom 1" at bounding box center [258, 213] width 7 height 7
click at [245, 214] on icon at bounding box center [247, 213] width 5 height 3
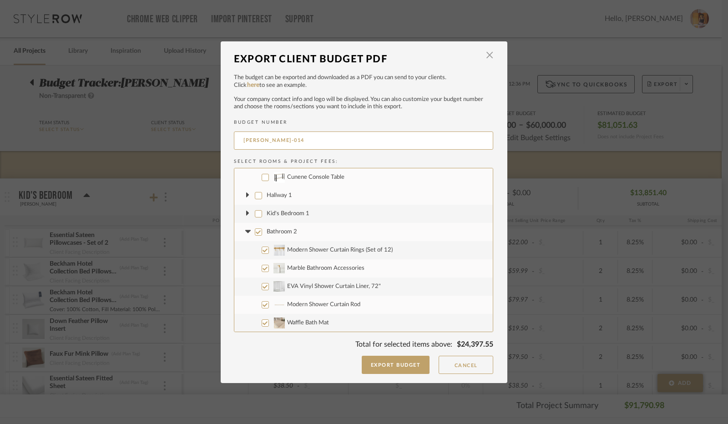
scroll to position [864, 0]
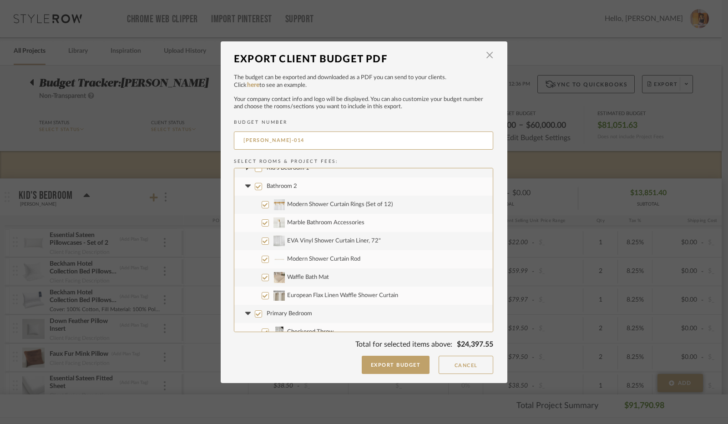
click at [256, 187] on input "Bathroom 2" at bounding box center [258, 186] width 7 height 7
click at [245, 187] on icon at bounding box center [247, 186] width 5 height 3
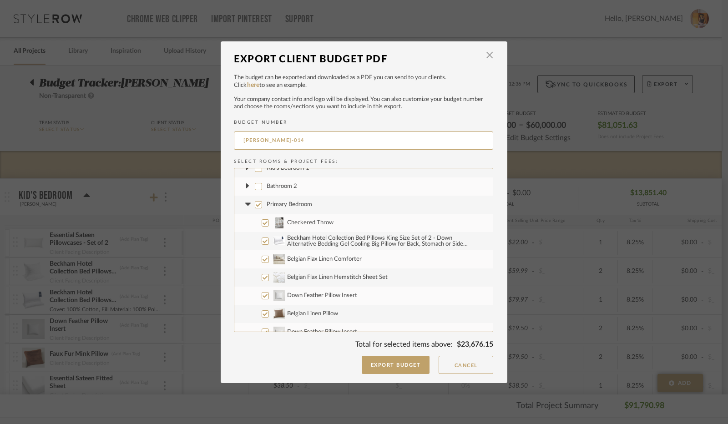
click at [256, 202] on input "Primary Bedroom" at bounding box center [258, 204] width 7 height 7
click at [245, 204] on icon at bounding box center [247, 204] width 5 height 3
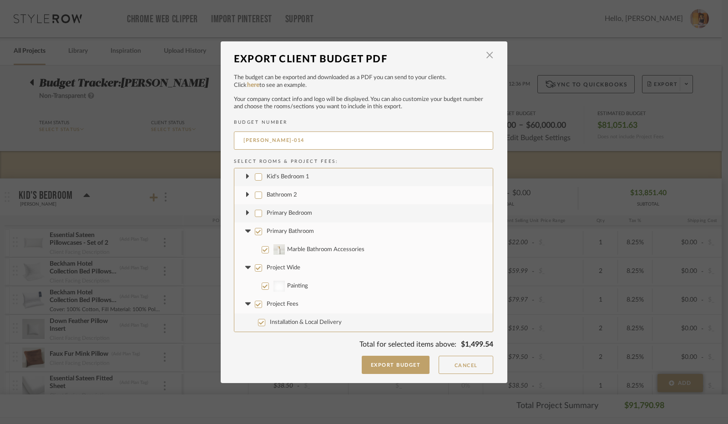
scroll to position [855, 0]
click at [256, 231] on input "Primary Bathroom" at bounding box center [258, 231] width 7 height 7
click at [246, 230] on icon at bounding box center [247, 231] width 5 height 3
click at [255, 266] on input "Project Wide" at bounding box center [258, 268] width 7 height 7
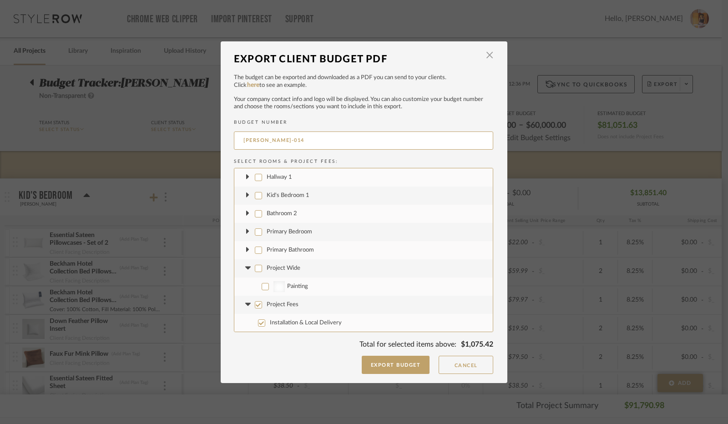
click at [248, 266] on icon at bounding box center [248, 268] width 10 height 4
click at [407, 365] on button "Export Budget" at bounding box center [395, 365] width 68 height 18
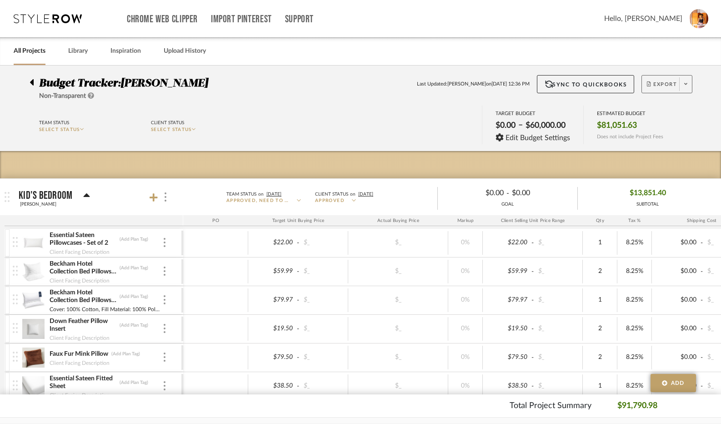
click at [663, 86] on span "Export" at bounding box center [662, 88] width 30 height 14
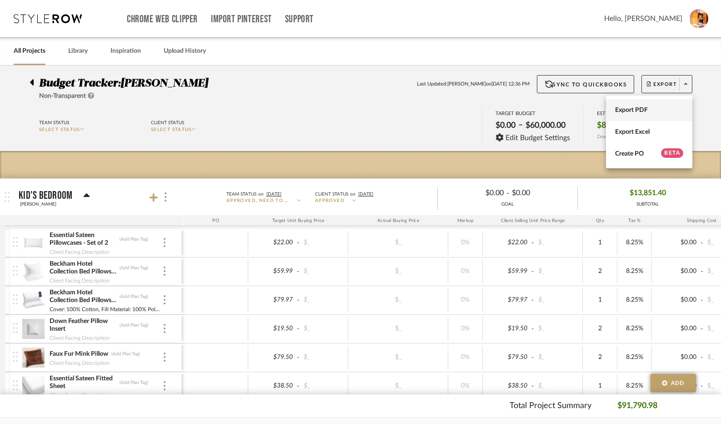
click at [632, 111] on span "Export PDF" at bounding box center [649, 110] width 68 height 8
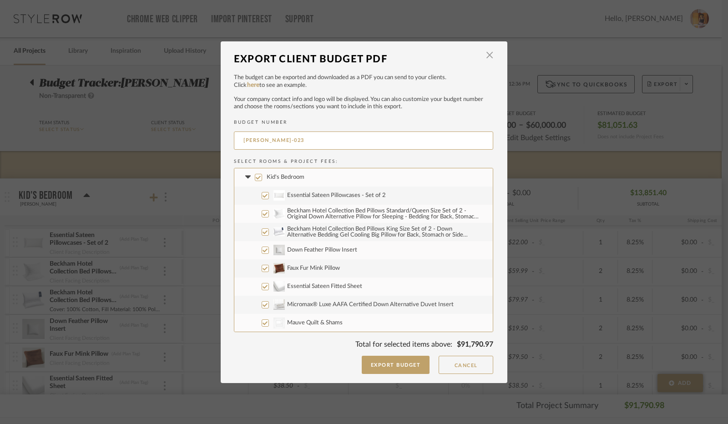
scroll to position [45, 0]
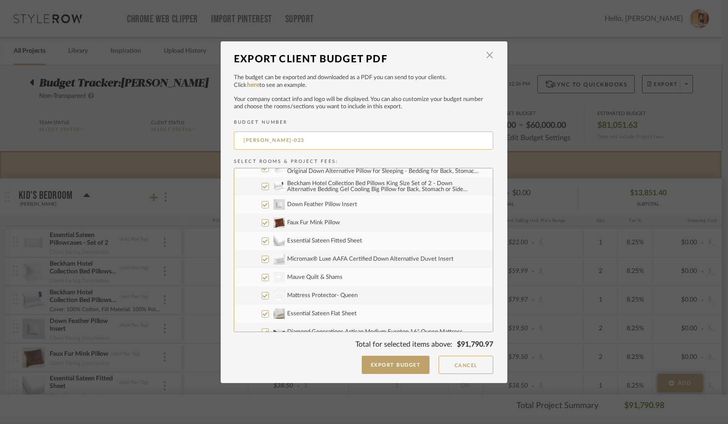
click at [276, 139] on input "[PERSON_NAME]-023" at bounding box center [363, 140] width 259 height 18
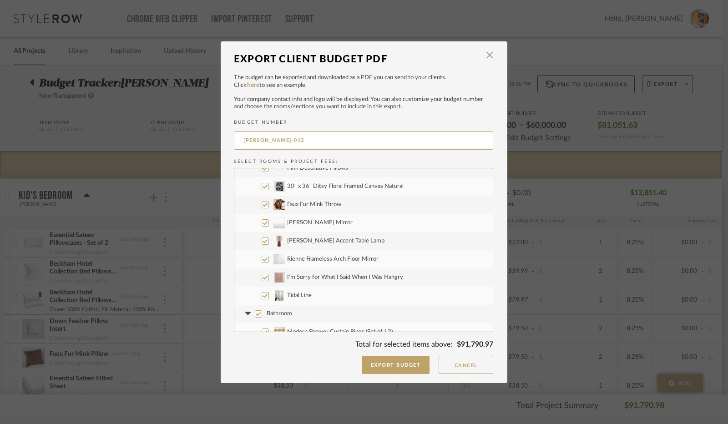
scroll to position [409, 0]
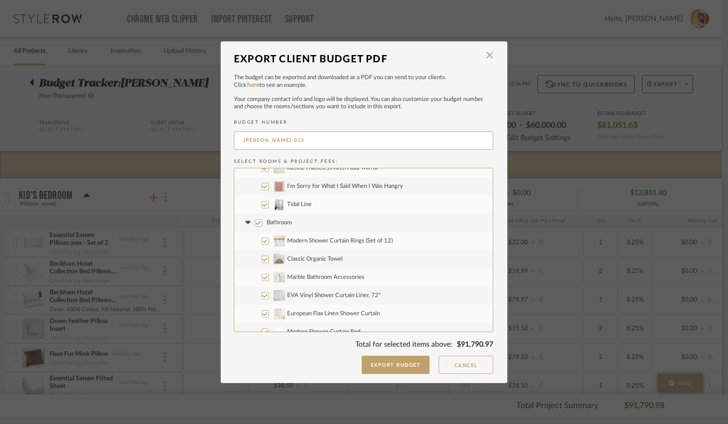
click at [261, 205] on input "Tidal Line" at bounding box center [264, 204] width 7 height 7
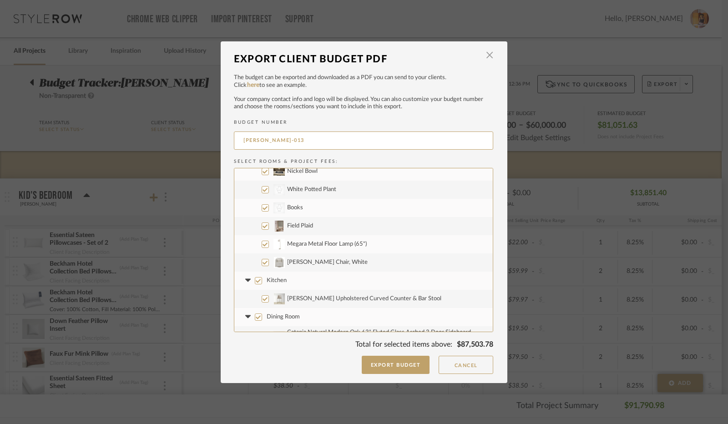
scroll to position [1182, 0]
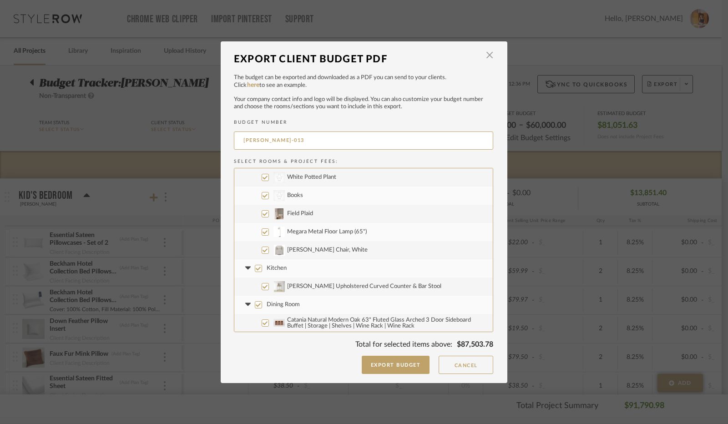
click at [261, 213] on input "Field Plaid" at bounding box center [264, 213] width 7 height 7
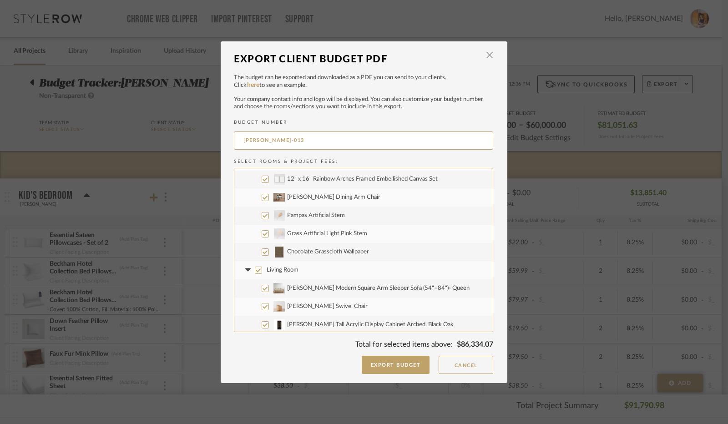
scroll to position [1364, 0]
click at [261, 248] on input "Chocolate Grasscloth Wallpaper" at bounding box center [264, 249] width 7 height 7
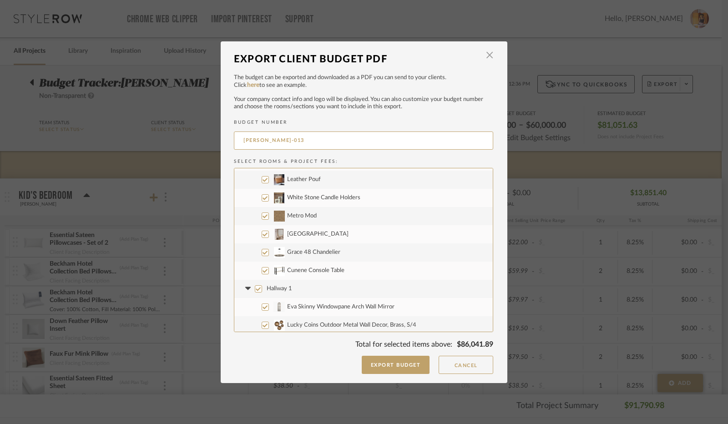
scroll to position [1910, 0]
click at [261, 232] on input "[GEOGRAPHIC_DATA]" at bounding box center [264, 231] width 7 height 7
click at [261, 215] on input "Metro Mod" at bounding box center [264, 213] width 7 height 7
click at [261, 250] on input "Grace 48 Chandelier" at bounding box center [264, 249] width 7 height 7
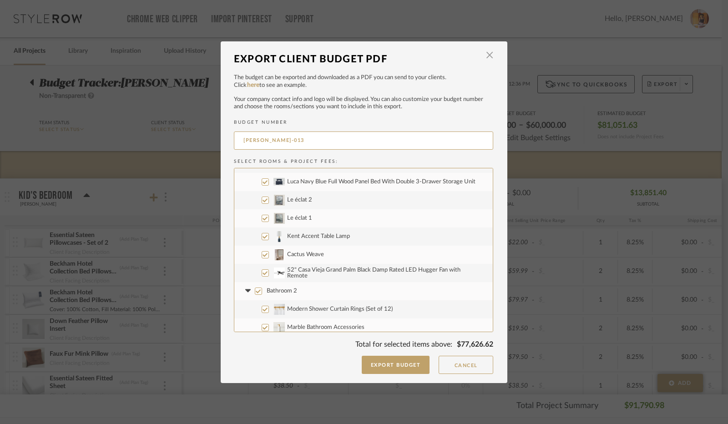
scroll to position [2410, 0]
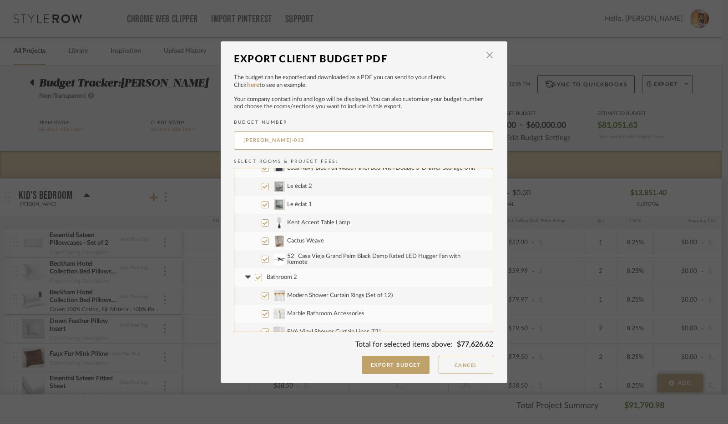
click at [261, 240] on input "Cactus Weave" at bounding box center [264, 240] width 7 height 7
click at [261, 260] on input "52" Casa Vieja Grand Palm Black Damp Rated LED Hugger Fan with Remote" at bounding box center [264, 259] width 7 height 7
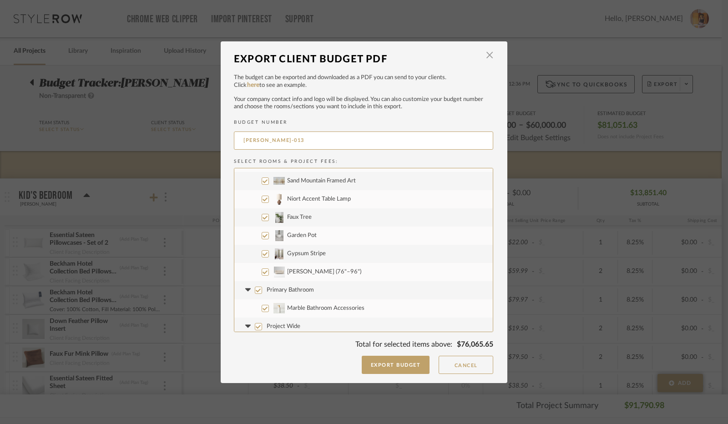
scroll to position [3001, 0]
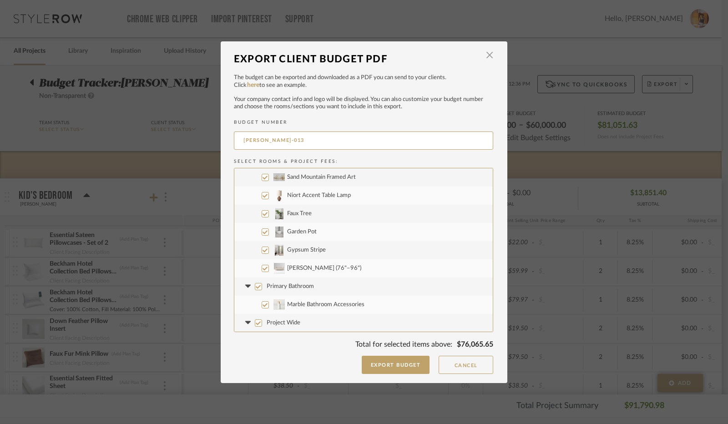
click at [261, 251] on input "Gypsum Stripe" at bounding box center [264, 249] width 7 height 7
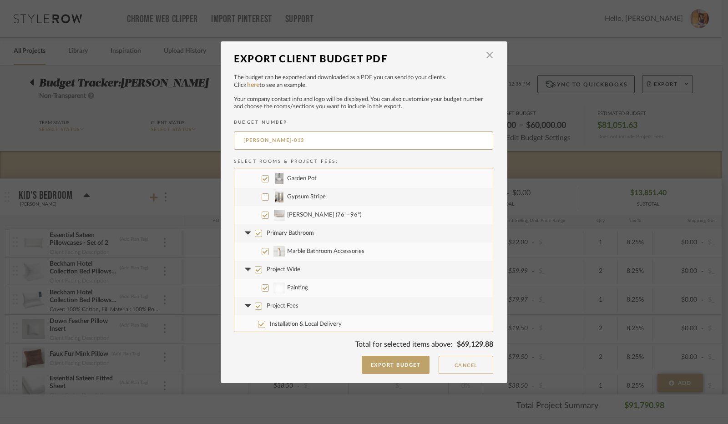
scroll to position [3056, 0]
click at [255, 268] on input "Project Wide" at bounding box center [258, 268] width 7 height 7
click at [244, 269] on icon at bounding box center [248, 268] width 10 height 4
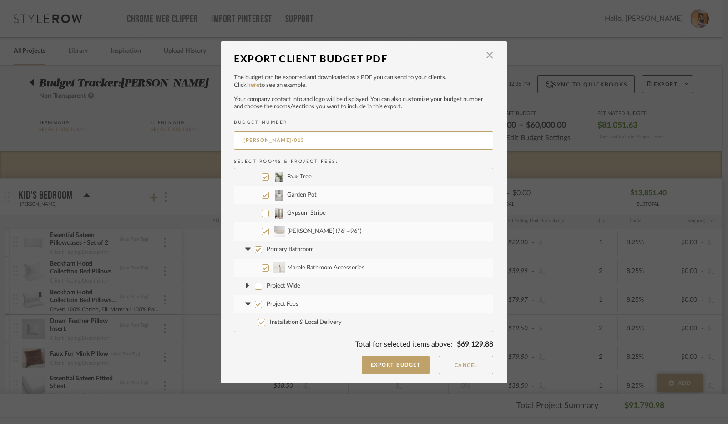
scroll to position [3037, 0]
click at [384, 360] on button "Export Budget" at bounding box center [395, 365] width 68 height 18
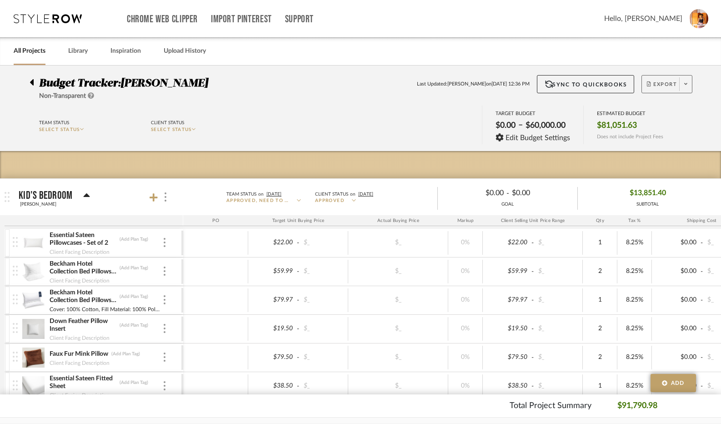
click at [656, 79] on button "Export" at bounding box center [667, 84] width 51 height 18
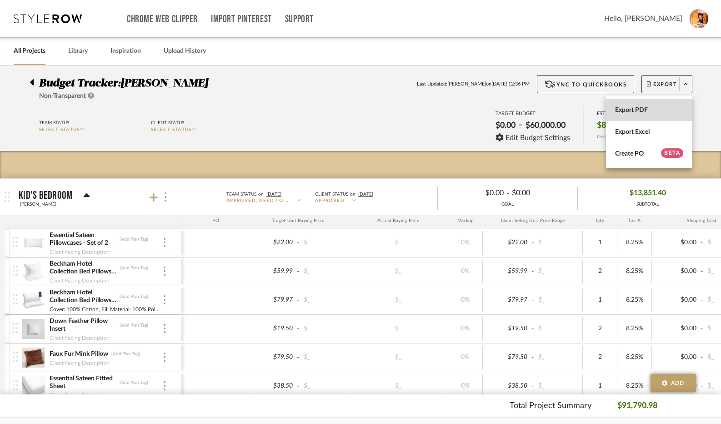
click at [667, 109] on span "Export PDF" at bounding box center [649, 110] width 68 height 8
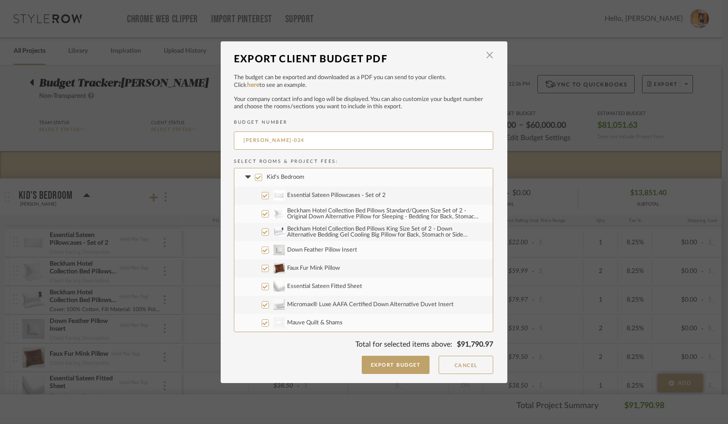
click at [255, 179] on input "Kid's Bedroom" at bounding box center [258, 177] width 7 height 7
click at [244, 179] on fa-icon at bounding box center [248, 177] width 10 height 10
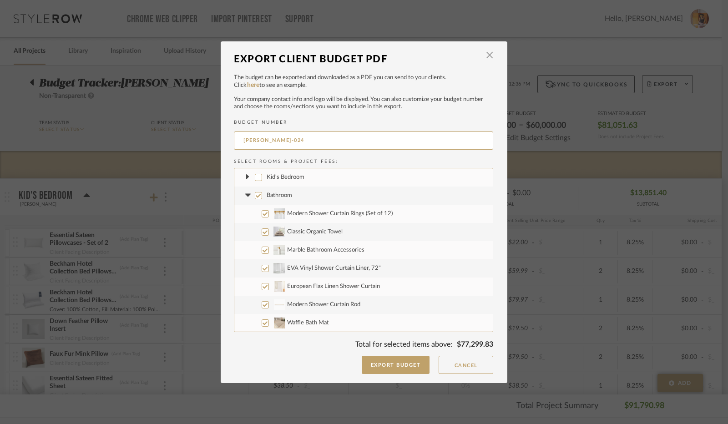
drag, startPoint x: 255, startPoint y: 196, endPoint x: 248, endPoint y: 196, distance: 6.8
click at [255, 196] on input "Bathroom" at bounding box center [258, 195] width 7 height 7
click at [245, 196] on icon at bounding box center [247, 195] width 5 height 3
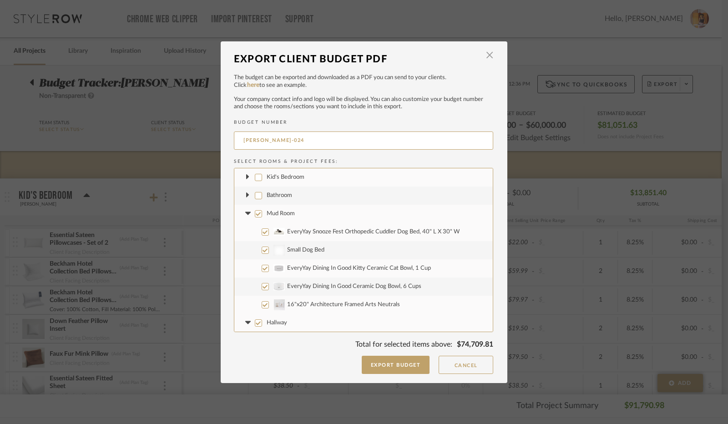
click at [256, 215] on input "Mud Room" at bounding box center [258, 213] width 7 height 7
click at [245, 213] on icon at bounding box center [247, 213] width 5 height 3
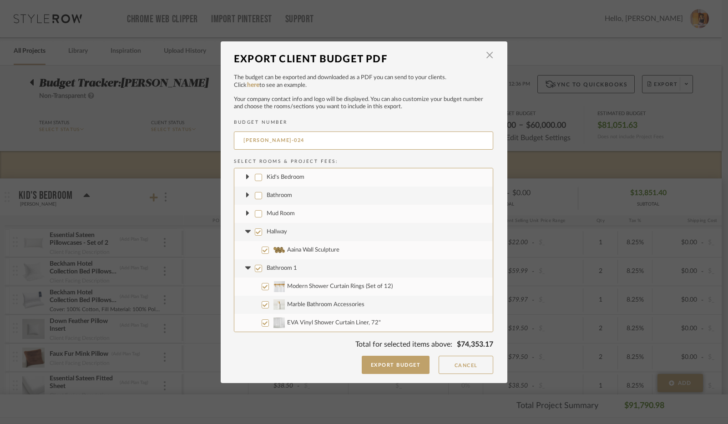
click at [246, 176] on icon at bounding box center [247, 176] width 3 height 5
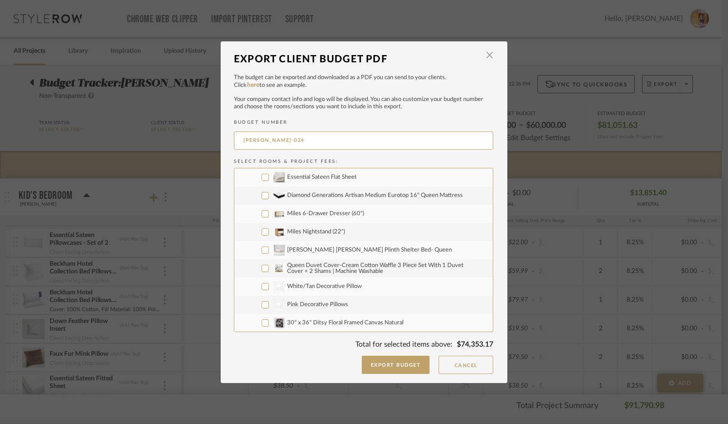
scroll to position [364, 0]
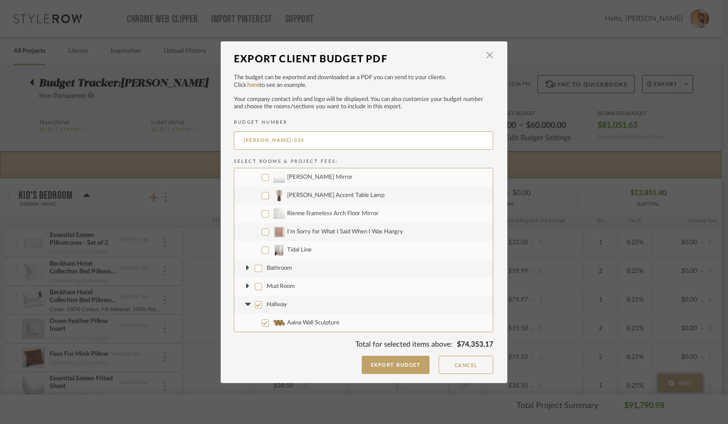
click at [261, 251] on input "Tidal Line" at bounding box center [264, 249] width 7 height 7
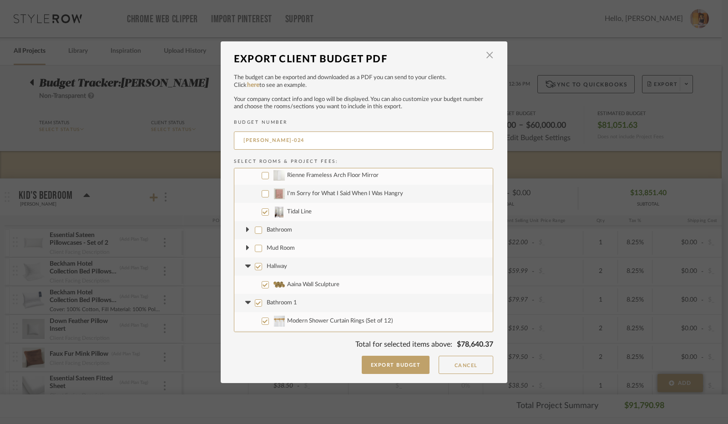
scroll to position [409, 0]
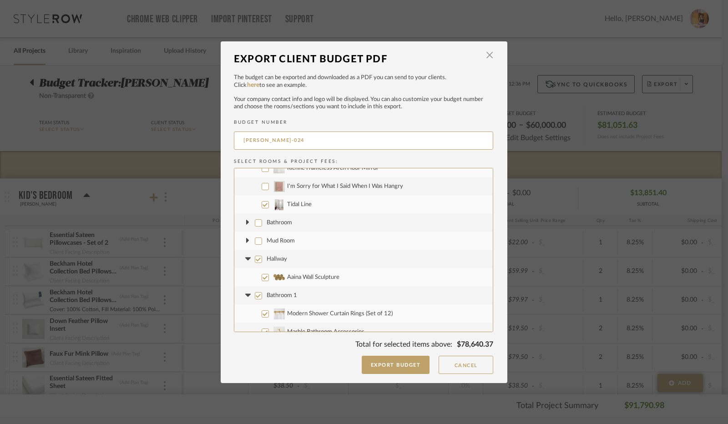
drag, startPoint x: 255, startPoint y: 259, endPoint x: 247, endPoint y: 258, distance: 7.8
click at [255, 259] on input "Hallway" at bounding box center [258, 259] width 7 height 7
click at [246, 257] on icon at bounding box center [247, 258] width 5 height 3
click at [255, 277] on input "Bathroom 1" at bounding box center [258, 277] width 7 height 7
click at [246, 277] on icon at bounding box center [248, 278] width 10 height 4
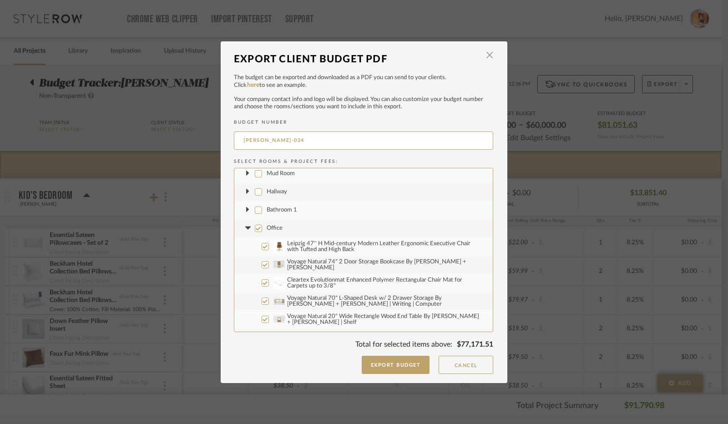
scroll to position [500, 0]
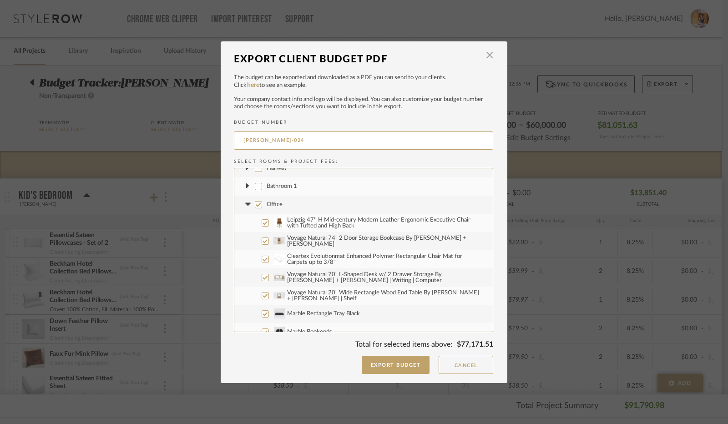
click at [255, 205] on input "Office" at bounding box center [258, 204] width 7 height 7
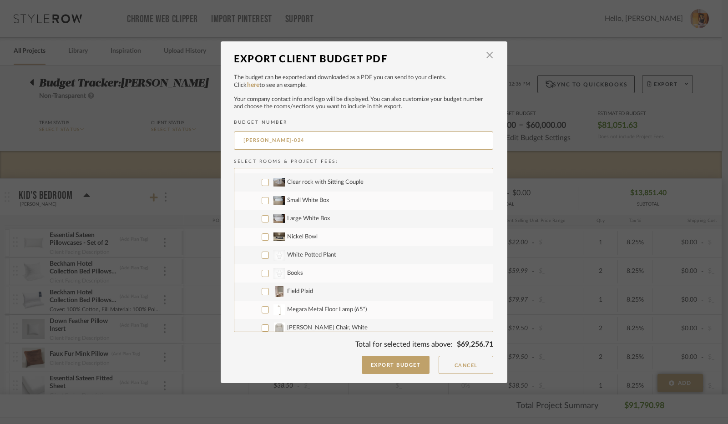
scroll to position [864, 0]
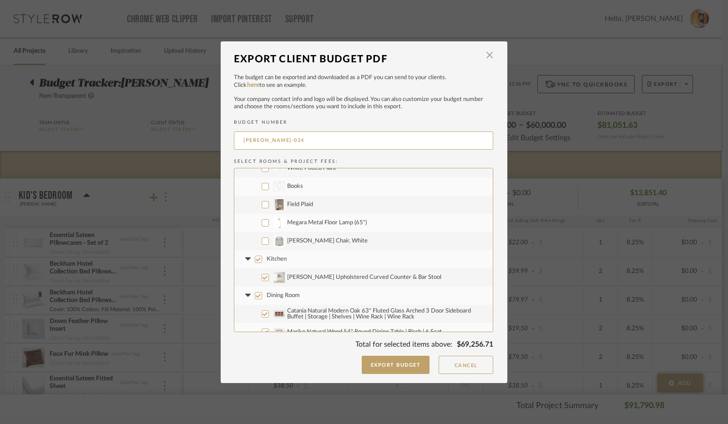
click at [261, 205] on input "Field Plaid" at bounding box center [264, 204] width 7 height 7
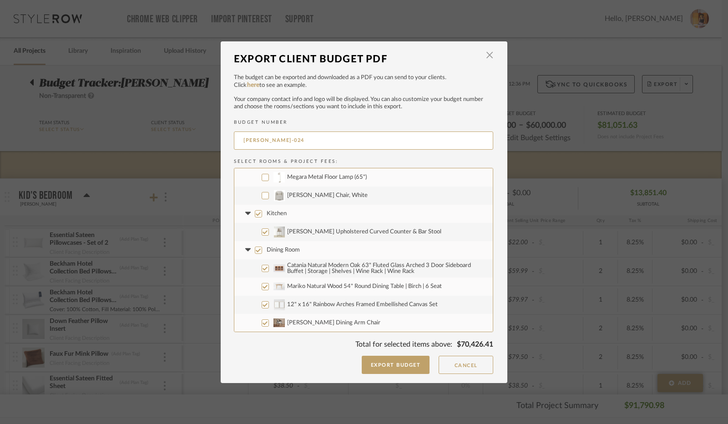
click at [255, 211] on input "Kitchen" at bounding box center [258, 213] width 7 height 7
click at [246, 214] on icon at bounding box center [248, 214] width 10 height 4
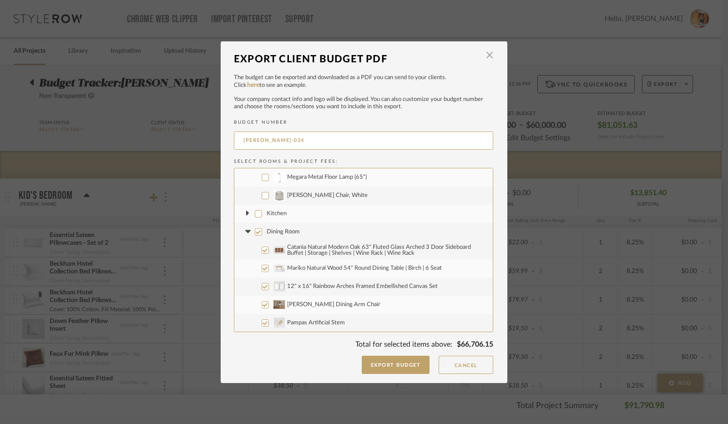
click at [256, 231] on input "Dining Room" at bounding box center [258, 231] width 7 height 7
click at [245, 231] on icon at bounding box center [247, 231] width 5 height 3
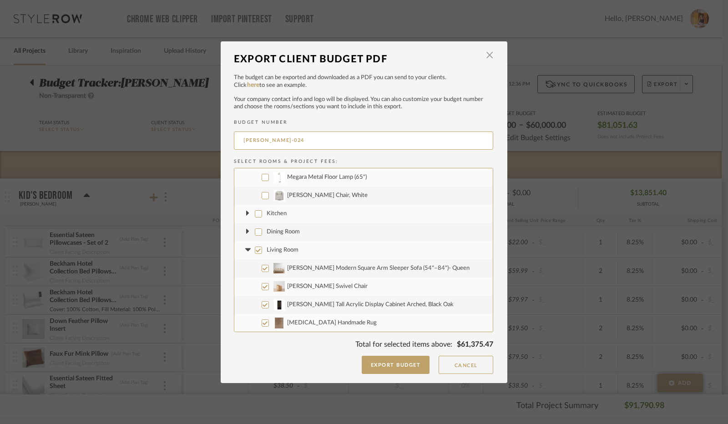
scroll to position [955, 0]
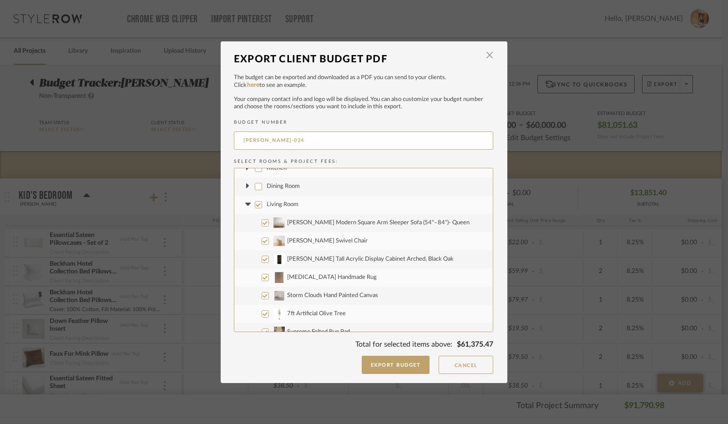
click at [255, 204] on input "Living Room" at bounding box center [258, 204] width 7 height 7
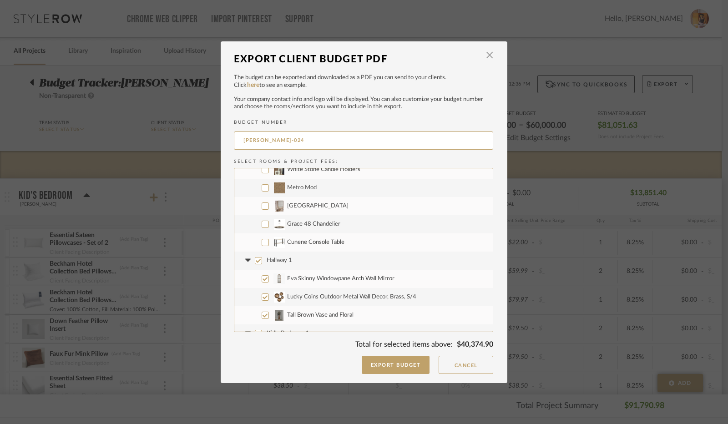
scroll to position [1455, 0]
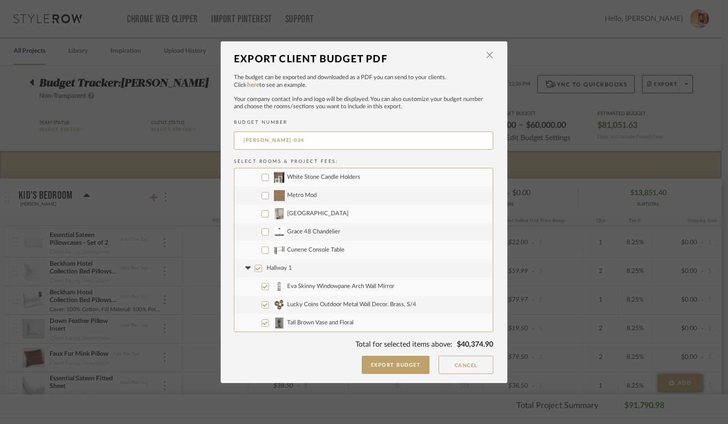
click at [262, 214] on input "[GEOGRAPHIC_DATA]" at bounding box center [264, 213] width 7 height 7
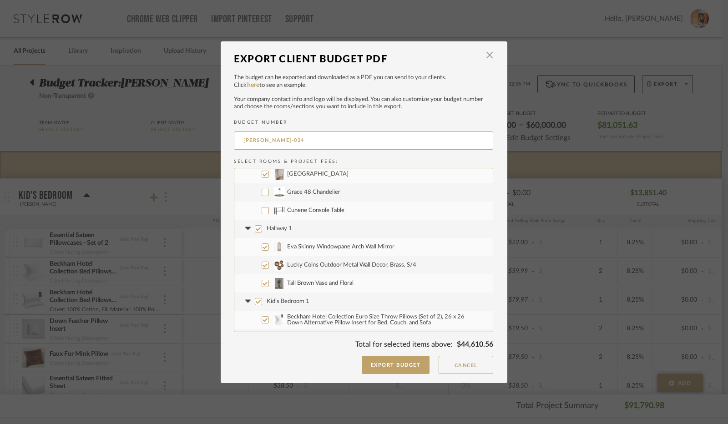
scroll to position [1501, 0]
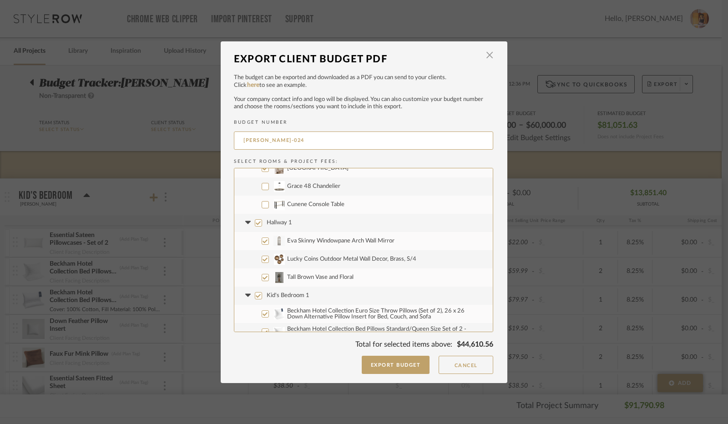
drag, startPoint x: 254, startPoint y: 223, endPoint x: 246, endPoint y: 224, distance: 7.4
click at [255, 223] on input "Hallway 1" at bounding box center [258, 222] width 7 height 7
click at [246, 224] on icon at bounding box center [248, 223] width 10 height 4
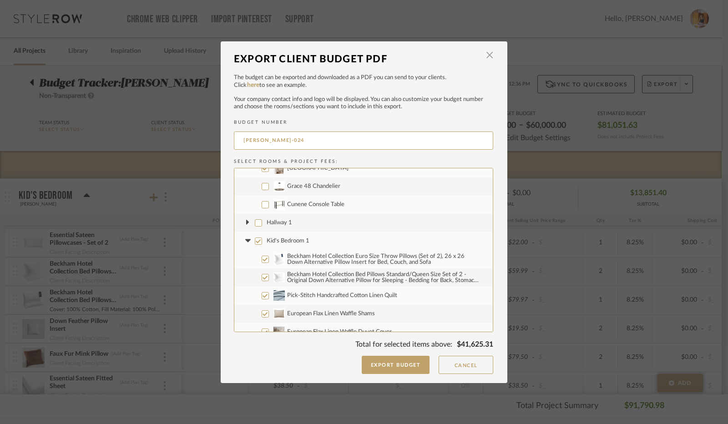
click at [257, 241] on input "Kid's Bedroom 1" at bounding box center [258, 240] width 7 height 7
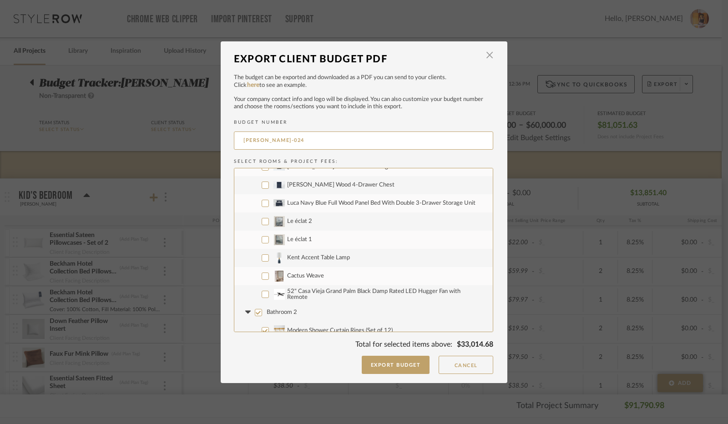
scroll to position [1864, 0]
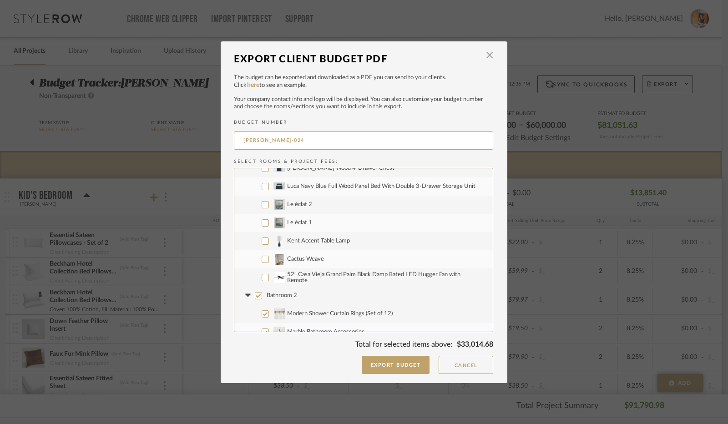
click at [261, 258] on input "Cactus Weave" at bounding box center [264, 259] width 7 height 7
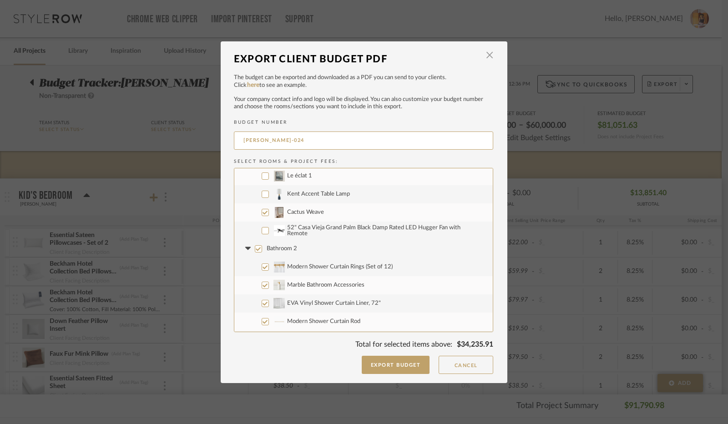
scroll to position [1955, 0]
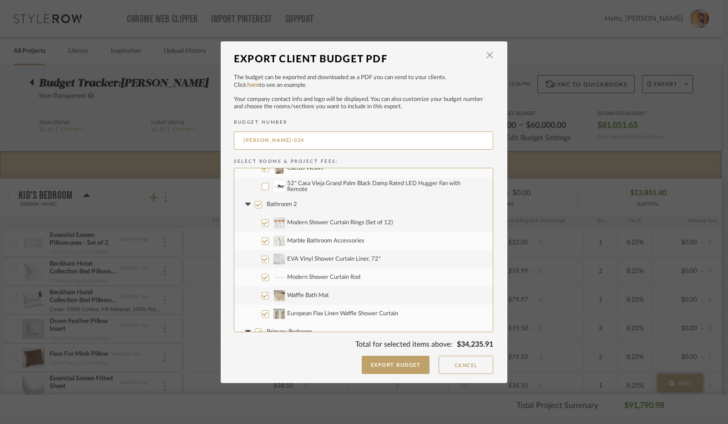
click at [255, 204] on input "Bathroom 2" at bounding box center [258, 204] width 7 height 7
click at [245, 204] on icon at bounding box center [247, 204] width 5 height 3
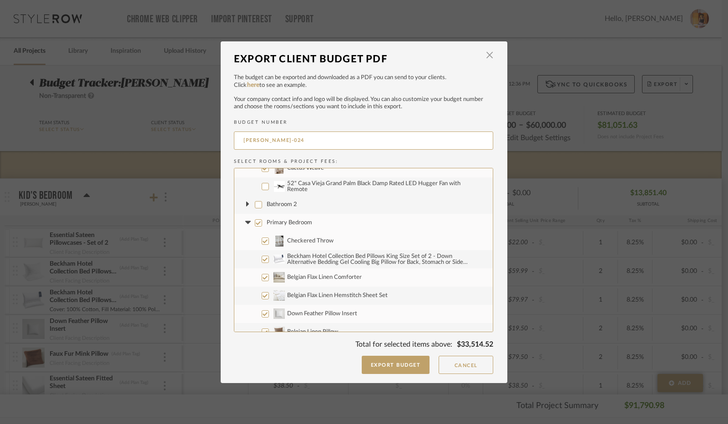
click at [256, 221] on input "Primary Bedroom" at bounding box center [258, 222] width 7 height 7
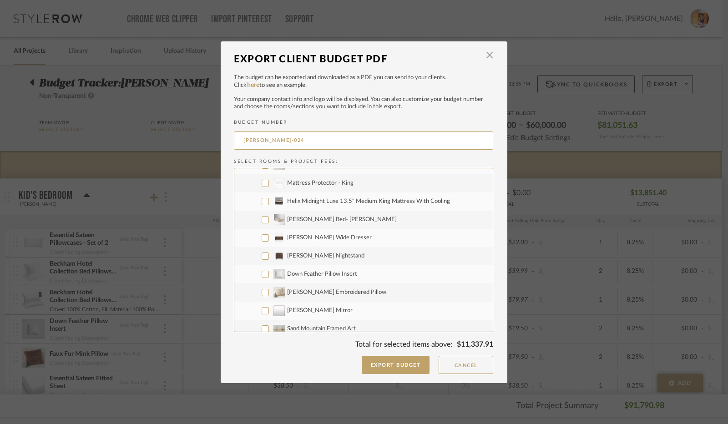
scroll to position [2319, 0]
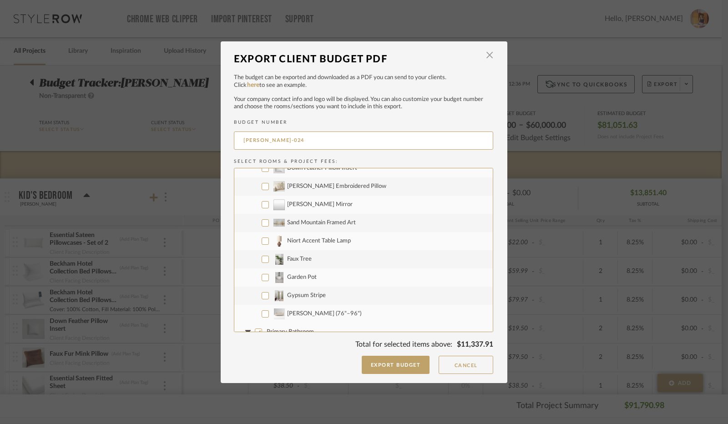
click at [261, 295] on input "Gypsum Stripe" at bounding box center [264, 295] width 7 height 7
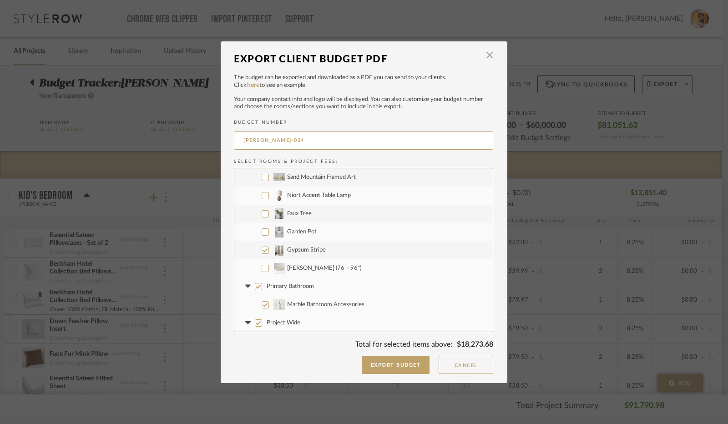
click at [255, 285] on input "Primary Bathroom" at bounding box center [258, 286] width 7 height 7
click at [246, 286] on icon at bounding box center [247, 286] width 5 height 3
click at [255, 269] on input "Project Wide" at bounding box center [258, 268] width 7 height 7
click at [243, 269] on icon at bounding box center [248, 268] width 10 height 4
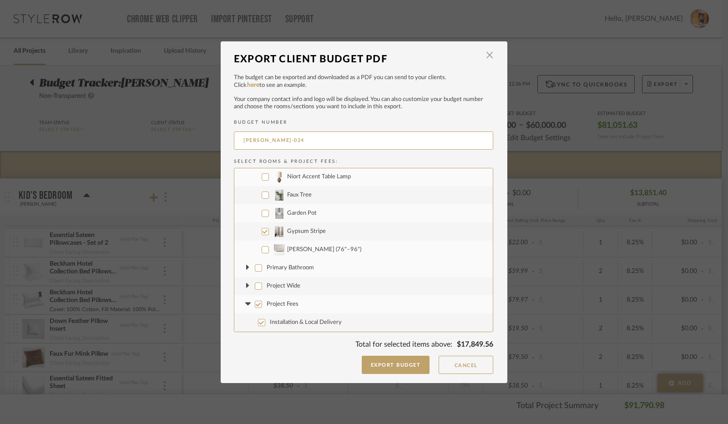
scroll to position [2383, 0]
click at [256, 301] on input "Project Fees" at bounding box center [258, 304] width 7 height 7
drag, startPoint x: 245, startPoint y: 302, endPoint x: 249, endPoint y: 296, distance: 7.6
click at [245, 302] on fa-icon at bounding box center [248, 305] width 10 height 10
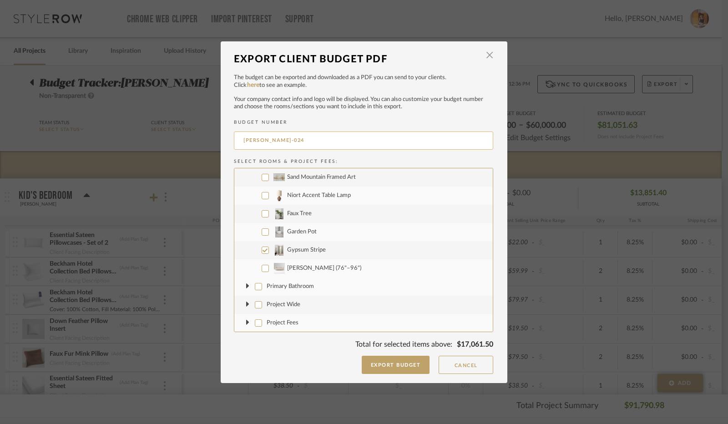
click at [272, 139] on input "[PERSON_NAME]-024" at bounding box center [363, 140] width 259 height 18
click at [402, 364] on button "Export Budget" at bounding box center [395, 365] width 68 height 18
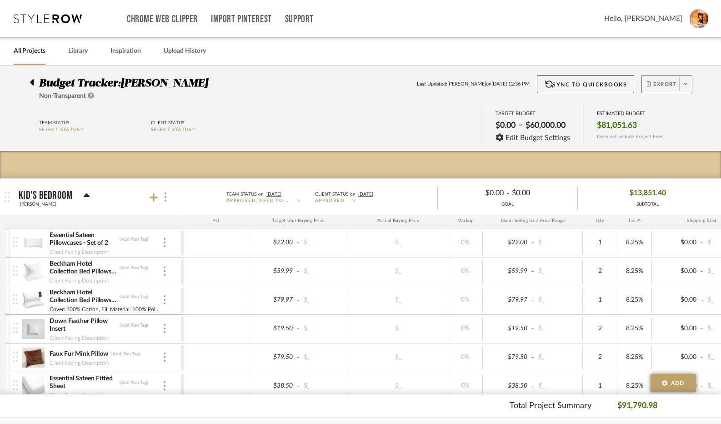
click at [663, 84] on span "Export" at bounding box center [662, 88] width 30 height 14
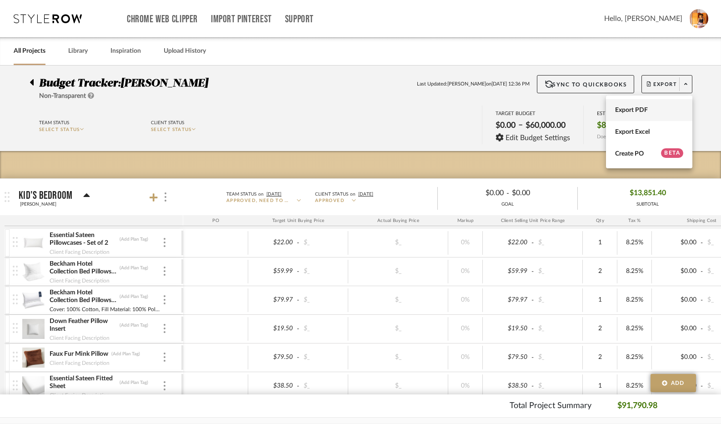
click at [617, 110] on span "Export PDF" at bounding box center [649, 110] width 68 height 8
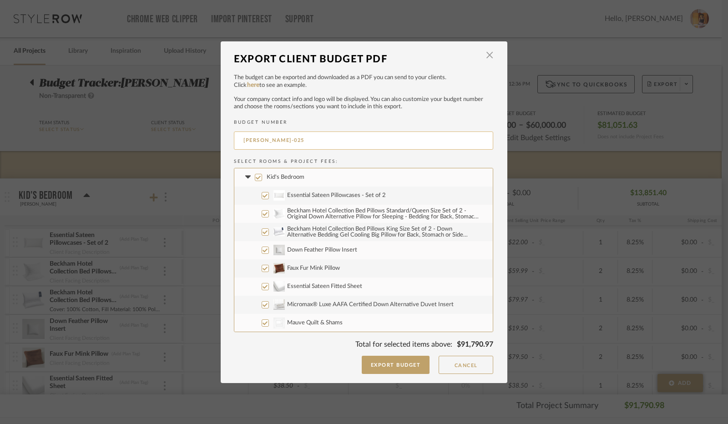
click at [269, 140] on input "[PERSON_NAME]-025" at bounding box center [363, 140] width 259 height 18
click at [255, 178] on input "Kid's Bedroom" at bounding box center [258, 177] width 7 height 7
click at [245, 180] on fa-icon at bounding box center [248, 177] width 10 height 10
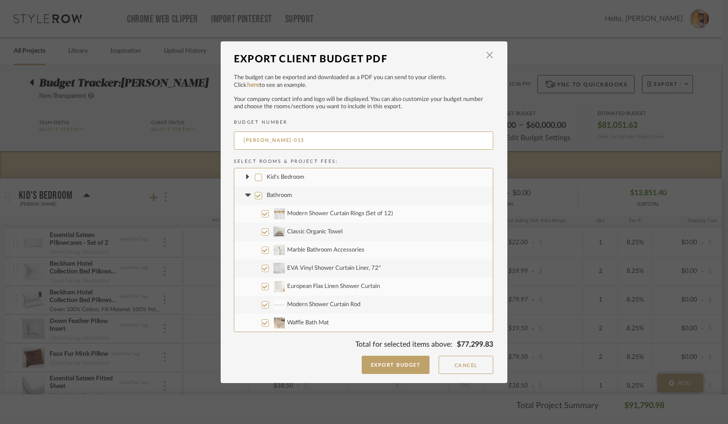
click at [255, 195] on input "Bathroom" at bounding box center [258, 195] width 7 height 7
click at [246, 194] on icon at bounding box center [248, 196] width 10 height 4
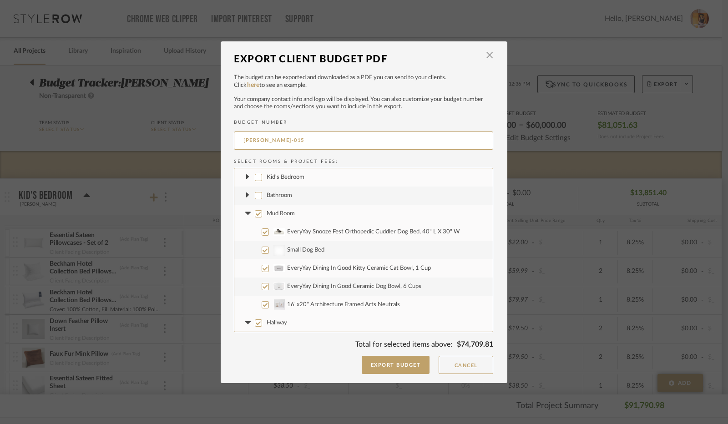
click at [256, 214] on input "Mud Room" at bounding box center [258, 213] width 7 height 7
click at [246, 211] on fa-icon at bounding box center [248, 214] width 10 height 10
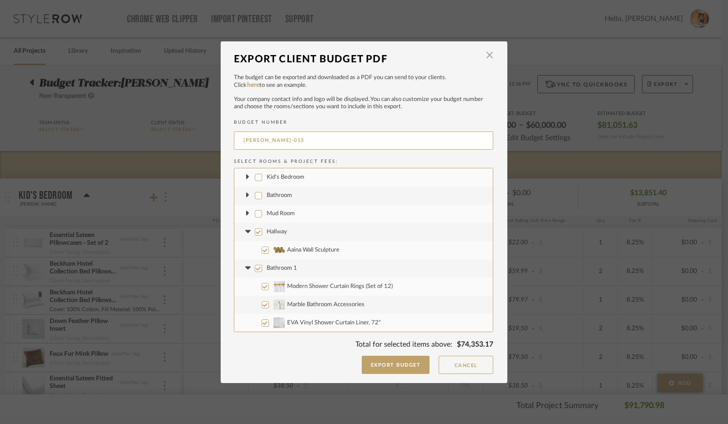
click at [255, 231] on input "Hallway" at bounding box center [258, 231] width 7 height 7
click at [245, 231] on icon at bounding box center [247, 231] width 5 height 3
click at [255, 251] on input "Bathroom 1" at bounding box center [258, 249] width 7 height 7
click at [246, 248] on icon at bounding box center [247, 249] width 5 height 3
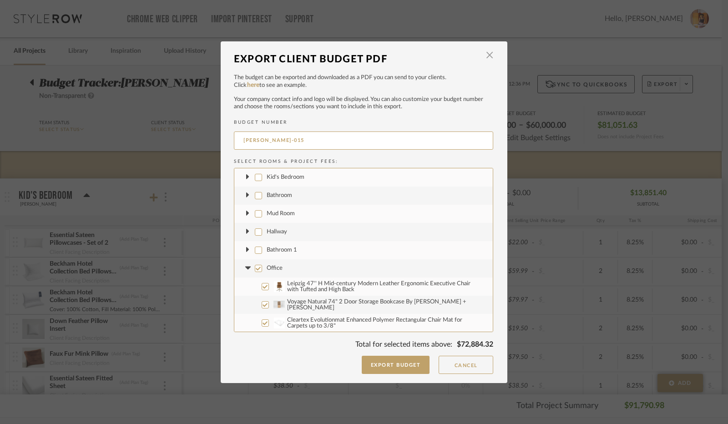
drag, startPoint x: 255, startPoint y: 270, endPoint x: 247, endPoint y: 271, distance: 7.8
click at [255, 271] on input "Office" at bounding box center [258, 268] width 7 height 7
click at [245, 271] on fa-icon at bounding box center [248, 268] width 10 height 10
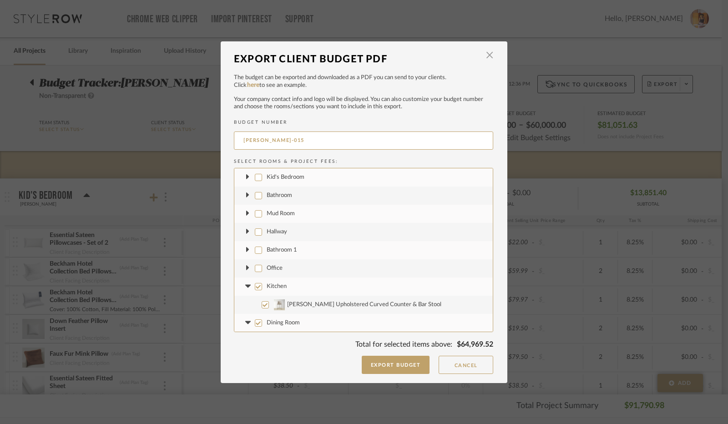
drag, startPoint x: 254, startPoint y: 287, endPoint x: 248, endPoint y: 286, distance: 6.1
click at [255, 287] on input "Kitchen" at bounding box center [258, 286] width 7 height 7
click at [246, 285] on icon at bounding box center [248, 287] width 10 height 4
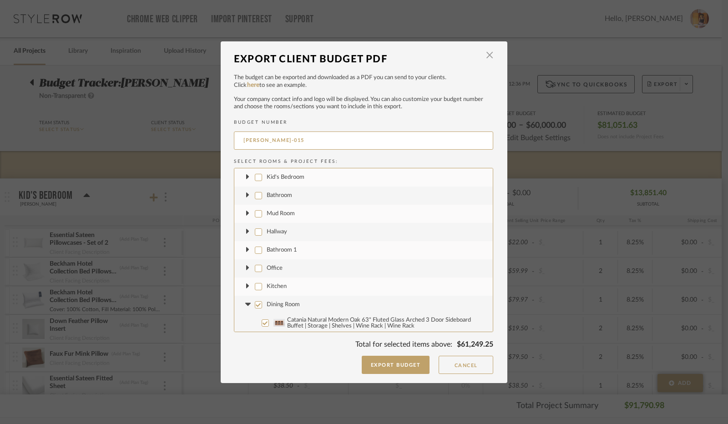
click at [256, 305] on input "Dining Room" at bounding box center [258, 304] width 7 height 7
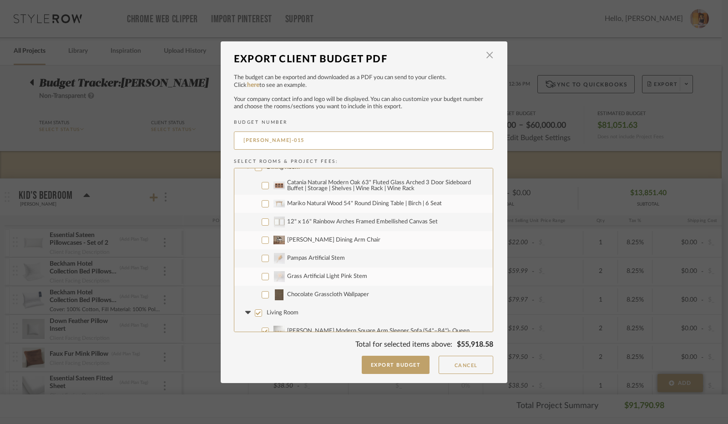
scroll to position [182, 0]
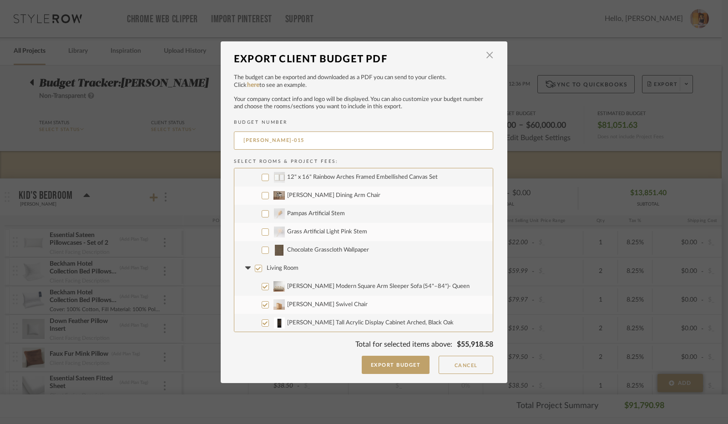
click at [261, 249] on input "Chocolate Grasscloth Wallpaper" at bounding box center [264, 249] width 7 height 7
click at [255, 271] on input "Living Room" at bounding box center [258, 268] width 7 height 7
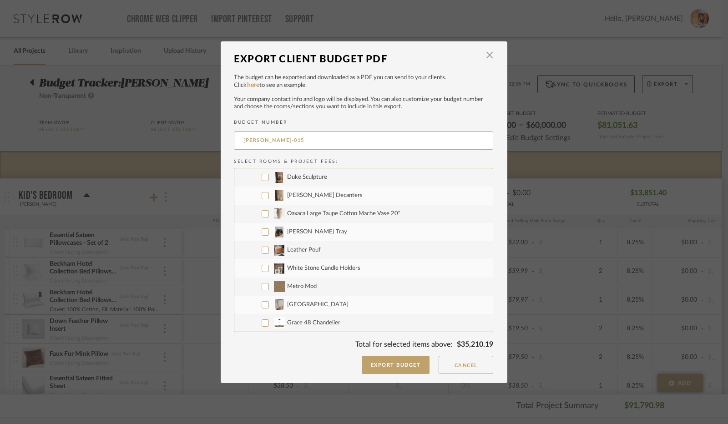
scroll to position [728, 0]
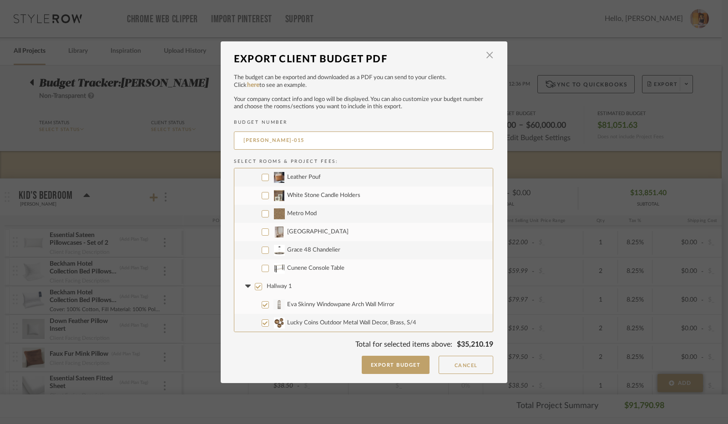
click at [261, 215] on input "Metro Mod" at bounding box center [264, 213] width 7 height 7
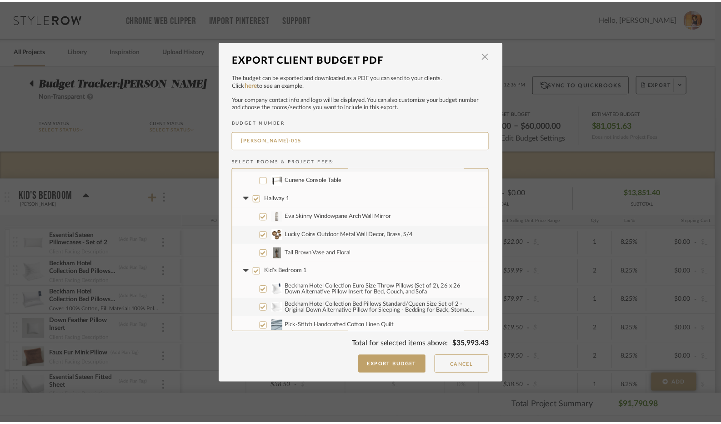
scroll to position [818, 0]
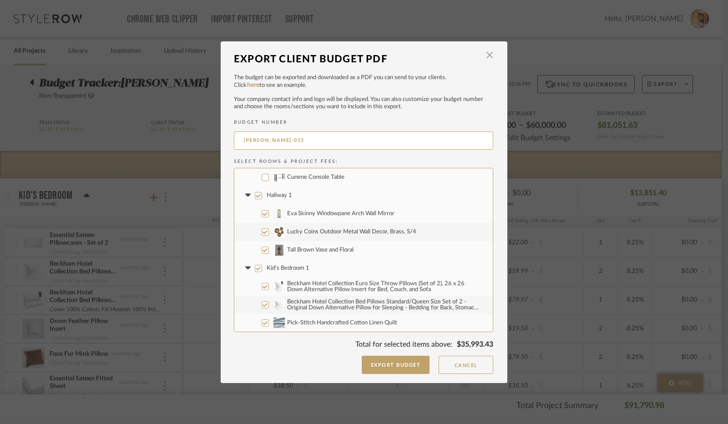
click at [256, 193] on input "Hallway 1" at bounding box center [258, 195] width 7 height 7
click at [245, 195] on icon at bounding box center [247, 195] width 5 height 3
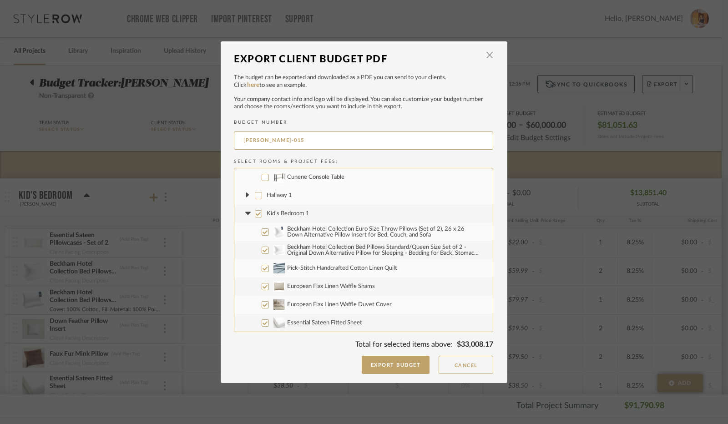
click at [257, 211] on input "Kid's Bedroom 1" at bounding box center [258, 213] width 7 height 7
click at [245, 214] on icon at bounding box center [247, 213] width 5 height 3
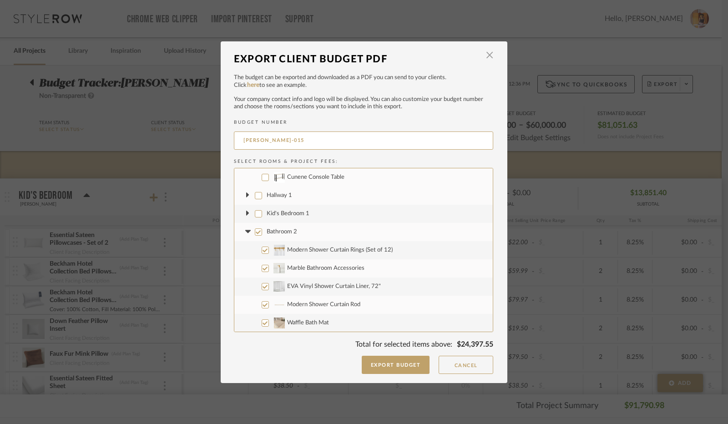
click at [256, 232] on input "Bathroom 2" at bounding box center [258, 231] width 7 height 7
click at [245, 231] on icon at bounding box center [247, 231] width 5 height 3
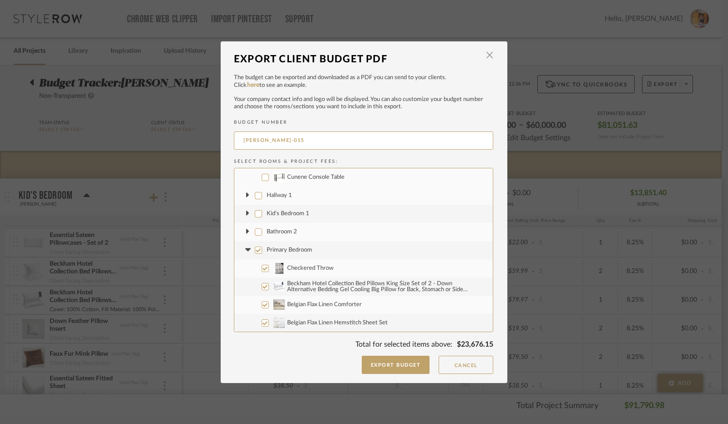
click at [256, 249] on input "Primary Bedroom" at bounding box center [258, 249] width 7 height 7
click at [245, 249] on icon at bounding box center [247, 249] width 5 height 3
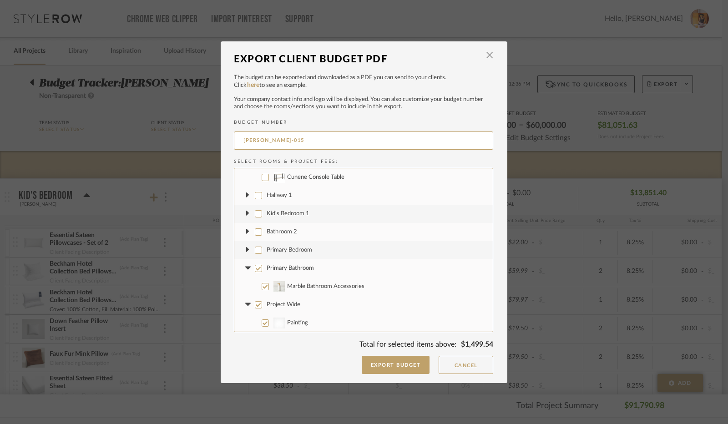
drag, startPoint x: 256, startPoint y: 267, endPoint x: 250, endPoint y: 268, distance: 6.9
click at [255, 267] on input "Primary Bathroom" at bounding box center [258, 268] width 7 height 7
click at [246, 267] on icon at bounding box center [247, 267] width 5 height 3
click at [255, 285] on input "Project Wide" at bounding box center [258, 286] width 7 height 7
click at [245, 287] on icon at bounding box center [248, 287] width 10 height 4
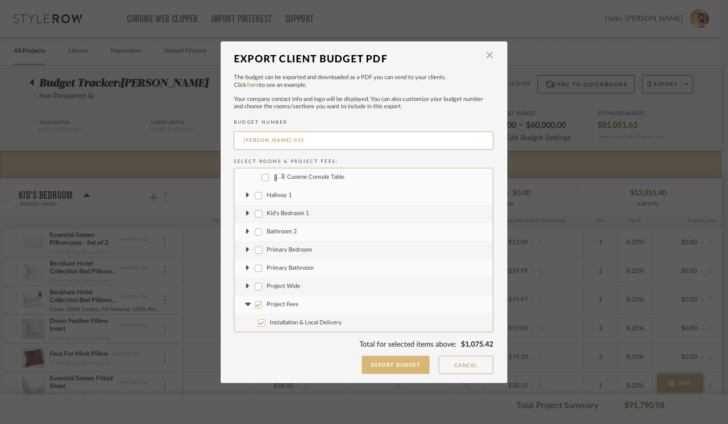
click at [404, 361] on button "Export Budget" at bounding box center [395, 365] width 68 height 18
